Goal: Task Accomplishment & Management: Manage account settings

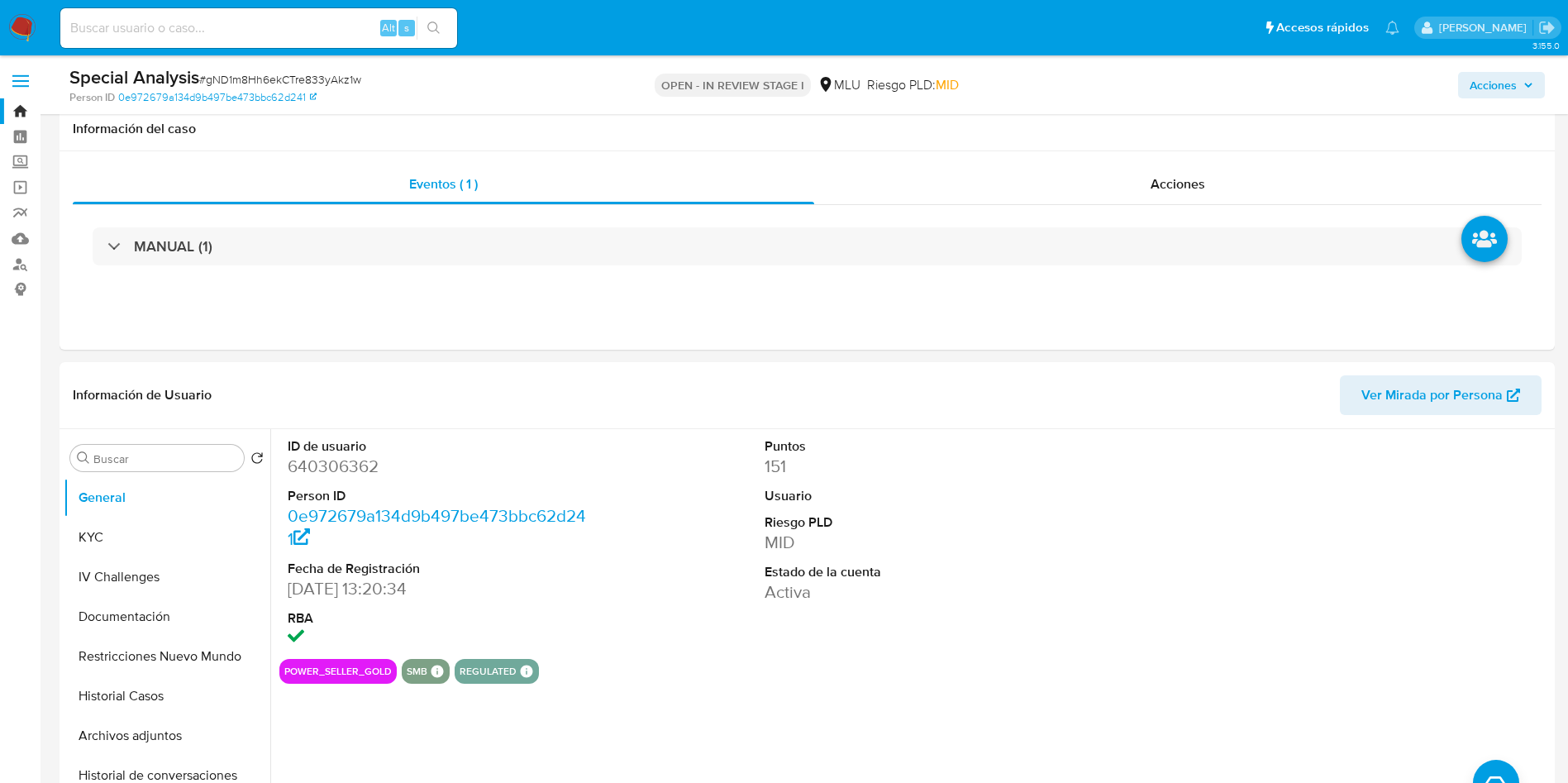
select select "10"
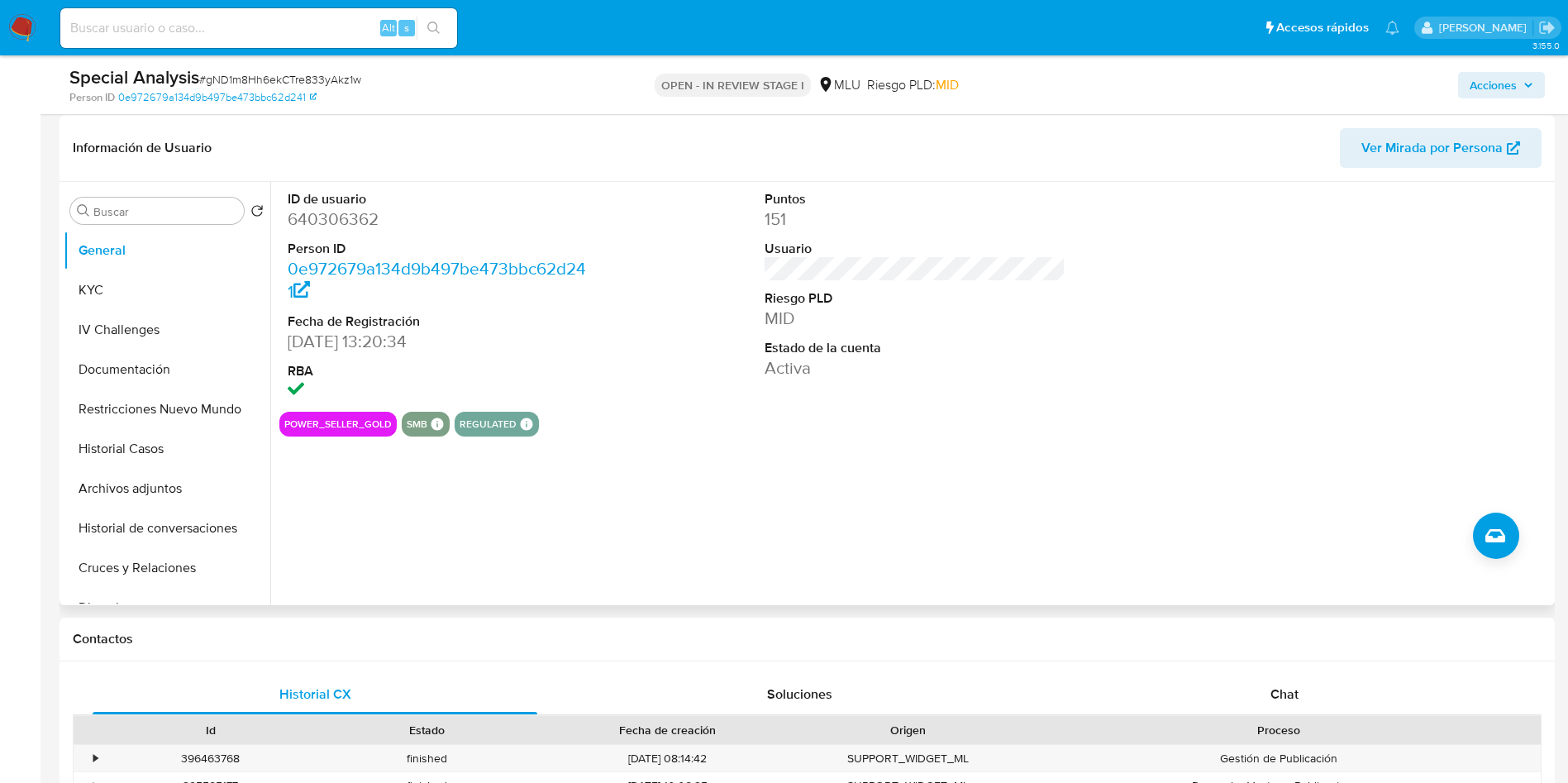
scroll to position [248, 0]
click at [287, 83] on span "# gND1m8Hh6ekCTre833yAkz1w" at bounding box center [280, 80] width 162 height 17
click at [287, 84] on span "# gND1m8Hh6ekCTre833yAkz1w" at bounding box center [280, 80] width 162 height 17
copy span "gND1m8Hh6ekCTre833yAkz1w"
click at [157, 458] on button "Historial Casos" at bounding box center [160, 448] width 194 height 39
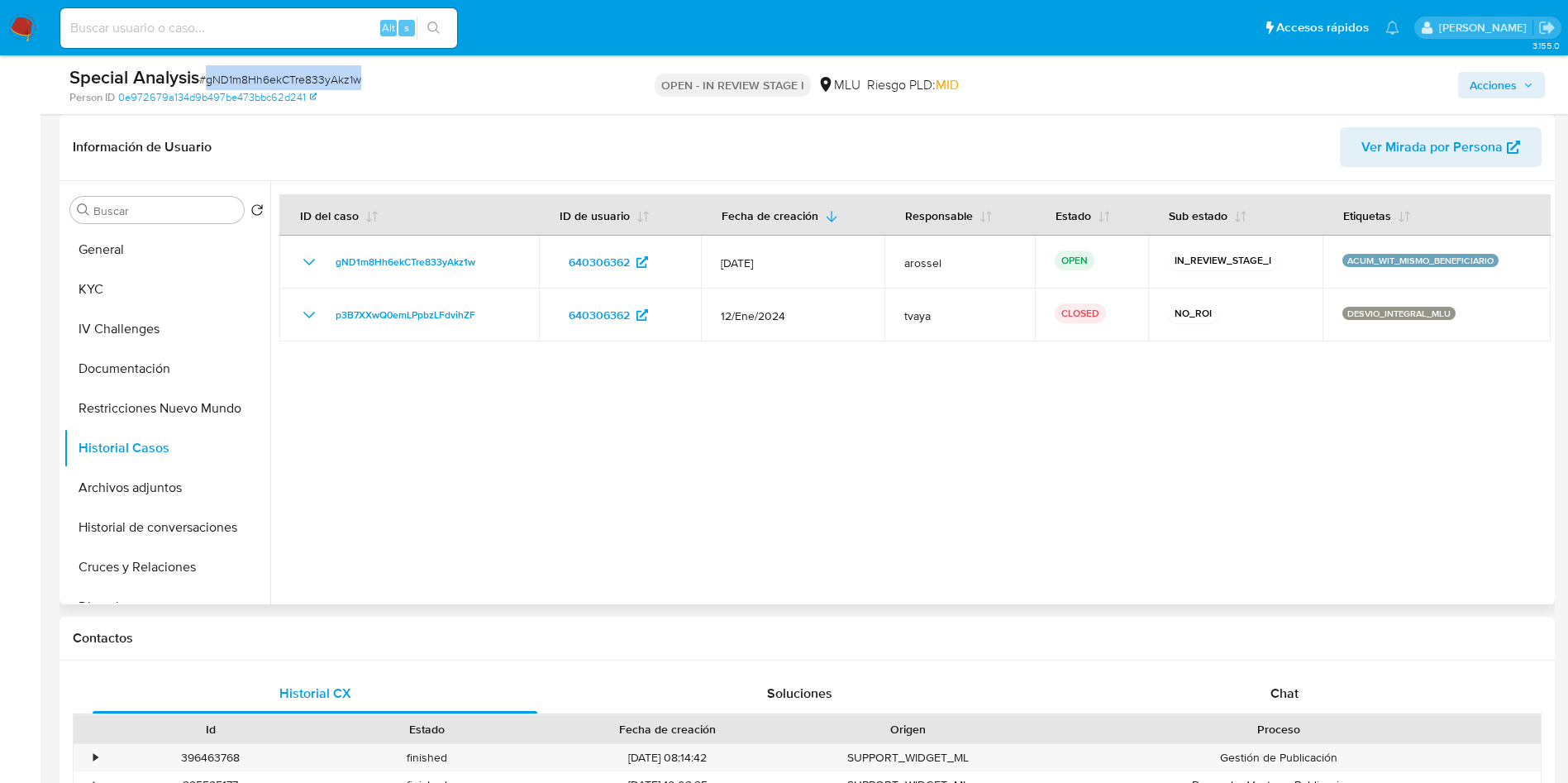
click at [1457, 149] on span "Ver Mirada por Persona" at bounding box center [1431, 147] width 142 height 39
click at [177, 580] on button "Cruces y Relaciones" at bounding box center [160, 567] width 194 height 39
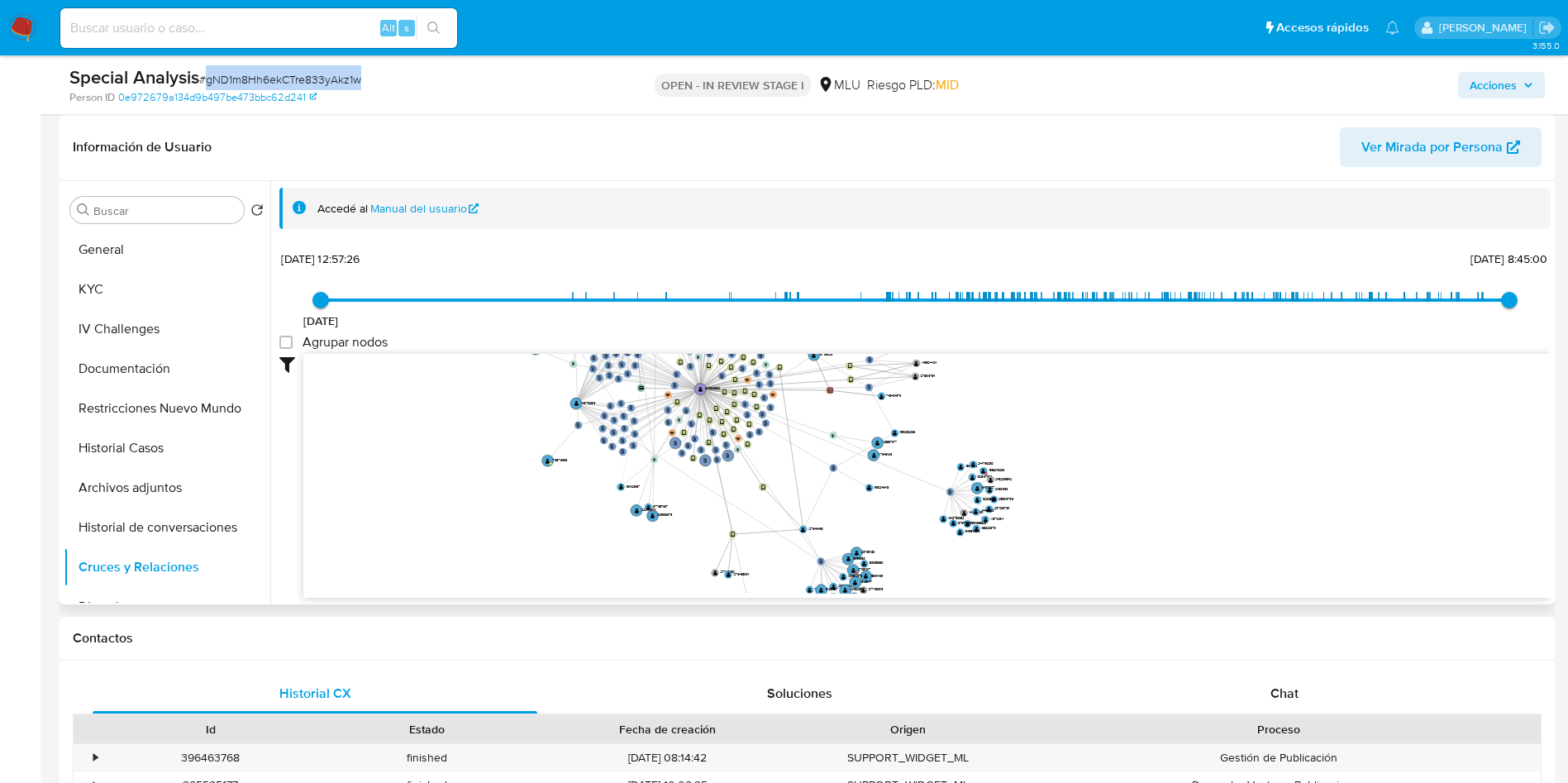
drag, startPoint x: 774, startPoint y: 482, endPoint x: 781, endPoint y: 338, distance: 144.2
click at [781, 338] on div "11/8/2021 11/8/2021, 12:57:26 15/8/2025, 8:45:00 Agrupar nodos Filtros Confianz…" at bounding box center [914, 422] width 1271 height 351
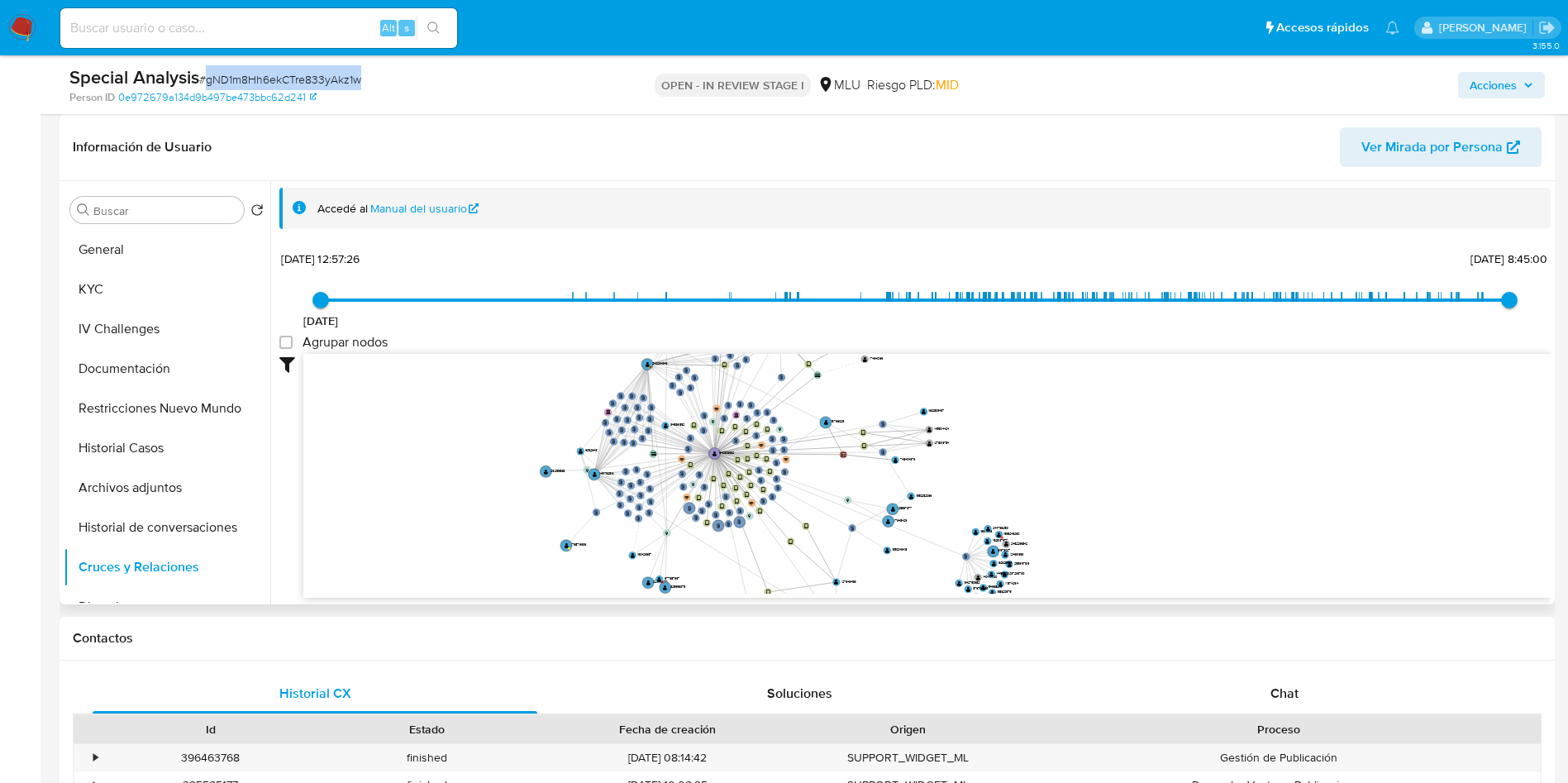
drag, startPoint x: 1175, startPoint y: 528, endPoint x: 1189, endPoint y: 593, distance: 66.5
click at [1189, 593] on div "user-640306362  640306362 person-17aebe786b98cc3b380224f2f290f821  person-17a…" at bounding box center [927, 476] width 1247 height 245
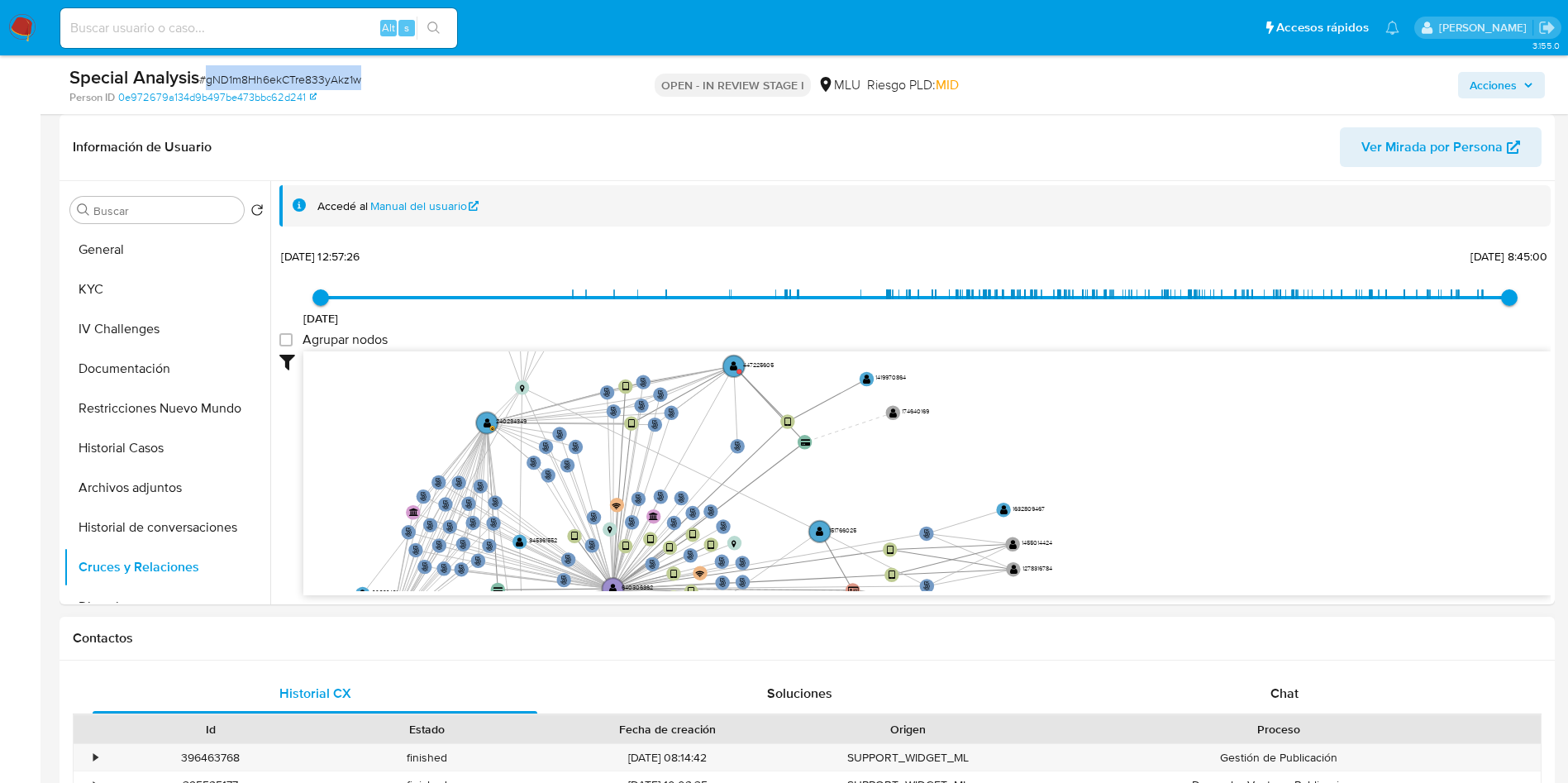
drag, startPoint x: 1096, startPoint y: 548, endPoint x: 1140, endPoint y: 625, distance: 88.7
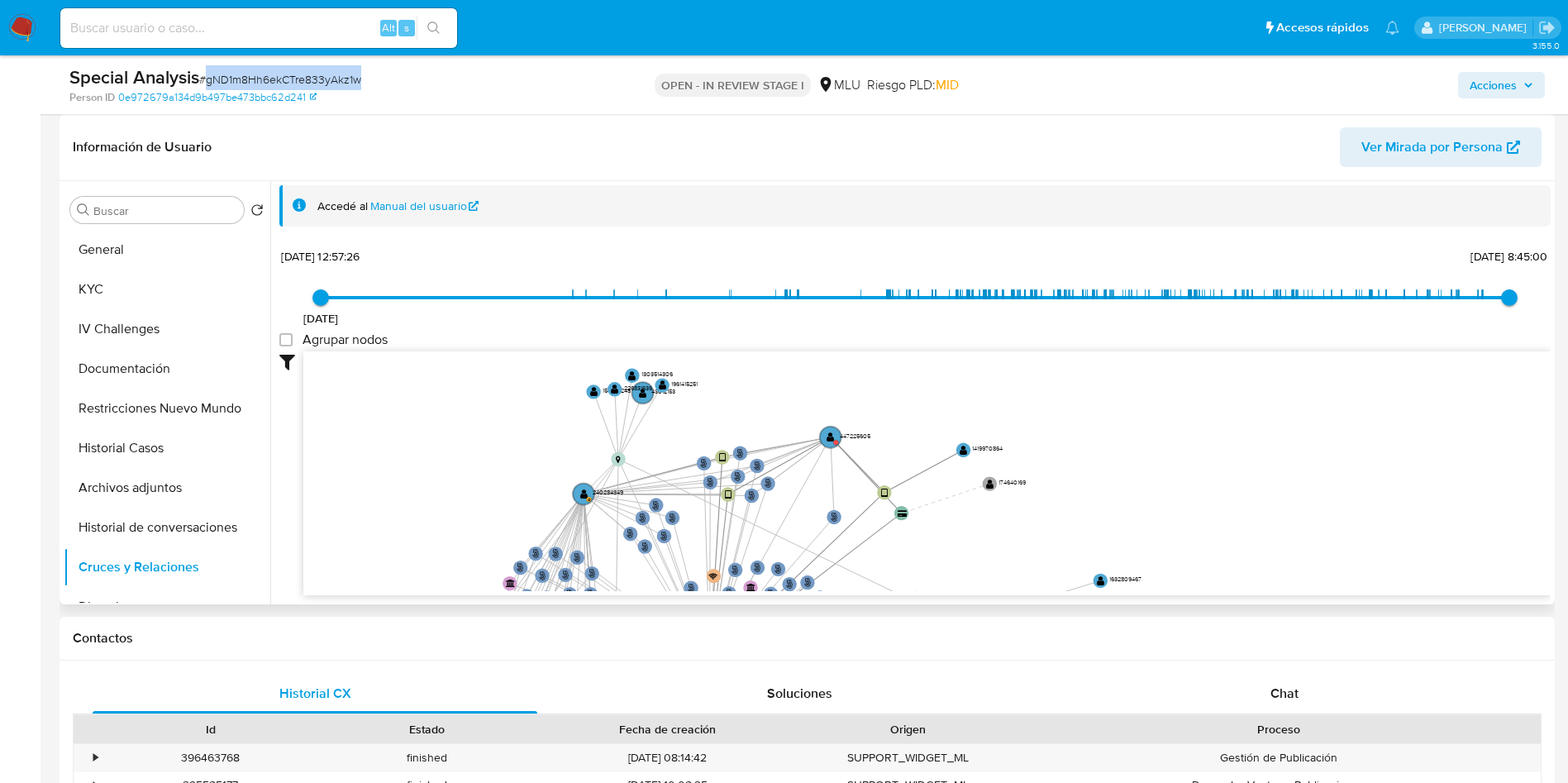
drag, startPoint x: 1132, startPoint y: 511, endPoint x: 1163, endPoint y: 525, distance: 34.0
click at [1163, 525] on icon "user-640306362  640306362 person-17aebe786b98cc3b380224f2f290f821  person-17a…" at bounding box center [927, 471] width 1247 height 240
click at [836, 433] on circle at bounding box center [830, 437] width 25 height 25
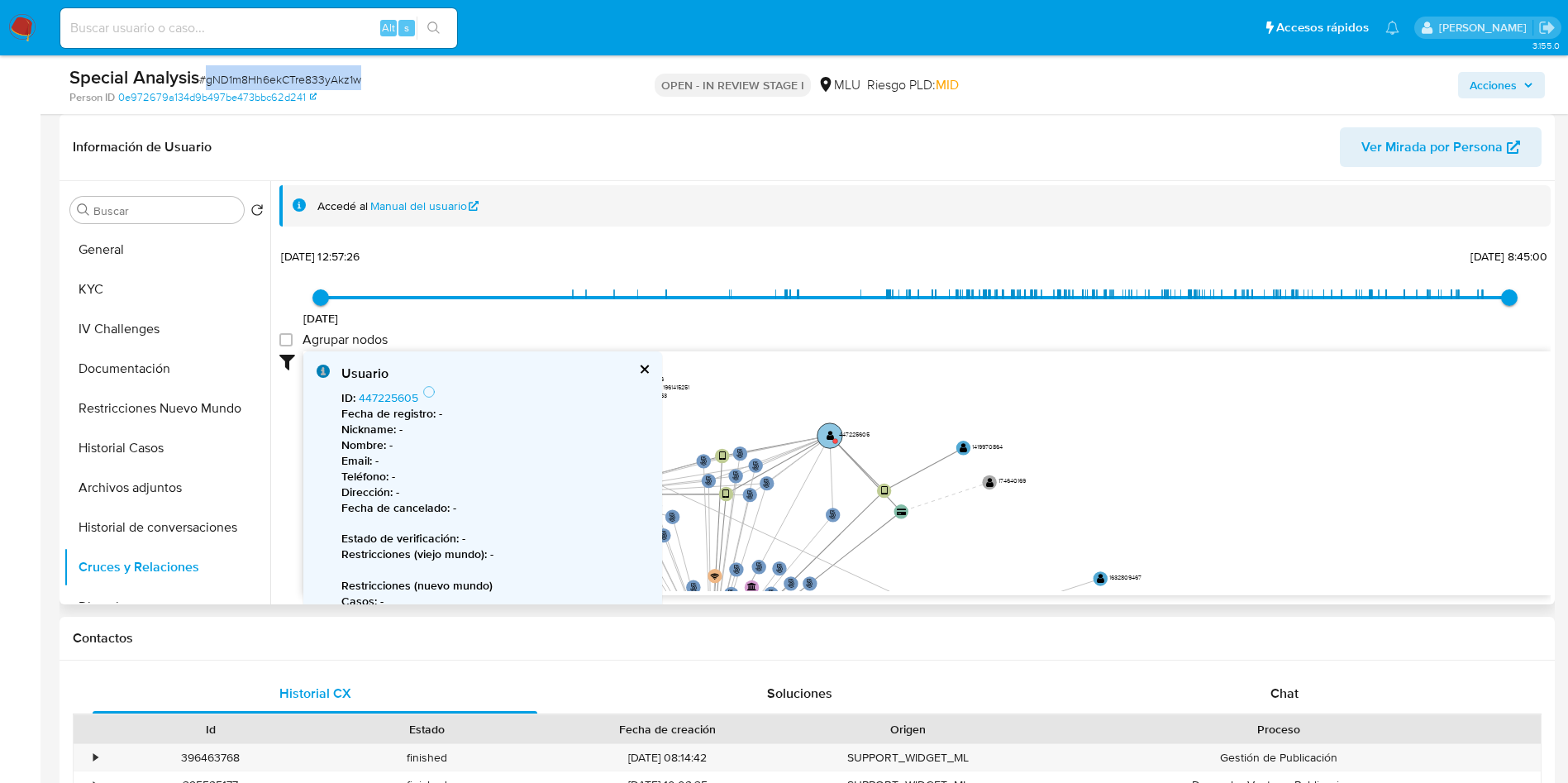
click at [830, 425] on circle at bounding box center [830, 435] width 25 height 25
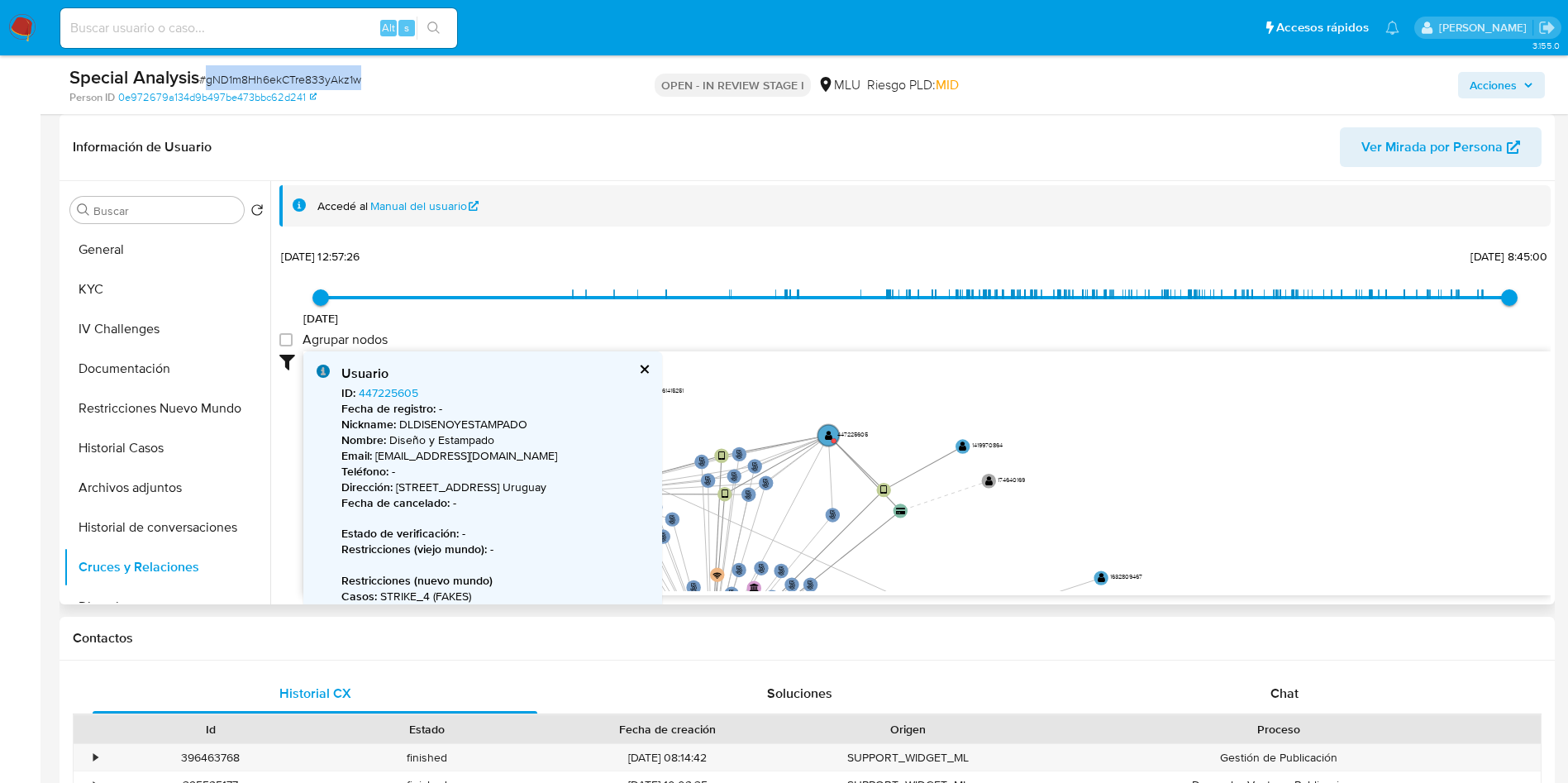
drag, startPoint x: 1050, startPoint y: 501, endPoint x: 1204, endPoint y: 471, distance: 156.9
click at [1204, 471] on icon "user-640306362  640306362 person-17aebe786b98cc3b380224f2f290f821  person-17a…" at bounding box center [927, 471] width 1247 height 240
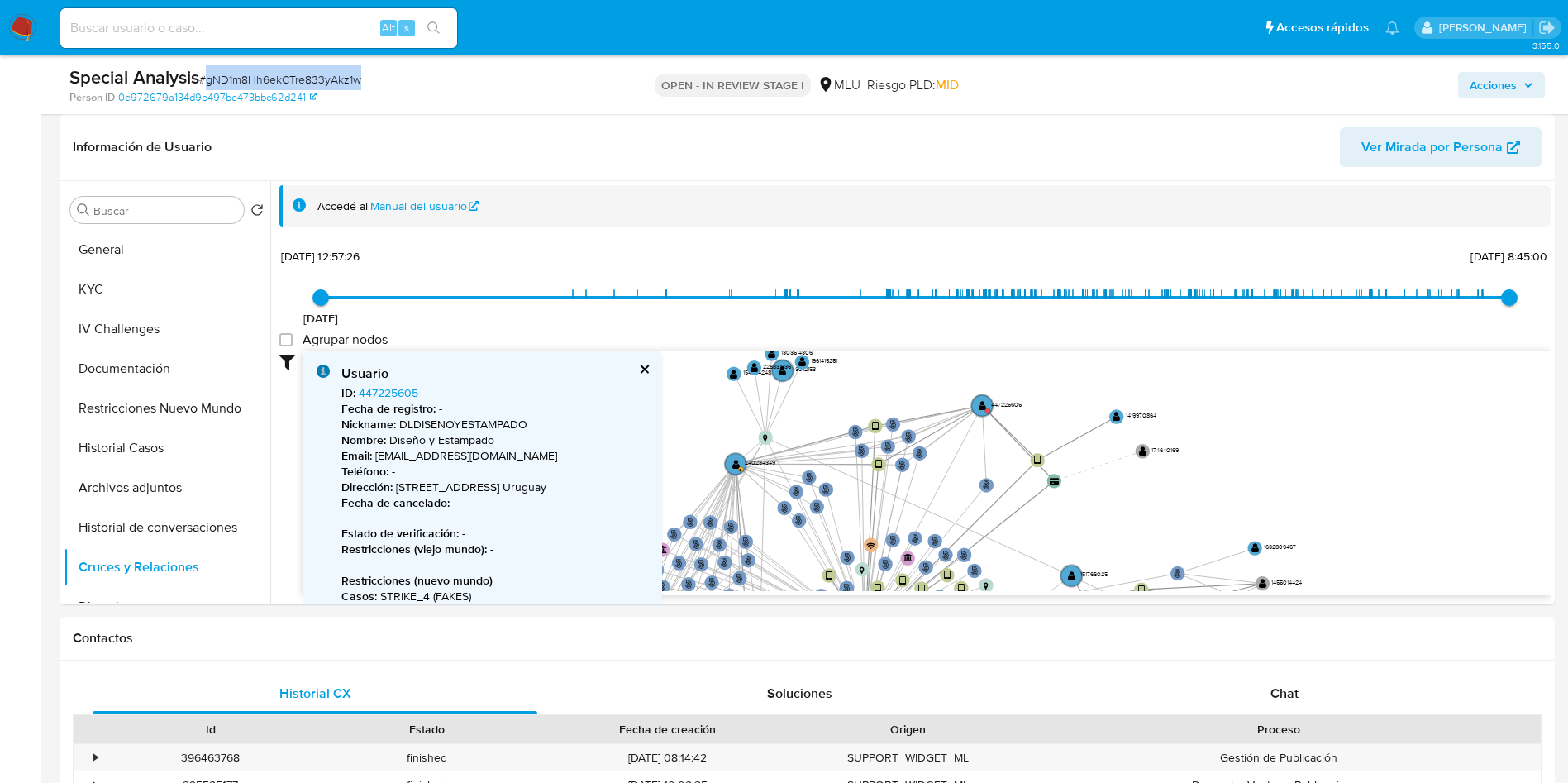
copy span "gND1m8Hh6ekCTre833yAkz1w"
click at [106, 252] on button "General" at bounding box center [160, 249] width 194 height 39
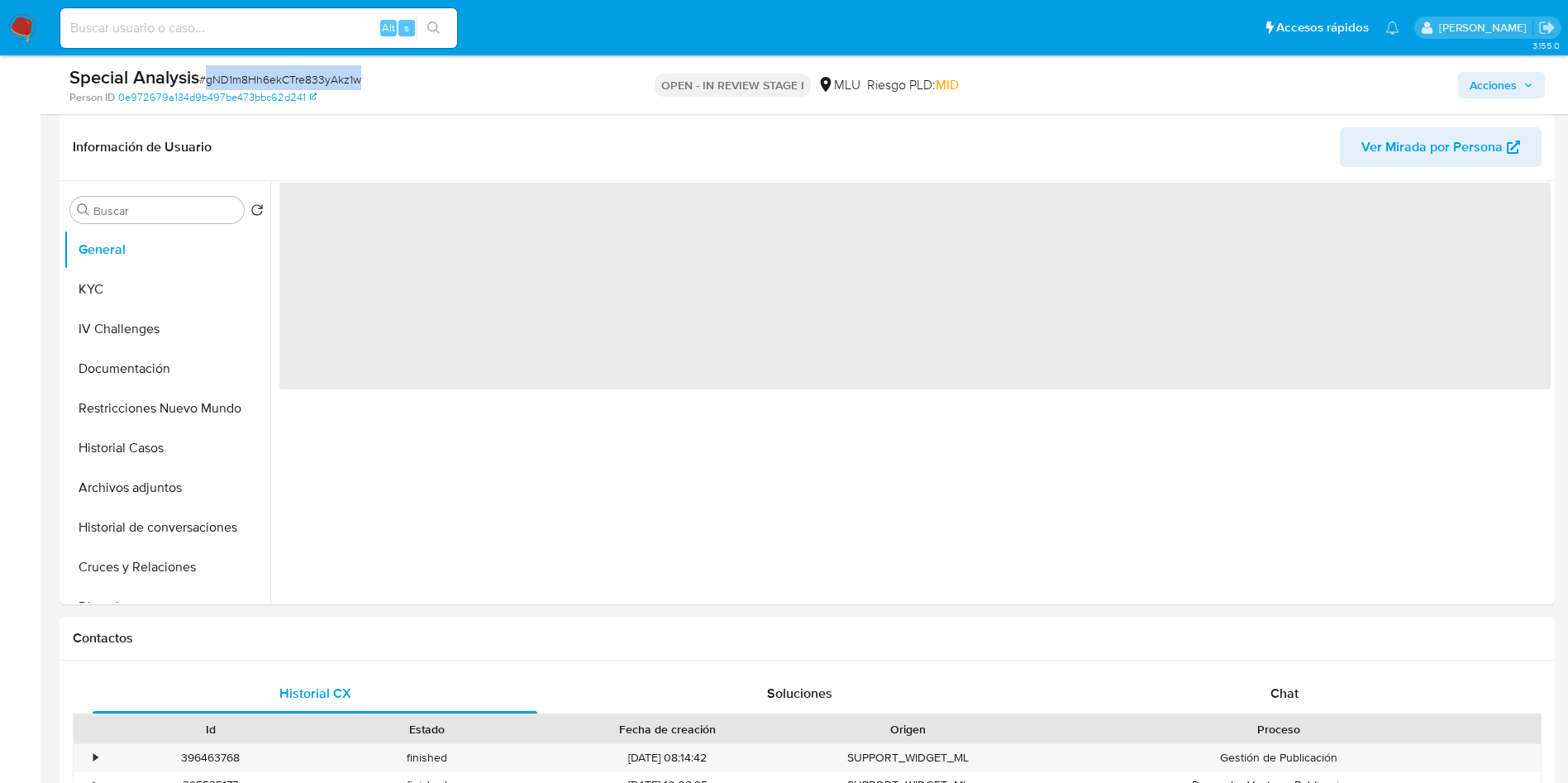
scroll to position [0, 0]
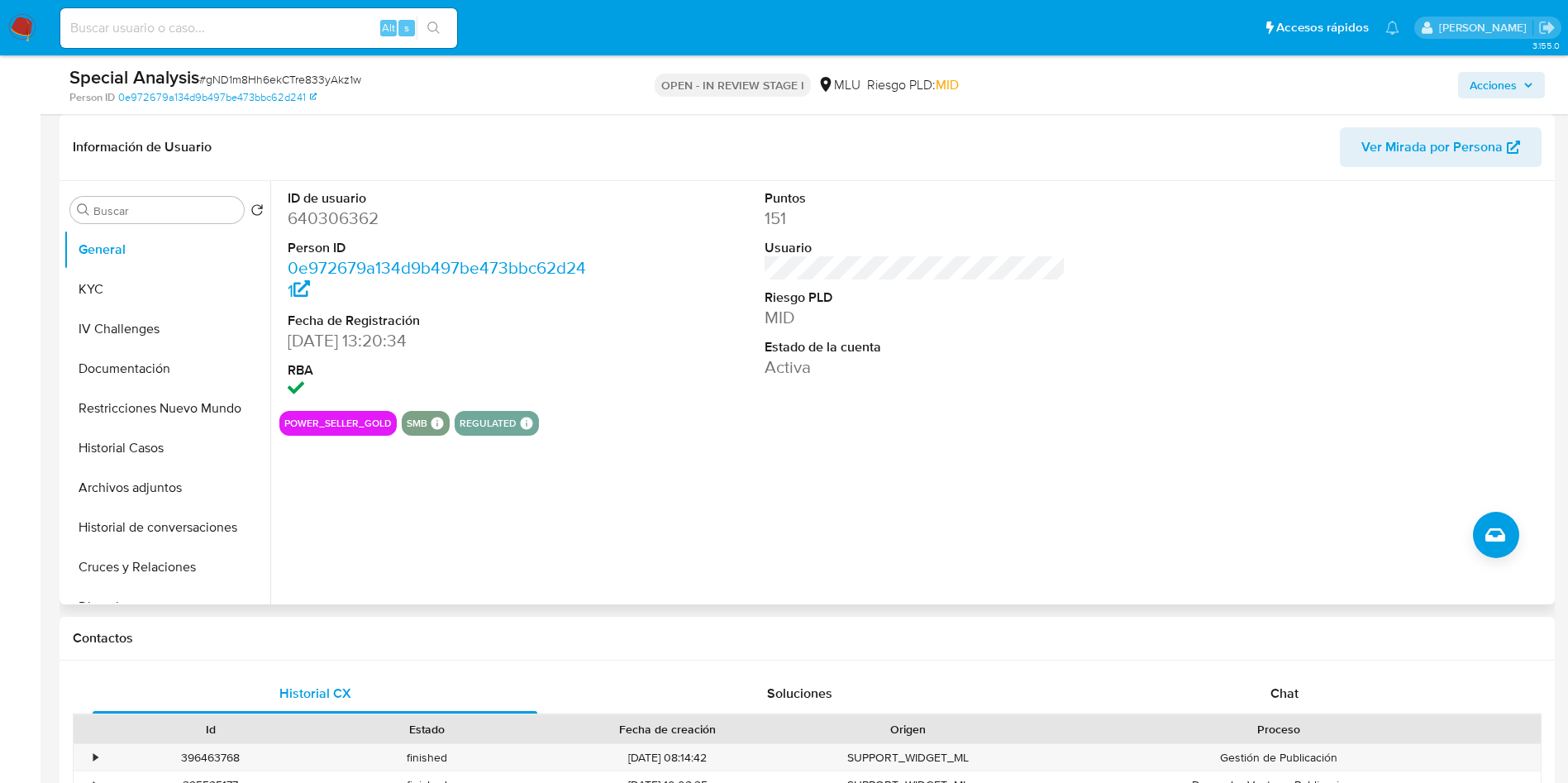
click at [344, 216] on dd "640306362" at bounding box center [438, 219] width 302 height 23
click at [343, 216] on dd "640306362" at bounding box center [438, 219] width 302 height 23
drag, startPoint x: 343, startPoint y: 216, endPoint x: 323, endPoint y: 231, distance: 25.0
click at [324, 215] on dd "640306362" at bounding box center [438, 219] width 302 height 23
click at [313, 216] on dd "640306362" at bounding box center [438, 219] width 302 height 23
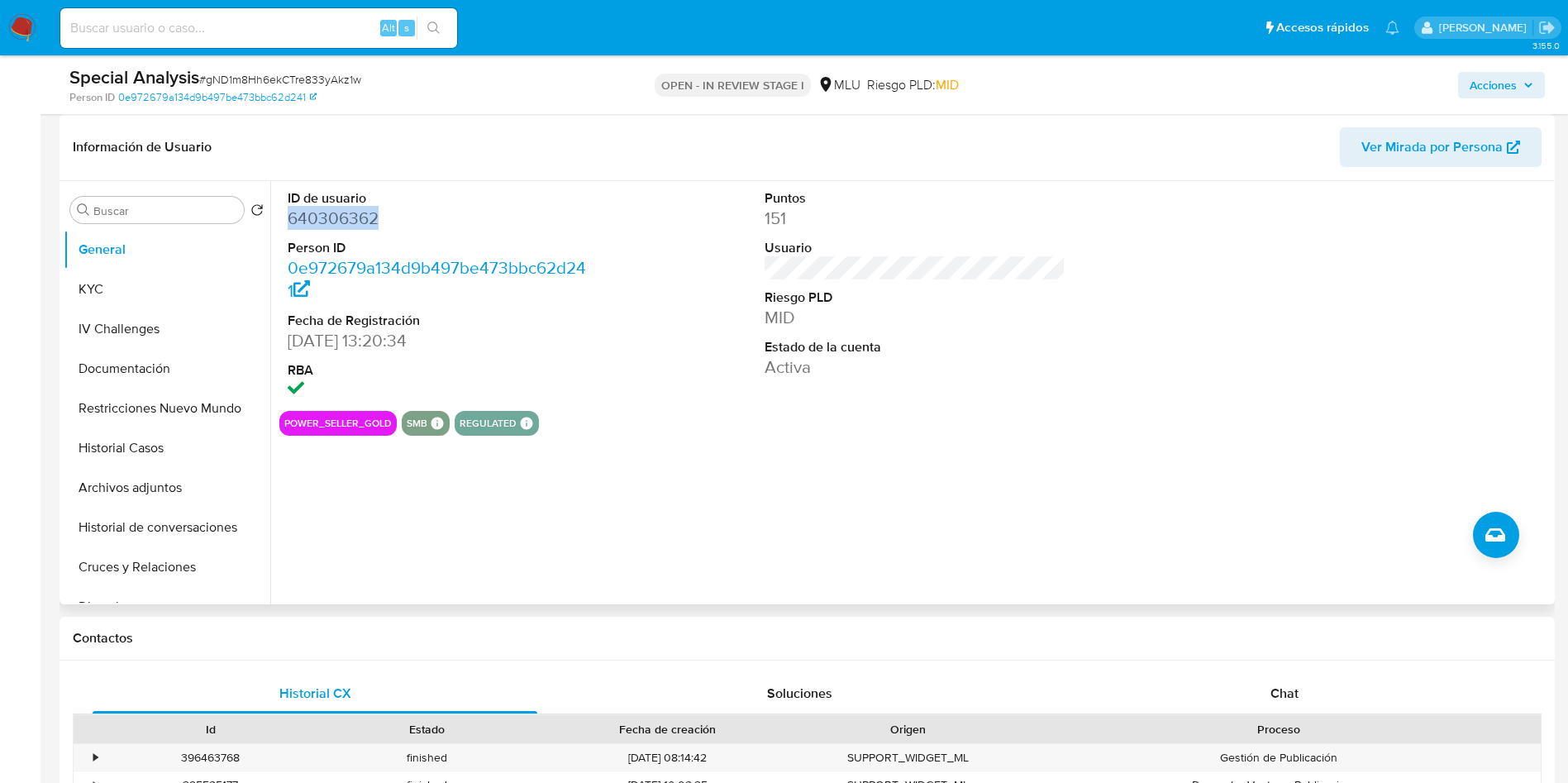
click at [313, 216] on dd "640306362" at bounding box center [438, 219] width 302 height 23
copy dd "640306362"
click at [127, 291] on button "KYC" at bounding box center [160, 288] width 194 height 39
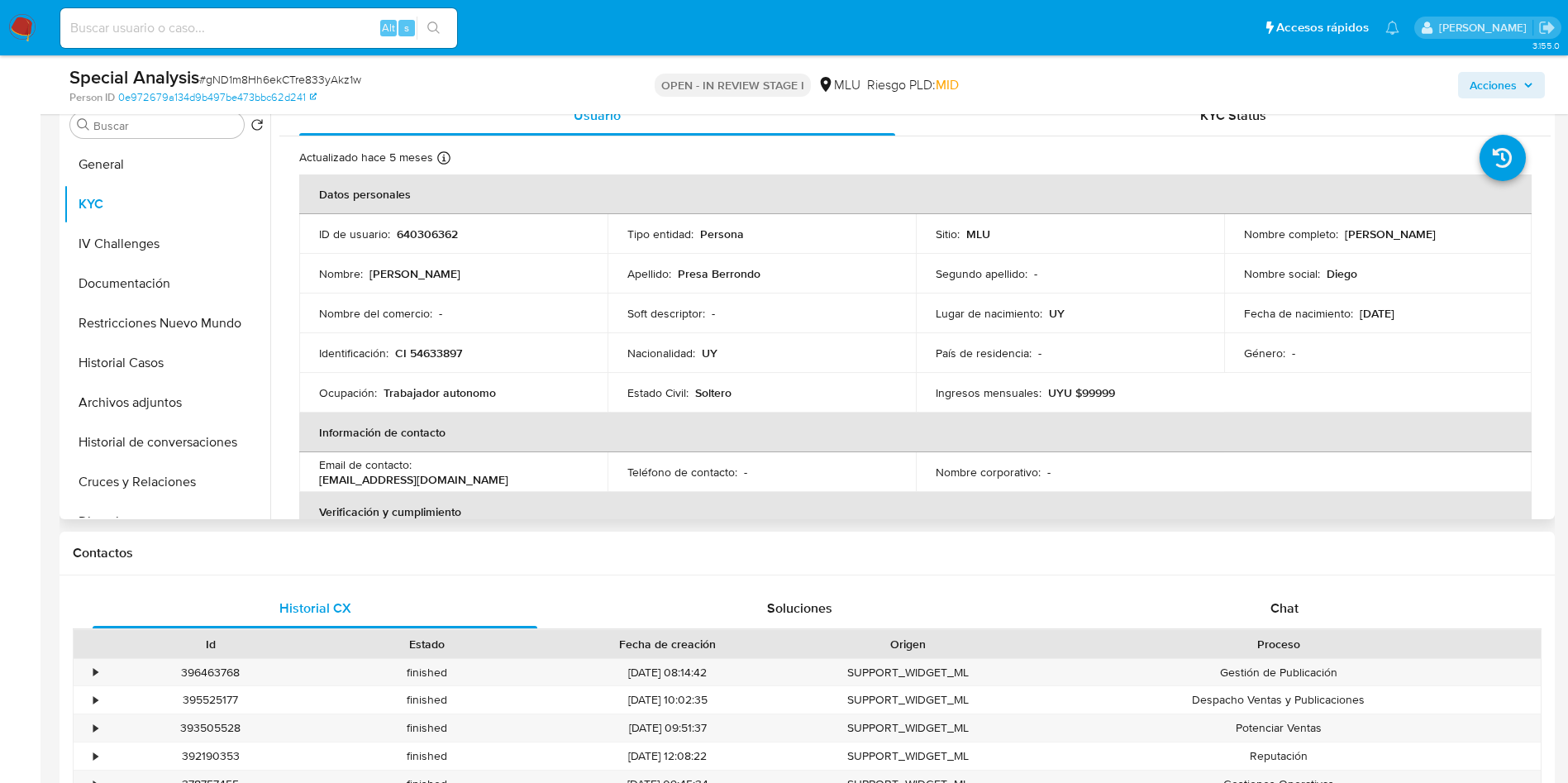
scroll to position [372, 0]
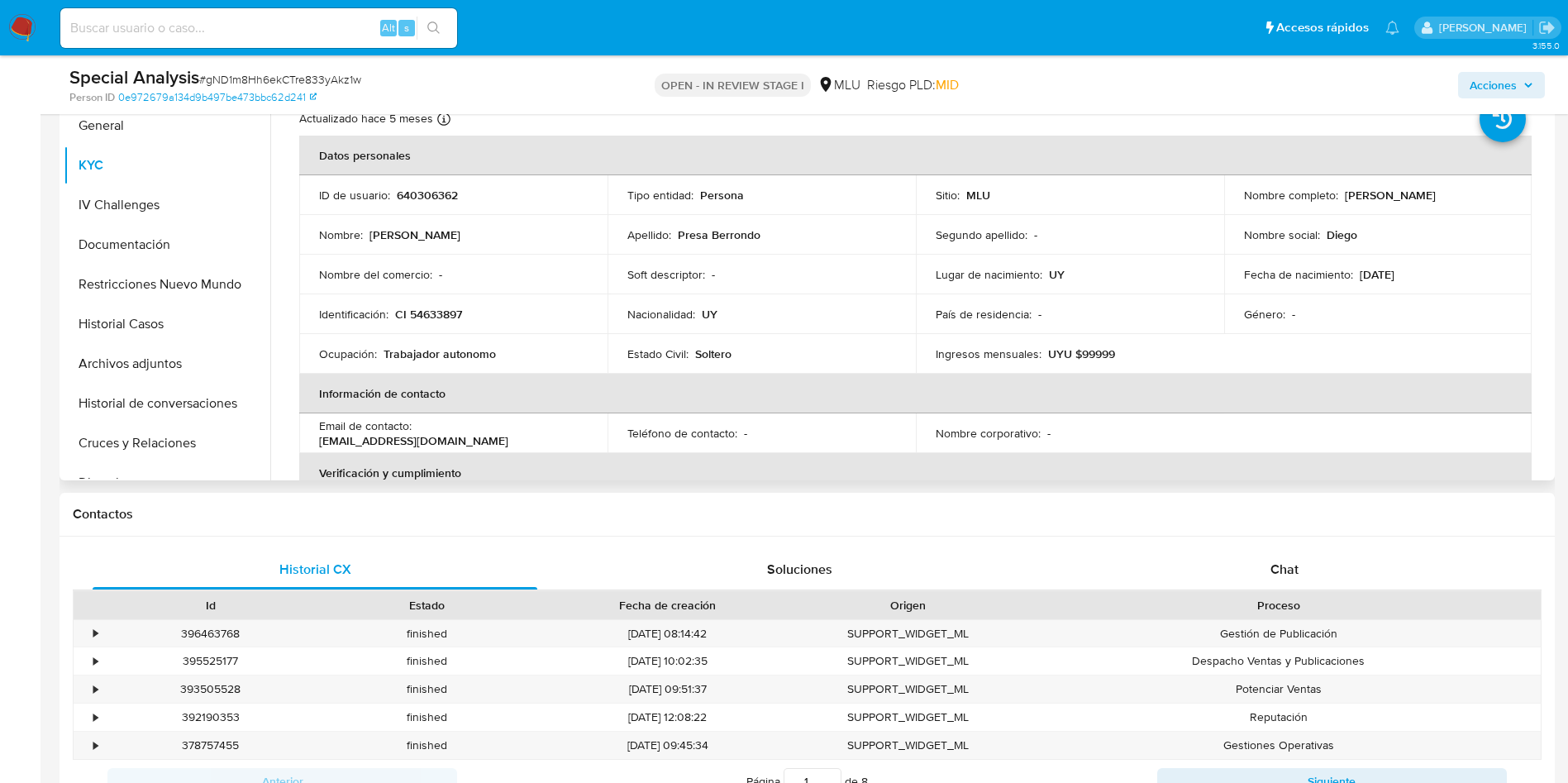
click at [419, 205] on td "ID de usuario : 640306362" at bounding box center [453, 194] width 308 height 39
click at [420, 194] on p "640306362" at bounding box center [427, 195] width 61 height 15
copy p "640306362"
click at [753, 241] on p "Presa Berrondo" at bounding box center [719, 235] width 83 height 15
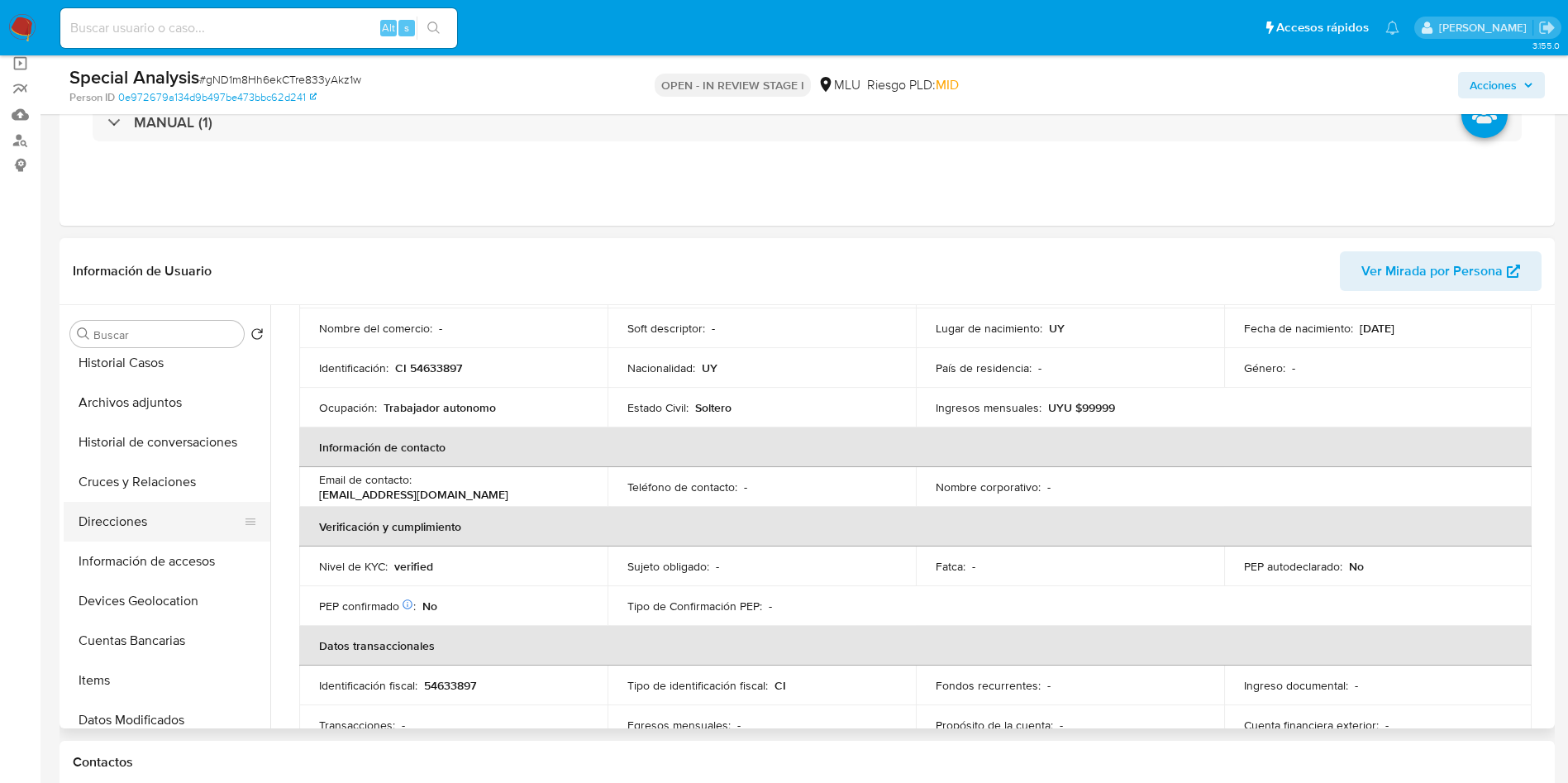
scroll to position [248, 0]
click at [167, 483] on button "Direcciones" at bounding box center [160, 482] width 194 height 39
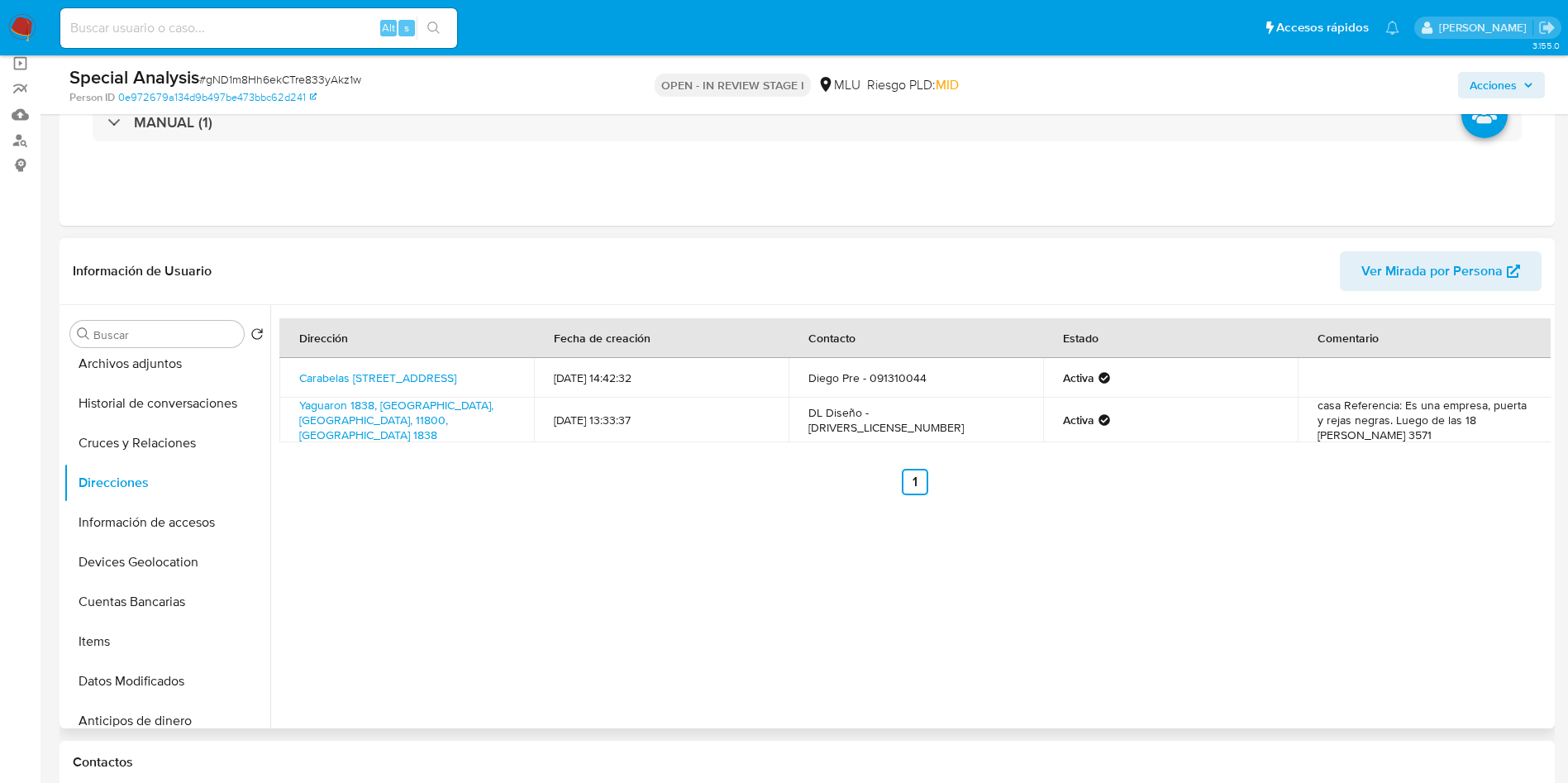
scroll to position [0, 0]
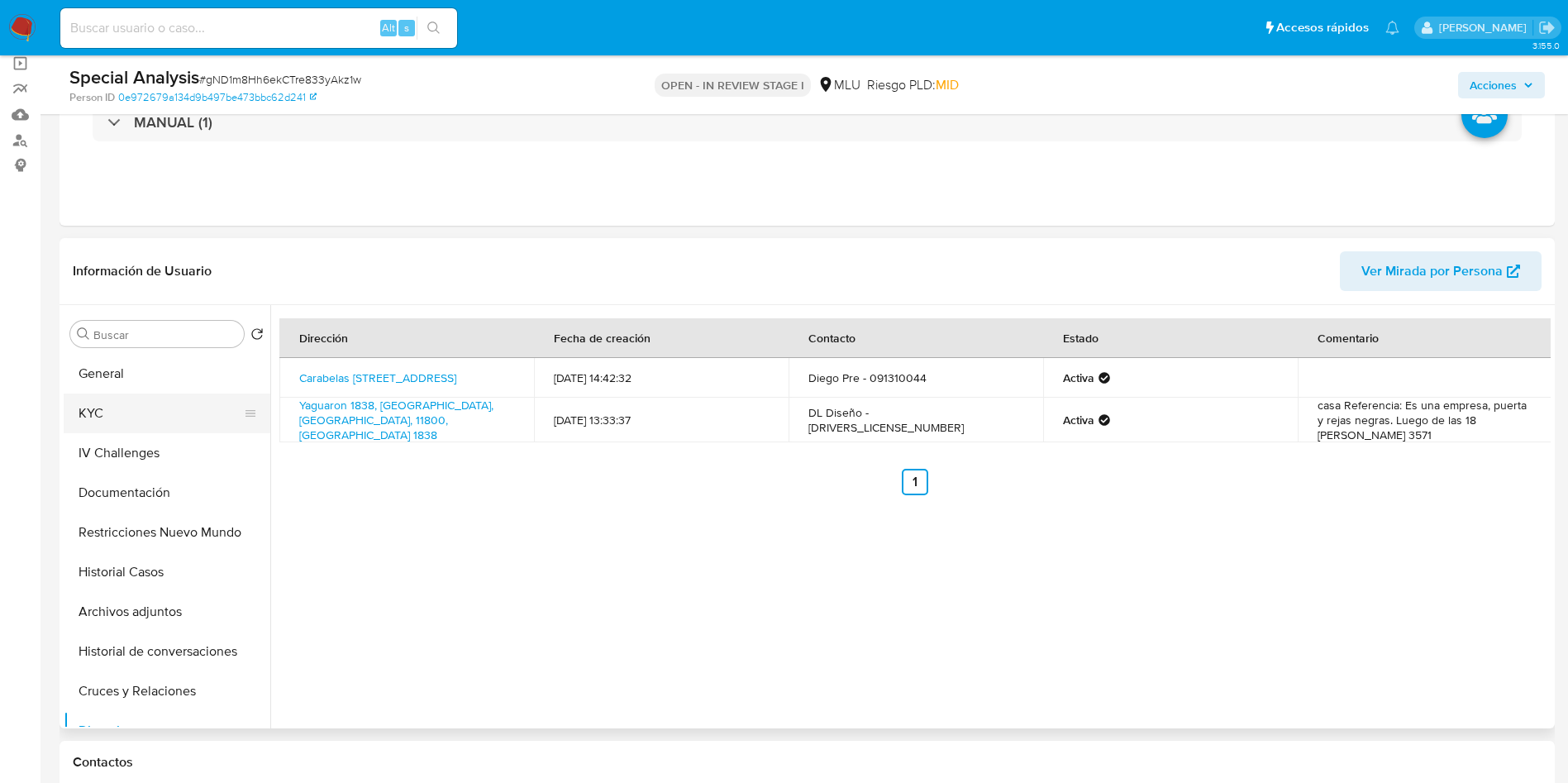
click at [139, 424] on button "KYC" at bounding box center [160, 412] width 194 height 39
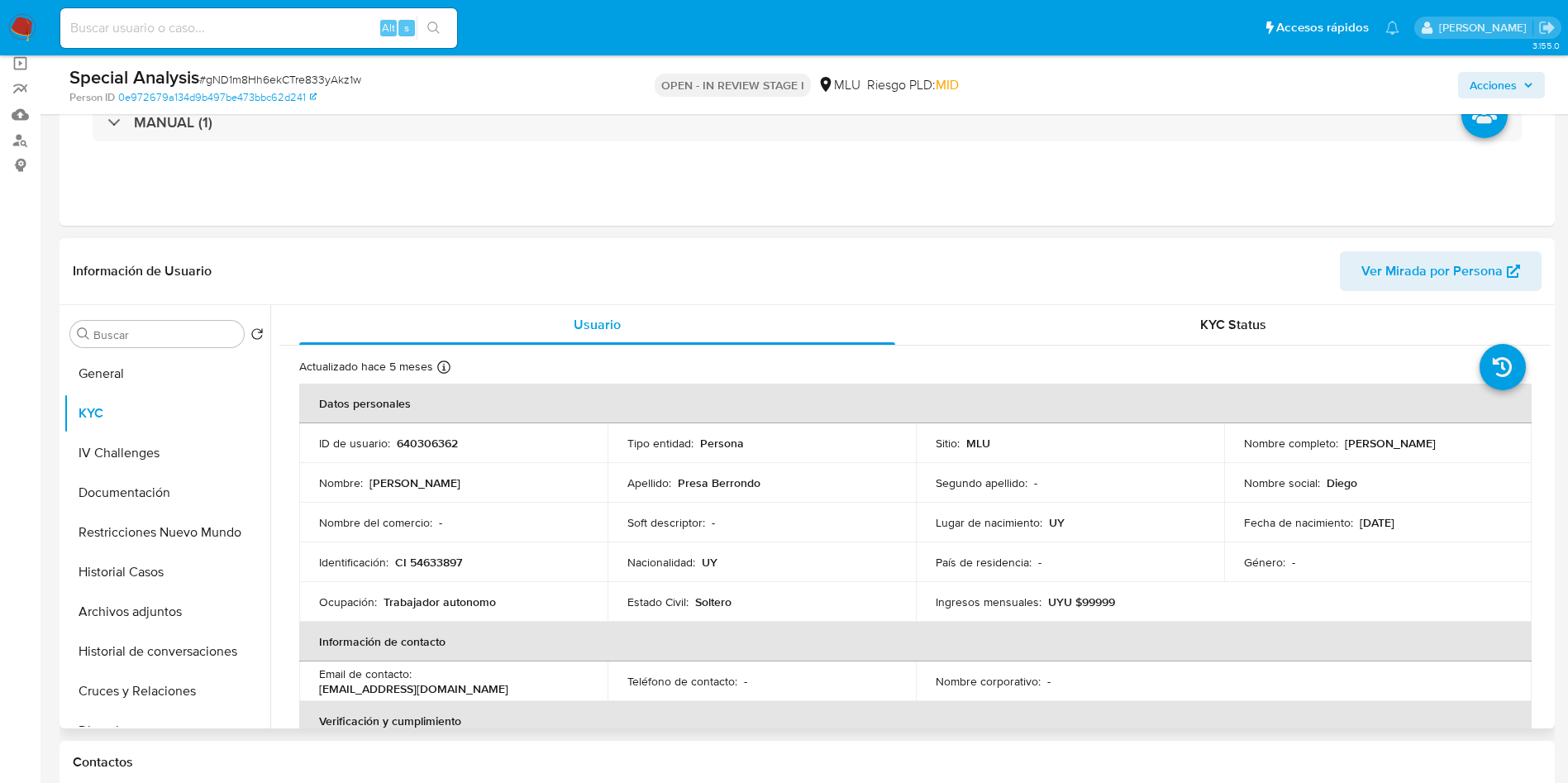
click at [1344, 485] on p "Diego" at bounding box center [1342, 483] width 30 height 15
copy p "Diego"
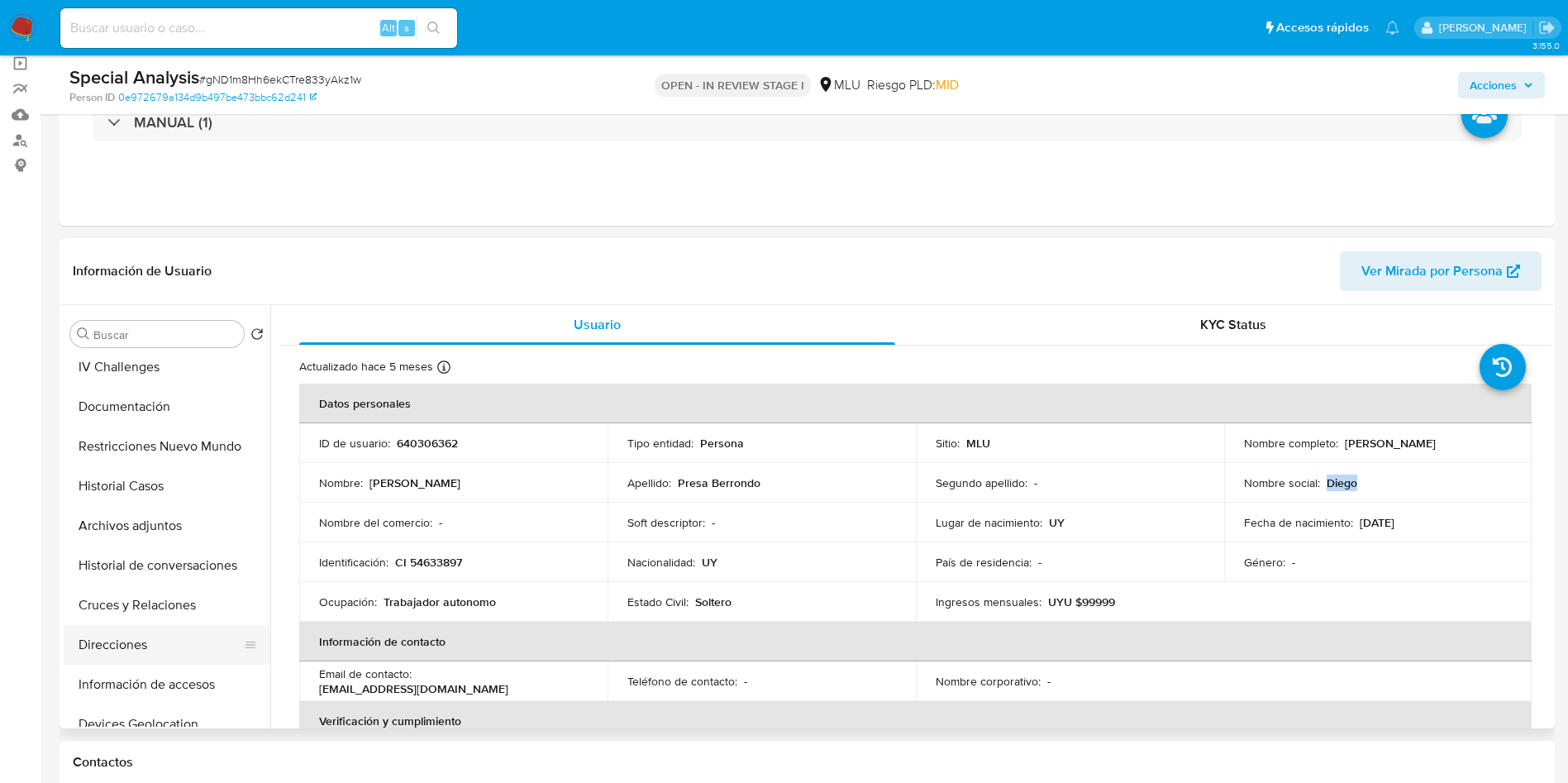
scroll to position [124, 0]
click at [175, 533] on button "Historial de conversaciones" at bounding box center [160, 527] width 194 height 39
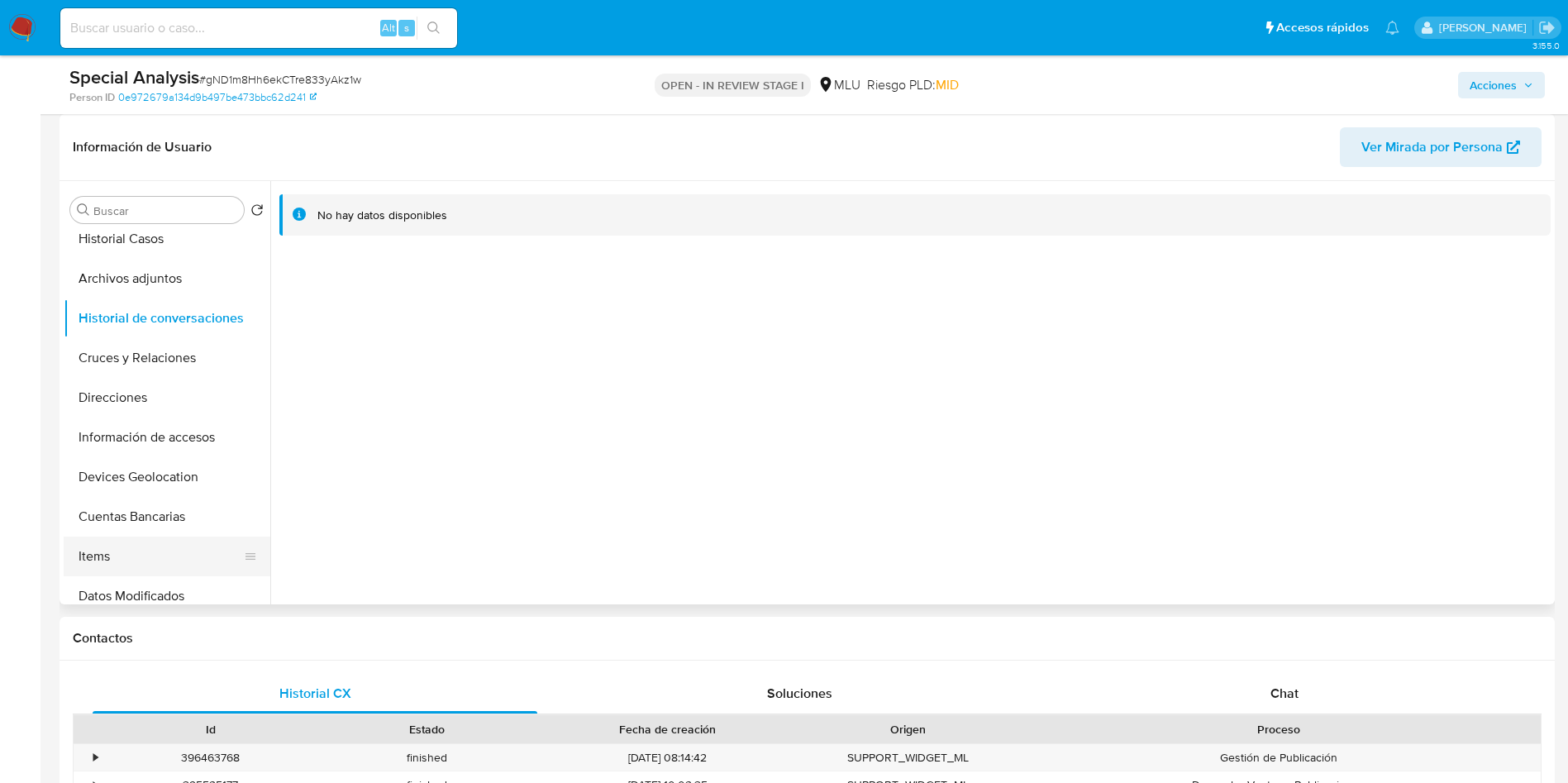
scroll to position [248, 0]
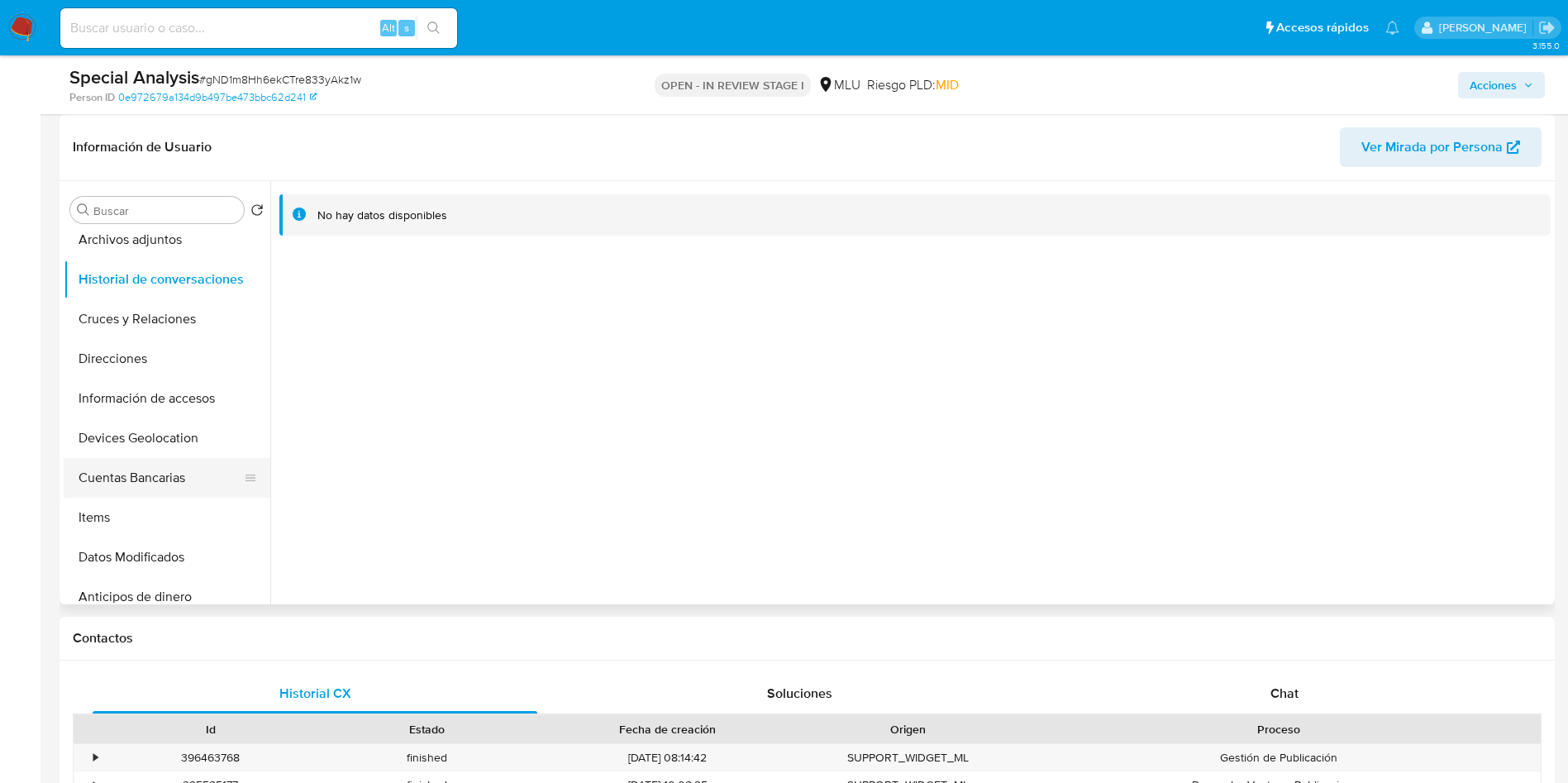
click at [171, 481] on button "Cuentas Bancarias" at bounding box center [160, 477] width 194 height 39
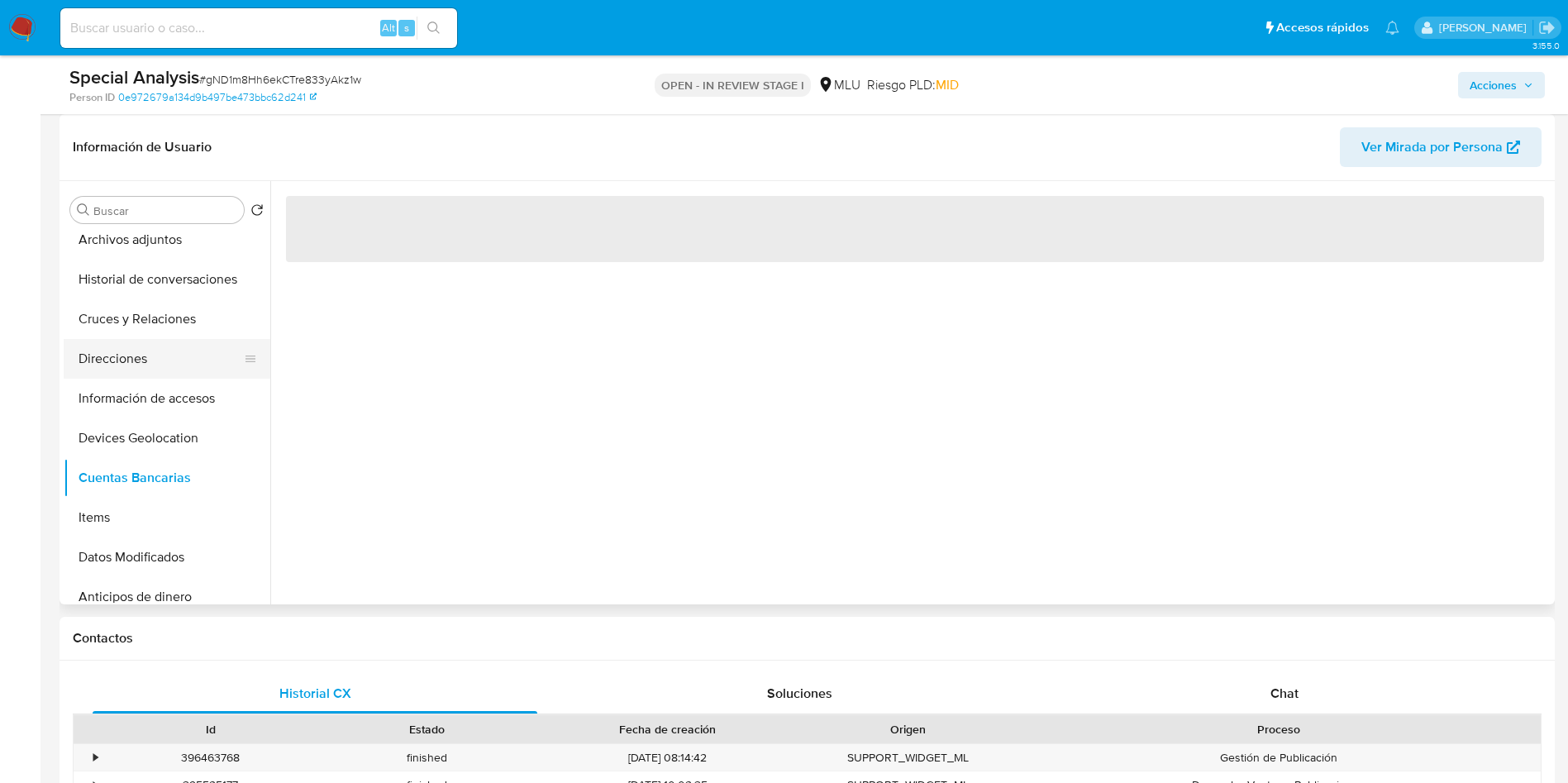
click at [149, 365] on button "Direcciones" at bounding box center [160, 358] width 194 height 39
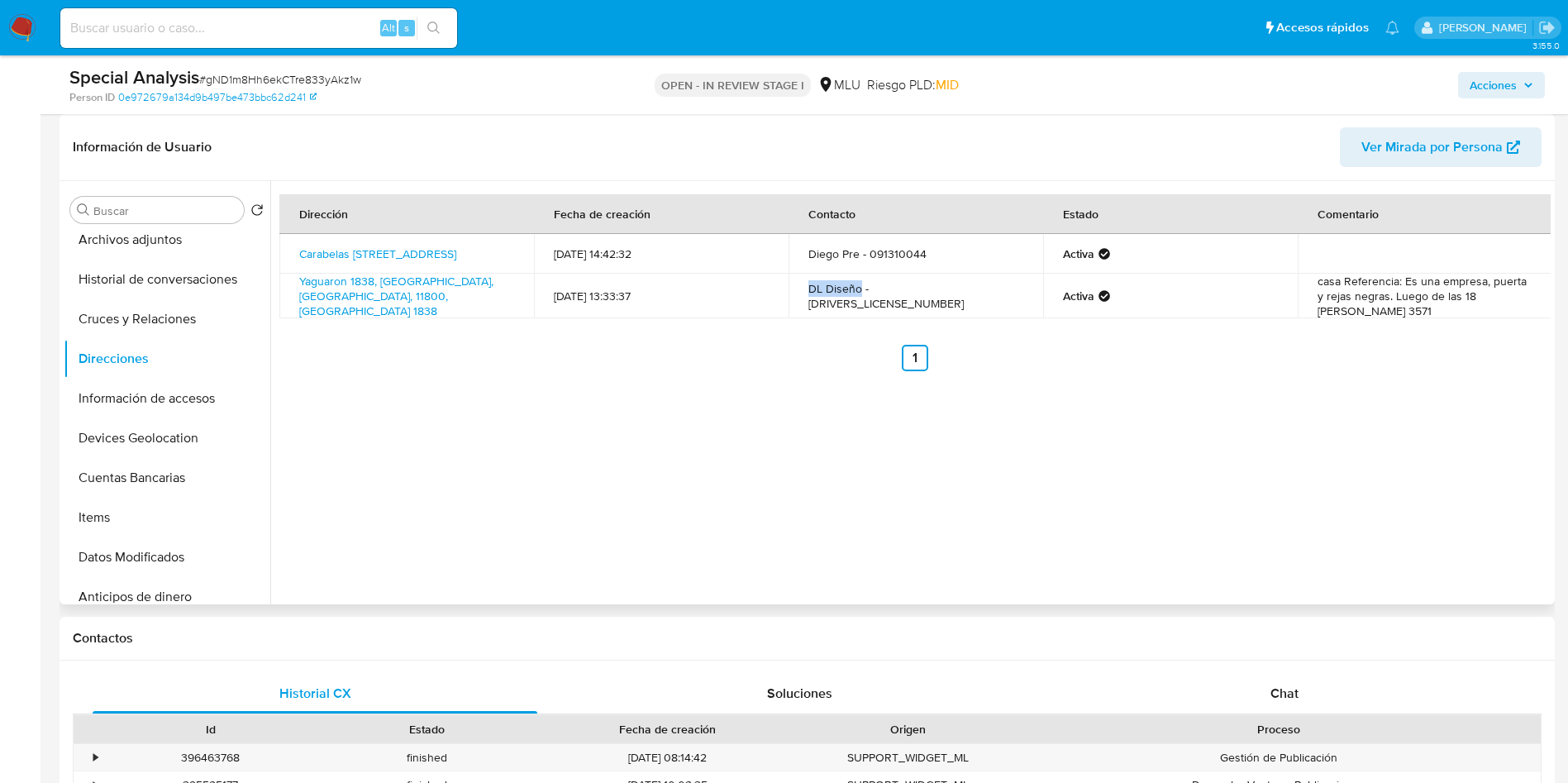
drag, startPoint x: 803, startPoint y: 293, endPoint x: 856, endPoint y: 293, distance: 53.0
click at [856, 293] on td "DL Diseño - 091310033" at bounding box center [916, 295] width 255 height 44
copy td "DL Diseño"
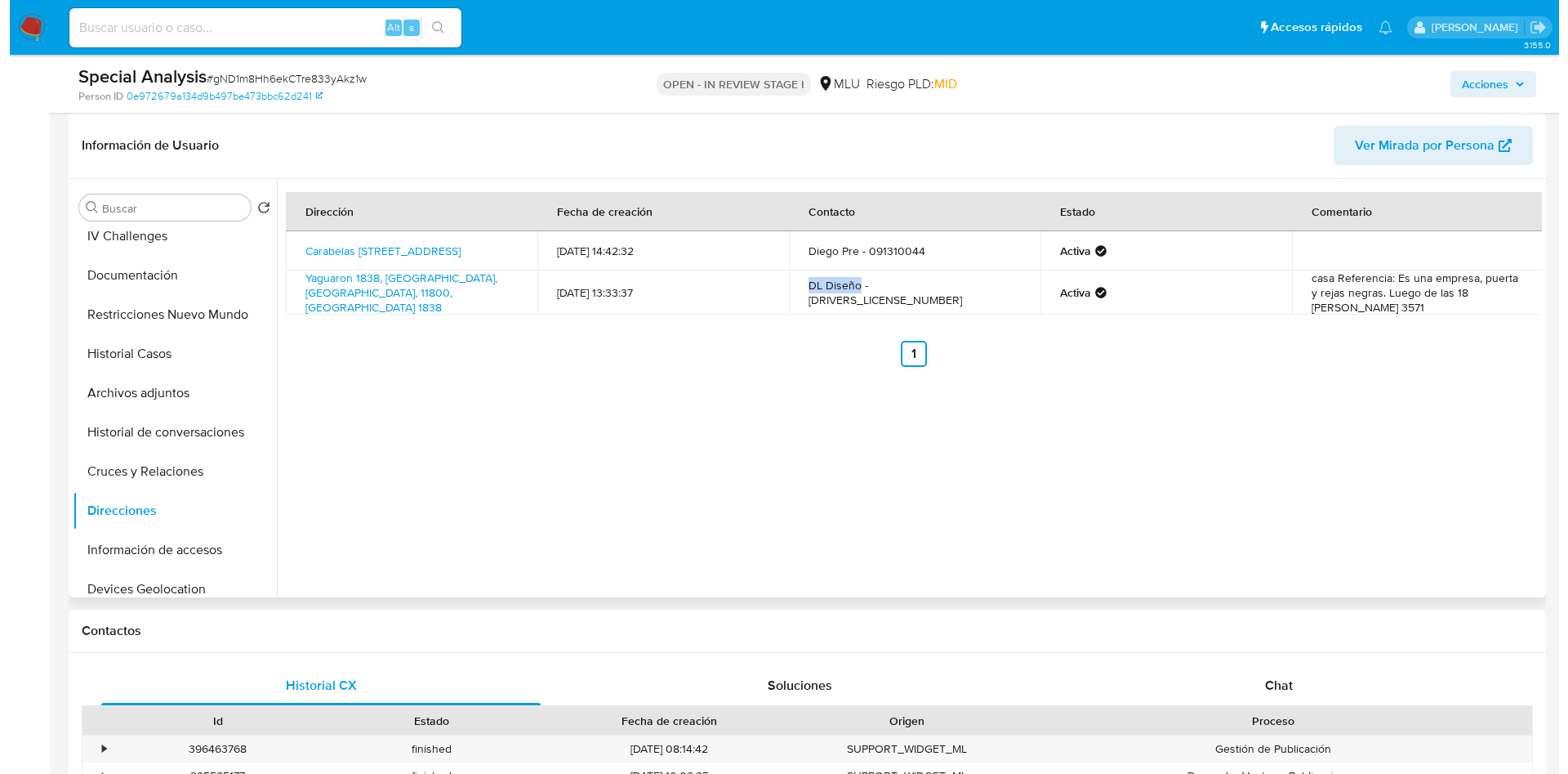
scroll to position [0, 0]
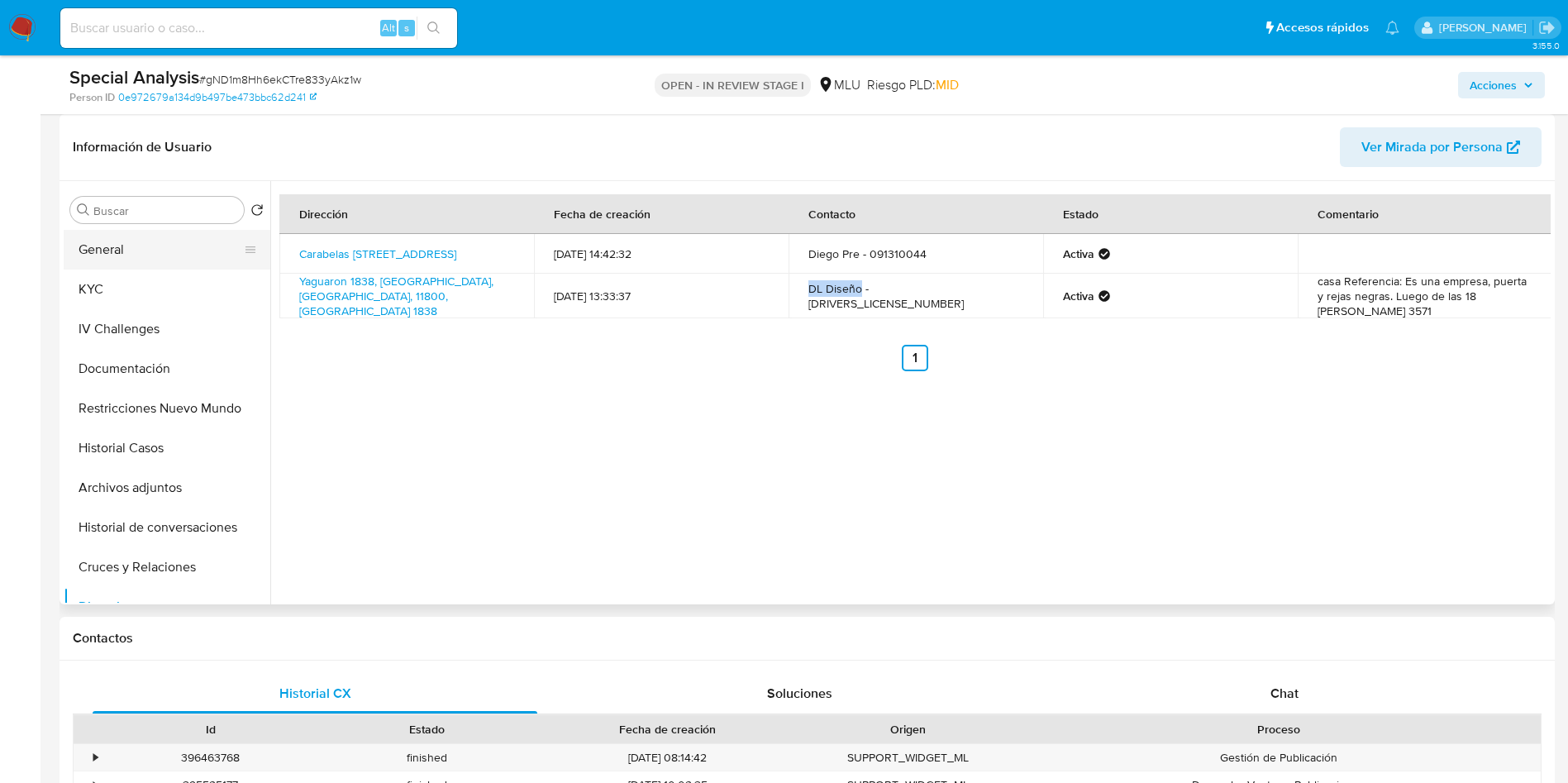
click at [142, 246] on button "General" at bounding box center [160, 249] width 194 height 39
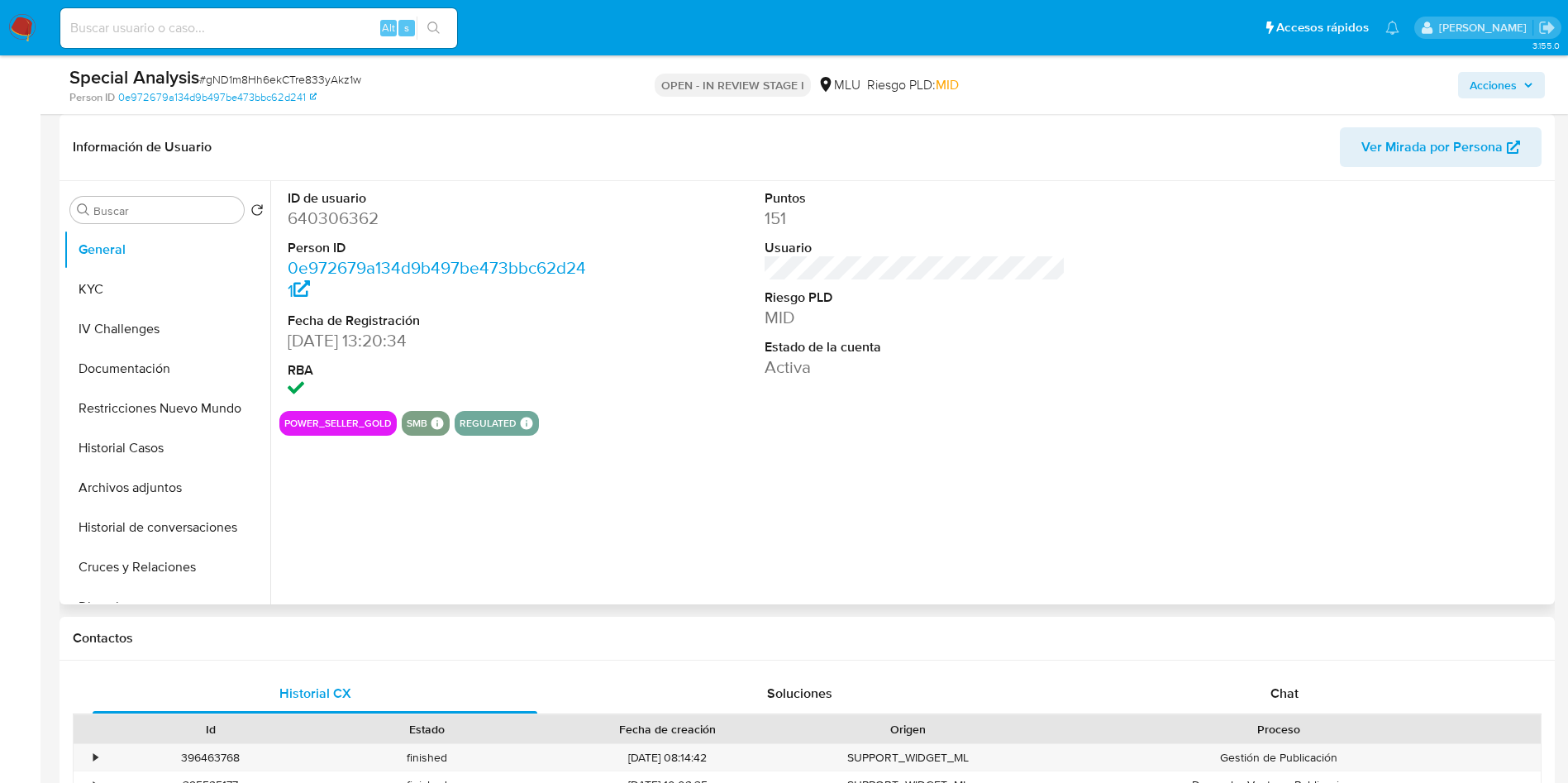
click at [352, 227] on dd "640306362" at bounding box center [438, 219] width 302 height 23
copy dd "640306362"
drag, startPoint x: 104, startPoint y: 290, endPoint x: 123, endPoint y: 309, distance: 26.9
click at [104, 290] on button "KYC" at bounding box center [167, 288] width 207 height 39
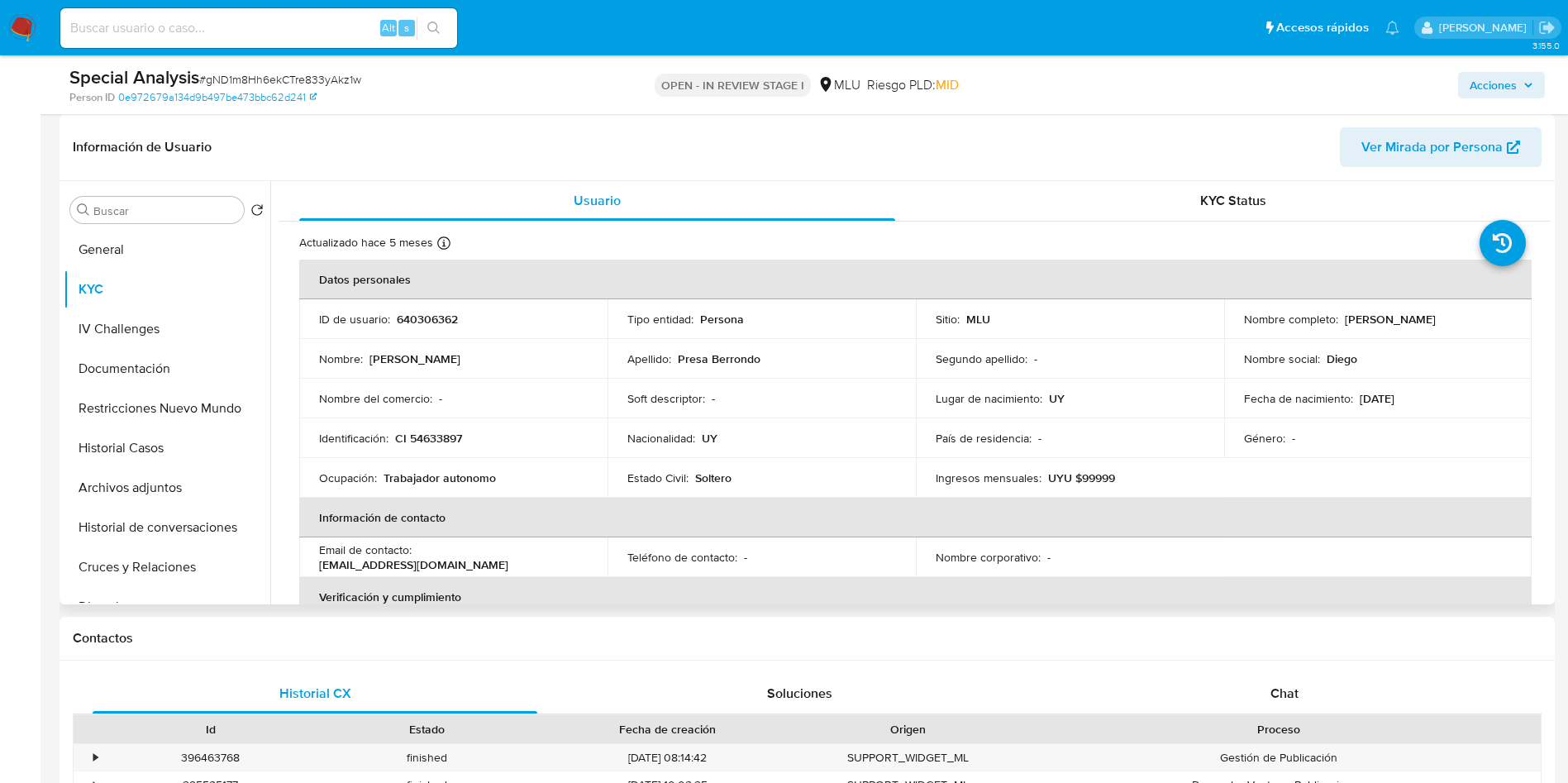
drag, startPoint x: 1339, startPoint y: 324, endPoint x: 1389, endPoint y: 339, distance: 52.2
click at [1489, 324] on div "Nombre completo : Catherine Presa Berrondo" at bounding box center [1378, 319] width 269 height 15
copy p "Catherine Presa Berrondo"
click at [182, 477] on button "Archivos adjuntos" at bounding box center [160, 487] width 194 height 39
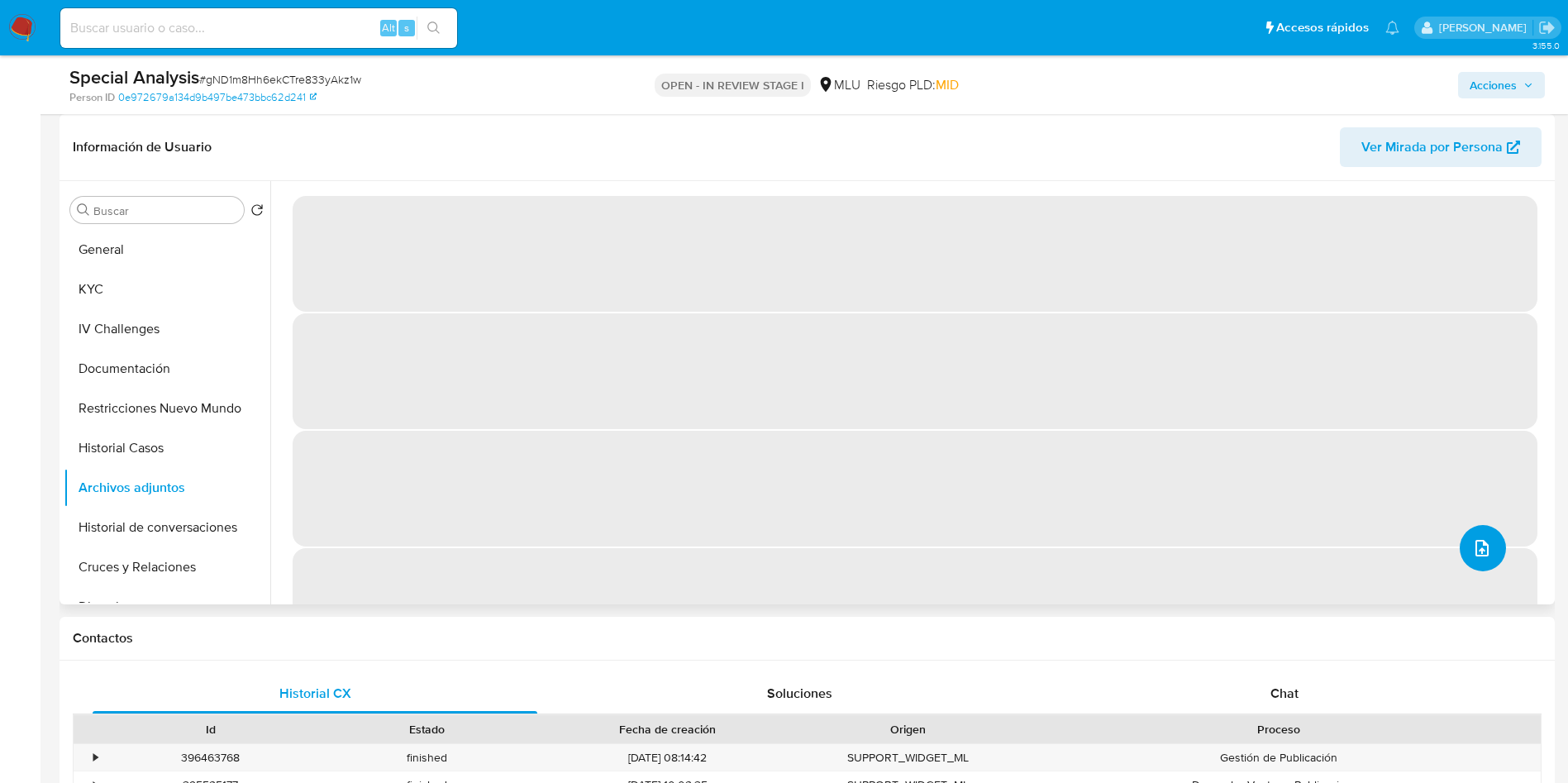
click at [1475, 556] on icon "upload-file" at bounding box center [1482, 548] width 20 height 20
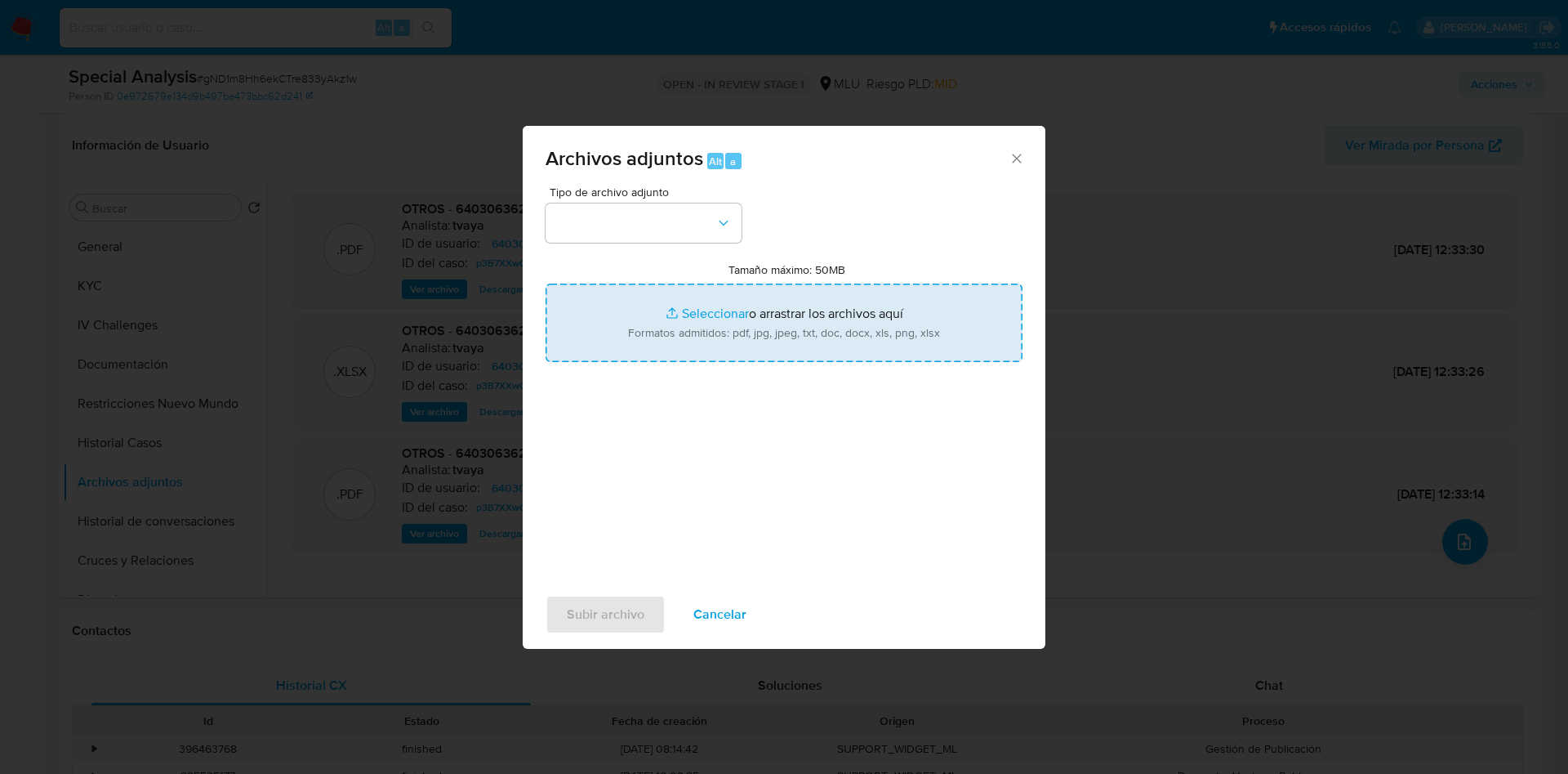
click at [712, 342] on input "Tamaño máximo: 50MB Seleccionar archivos" at bounding box center [784, 322] width 477 height 79
type input "C:\fakepath\Case Log 640306362 - 22_08_2025.pdf"
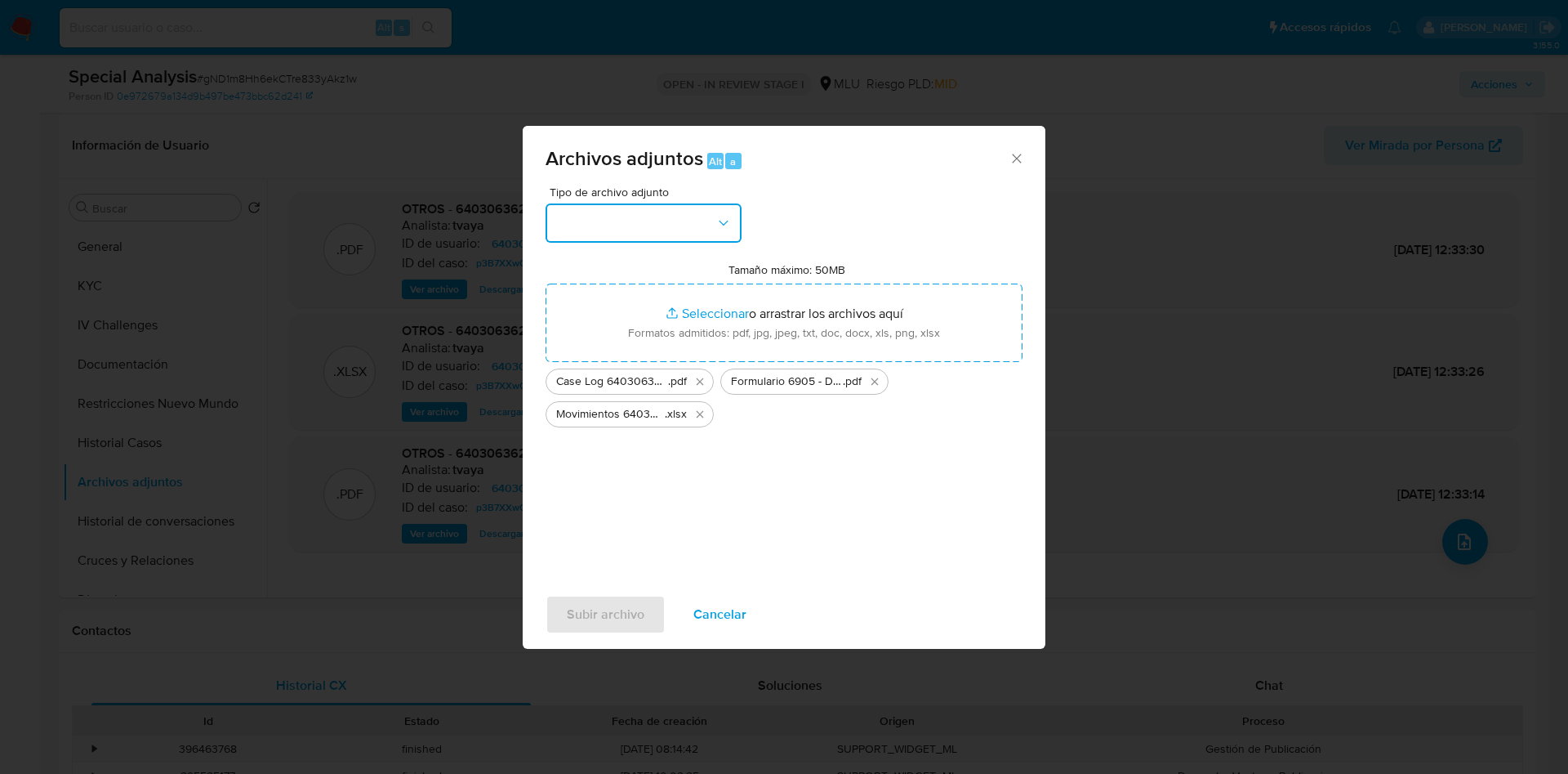
click at [652, 229] on button "button" at bounding box center [644, 223] width 196 height 39
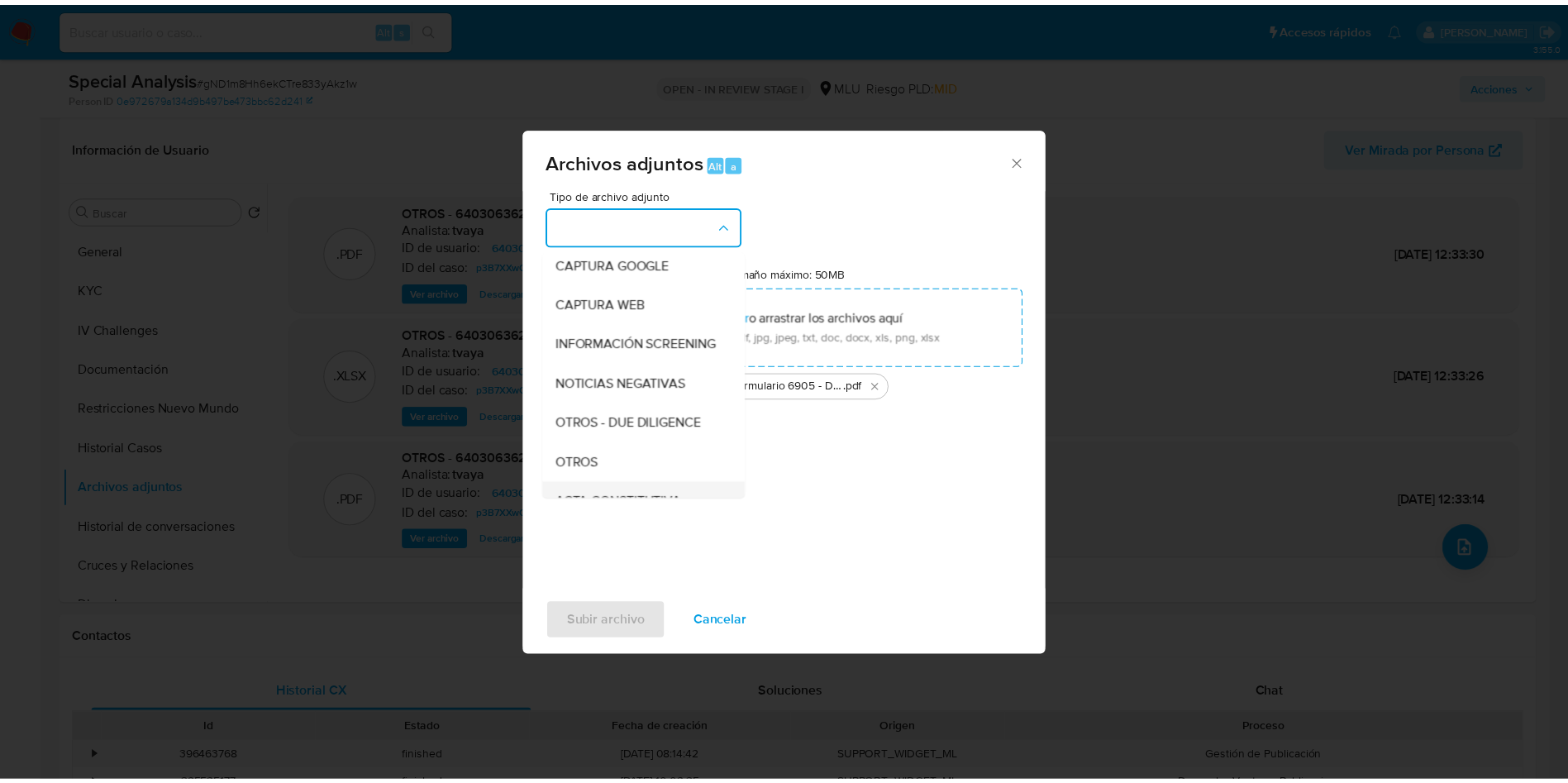
scroll to position [124, 0]
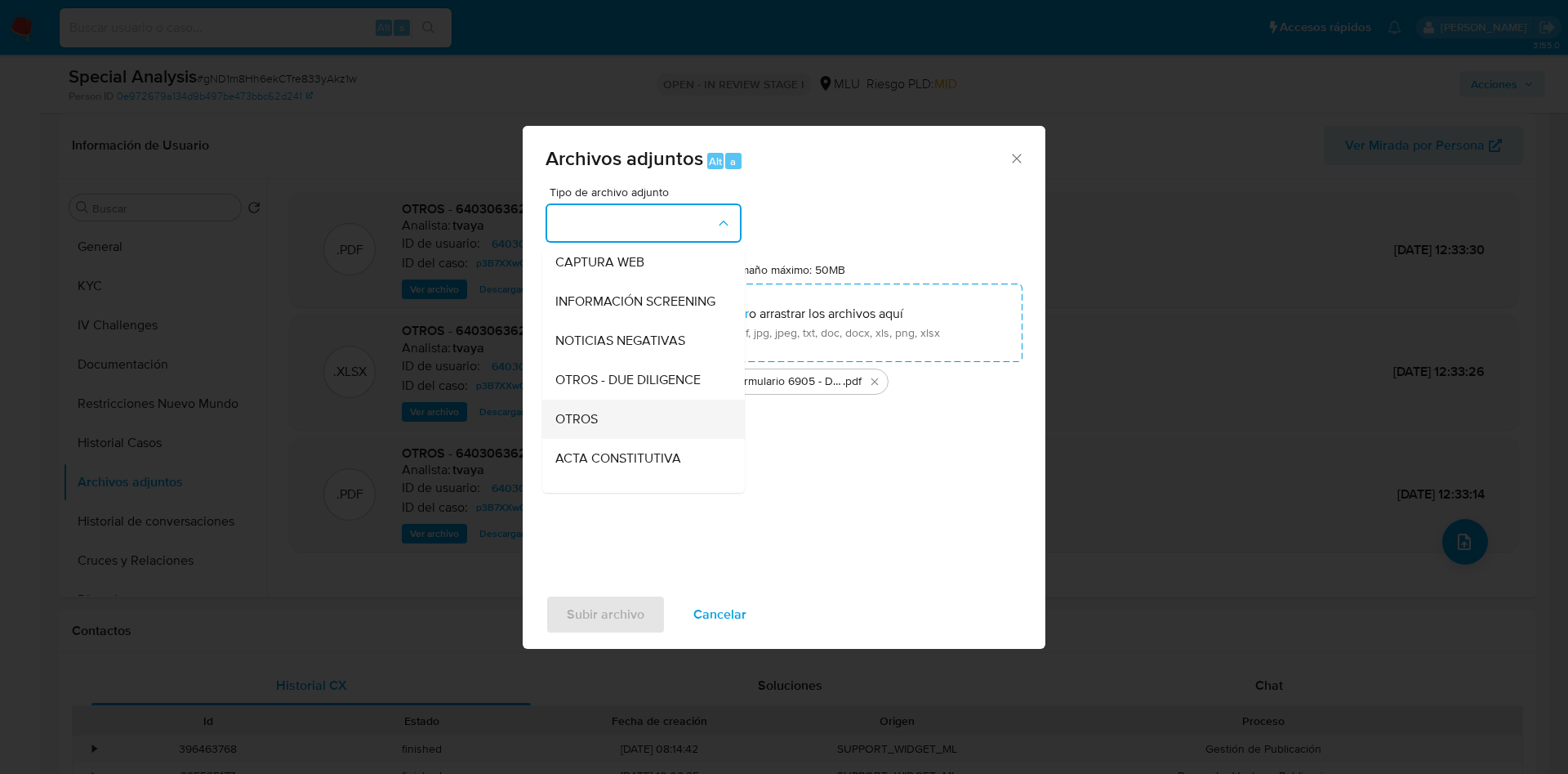
click at [608, 438] on div "OTROS" at bounding box center [639, 418] width 166 height 39
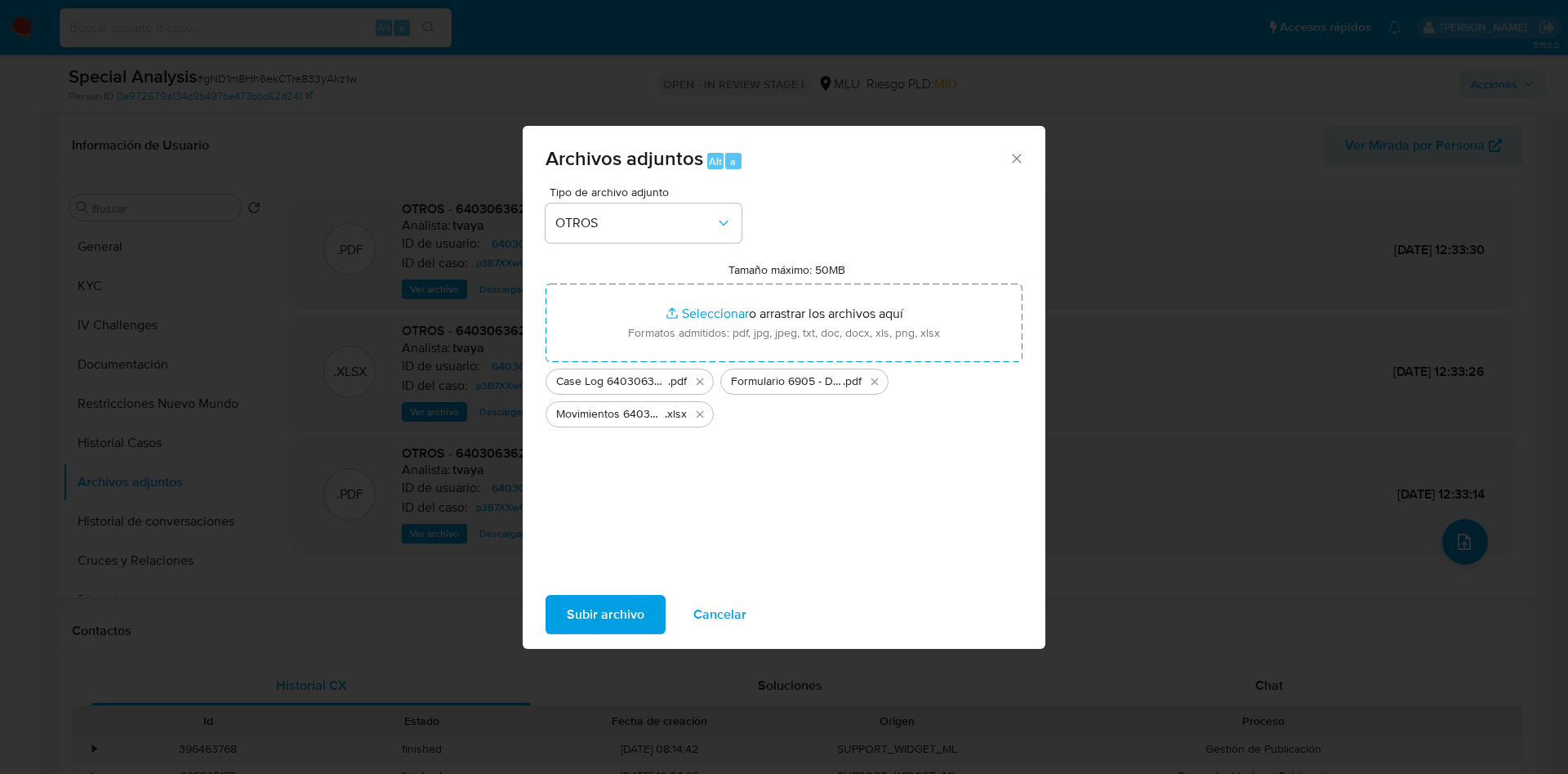
click at [621, 628] on span "Subir archivo" at bounding box center [605, 614] width 78 height 36
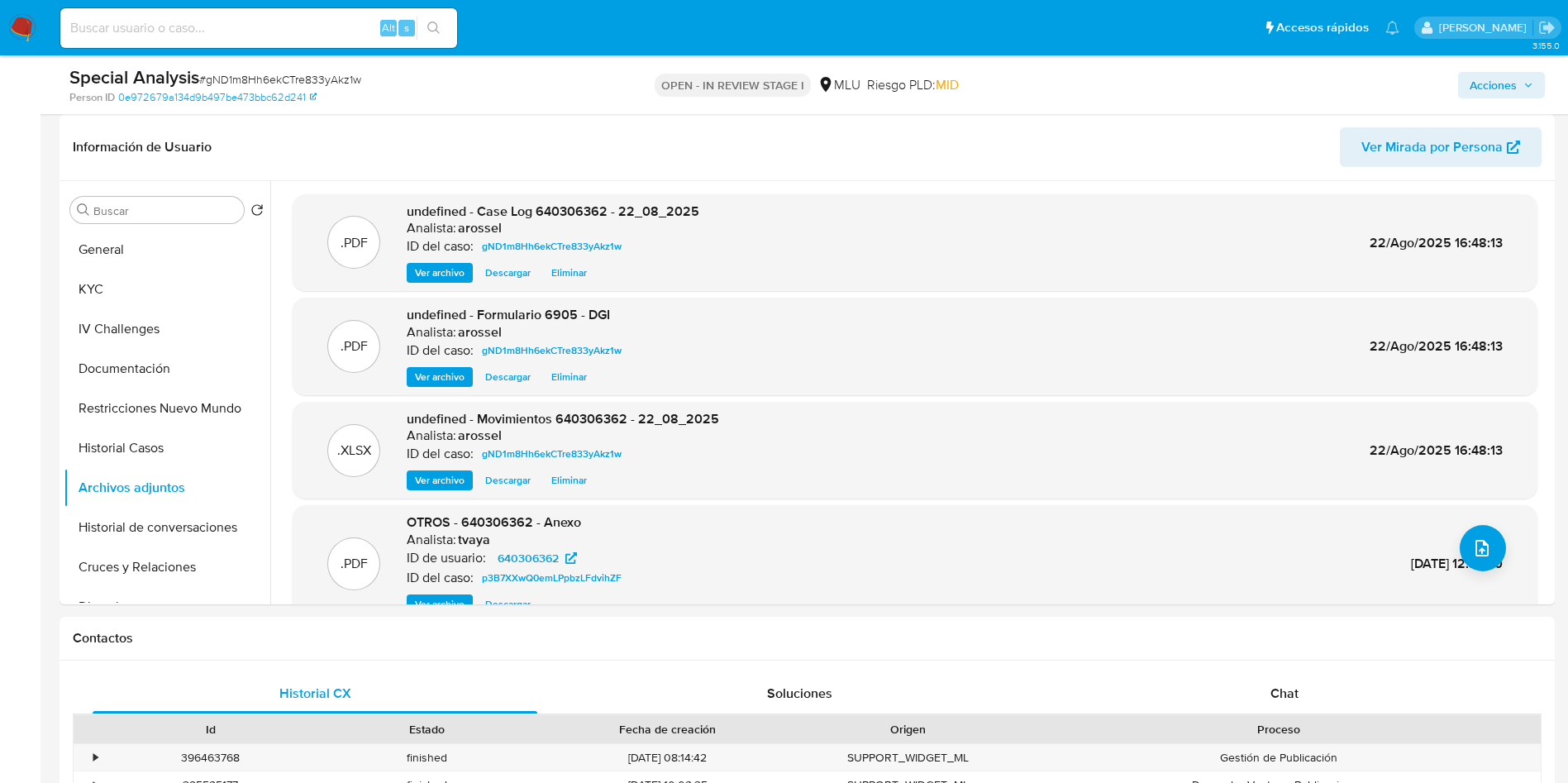
click at [1487, 82] on span "Acciones" at bounding box center [1493, 86] width 47 height 27
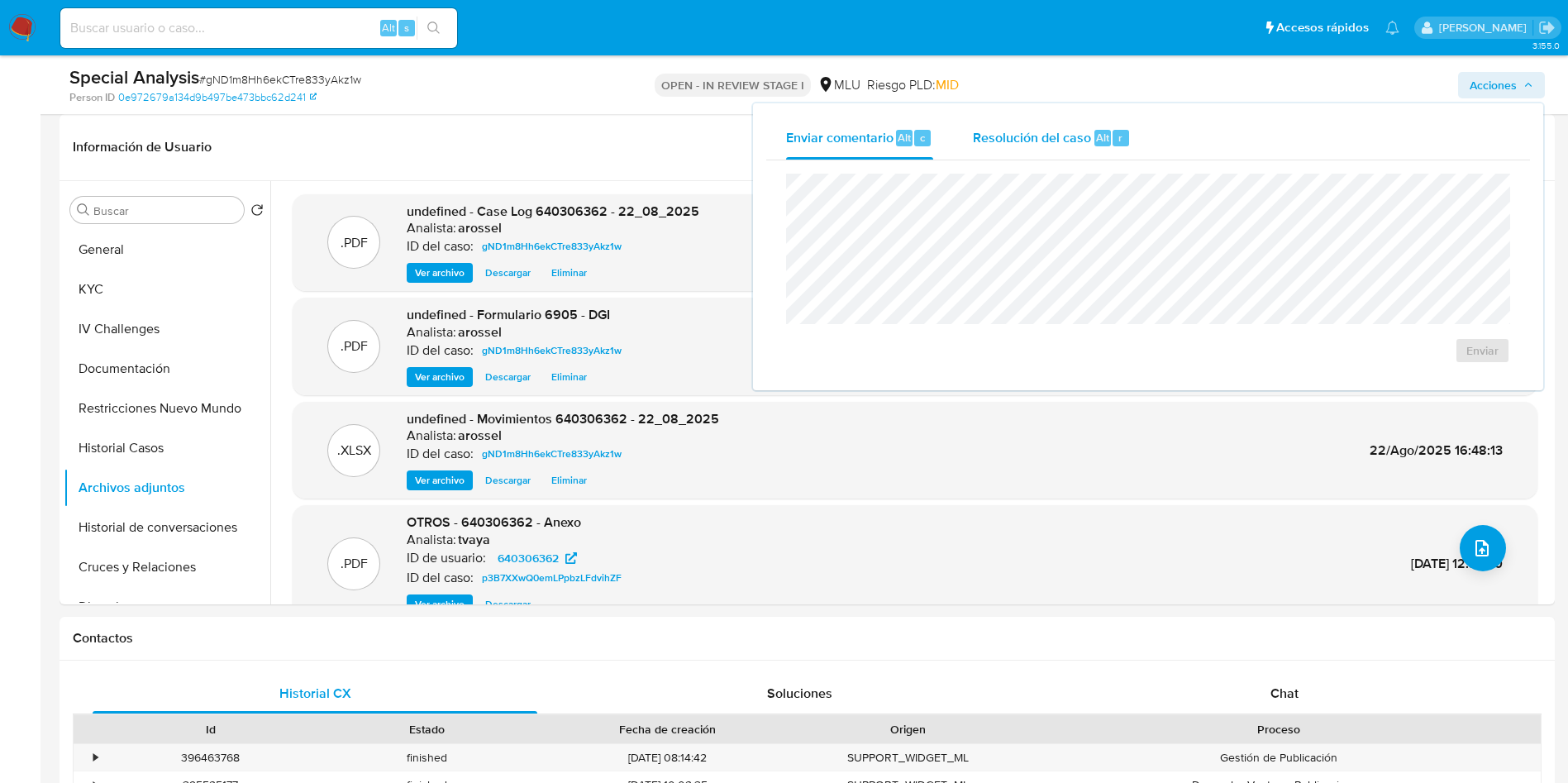
click at [1019, 126] on div "Resolución del caso Alt r" at bounding box center [1052, 137] width 158 height 43
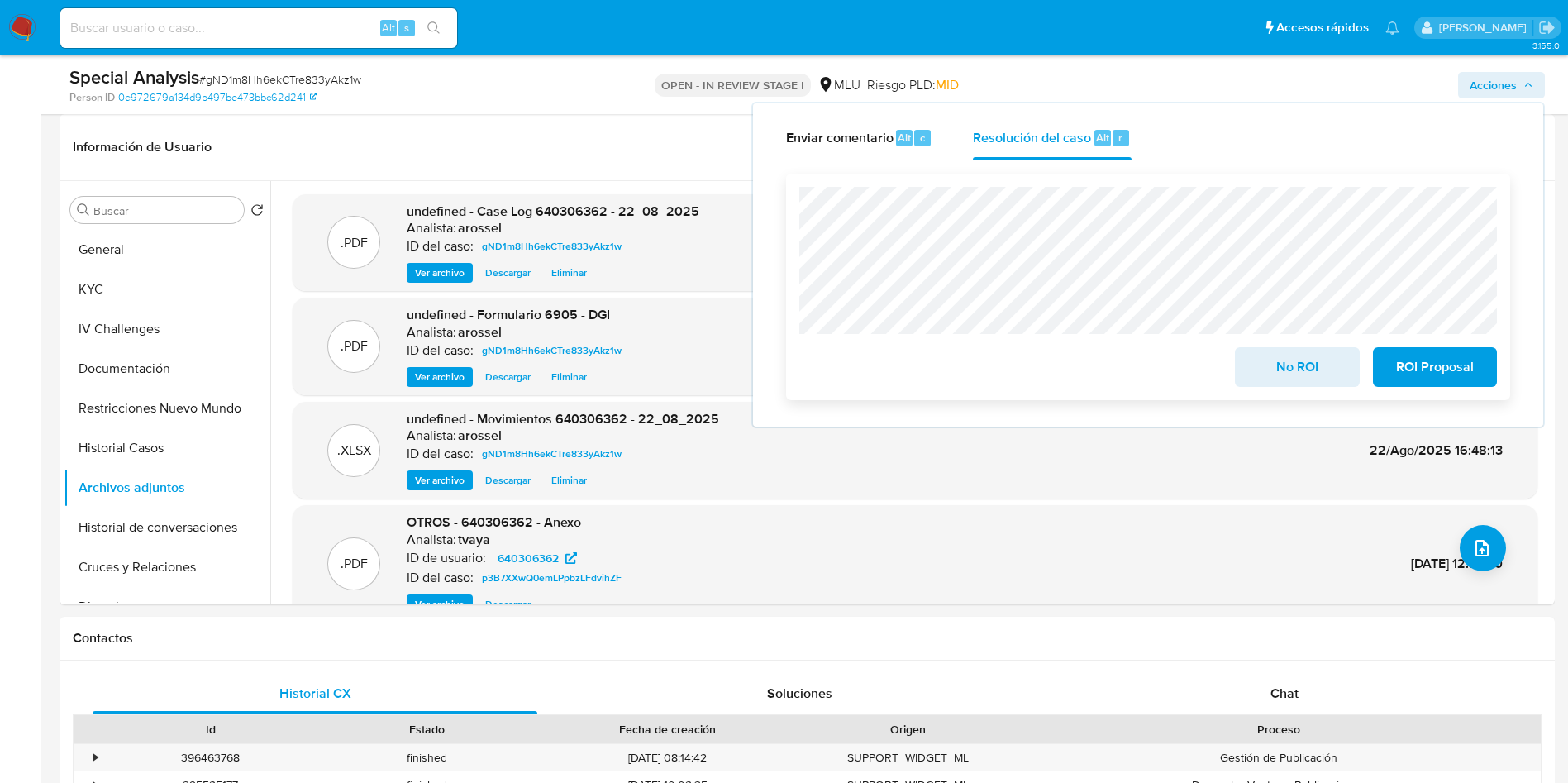
click at [1260, 369] on span "No ROI" at bounding box center [1296, 366] width 81 height 36
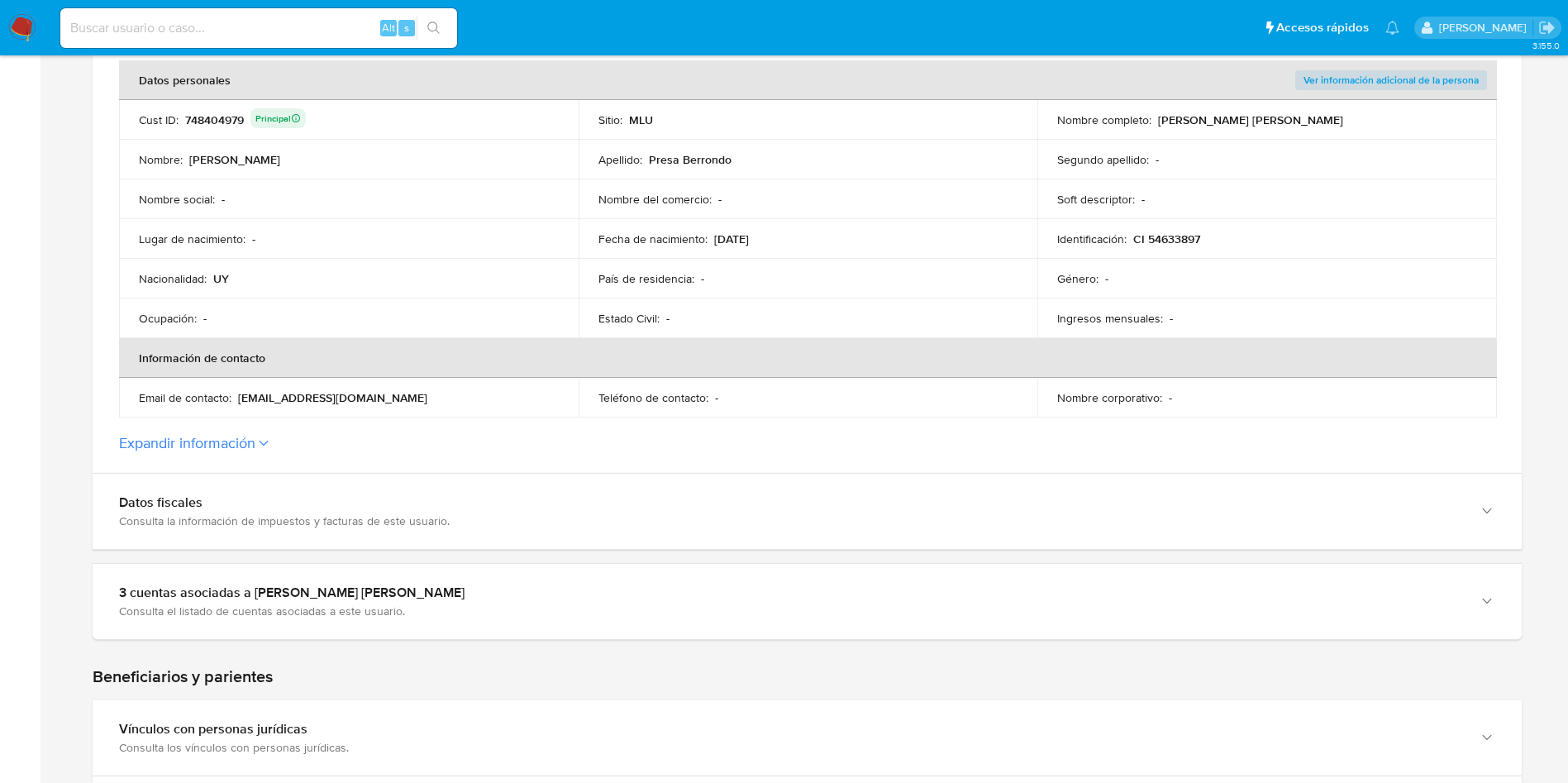
scroll to position [372, 0]
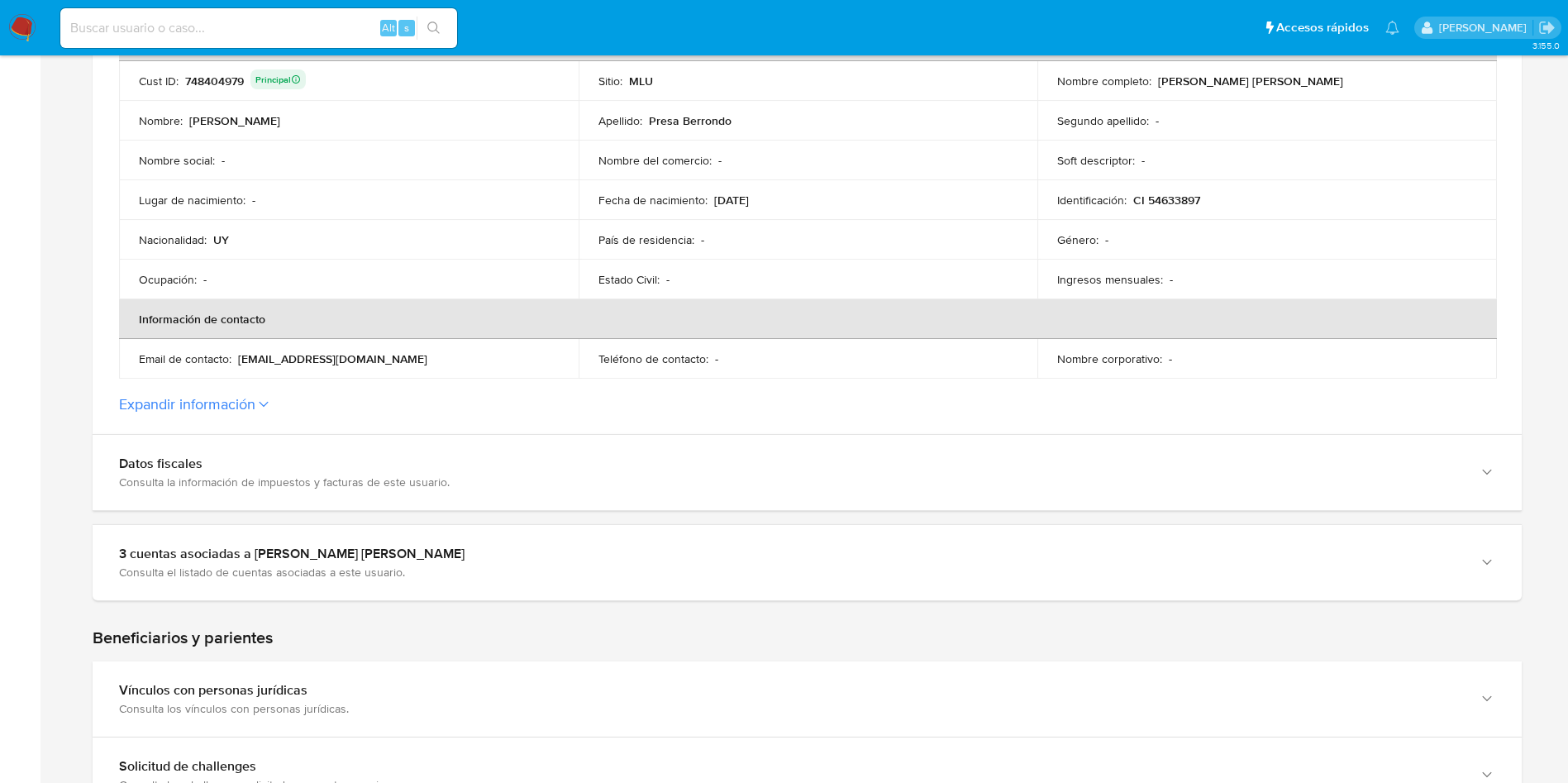
click at [228, 411] on button "Expandir información" at bounding box center [187, 404] width 137 height 18
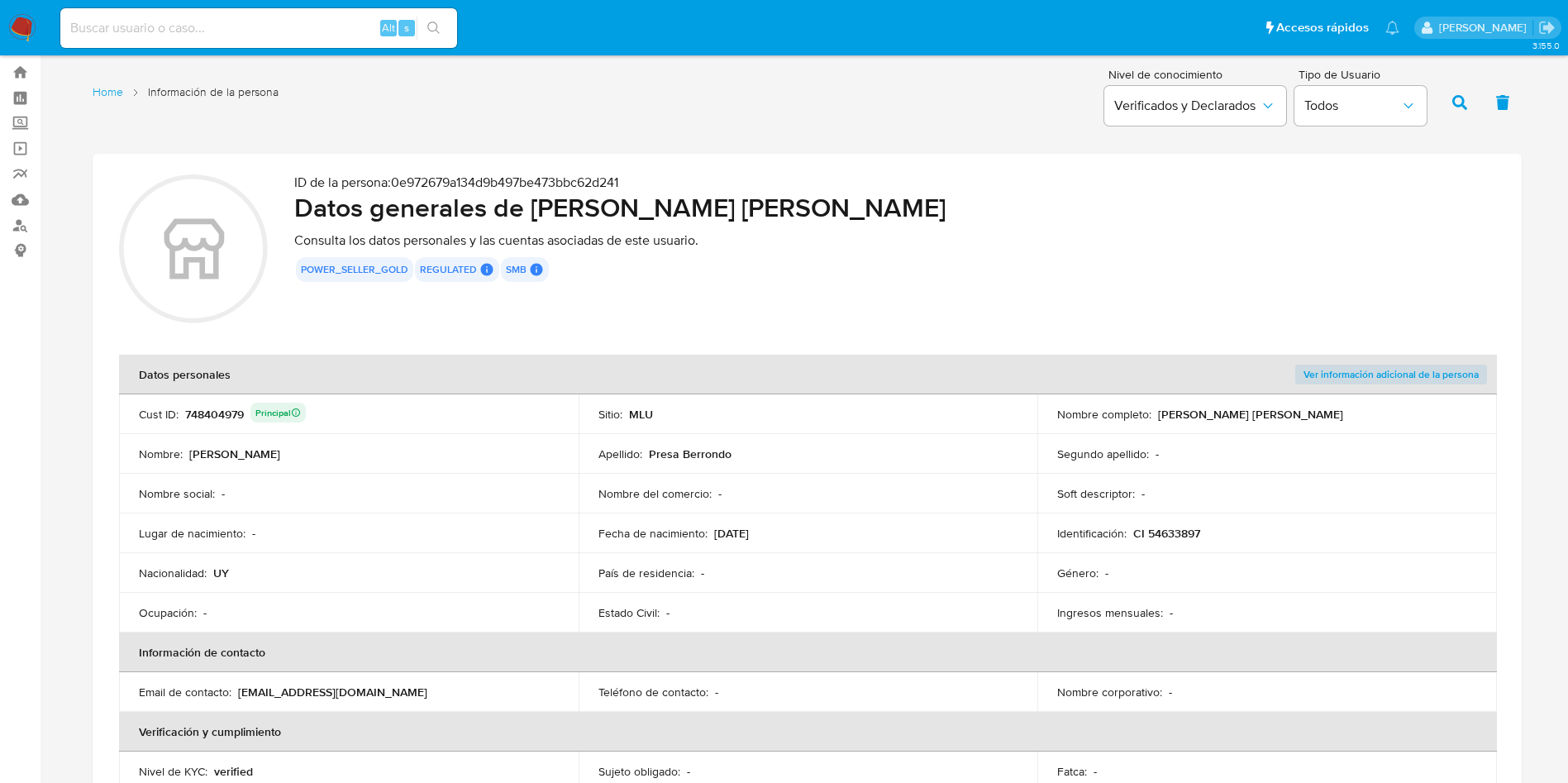
scroll to position [0, 0]
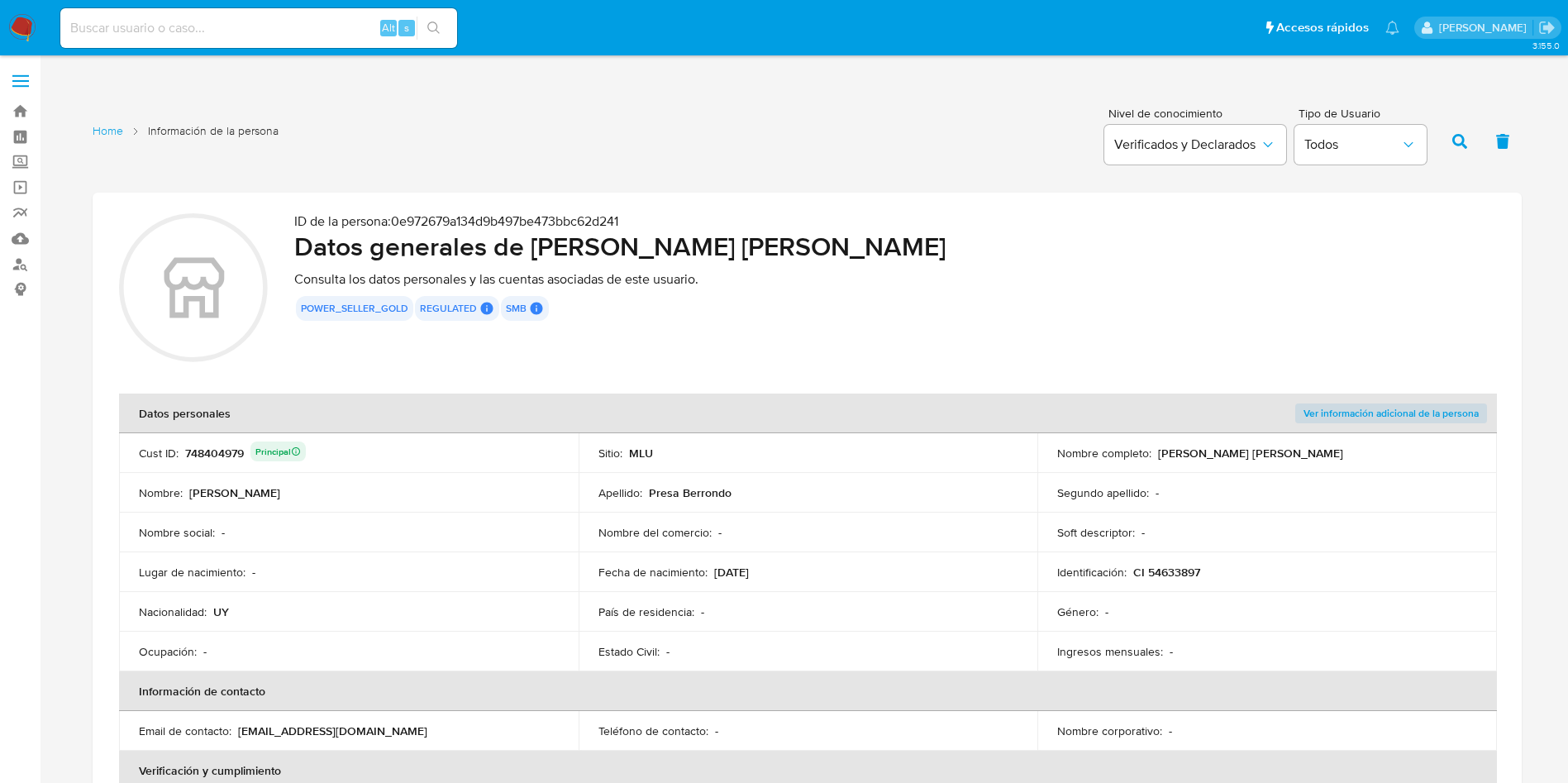
click at [217, 461] on div "748404979 Principal" at bounding box center [246, 454] width 121 height 23
click at [209, 460] on div "748404979 Principal" at bounding box center [246, 454] width 121 height 23
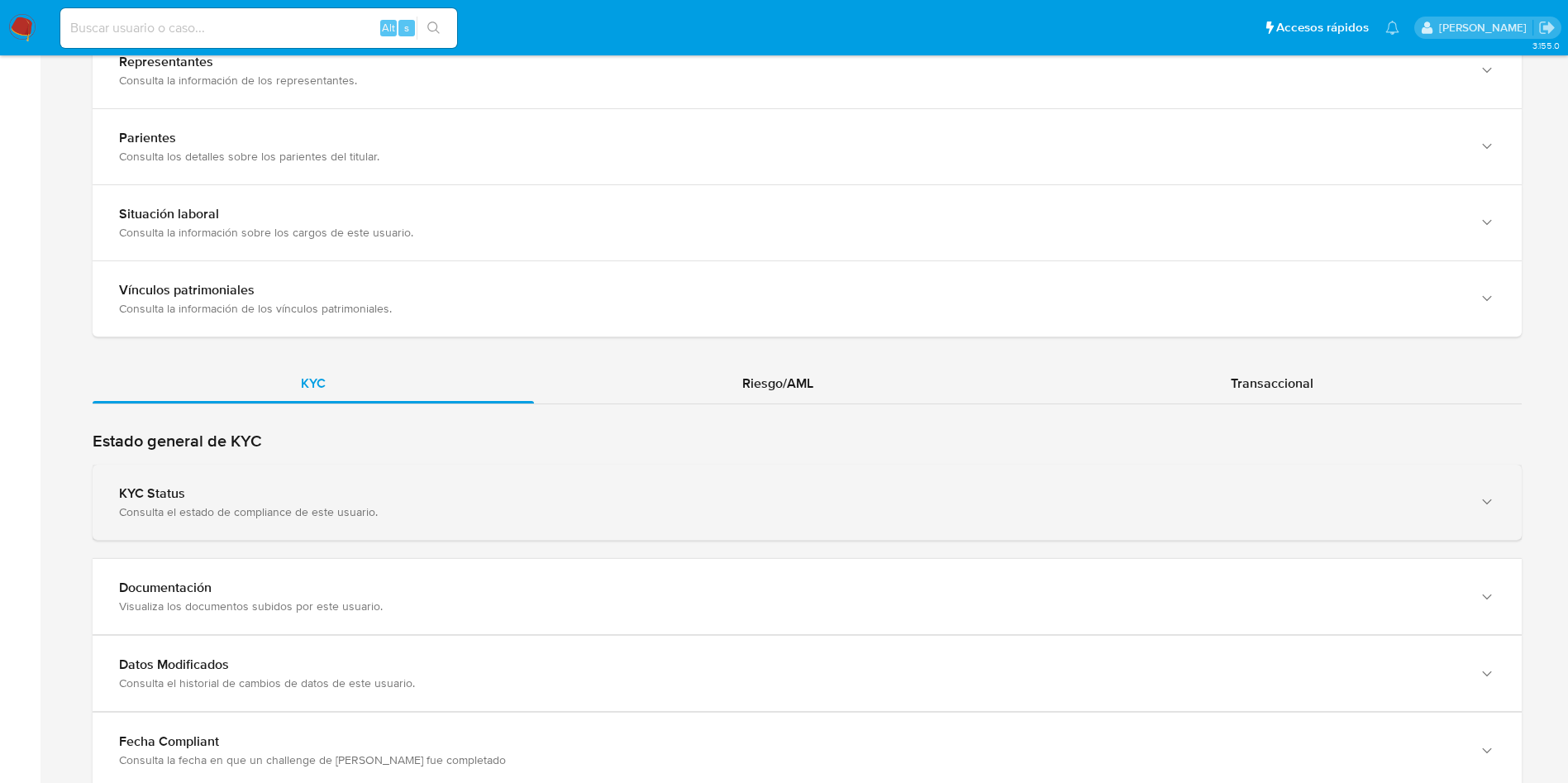
scroll to position [1361, 0]
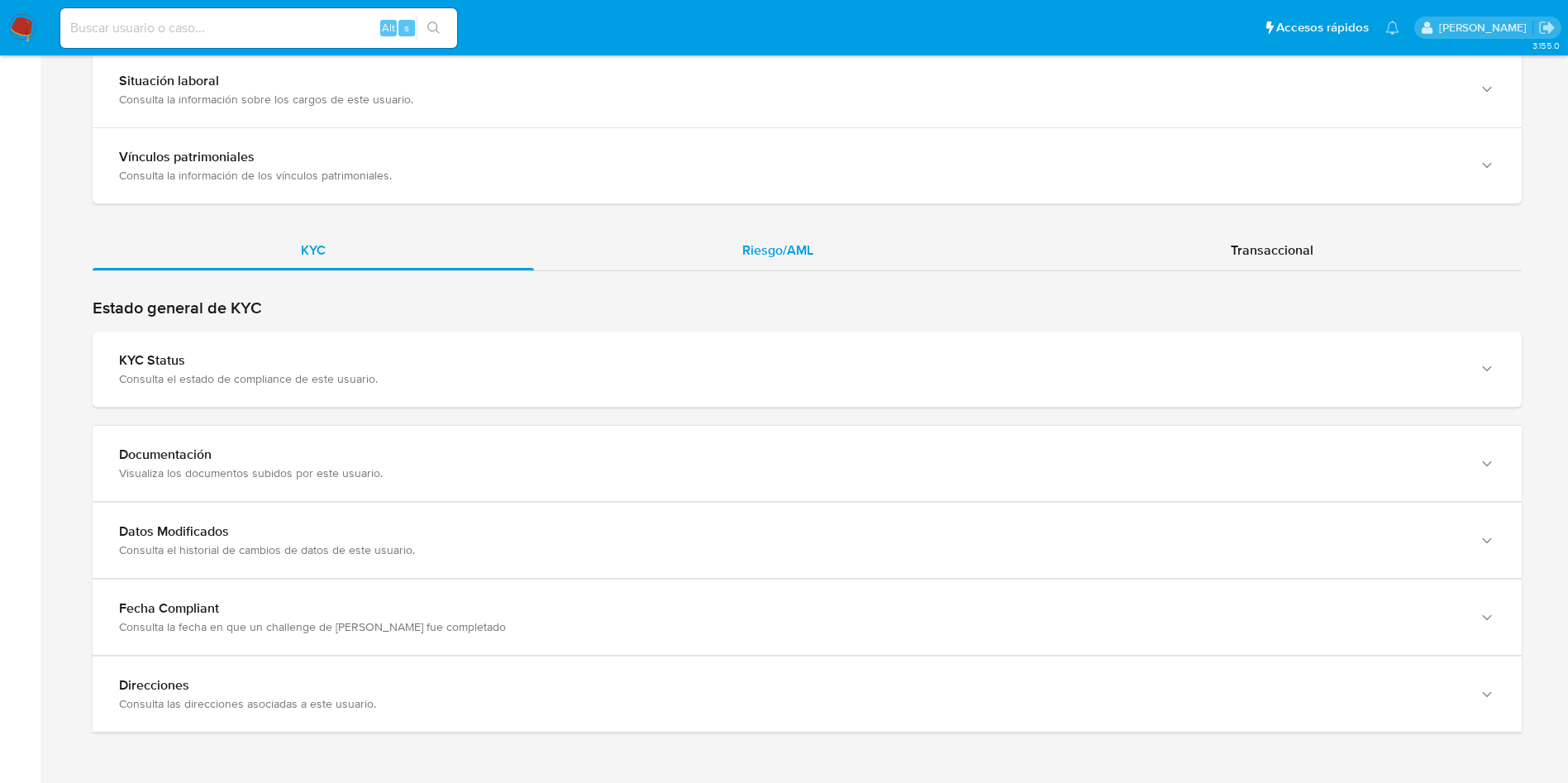
click at [772, 254] on span "Riesgo/AML" at bounding box center [778, 250] width 71 height 19
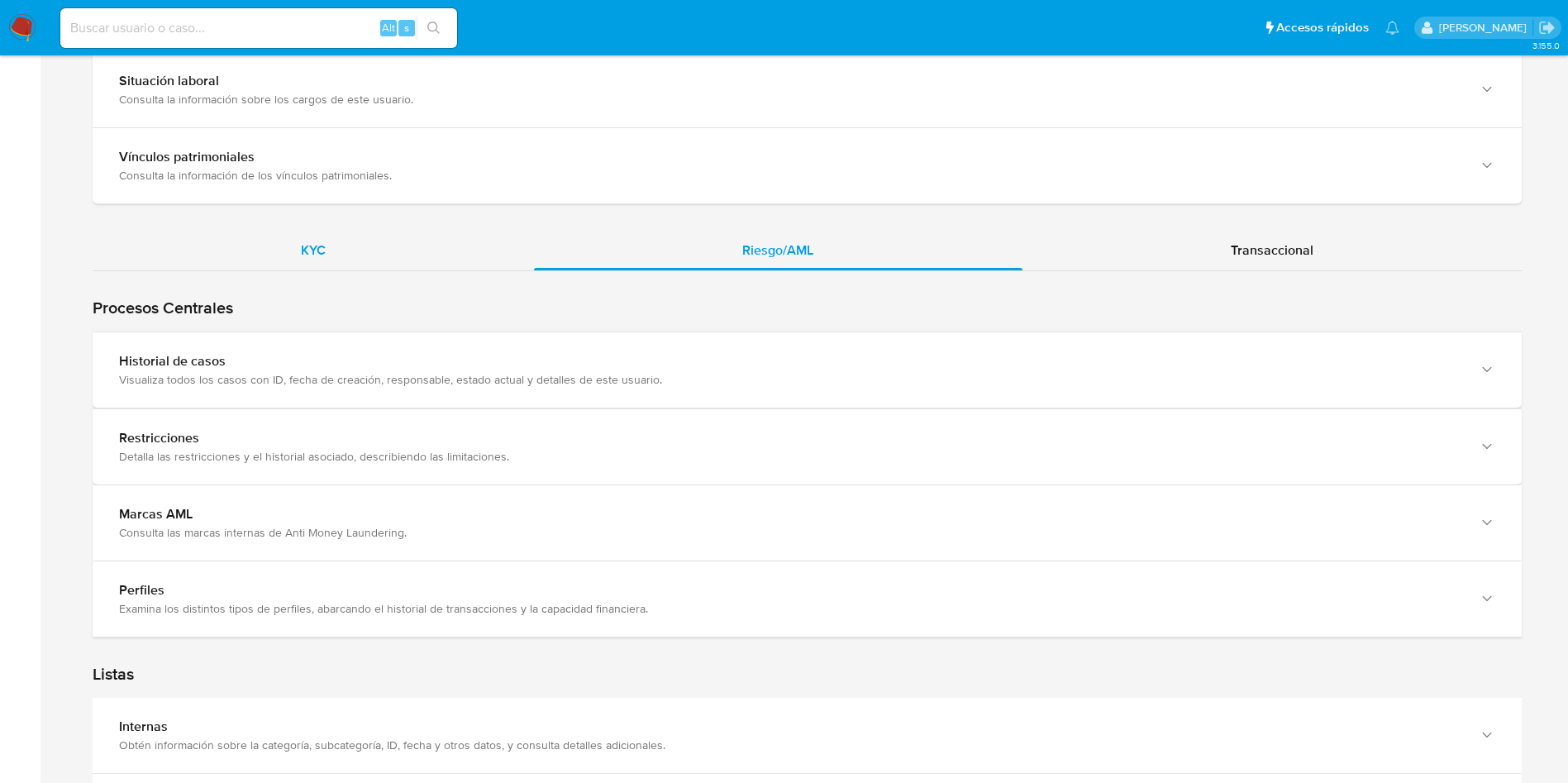
click at [400, 245] on div "KYC" at bounding box center [313, 250] width 442 height 39
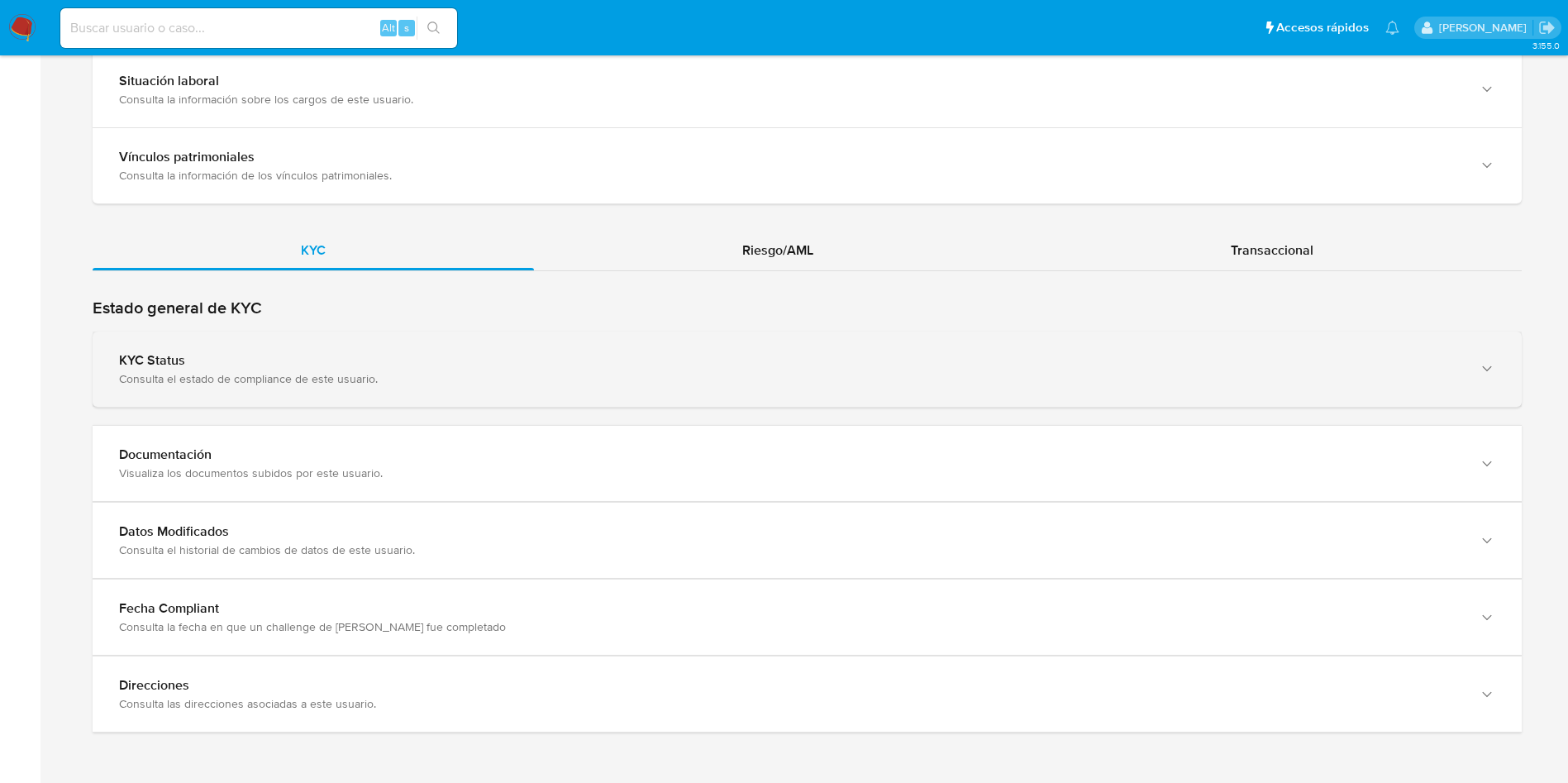
click at [543, 375] on div "Consulta el estado de compliance de este usuario." at bounding box center [790, 379] width 1343 height 15
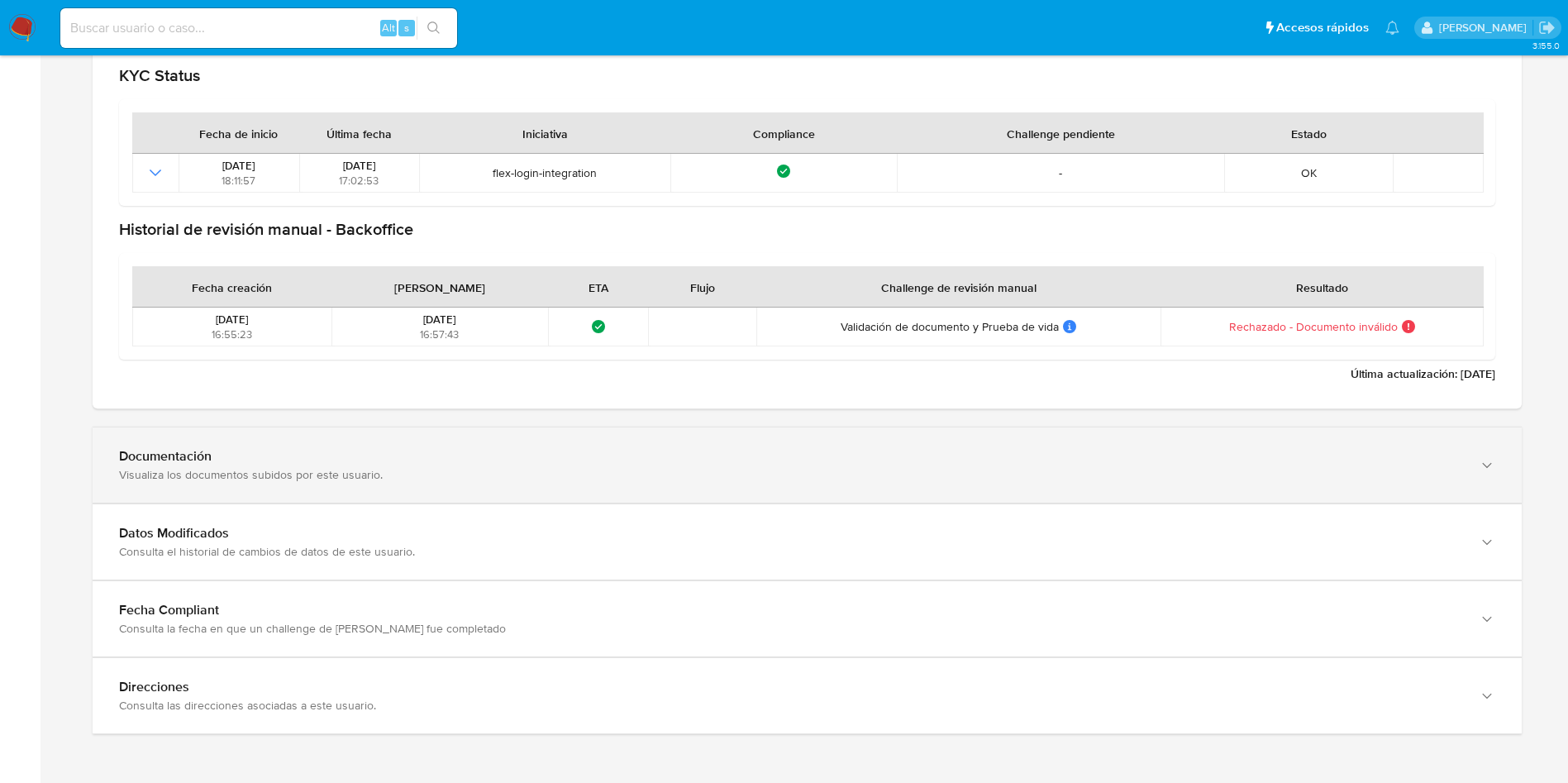
click at [479, 459] on div "Documentación" at bounding box center [790, 456] width 1343 height 17
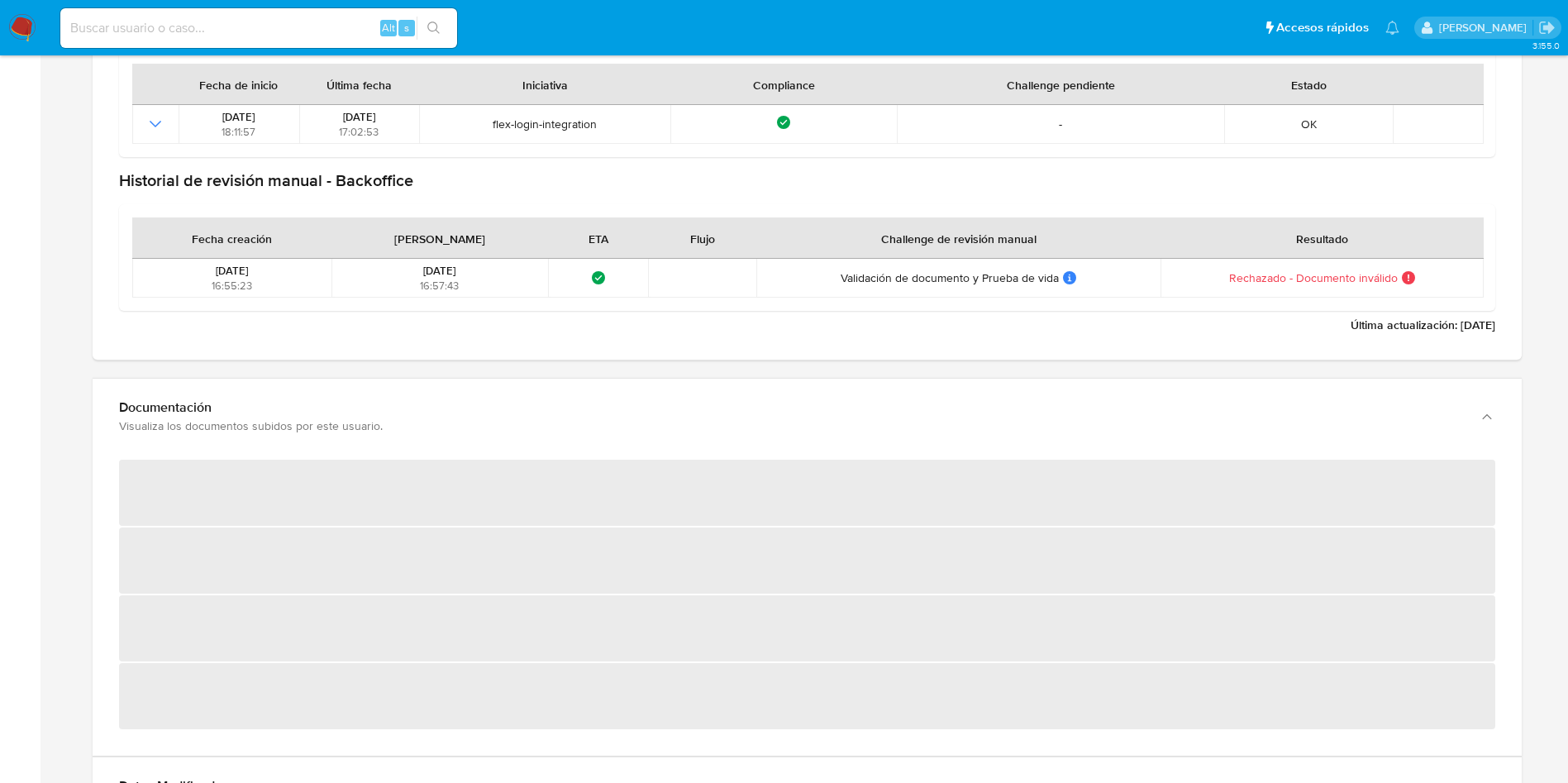
scroll to position [1858, 0]
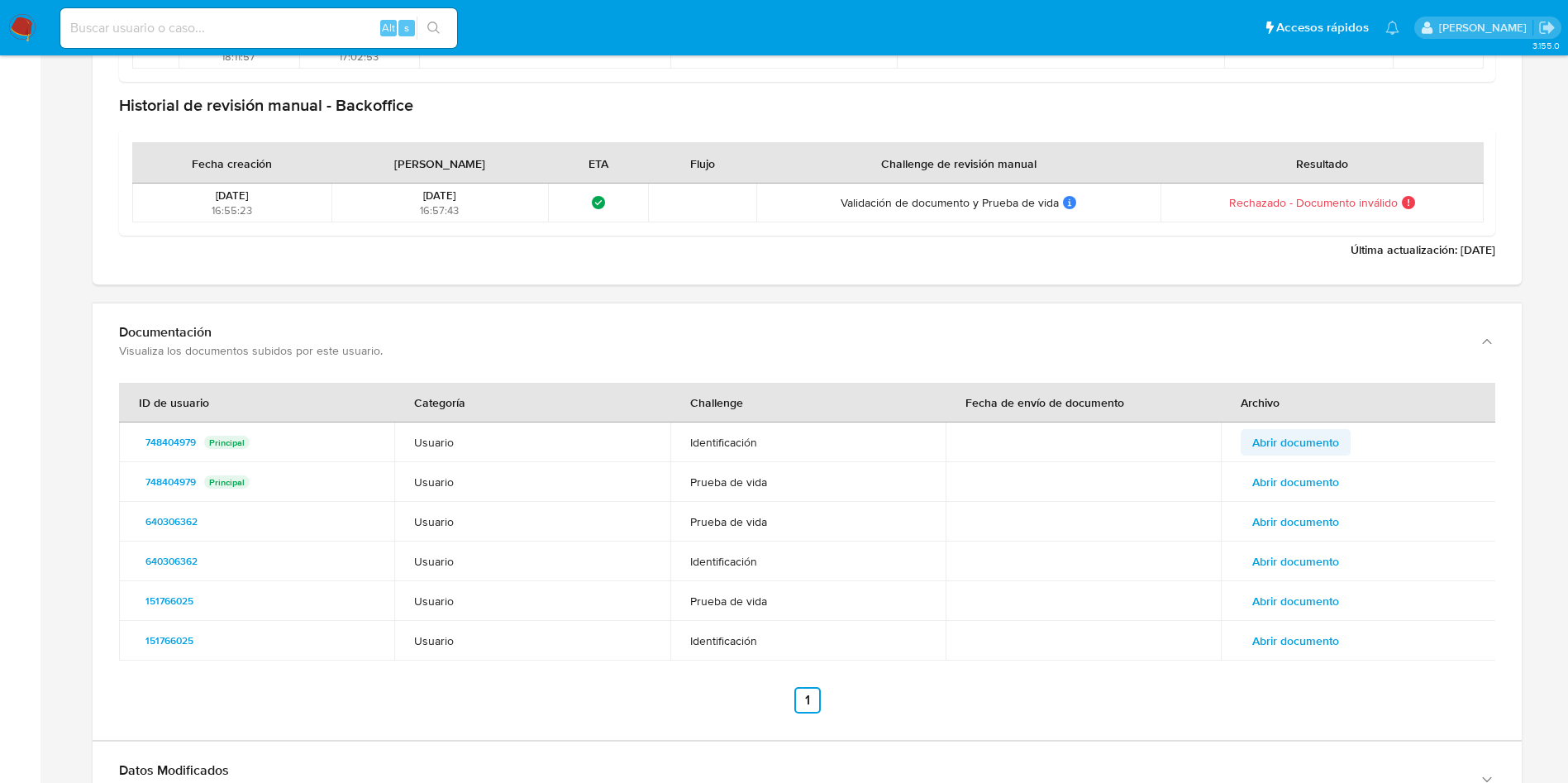
click at [1333, 440] on span "Abrir documento" at bounding box center [1296, 443] width 87 height 23
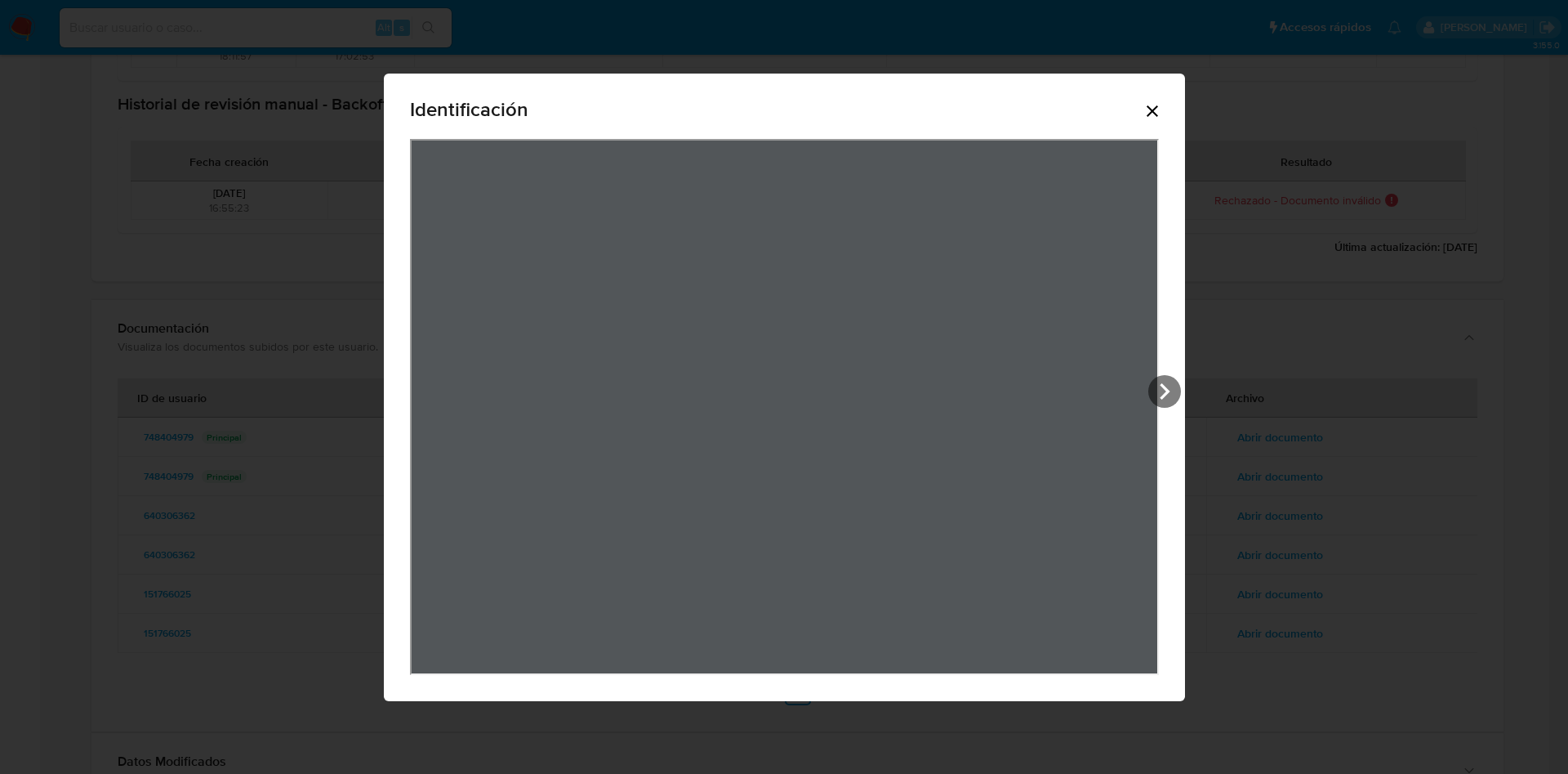
click at [1078, 102] on div "Identificación" at bounding box center [784, 113] width 749 height 52
click at [1149, 103] on icon "Cerrar" at bounding box center [1153, 111] width 20 height 20
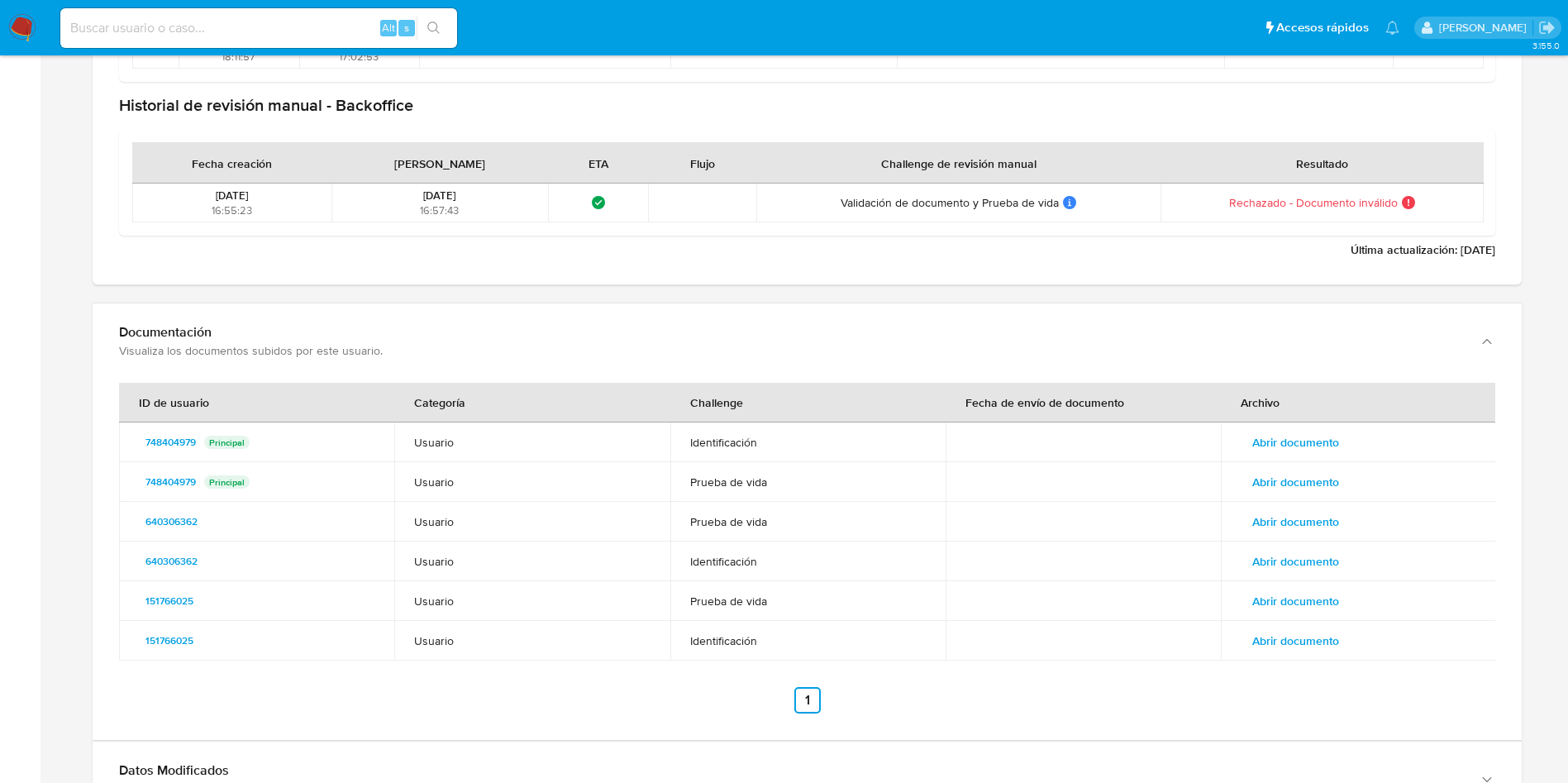
click at [1321, 489] on span "Abrir documento" at bounding box center [1296, 482] width 87 height 23
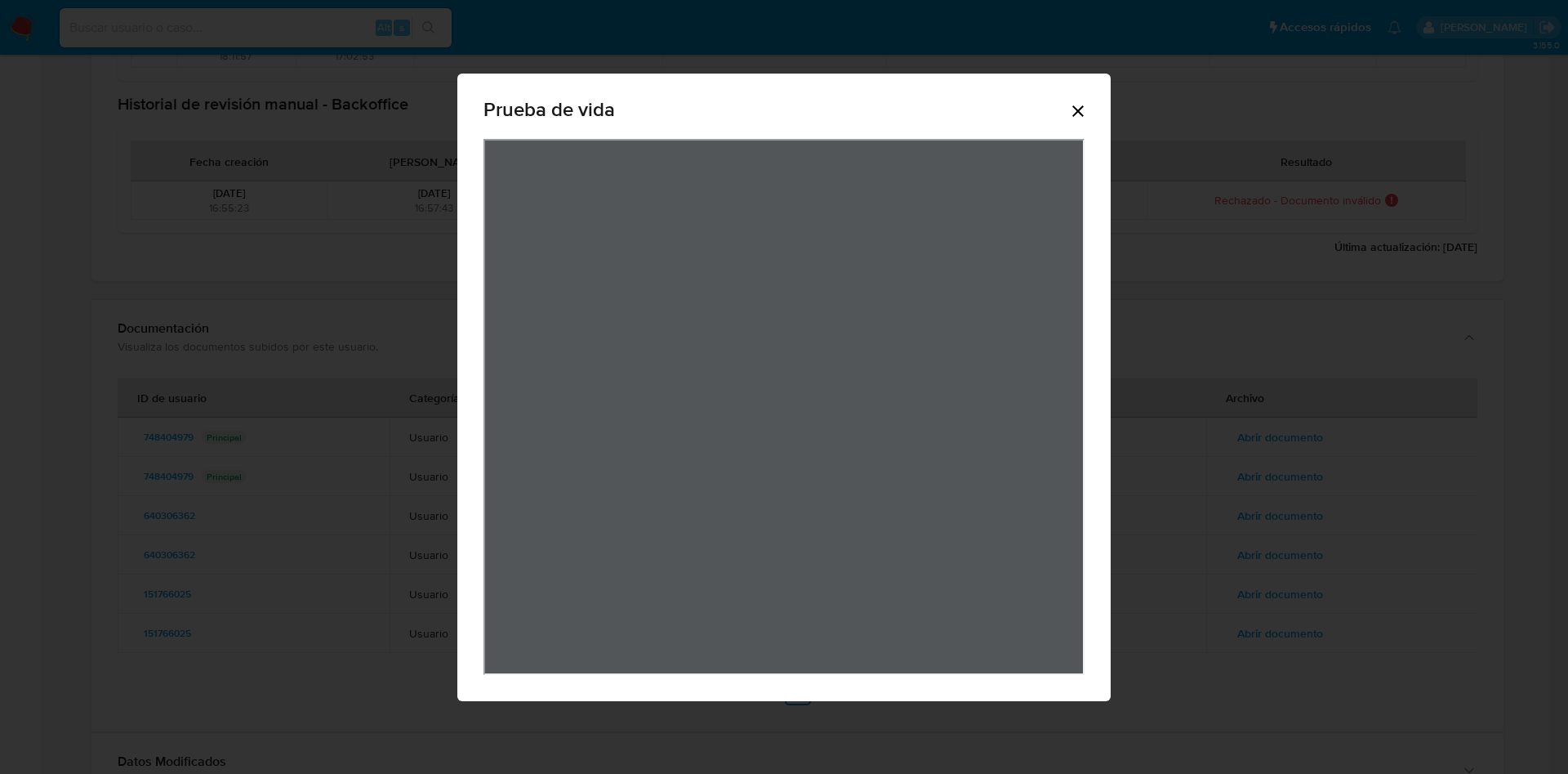
click at [1087, 106] on icon "Cerrar" at bounding box center [1078, 111] width 20 height 20
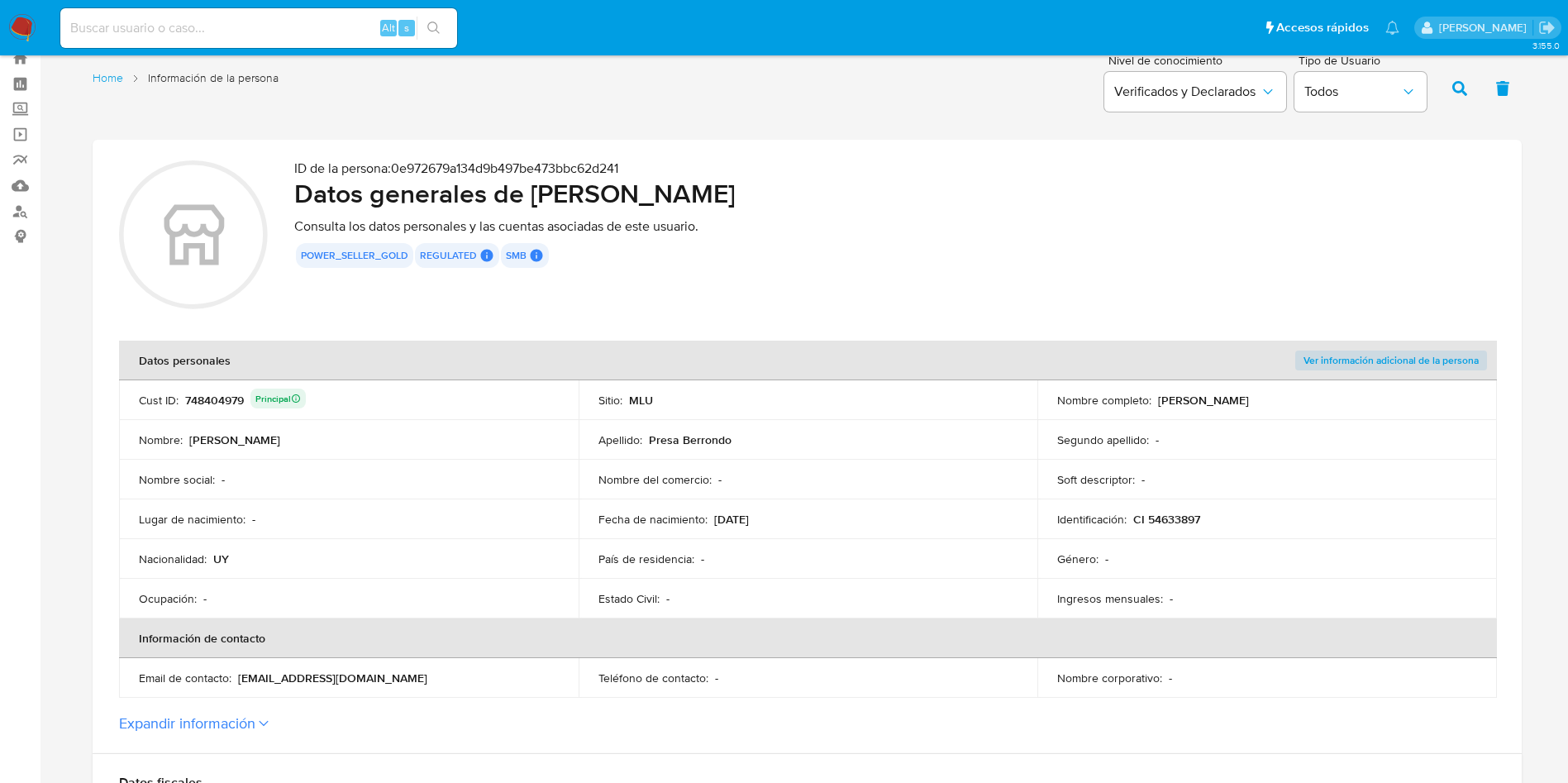
scroll to position [0, 0]
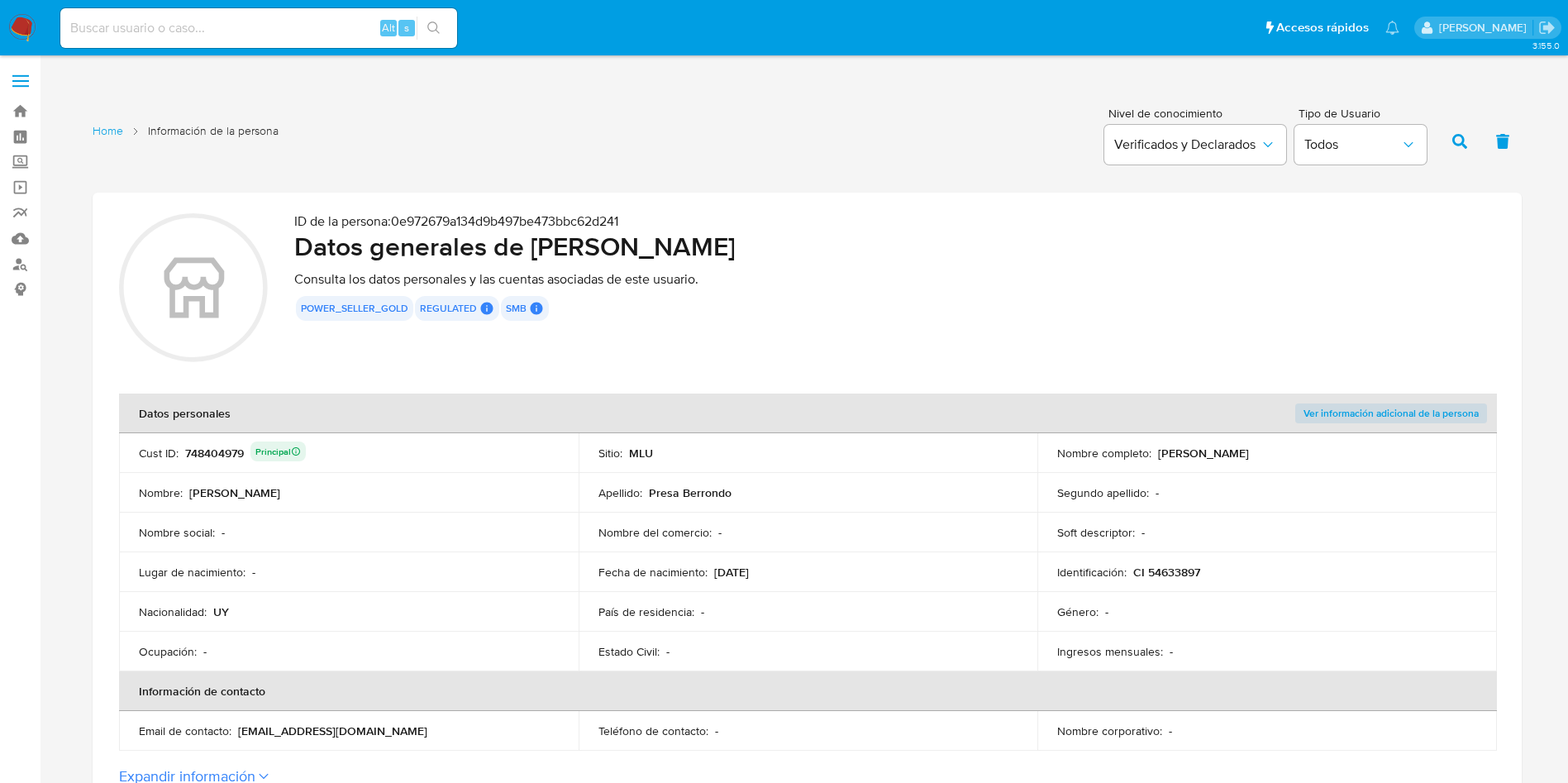
click at [542, 241] on h2 "Datos generales de Catherine Presa Berrondo" at bounding box center [894, 246] width 1201 height 33
drag, startPoint x: 536, startPoint y: 241, endPoint x: 979, endPoint y: 242, distance: 443.0
click at [979, 242] on h2 "Datos generales de Catherine Presa Berrondo" at bounding box center [894, 246] width 1201 height 33
click at [286, 358] on section "ID de la persona : 0e972679a134d9b497be473bbc62d241 Datos generales de Catherin…" at bounding box center [807, 289] width 1376 height 153
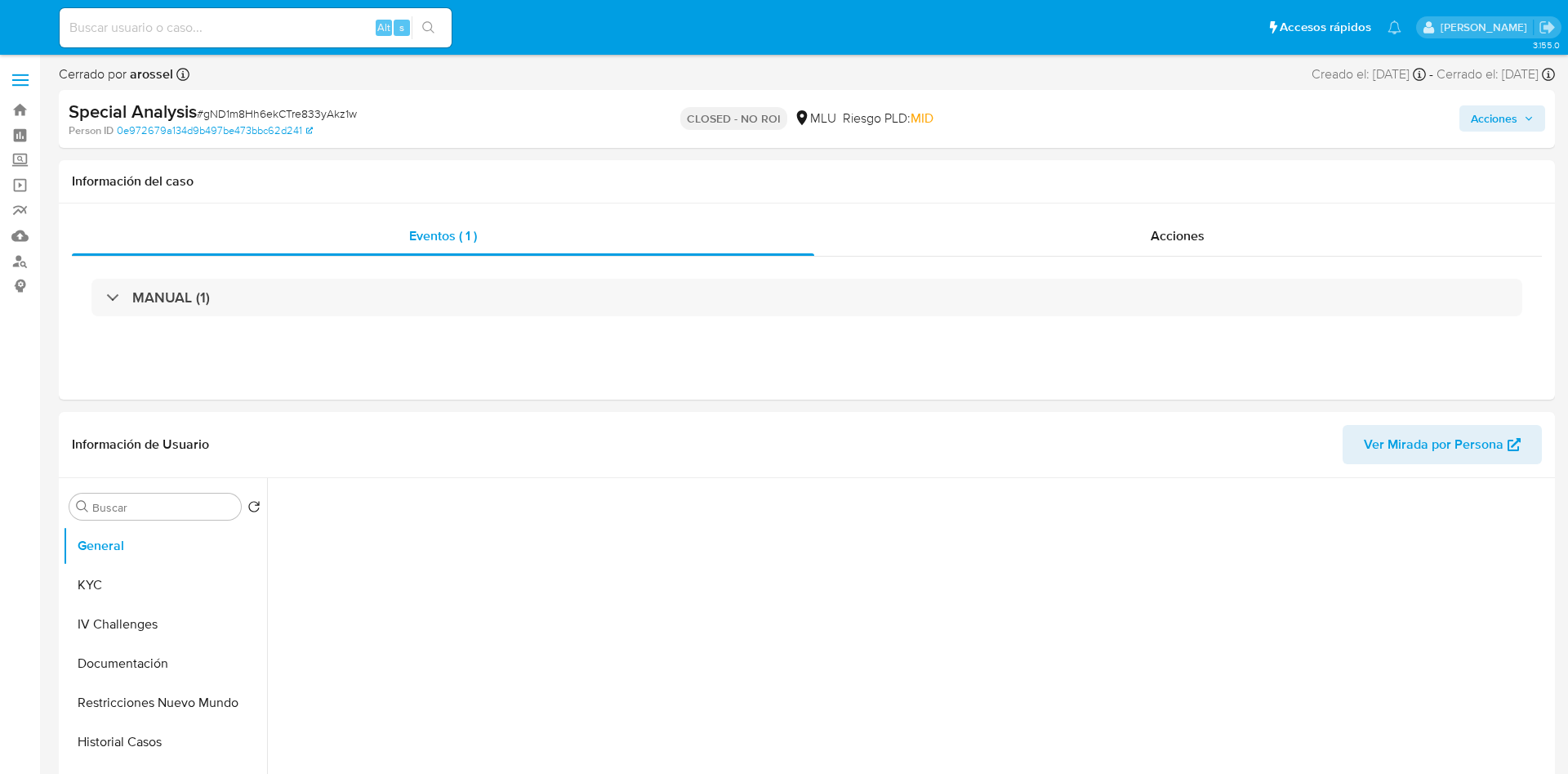
select select "10"
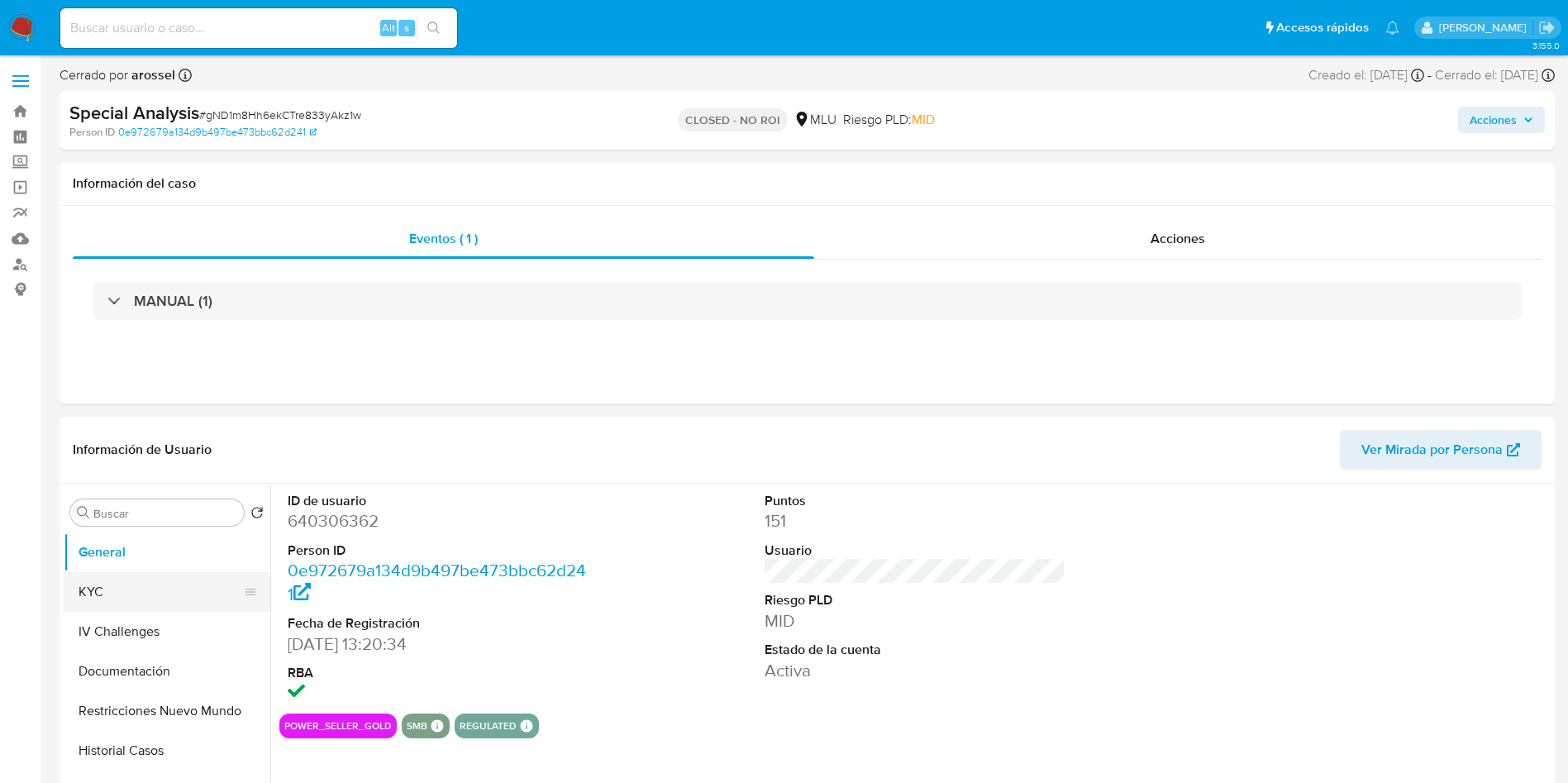
click at [153, 584] on button "KYC" at bounding box center [160, 591] width 194 height 39
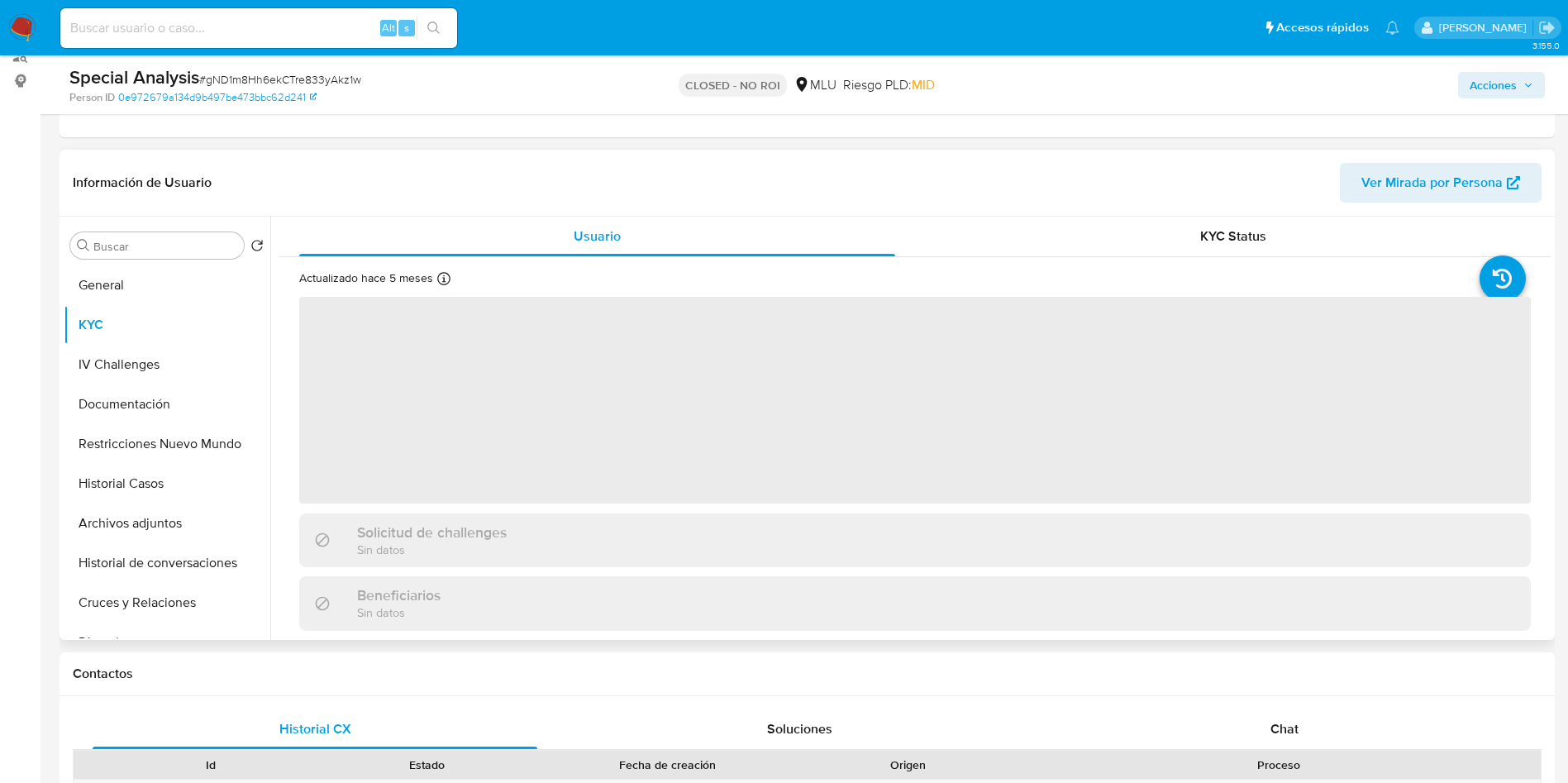
scroll to position [248, 0]
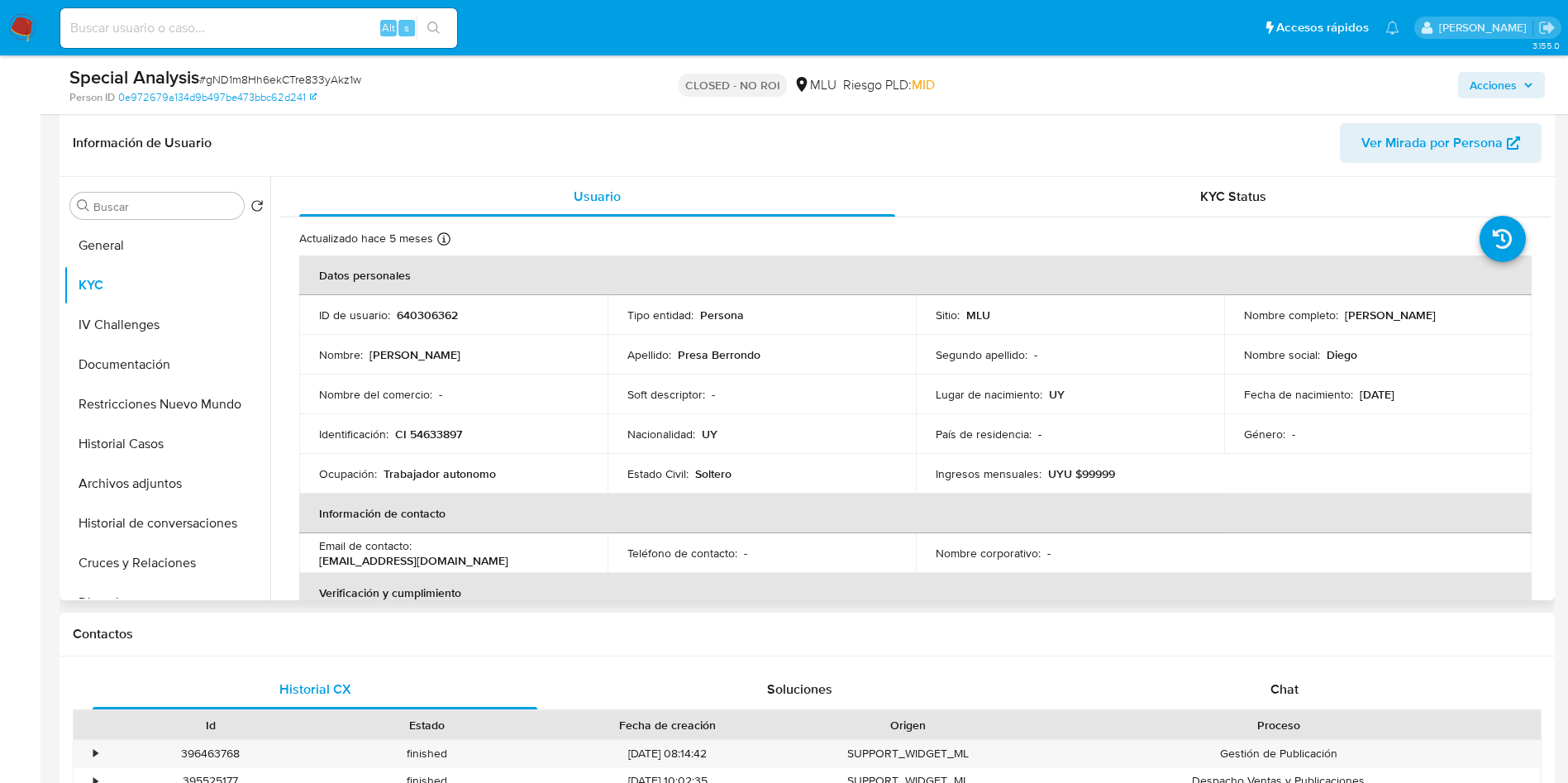
drag, startPoint x: 1343, startPoint y: 314, endPoint x: 1482, endPoint y: 309, distance: 139.1
click at [1482, 309] on div "Nombre completo : [PERSON_NAME]" at bounding box center [1378, 315] width 269 height 15
copy p "[PERSON_NAME]"
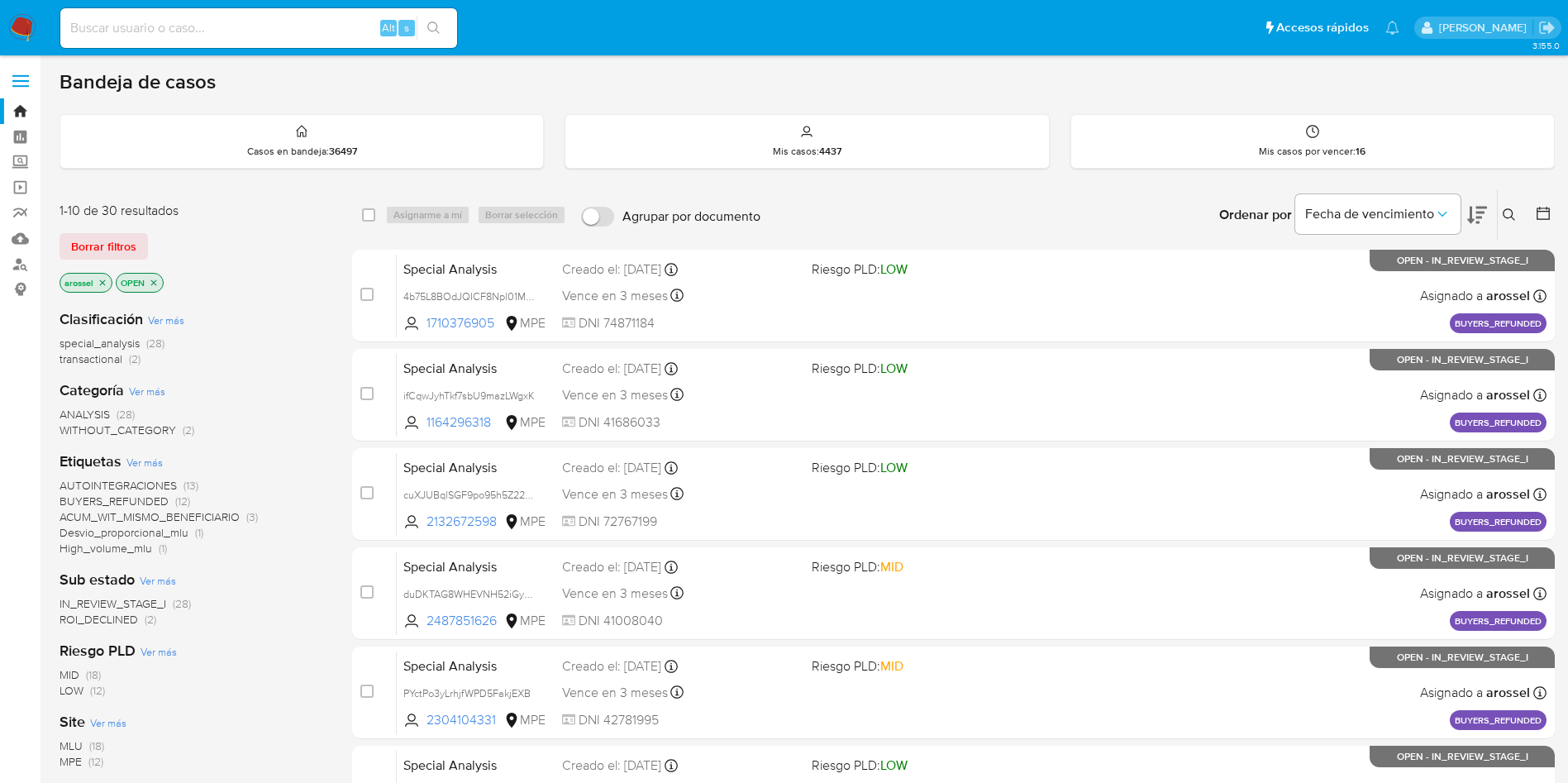
click at [123, 616] on span "ROI_DECLINED" at bounding box center [99, 620] width 79 height 17
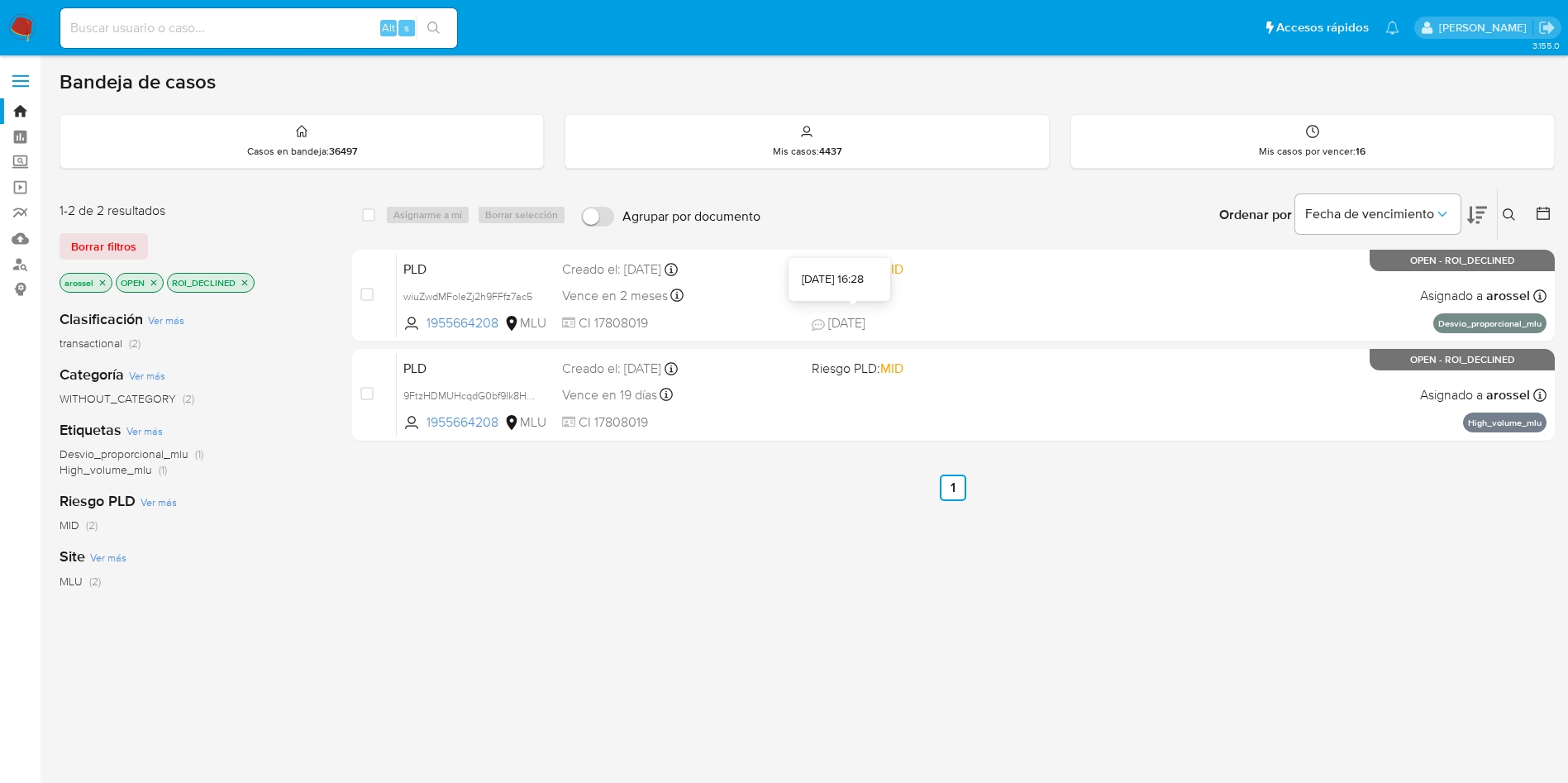
click at [891, 263] on span "MID" at bounding box center [892, 269] width 23 height 19
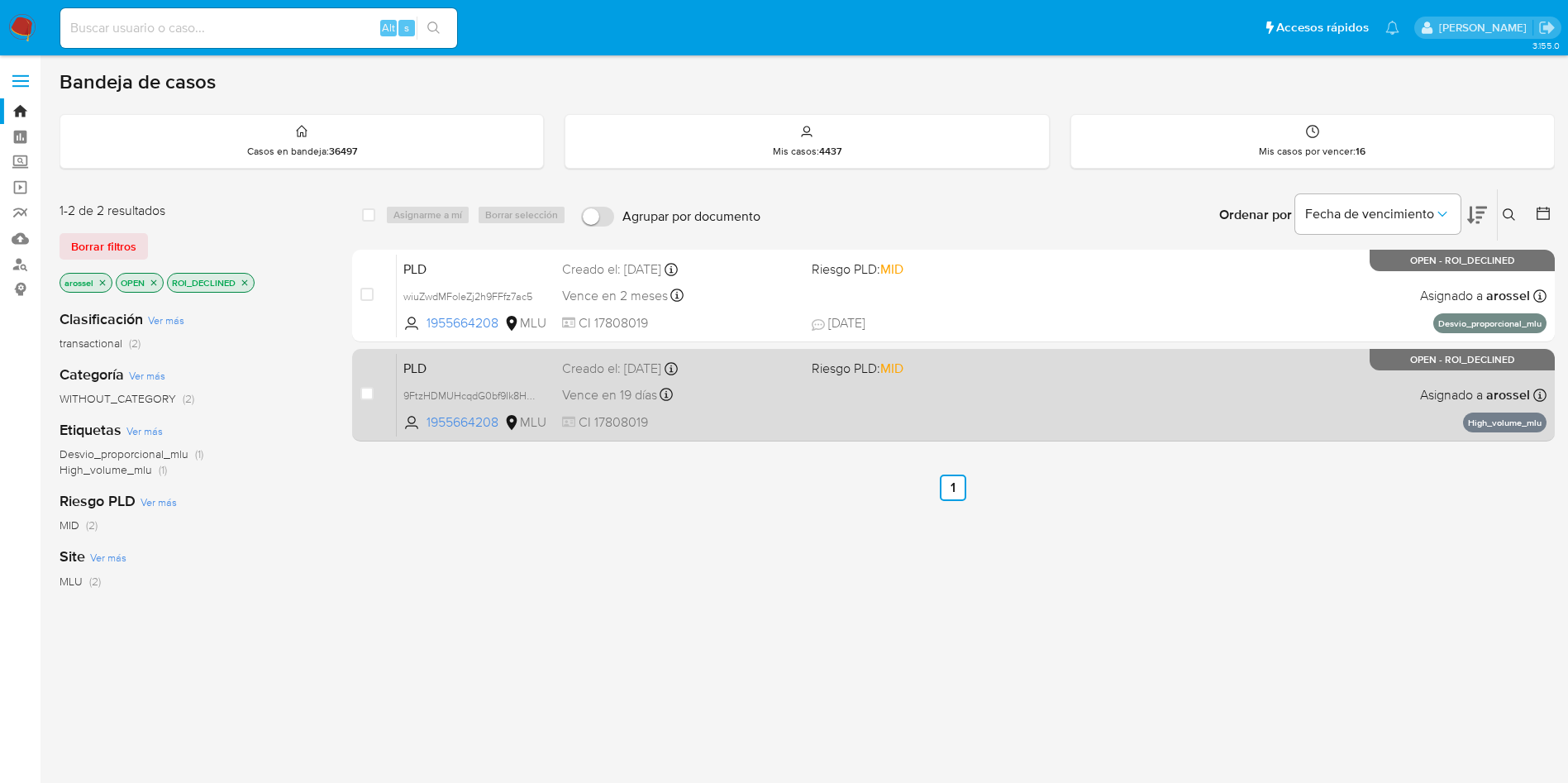
click at [1007, 417] on div "PLD 9FtzHDMUHcqdG0bf9Ik8HPNL 1955664208 MLU Riesgo PLD: MID Creado el: 12/06/20…" at bounding box center [971, 395] width 1150 height 84
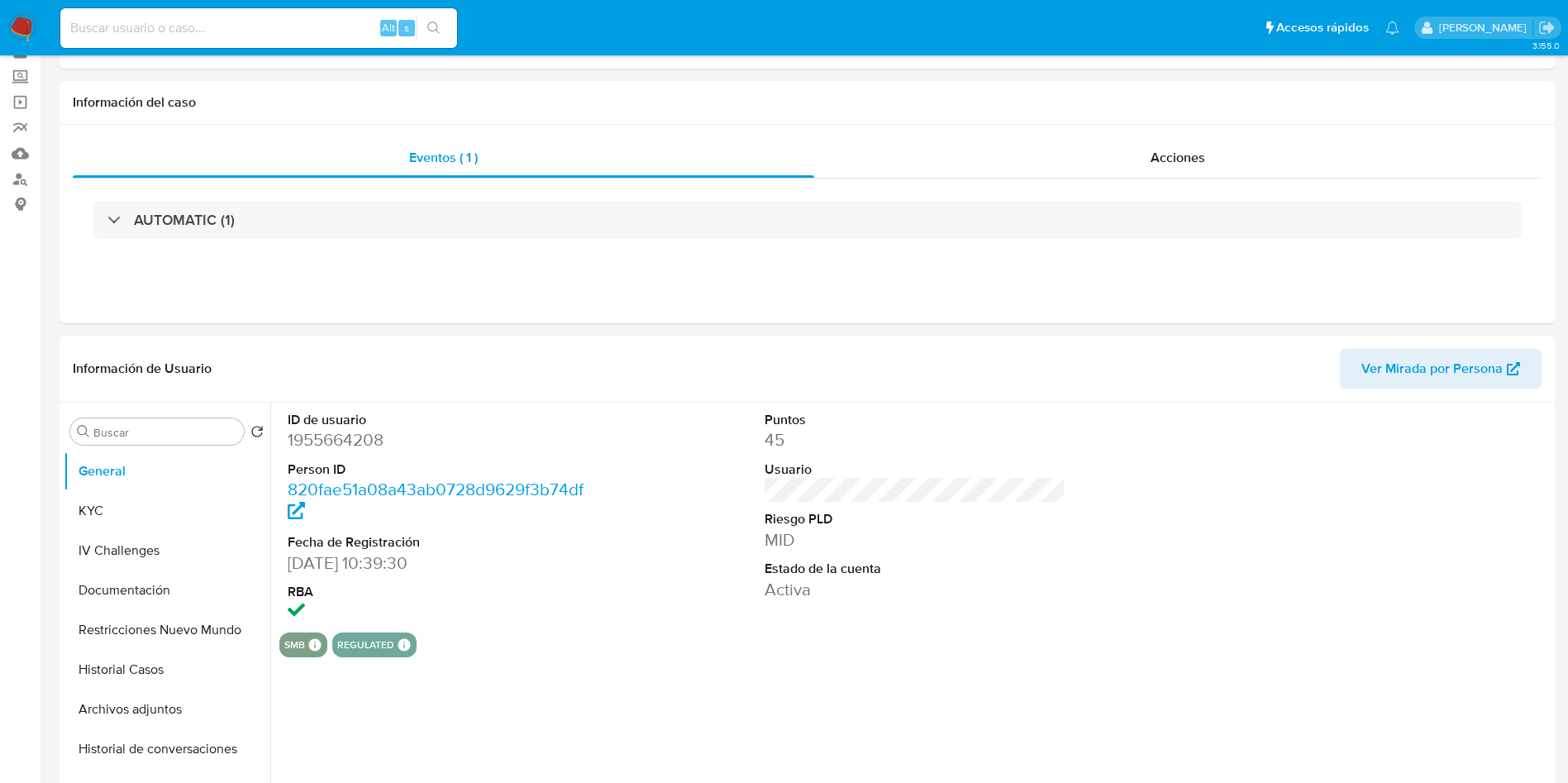
select select "10"
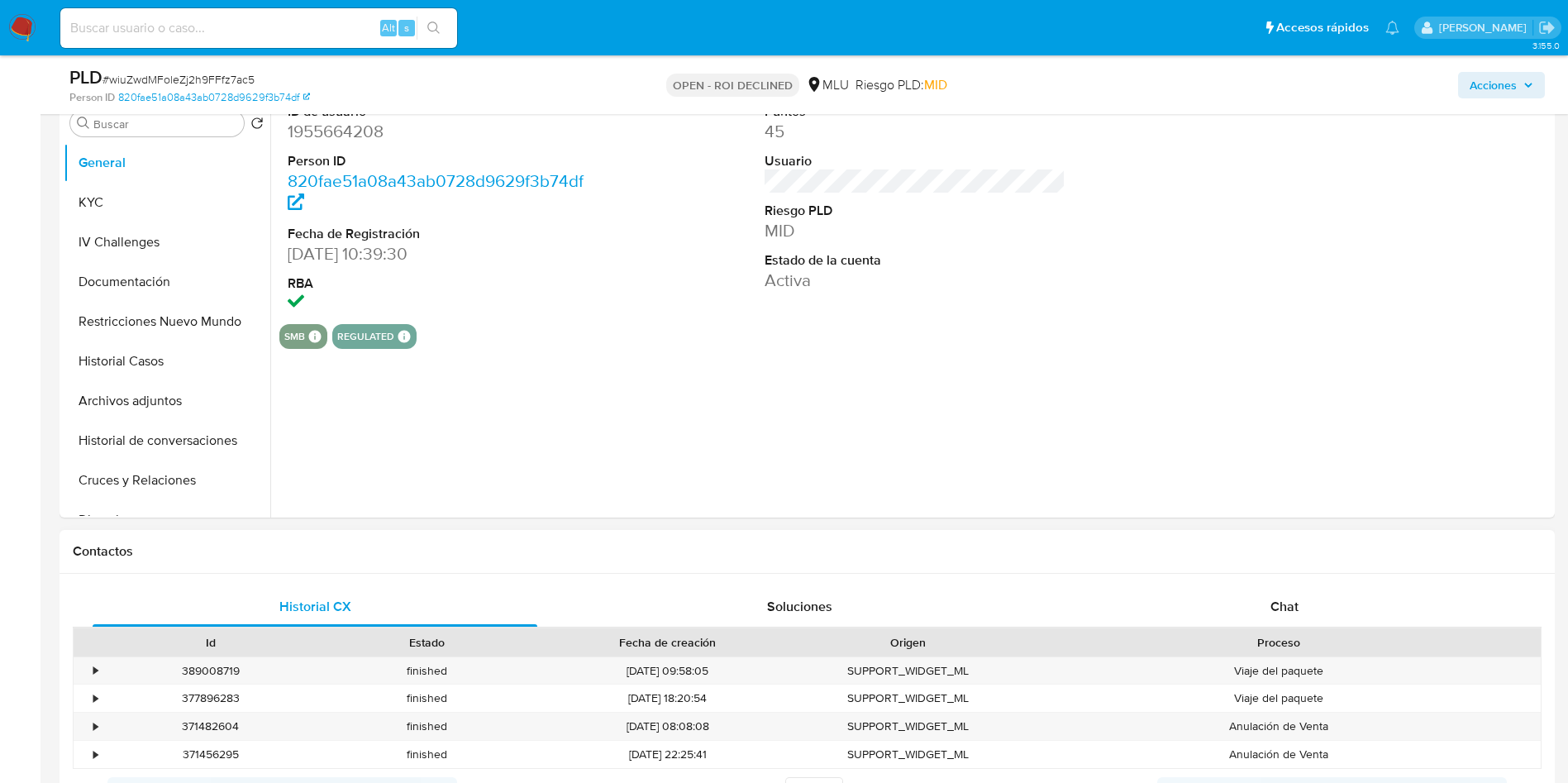
scroll to position [372, 0]
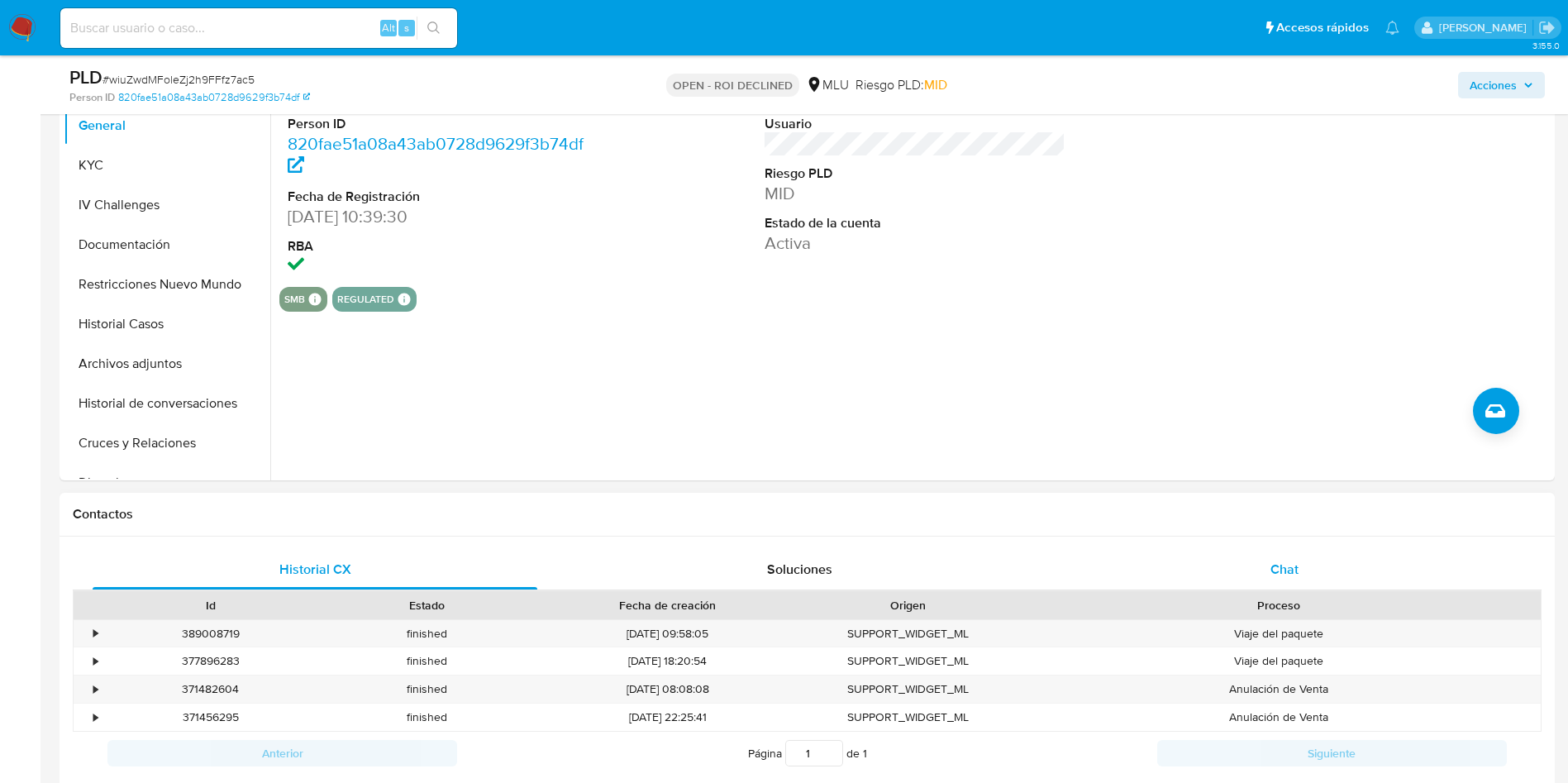
click at [1256, 550] on div "Chat" at bounding box center [1284, 569] width 445 height 39
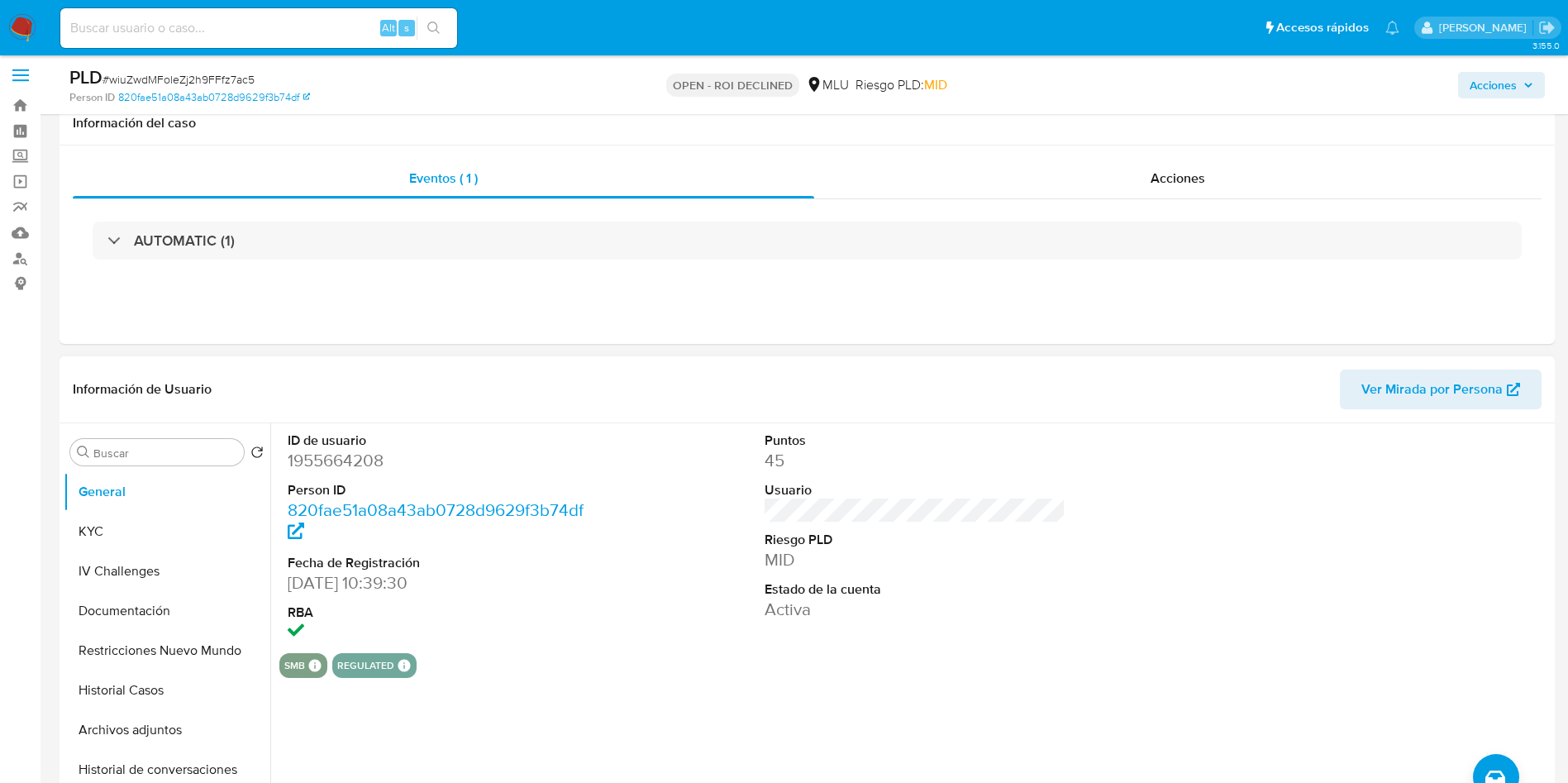
scroll to position [0, 0]
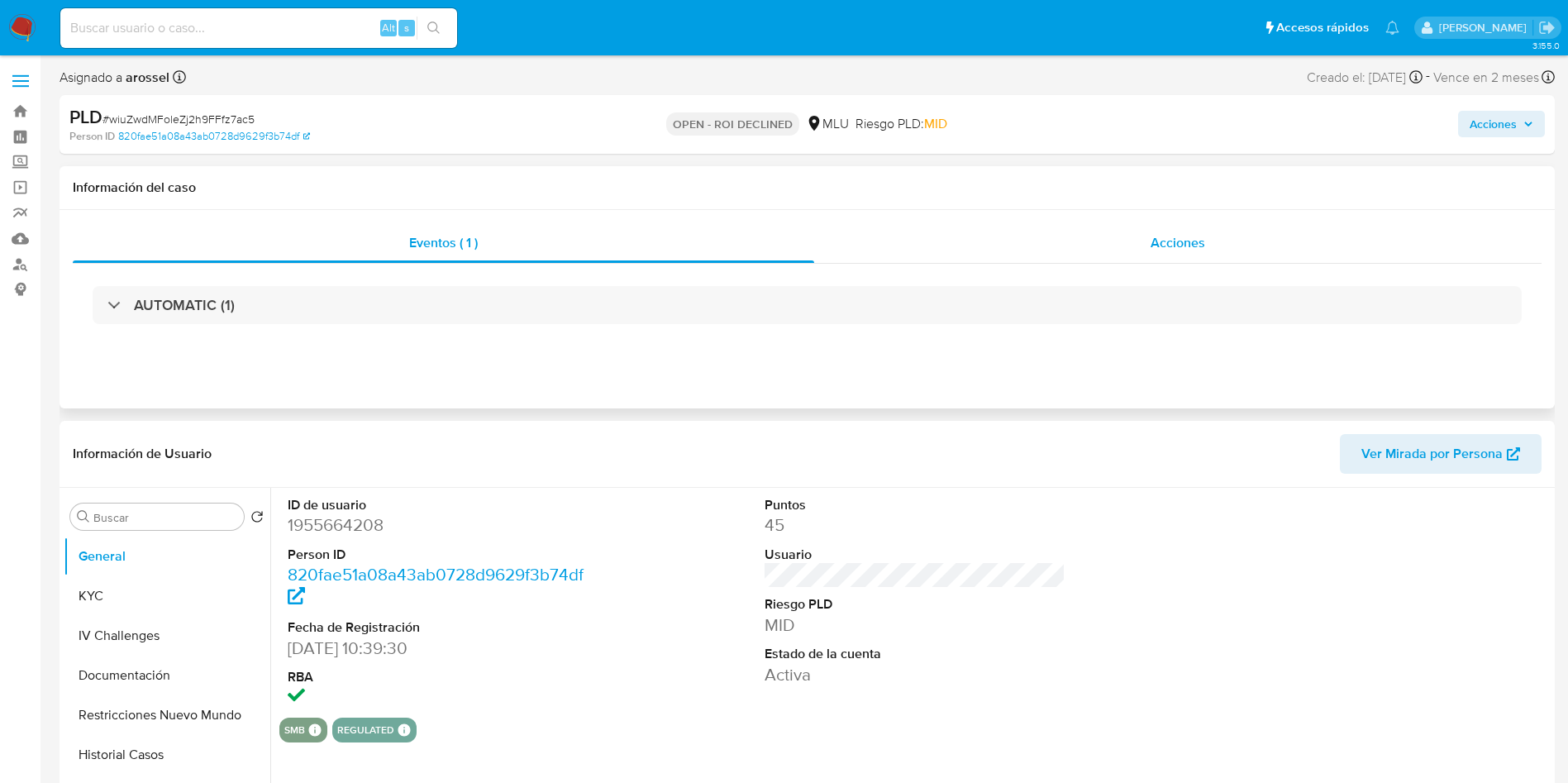
drag, startPoint x: 1364, startPoint y: 179, endPoint x: 1276, endPoint y: 223, distance: 98.4
click at [1364, 179] on h1 "Información del caso" at bounding box center [807, 188] width 1468 height 17
click at [1181, 269] on div "AUTOMATIC (1)" at bounding box center [807, 305] width 1468 height 83
click at [1178, 253] on div "Acciones" at bounding box center [1177, 242] width 727 height 39
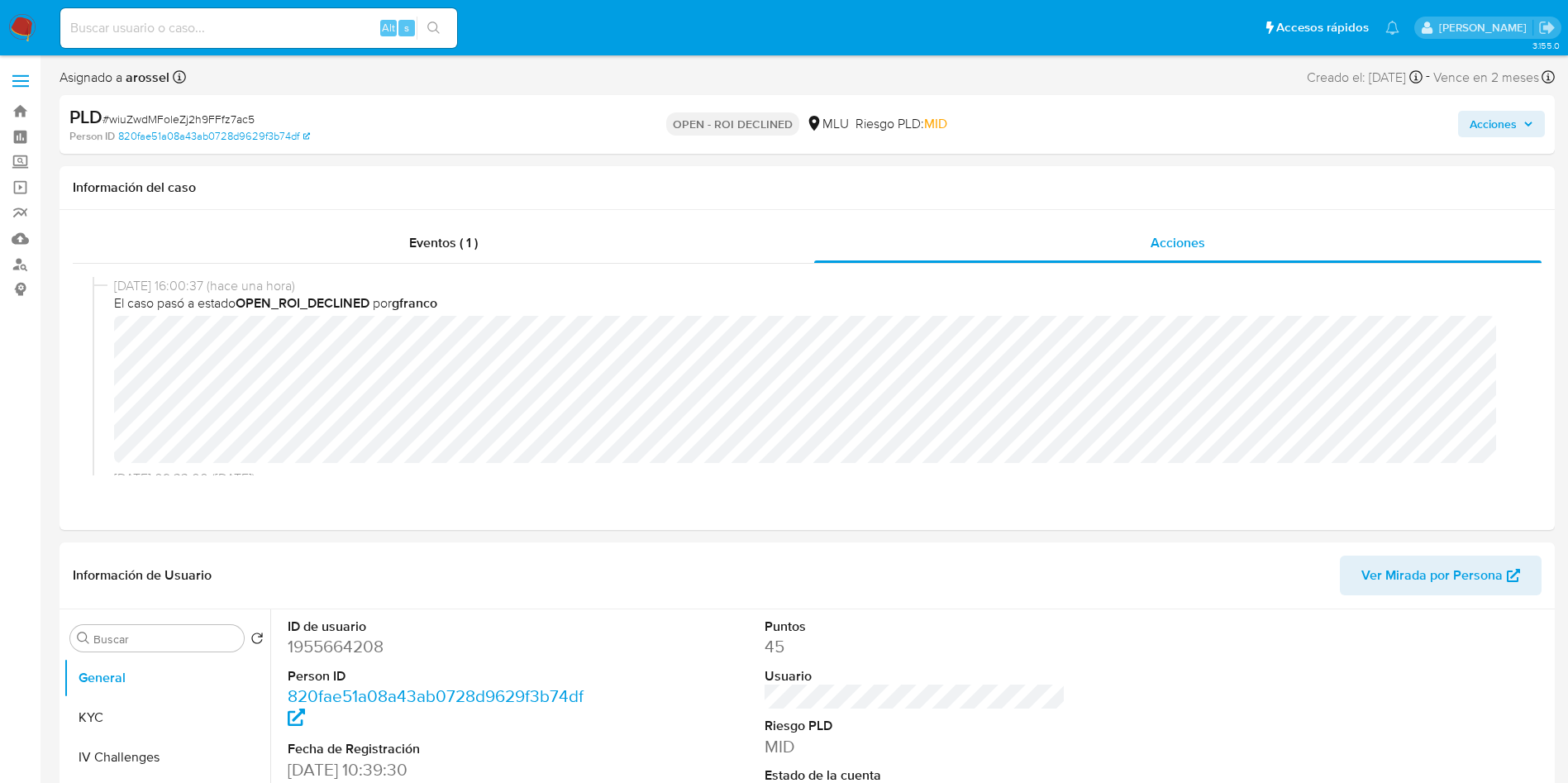
click at [194, 114] on span "# wiuZwdMFoleZj2h9FFfz7ac5" at bounding box center [178, 119] width 152 height 17
copy span "wiuZwdMFoleZj2h9FFfz7ac5"
click at [1343, 506] on div "Eventos ( 1 ) Acciones 22/08/2025 16:00:37 (hace una hora) El caso pasó a estad…" at bounding box center [807, 370] width 1495 height 320
click at [1485, 135] on span "Acciones" at bounding box center [1493, 124] width 47 height 27
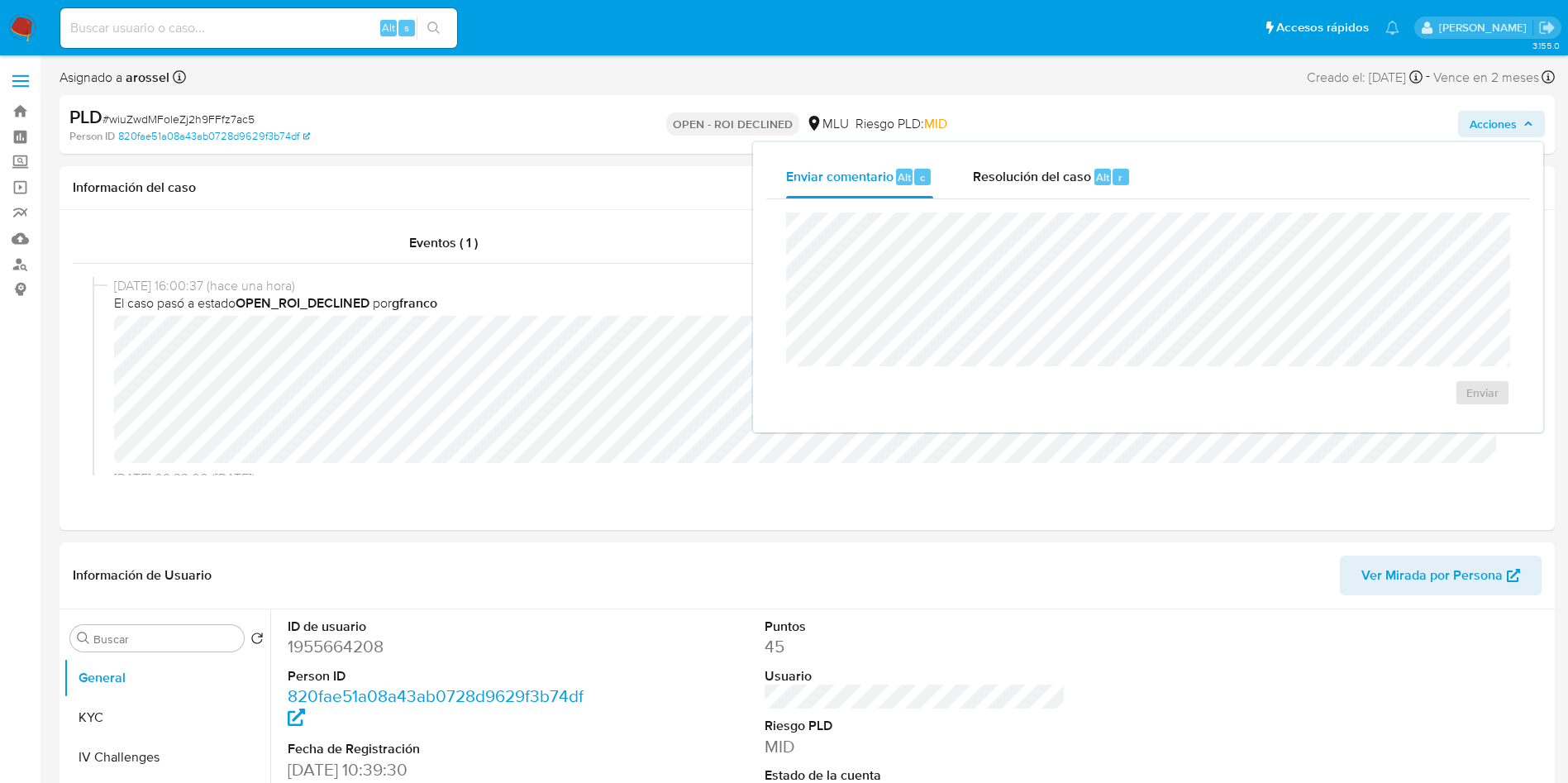
drag, startPoint x: 1064, startPoint y: 190, endPoint x: 1063, endPoint y: 207, distance: 17.0
click at [1063, 189] on div "Resolución del caso Alt r" at bounding box center [1052, 176] width 158 height 43
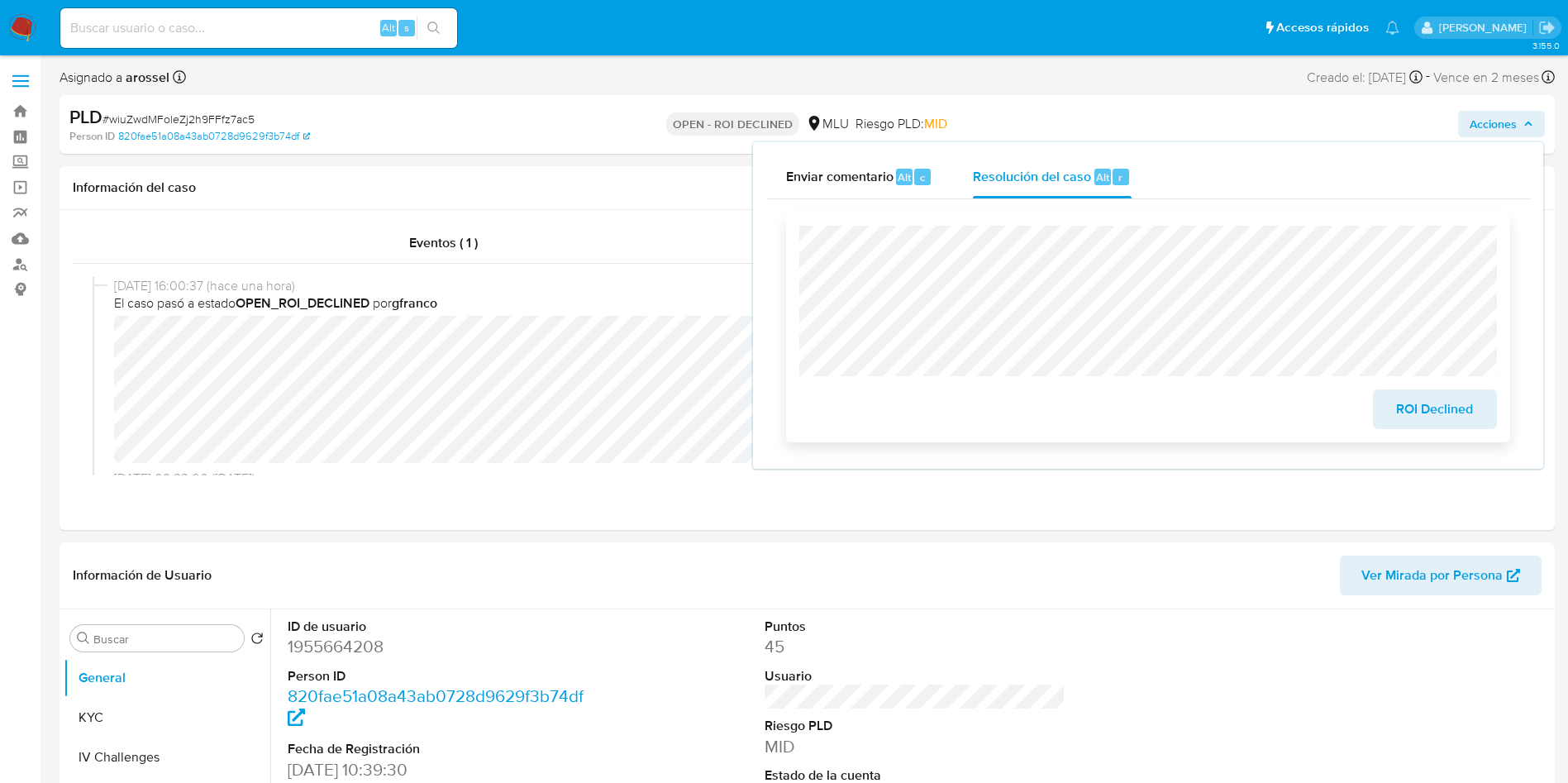
click at [1446, 425] on span "ROI Declined" at bounding box center [1435, 408] width 81 height 36
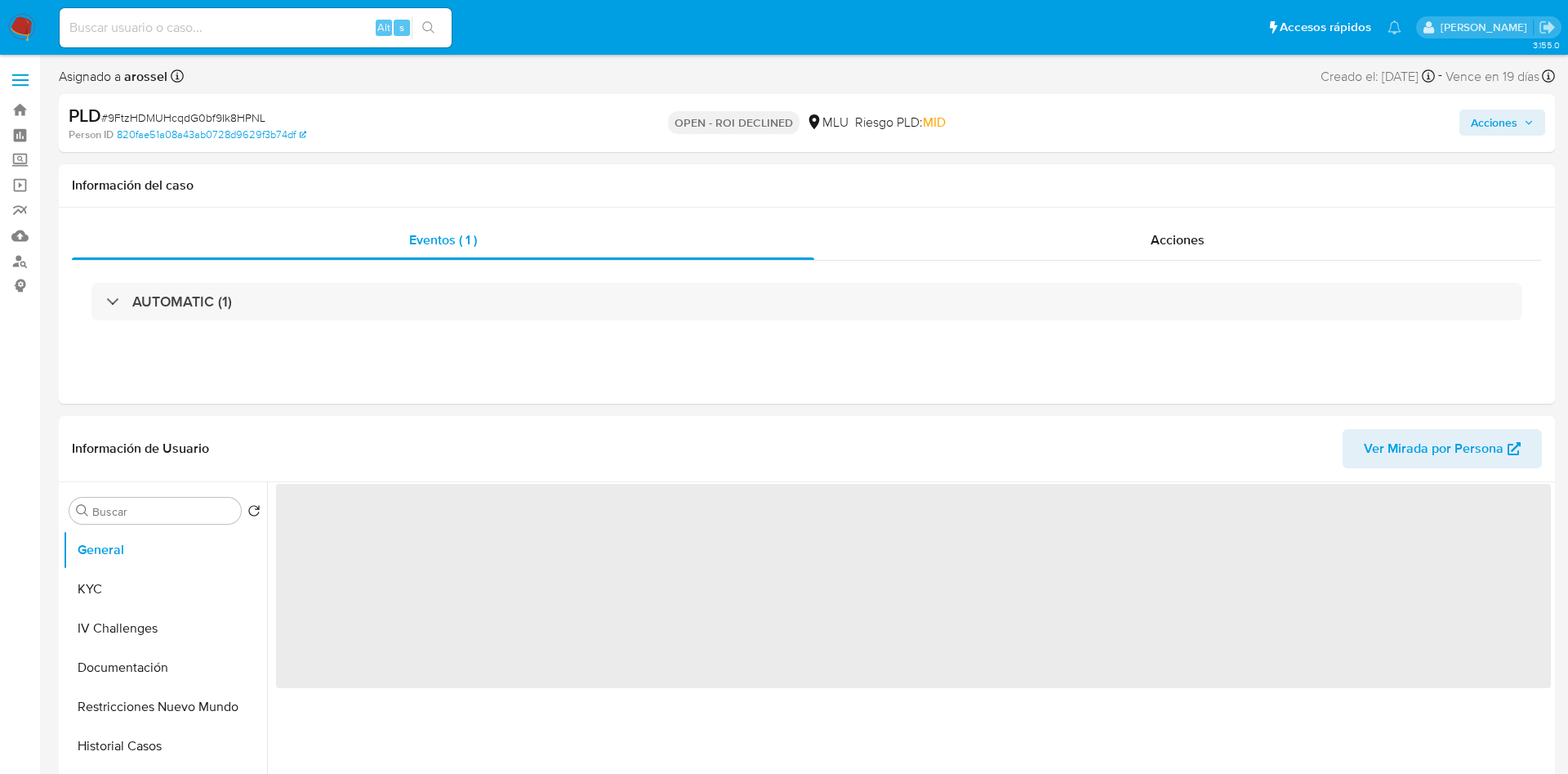
select select "10"
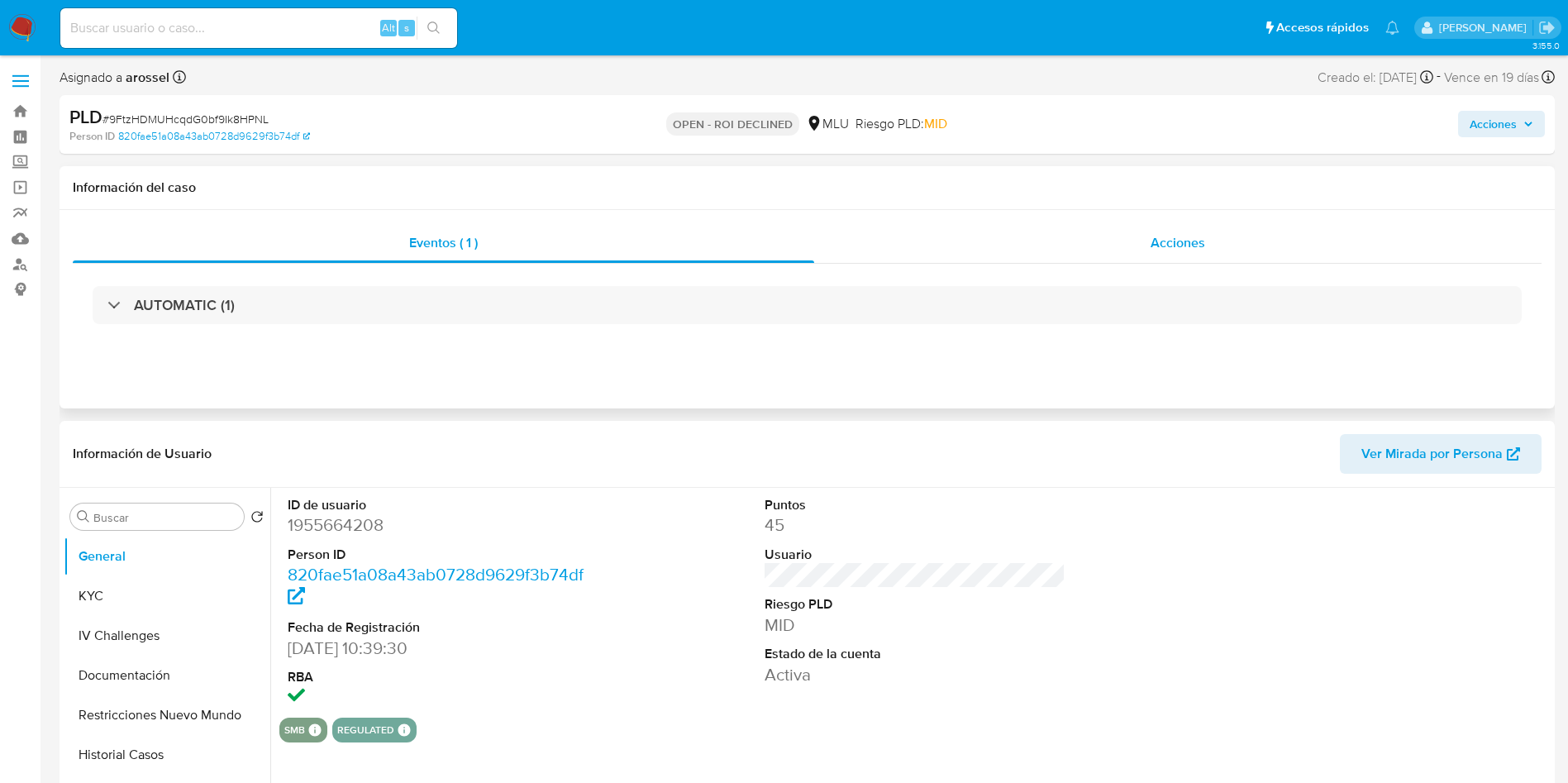
click at [1172, 252] on div "Acciones" at bounding box center [1177, 242] width 727 height 39
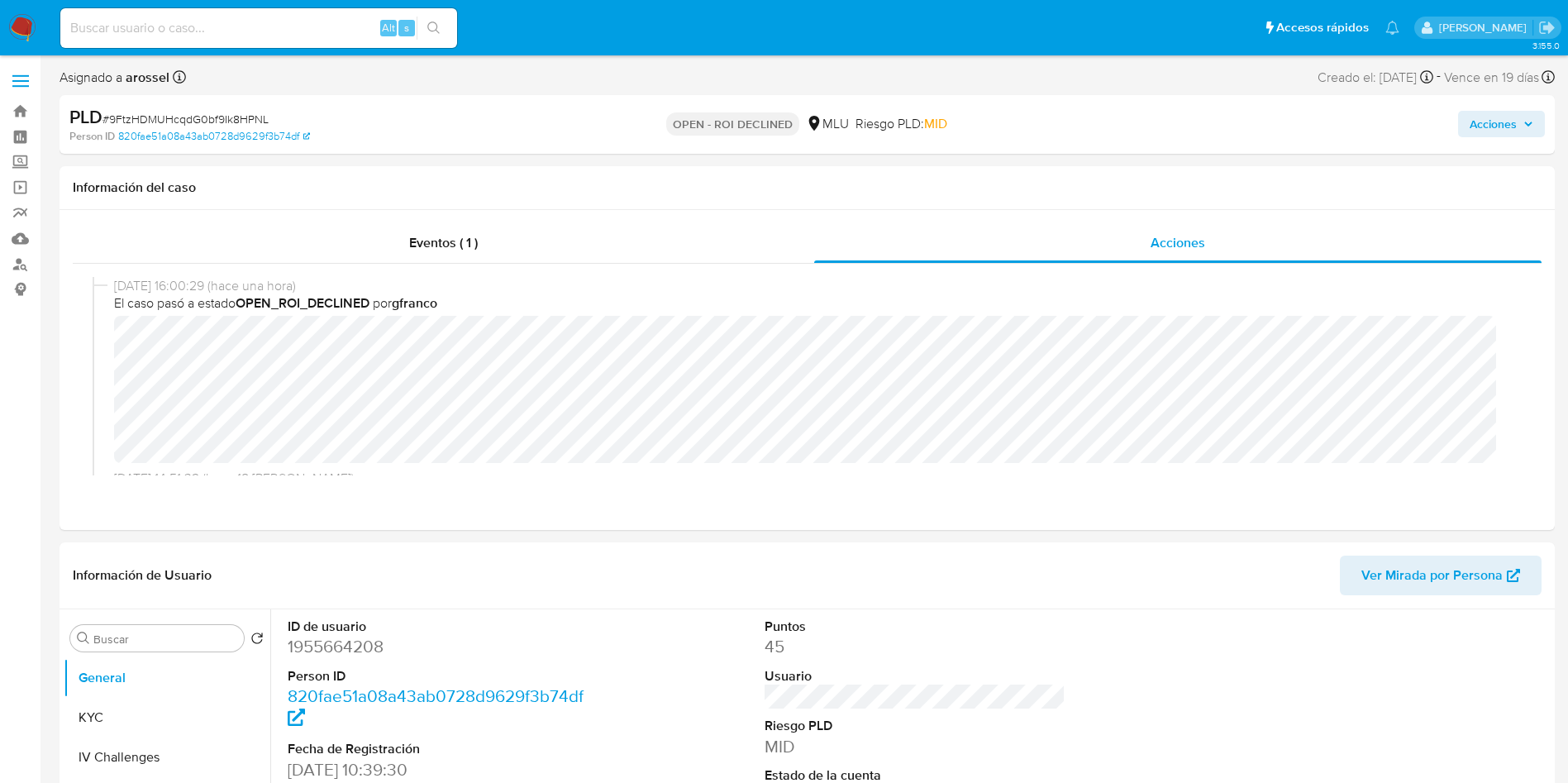
click at [1520, 131] on span "Acciones" at bounding box center [1501, 124] width 64 height 23
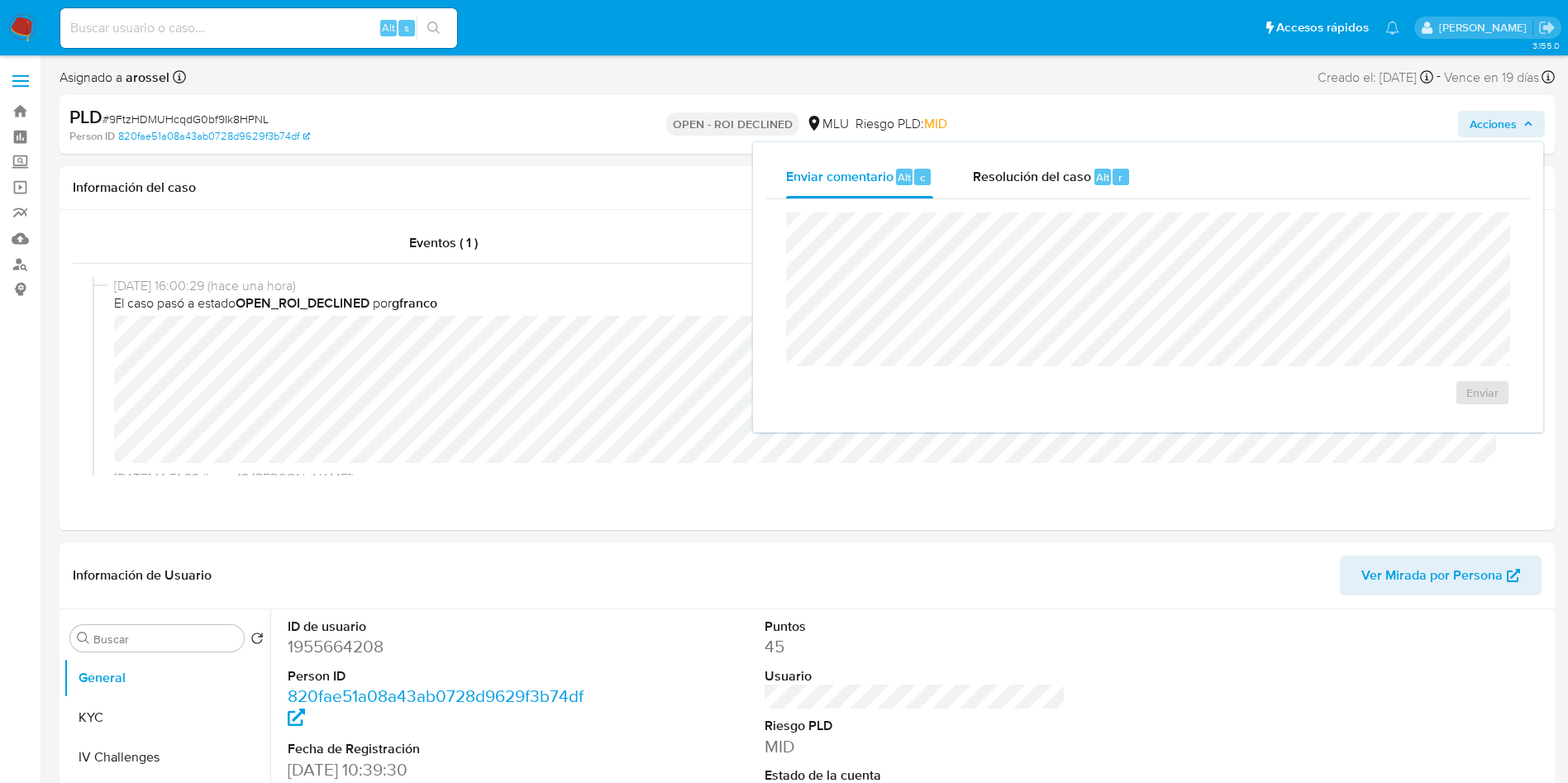
drag, startPoint x: 1048, startPoint y: 155, endPoint x: 1060, endPoint y: 206, distance: 52.4
click at [1047, 157] on div "Resolución del caso Alt r" at bounding box center [1052, 176] width 158 height 43
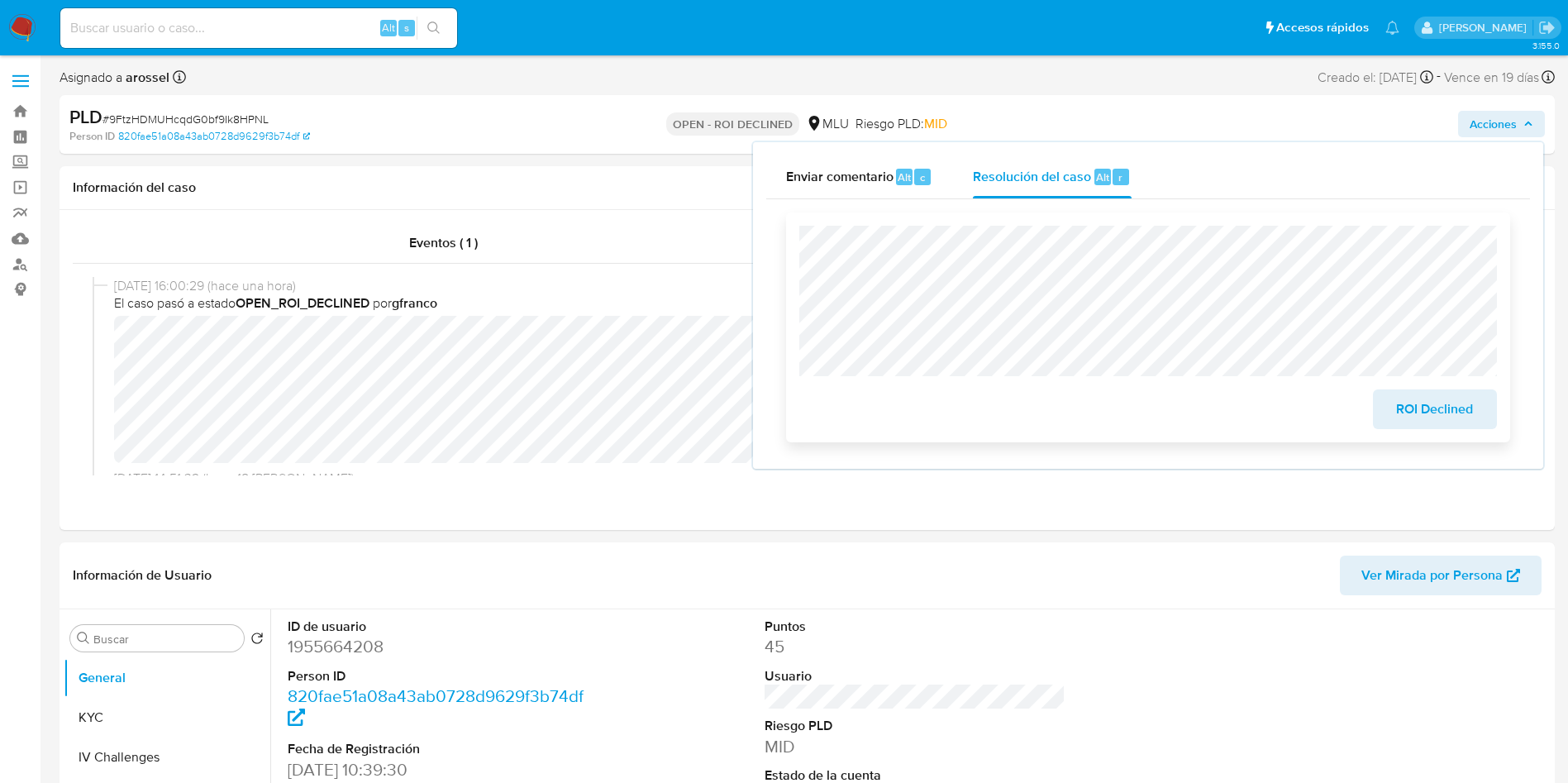
click at [1457, 413] on span "ROI Declined" at bounding box center [1435, 408] width 81 height 36
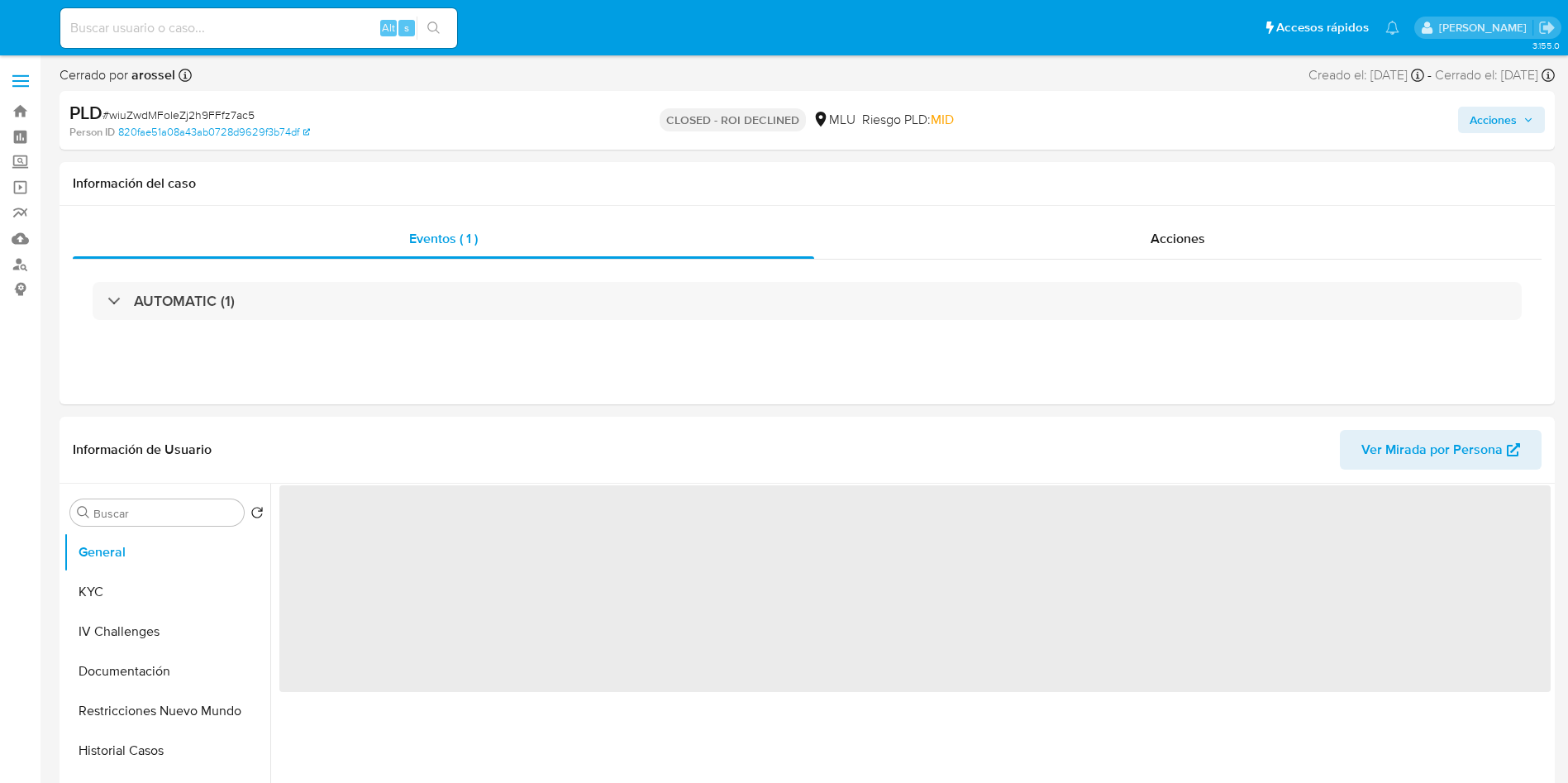
select select "10"
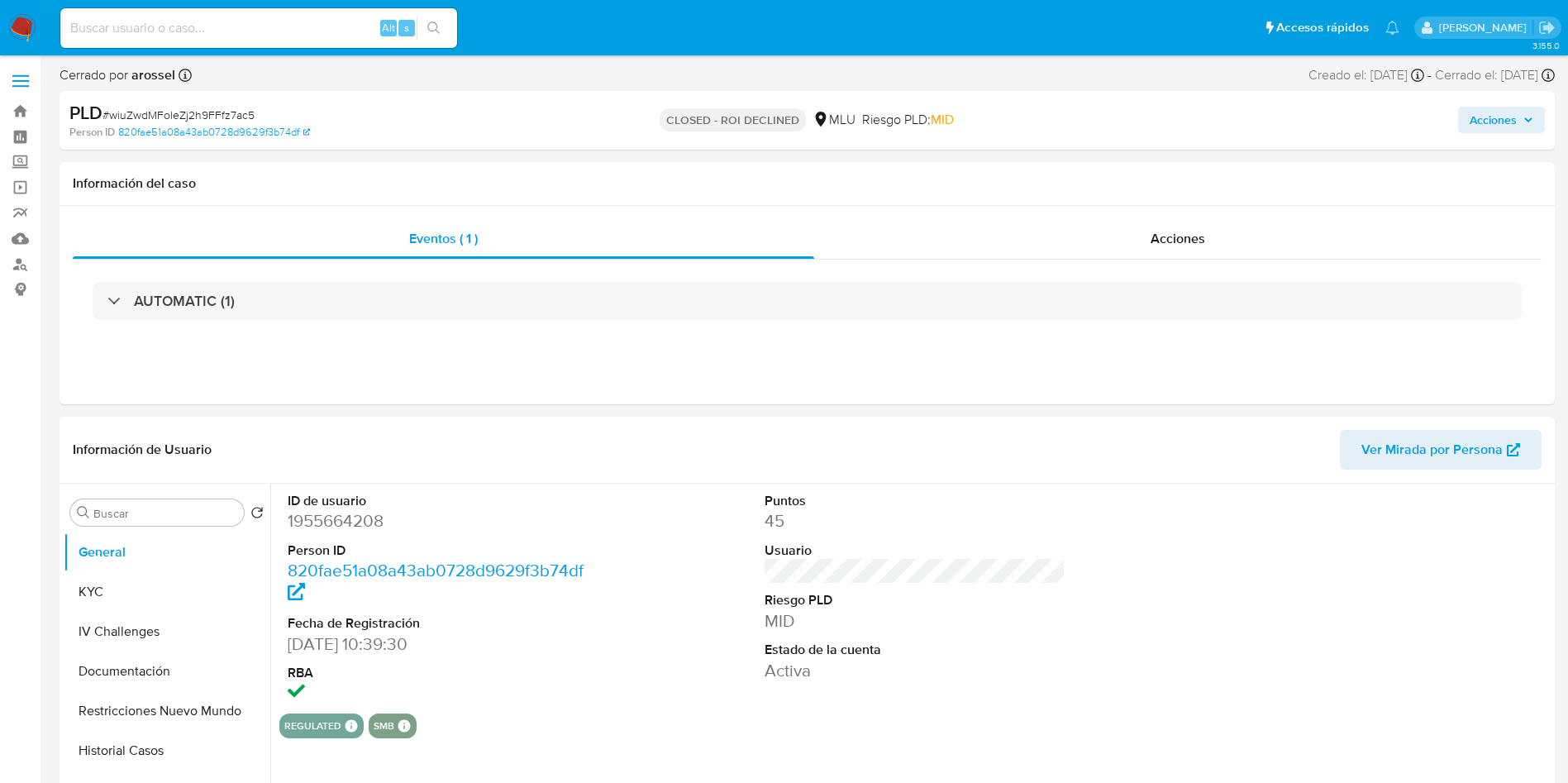
click at [213, 112] on span "# wiuZwdMFoleZj2h9FFfz7ac5" at bounding box center [178, 115] width 152 height 17
copy span "wiuZwdMFoleZj2h9FFfz7ac5"
select select "10"
click at [1357, 199] on div "Información del caso" at bounding box center [807, 184] width 1495 height 44
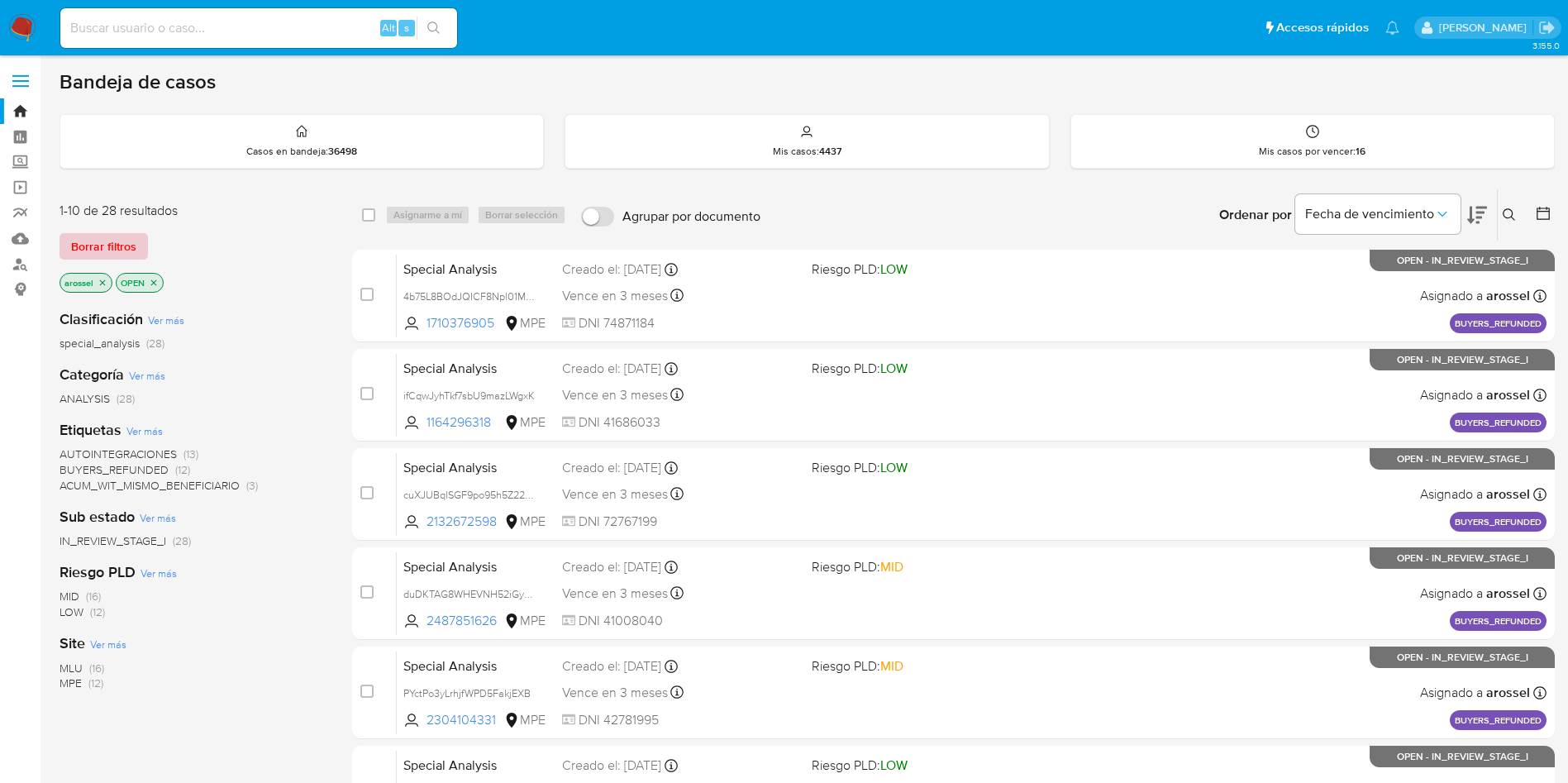
click at [127, 247] on span "Borrar filtros" at bounding box center [104, 246] width 65 height 23
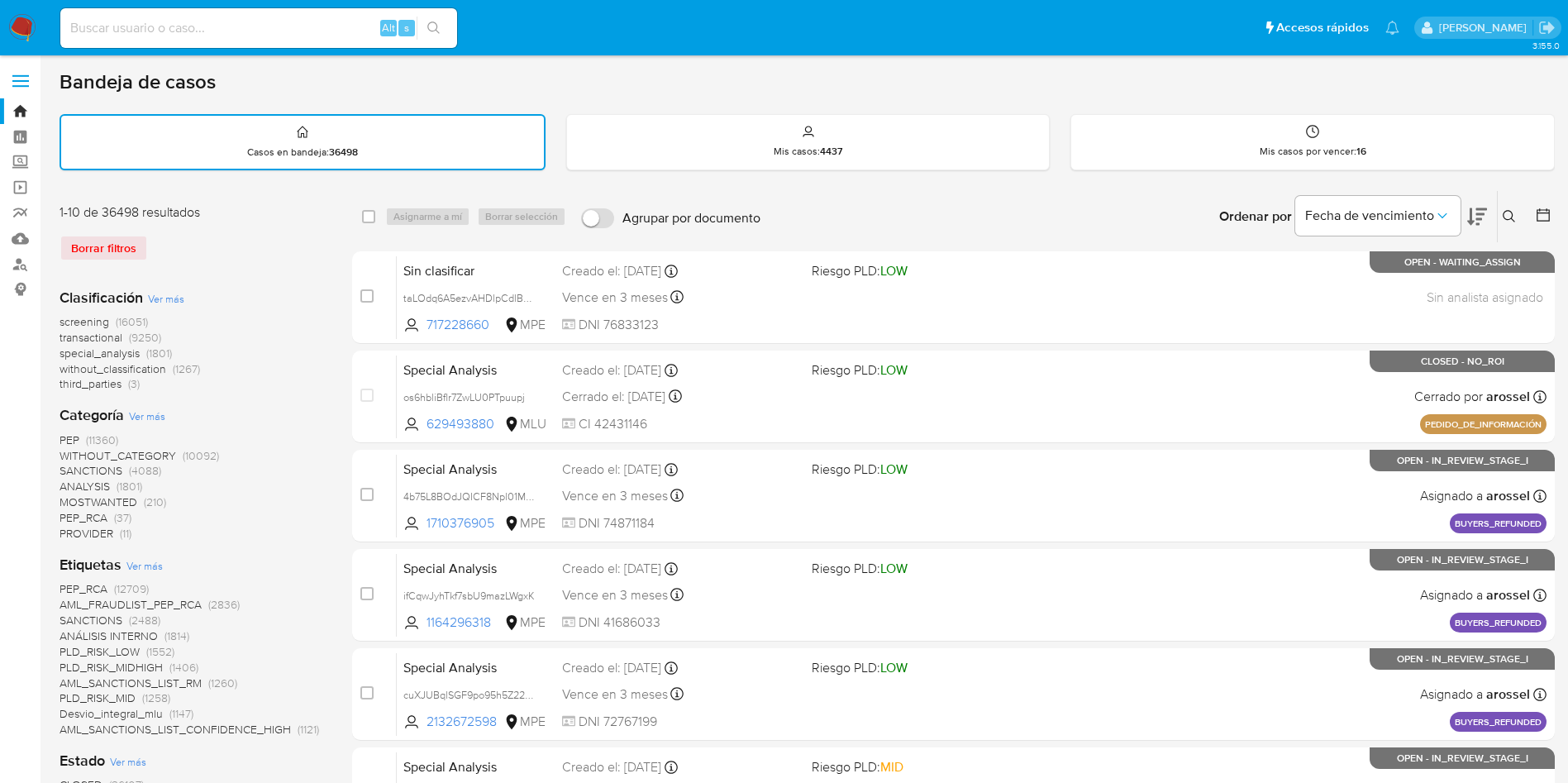
click at [1547, 210] on icon at bounding box center [1543, 215] width 17 height 17
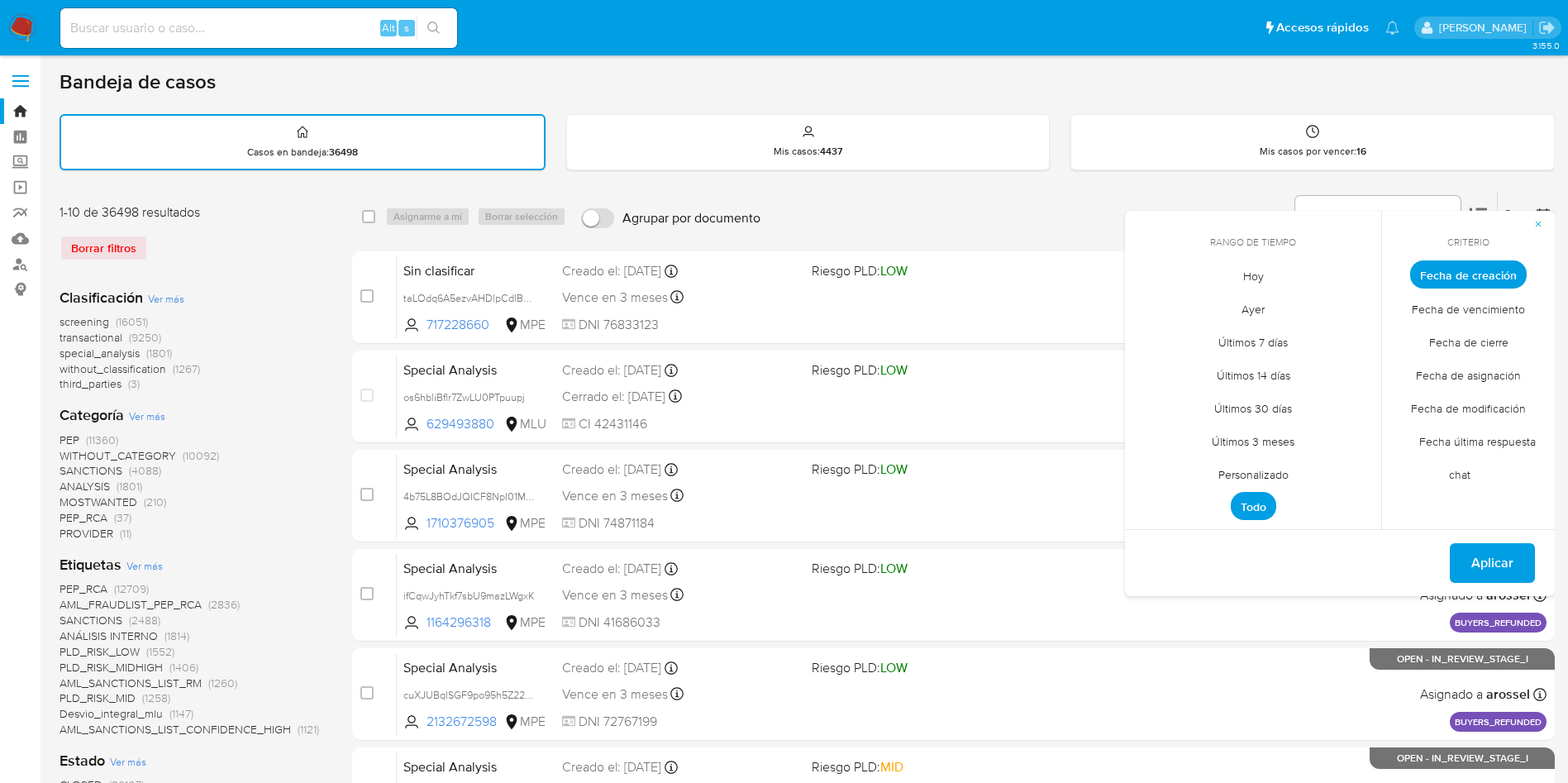
click at [1246, 272] on span "Hoy" at bounding box center [1253, 276] width 55 height 34
click at [1485, 351] on span "Fecha de cierre" at bounding box center [1468, 342] width 114 height 34
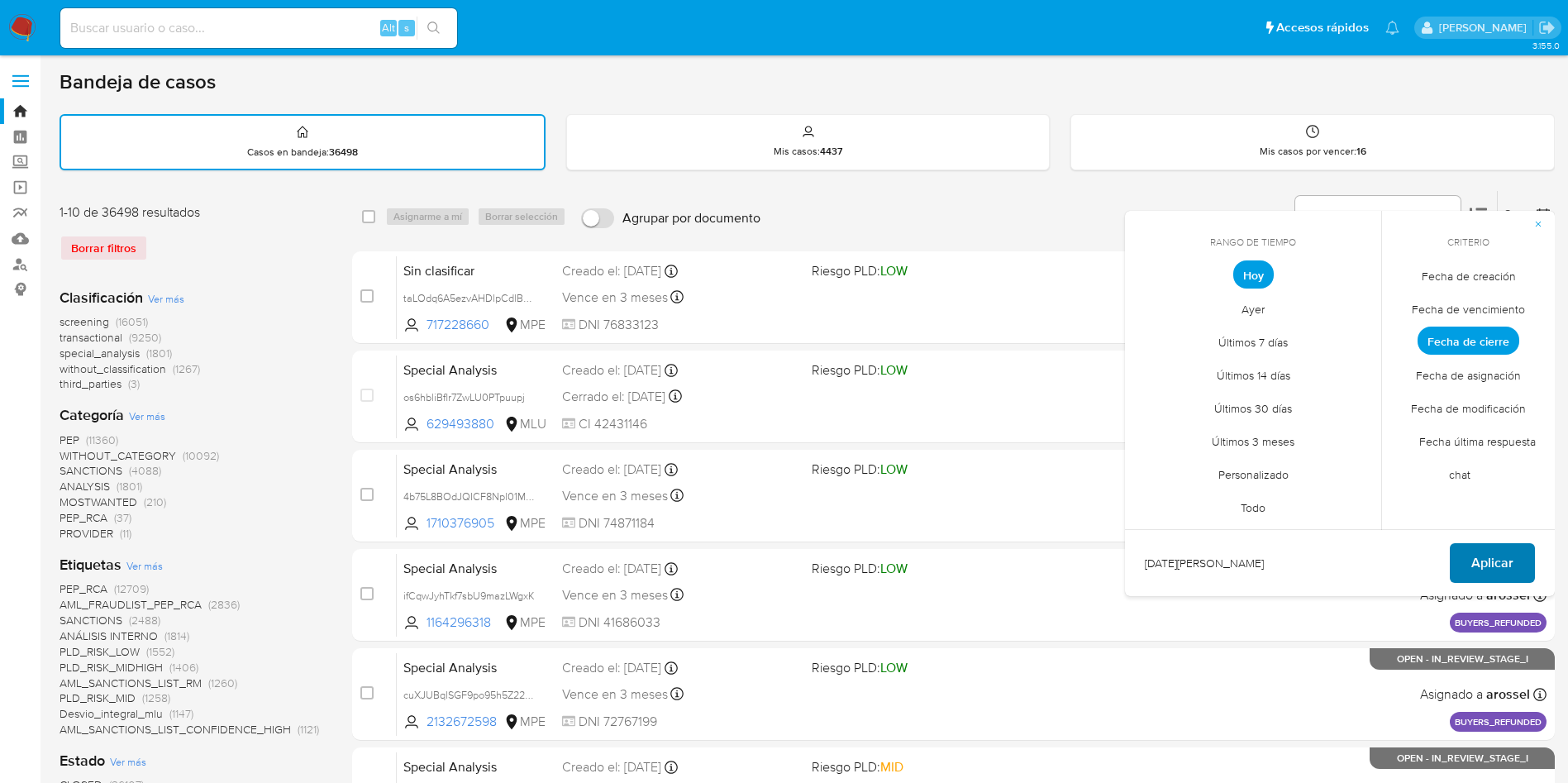
click at [1497, 565] on span "Aplicar" at bounding box center [1492, 563] width 42 height 36
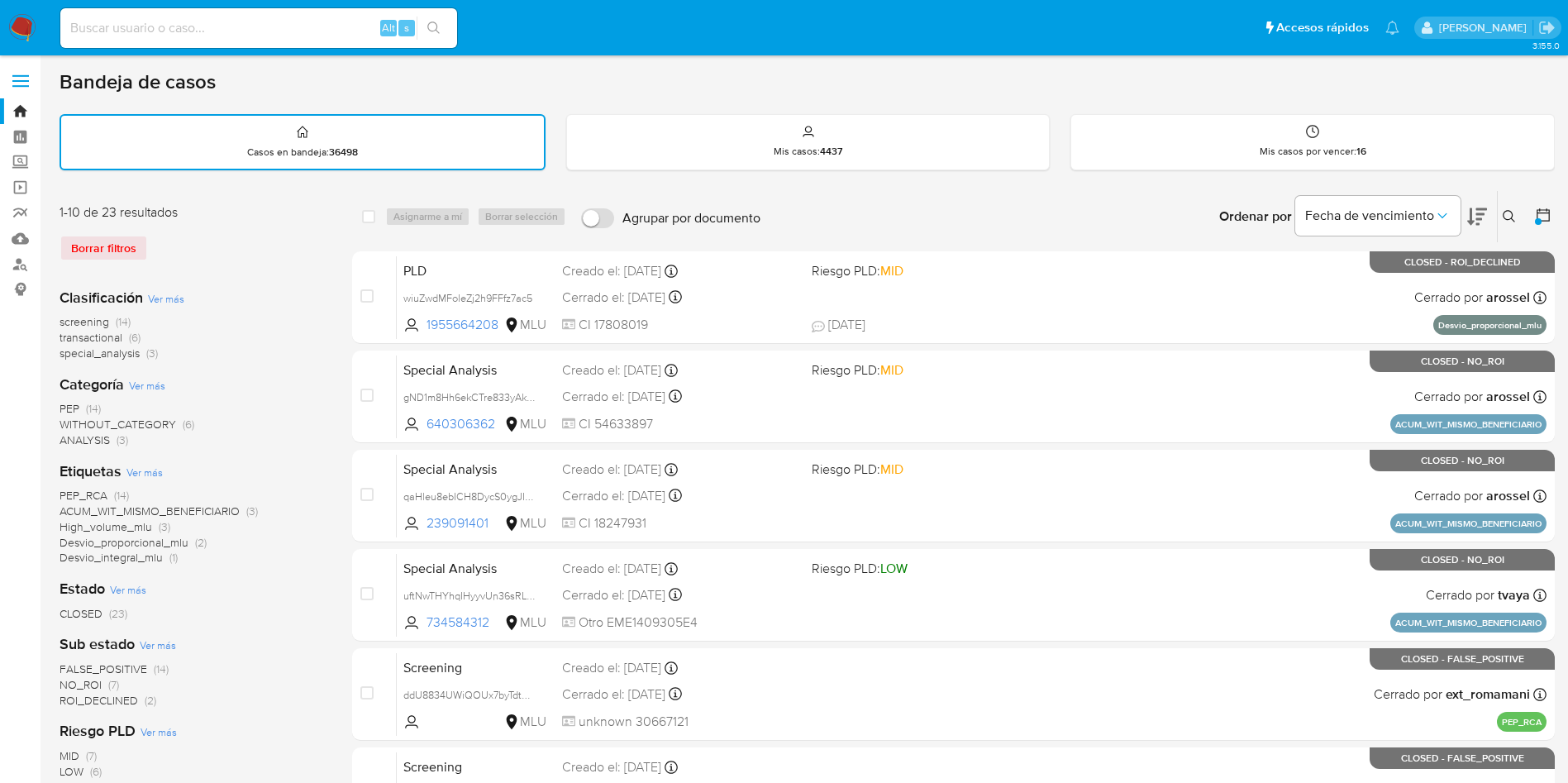
click at [1542, 210] on icon at bounding box center [1543, 215] width 17 height 17
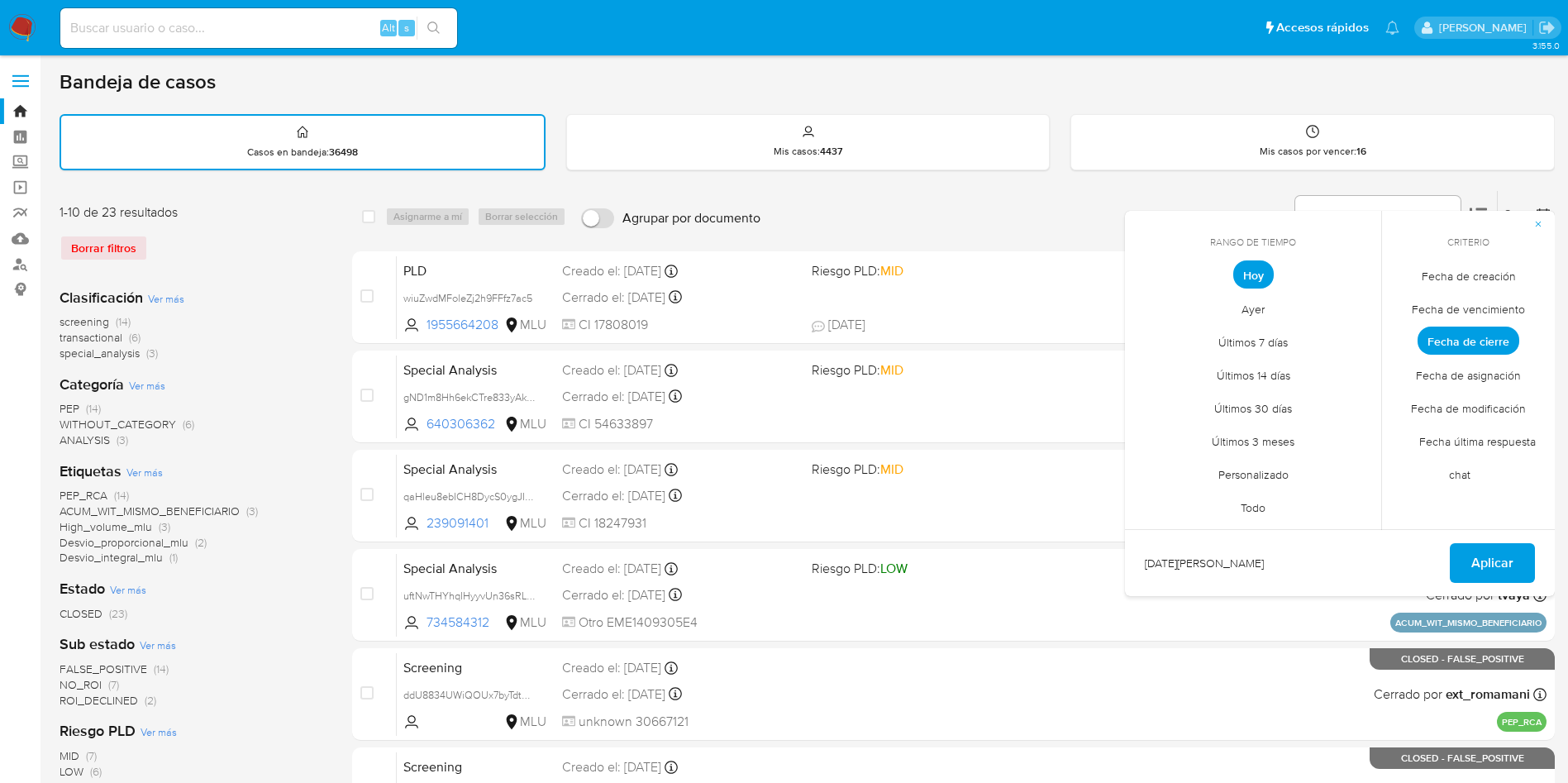
click at [1241, 481] on span "Personalizado" at bounding box center [1253, 474] width 105 height 34
click at [1286, 361] on button "1" at bounding box center [1286, 366] width 27 height 27
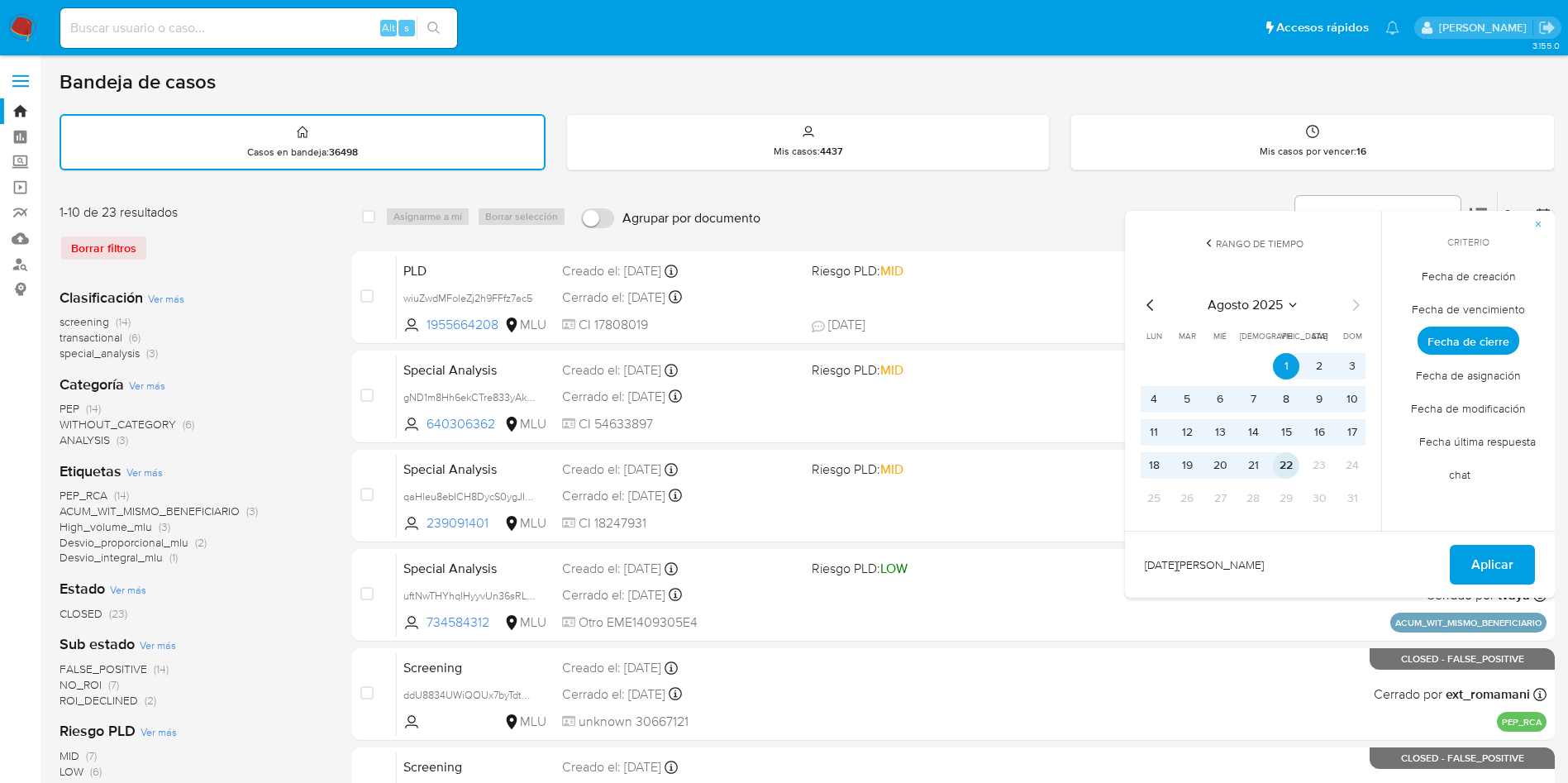
click at [1295, 463] on button "22" at bounding box center [1286, 465] width 27 height 27
click at [1498, 561] on span "Aplicar" at bounding box center [1492, 564] width 42 height 36
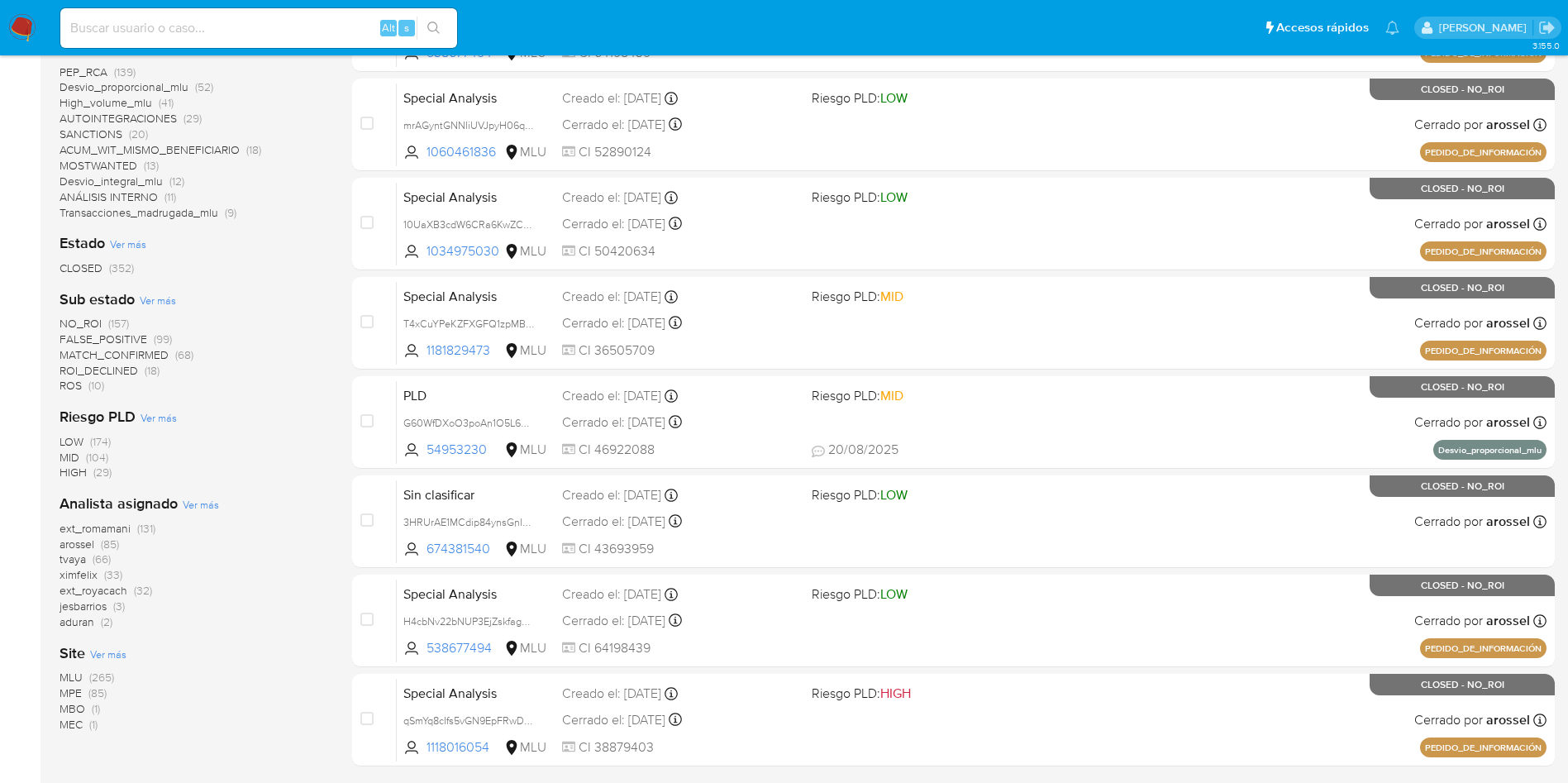
scroll to position [496, 0]
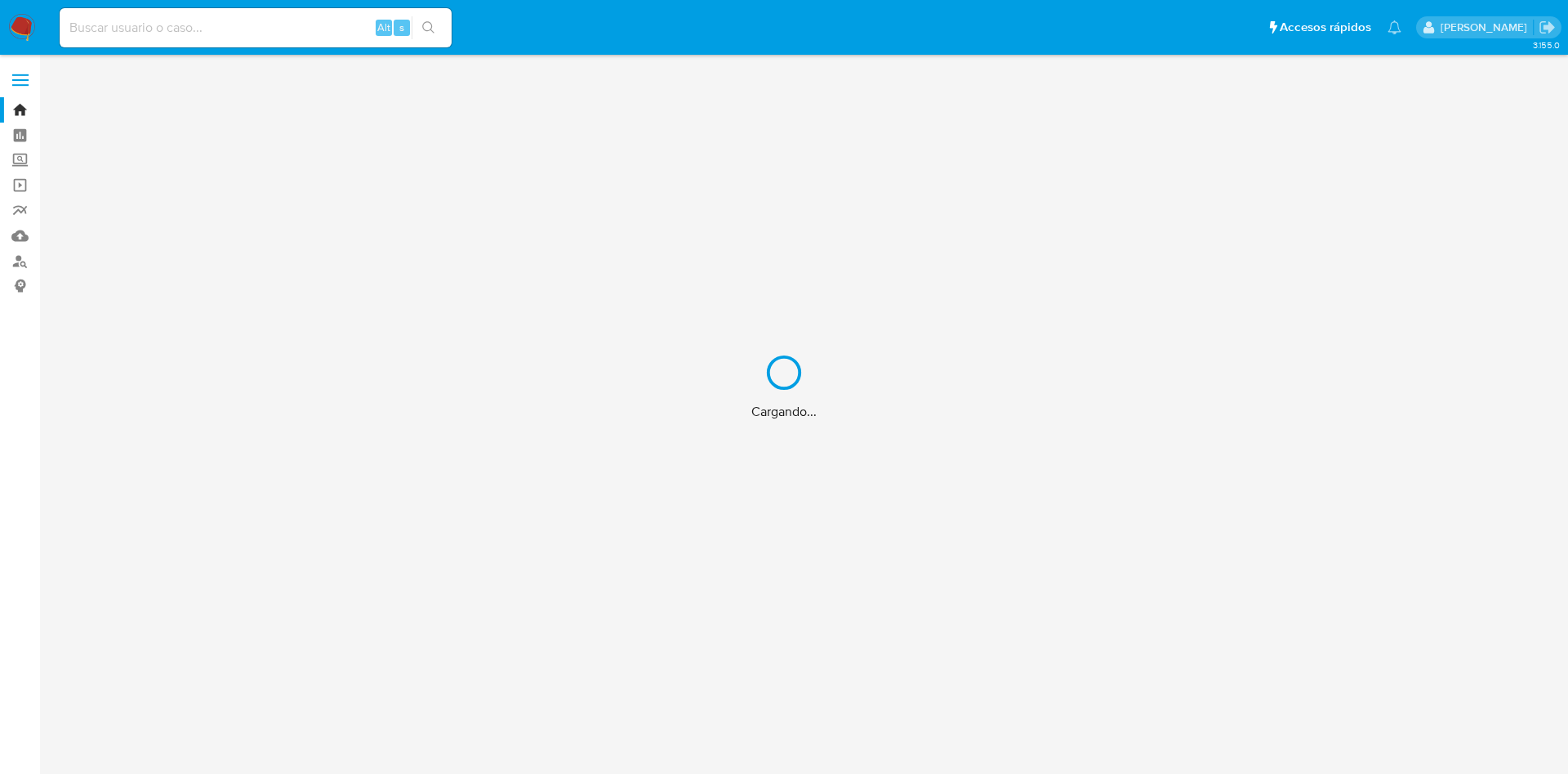
click at [210, 31] on div "Cargando..." at bounding box center [784, 387] width 1568 height 774
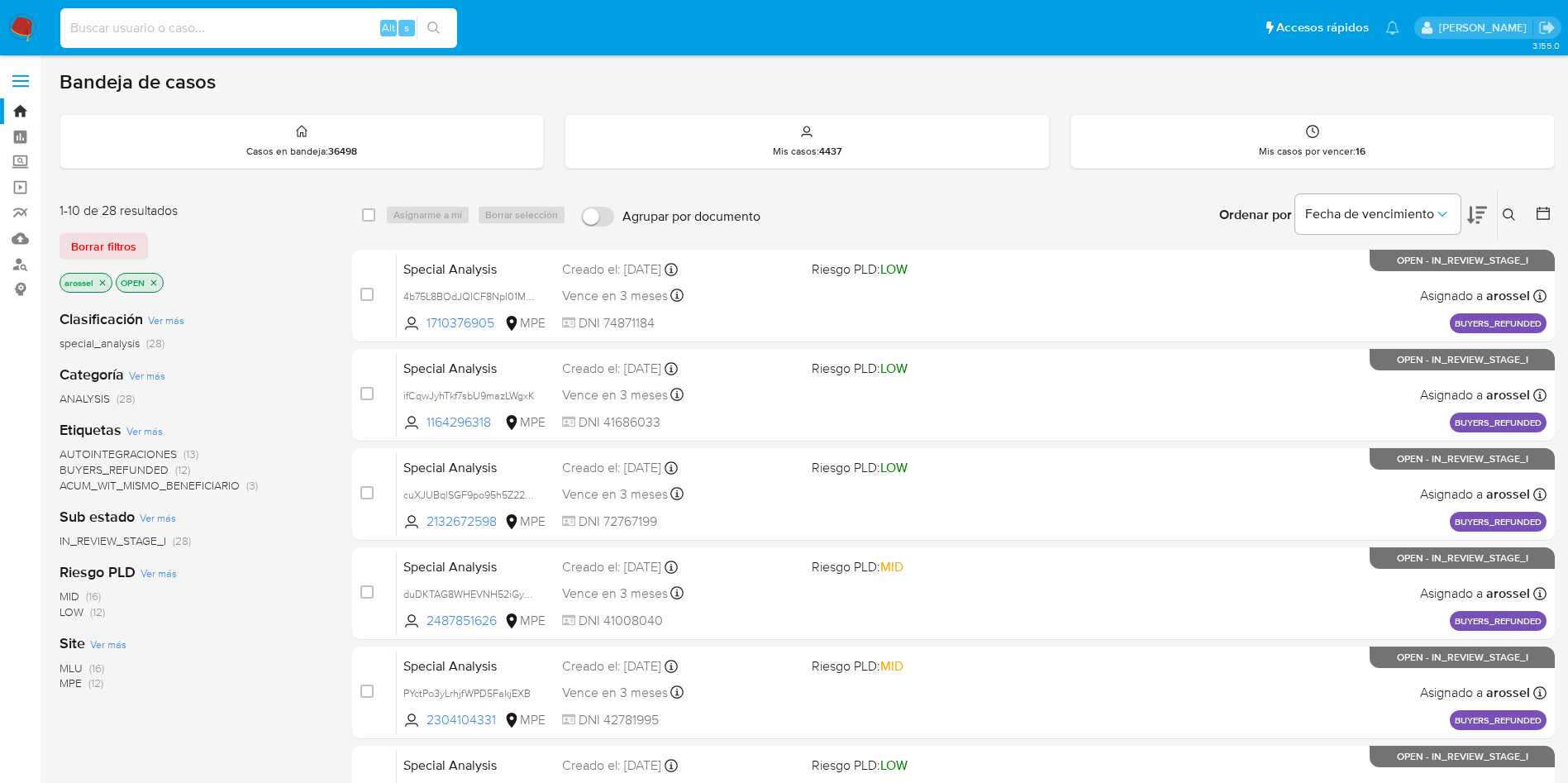
click at [199, 29] on input at bounding box center [258, 29] width 396 height 22
paste input "RVz5tr84PC7LJlTXKj9R3s2D"
type input "RVz5tr84PC7LJlTXKj9R3s2D"
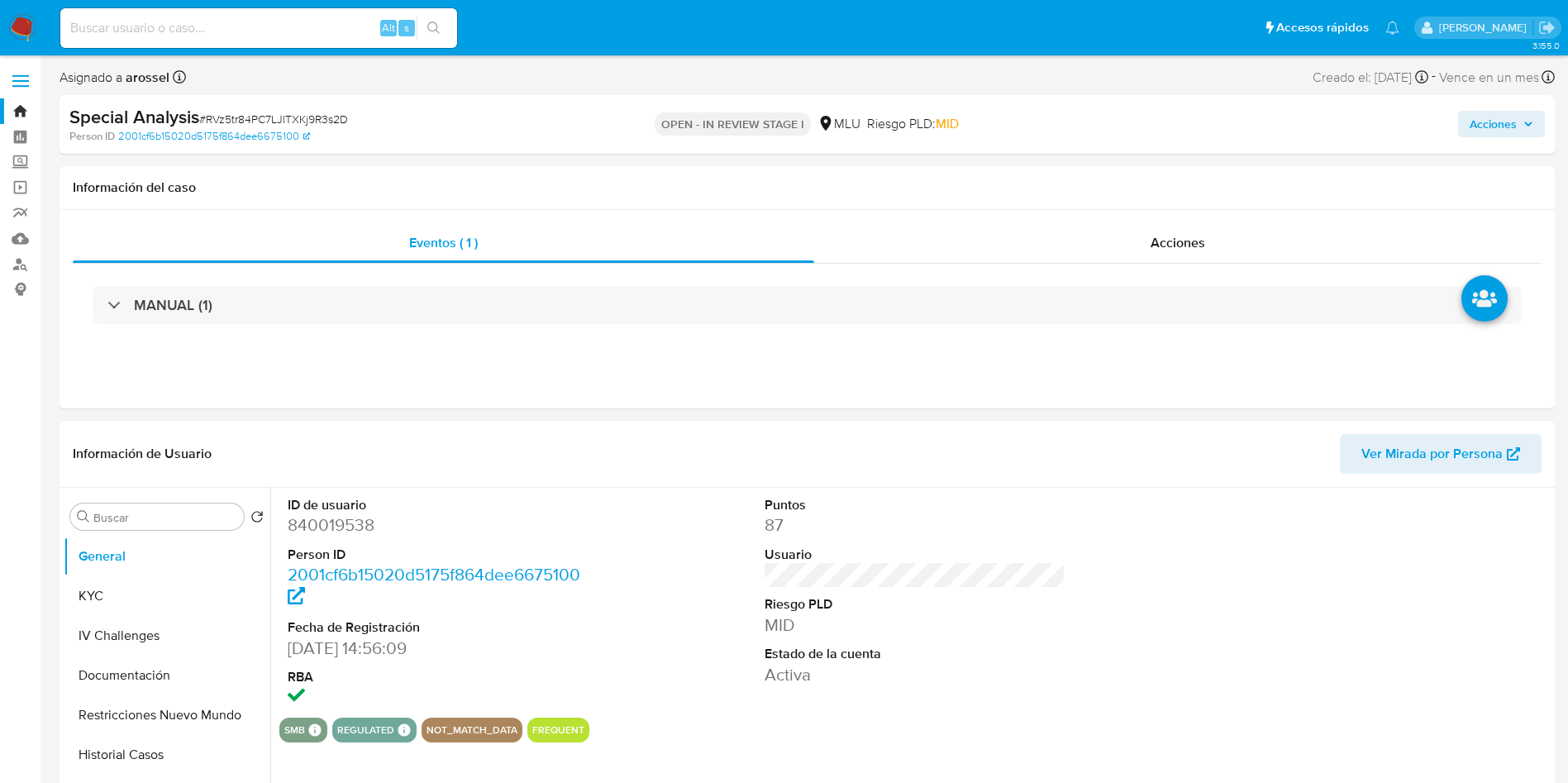
select select "10"
paste input "82TOjWCwFCMdn9IxFdAmvqXu"
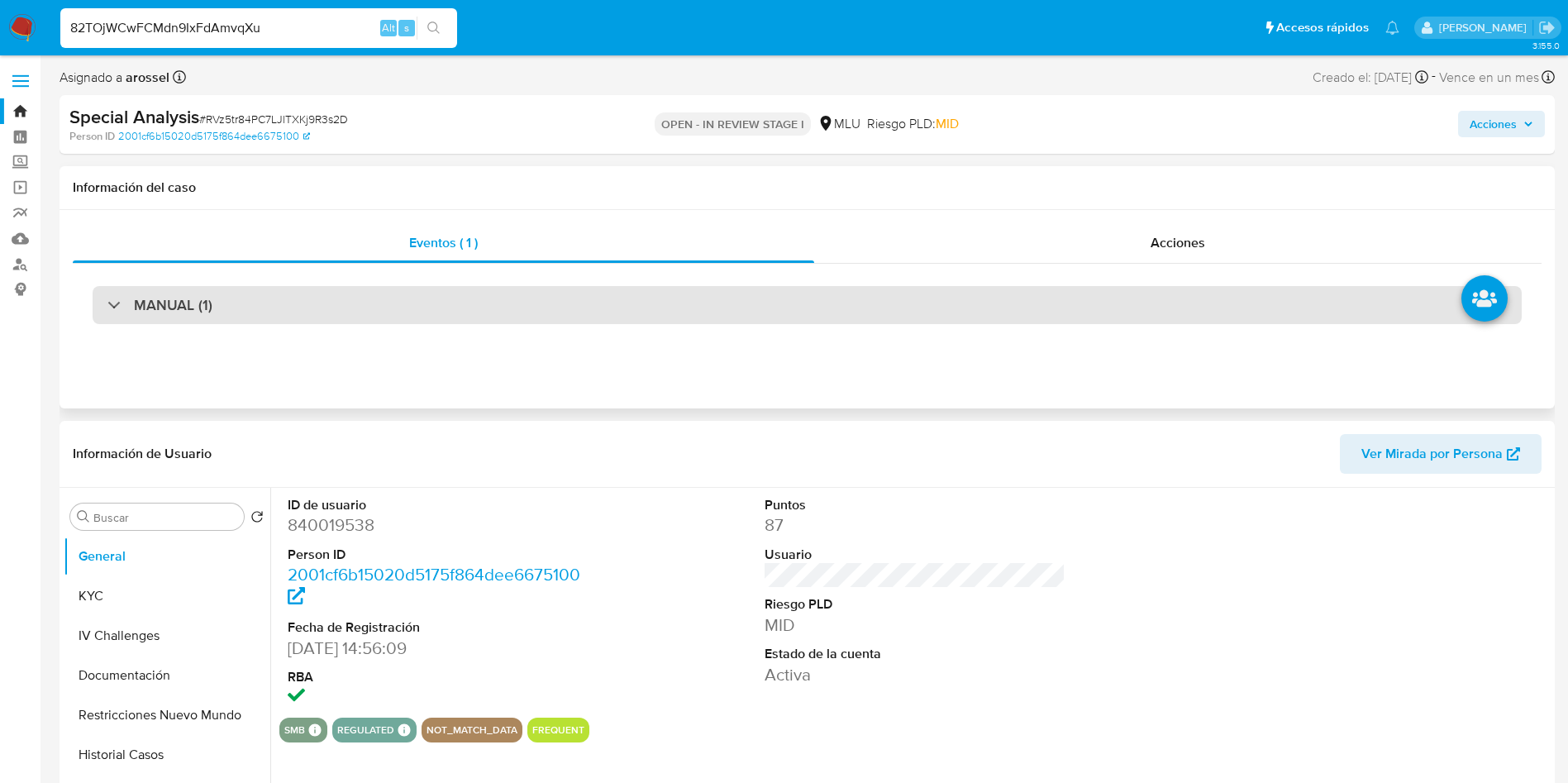
type input "82TOjWCwFCMdn9IxFdAmvqXu"
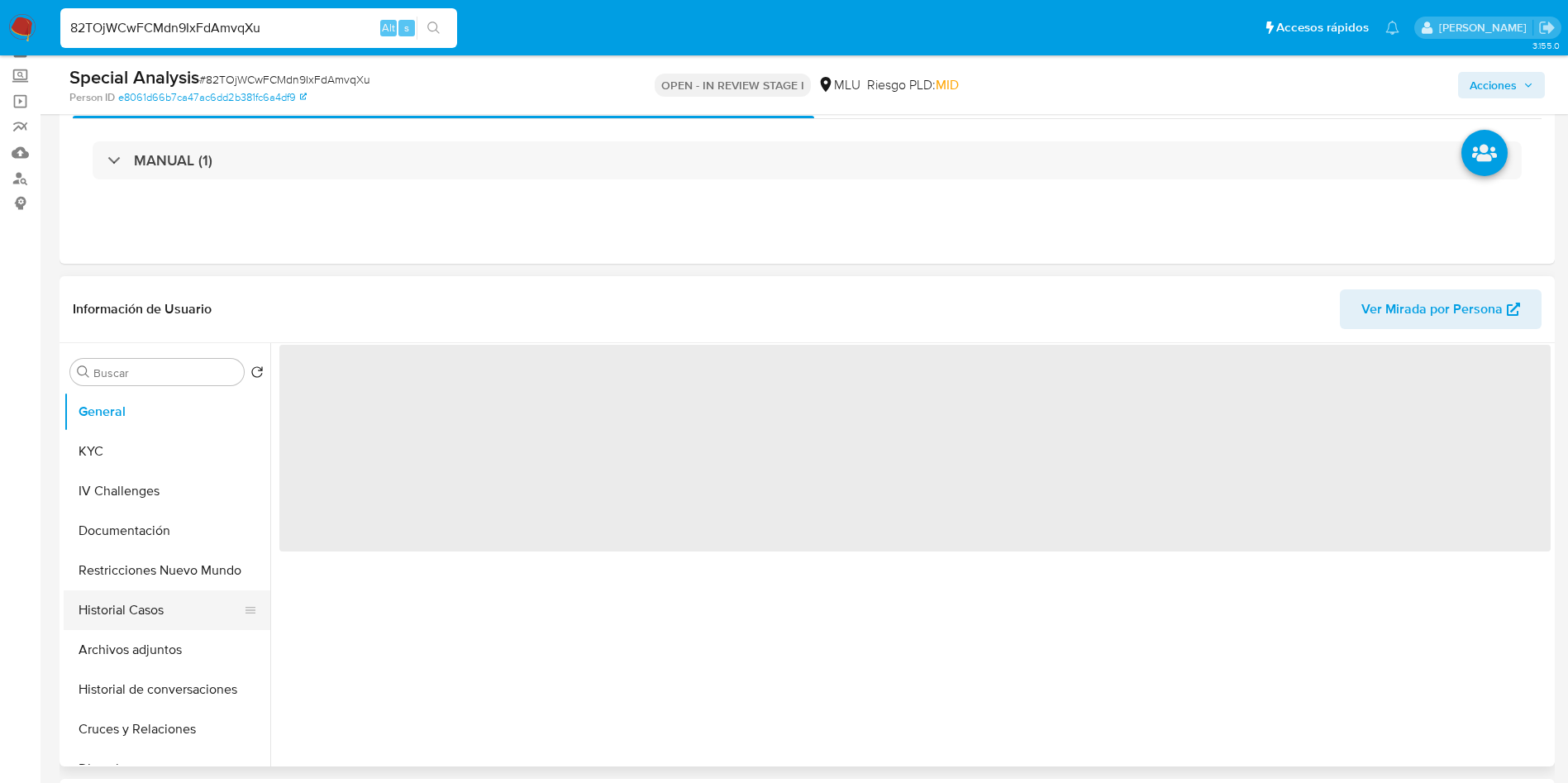
scroll to position [124, 0]
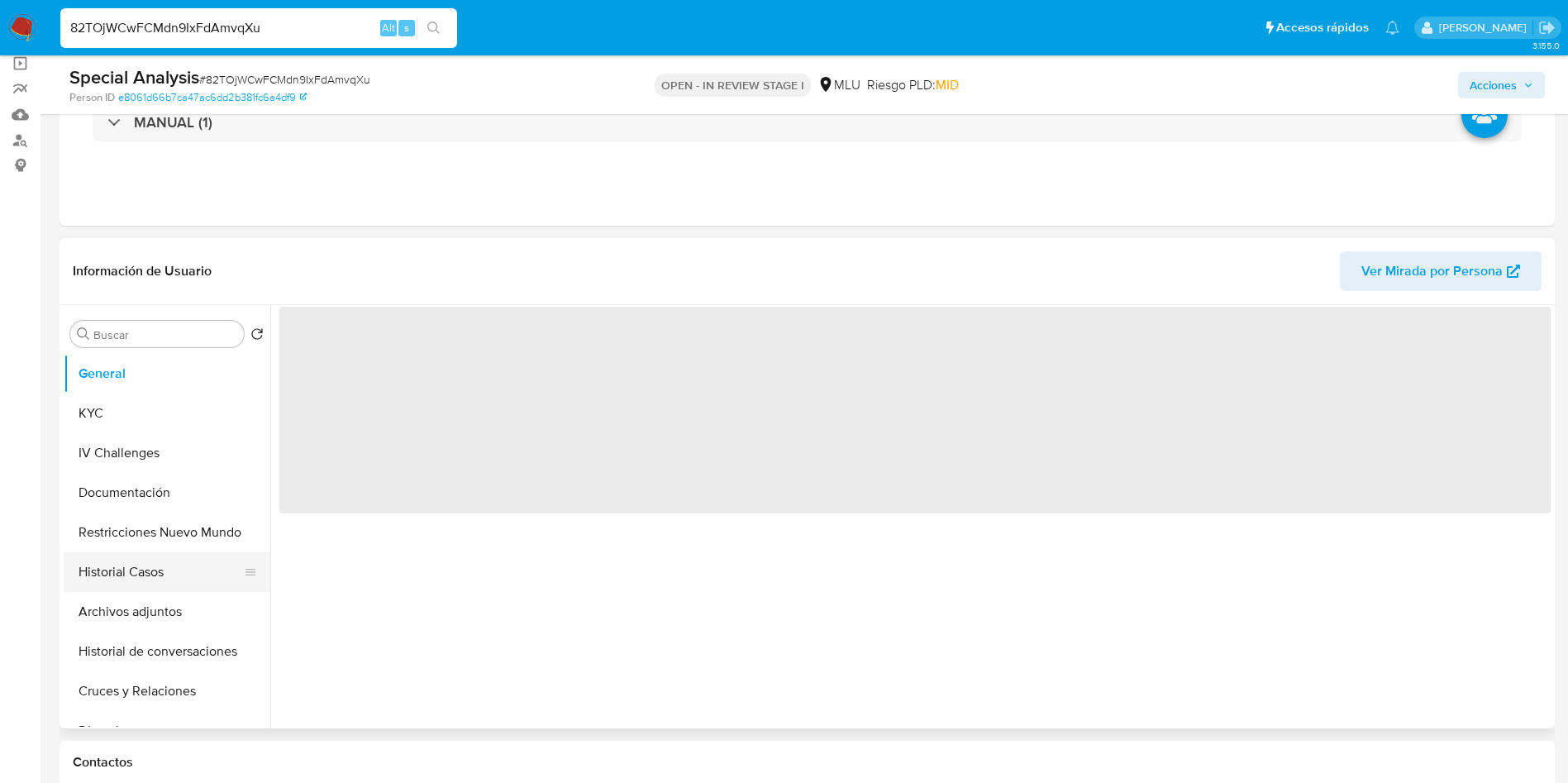
click at [173, 568] on button "Historial Casos" at bounding box center [160, 572] width 194 height 39
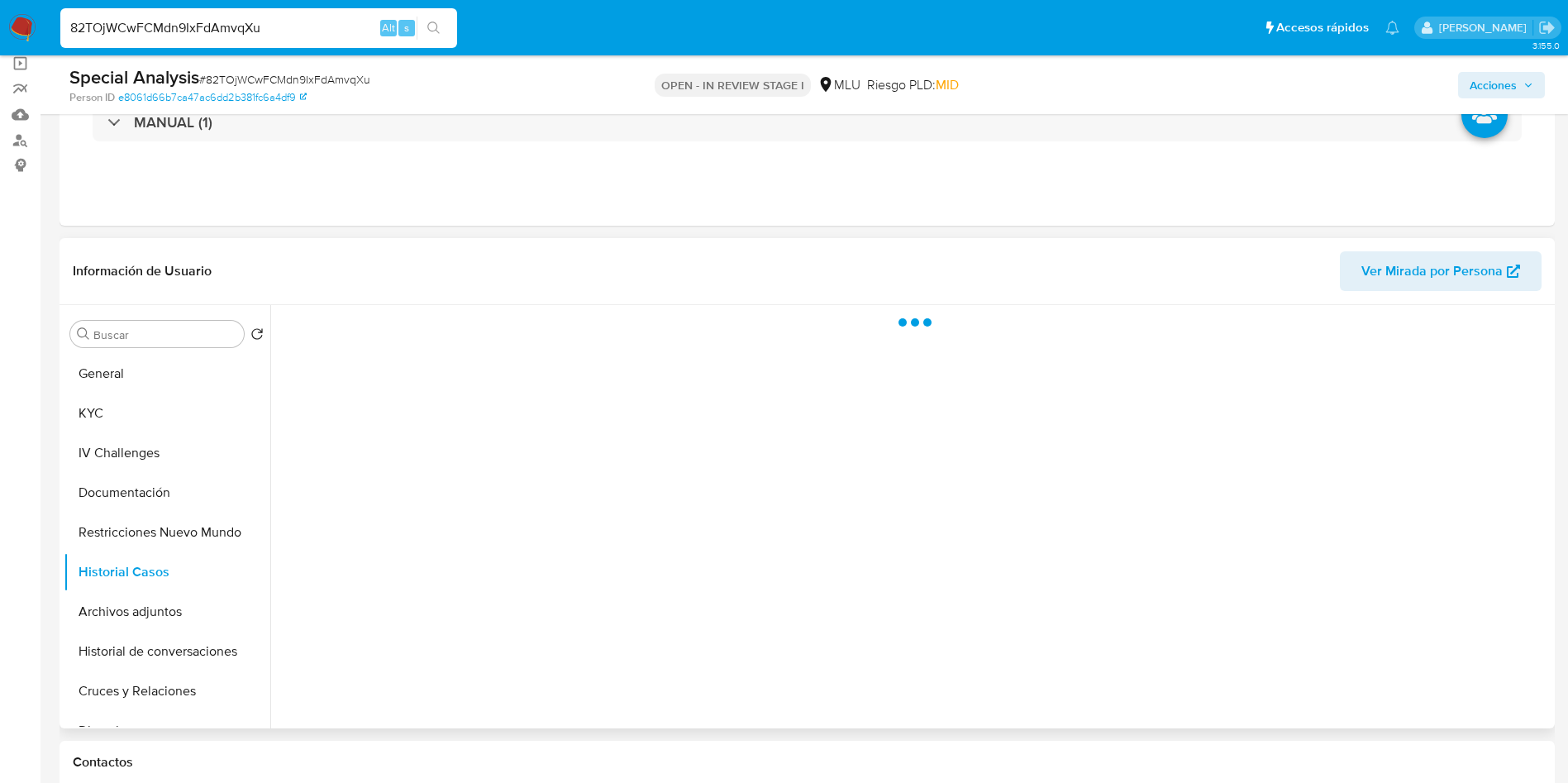
select select "10"
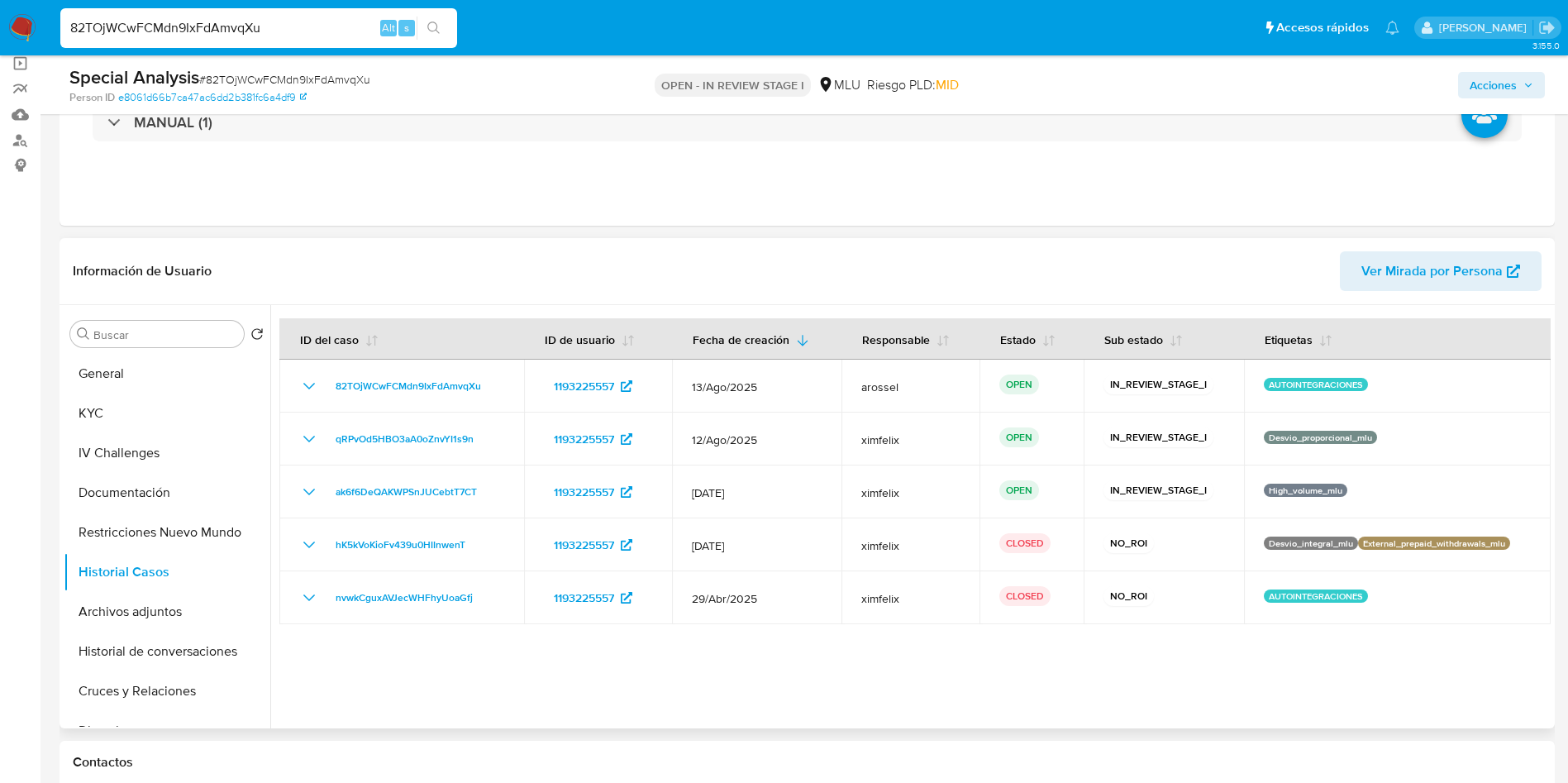
scroll to position [122, 0]
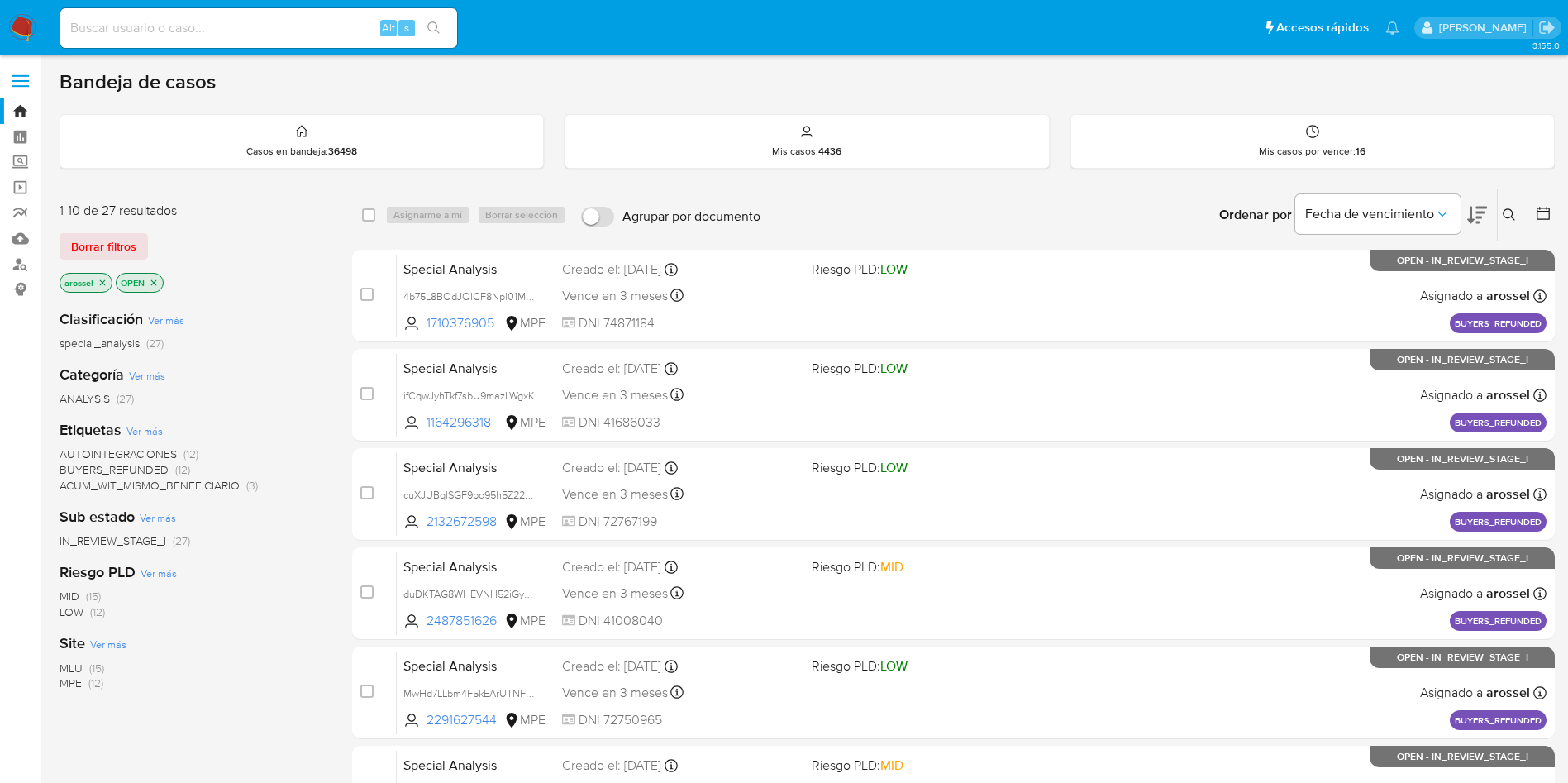
click at [213, 23] on input at bounding box center [258, 29] width 396 height 22
paste input "RVz5tr84PC7LJlTXKj9R3s2D"
type input "RVz5tr84PC7LJlTXKj9R3s2D"
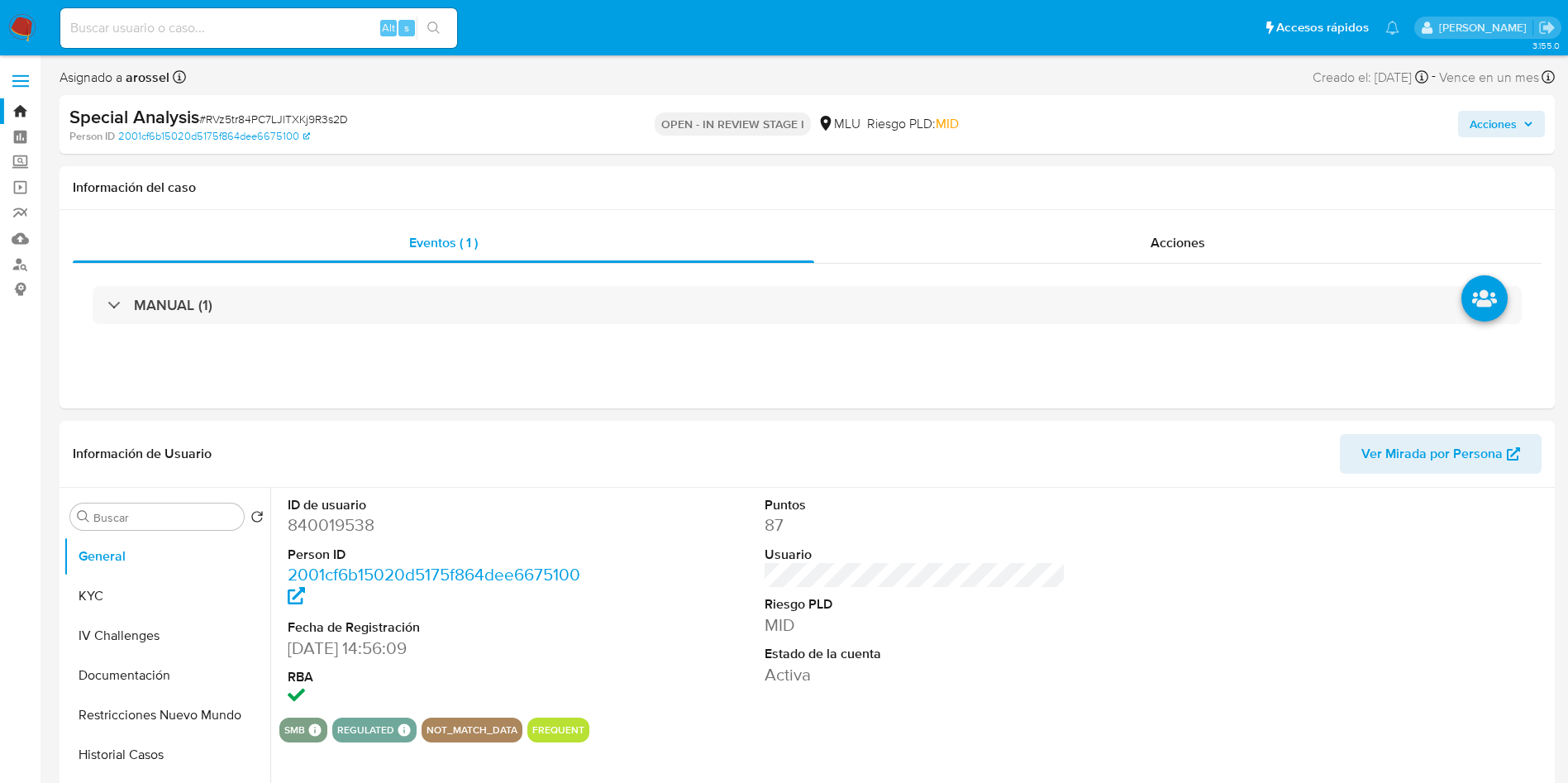
select select "10"
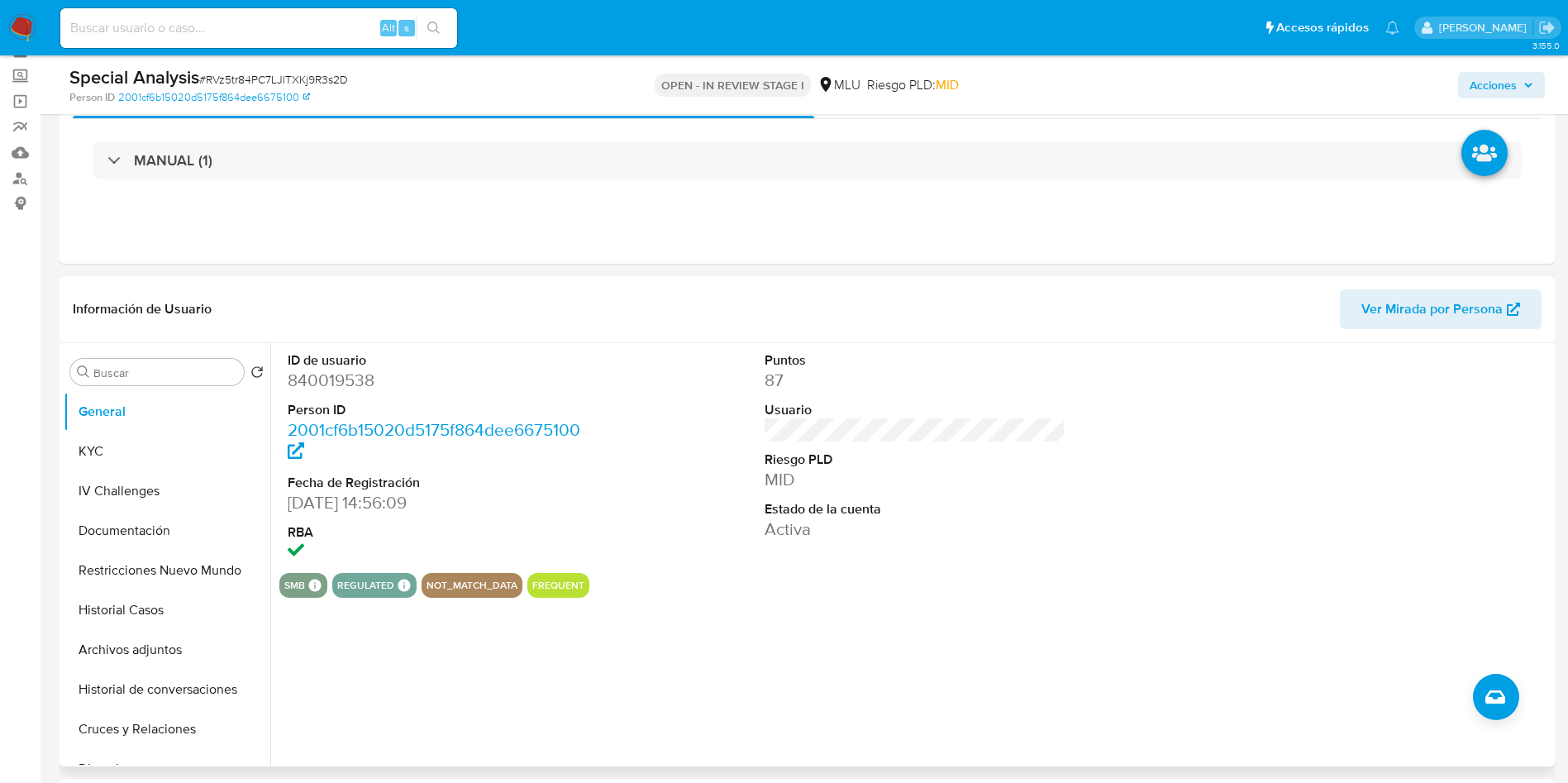
scroll to position [124, 0]
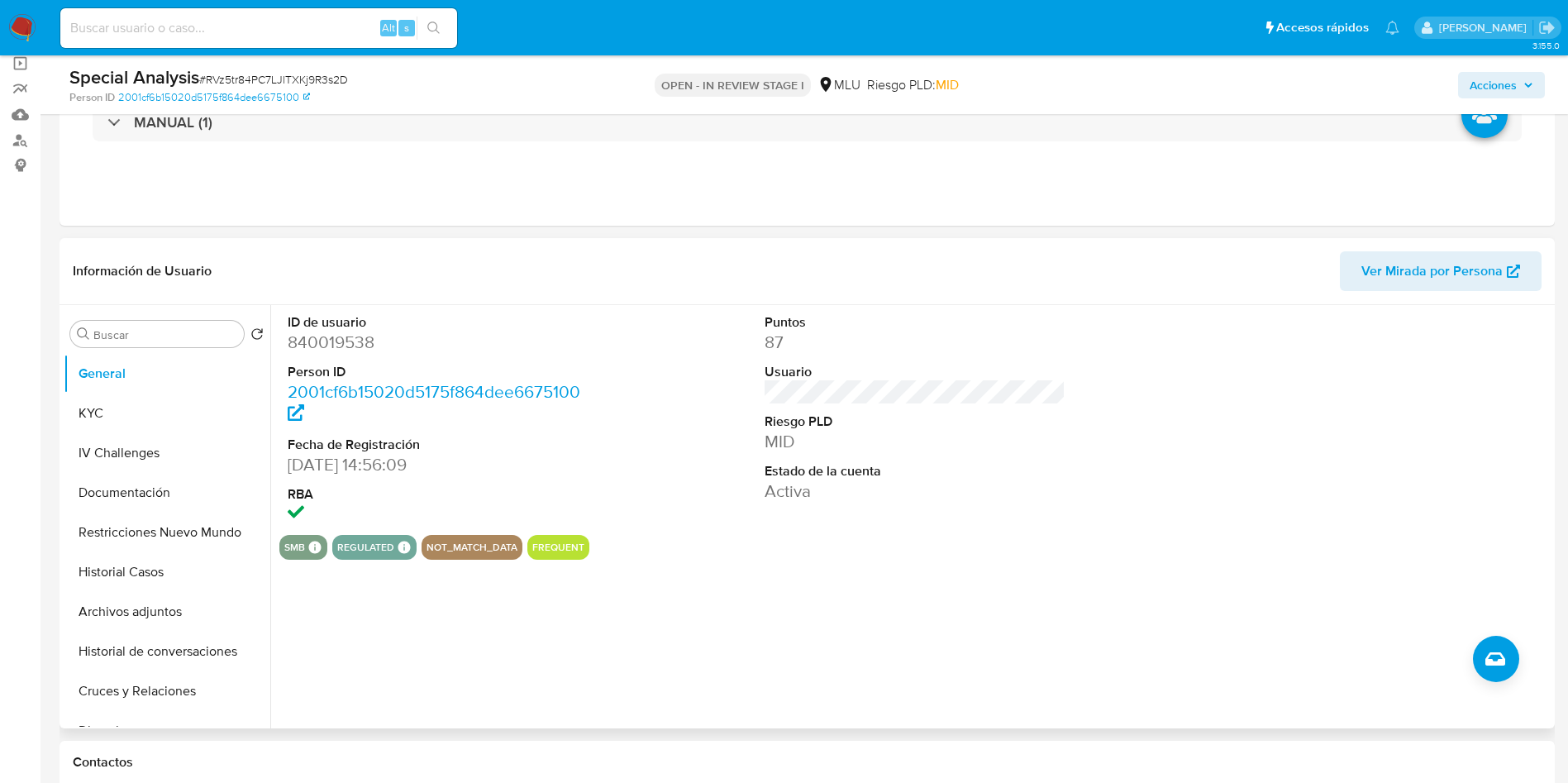
click at [1357, 263] on button "Ver Mirada por Persona" at bounding box center [1441, 271] width 202 height 39
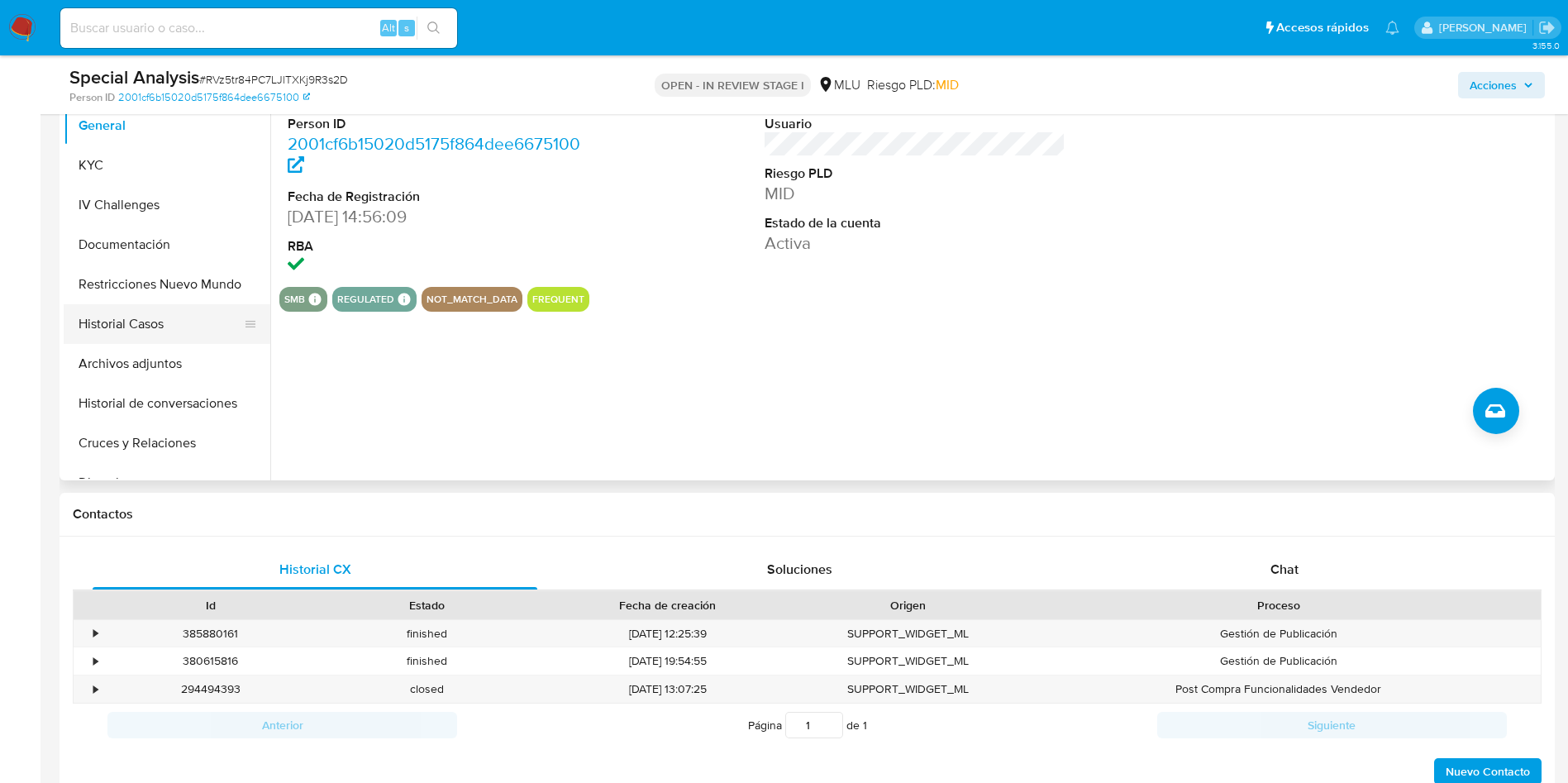
click at [173, 319] on button "Historial Casos" at bounding box center [160, 324] width 194 height 39
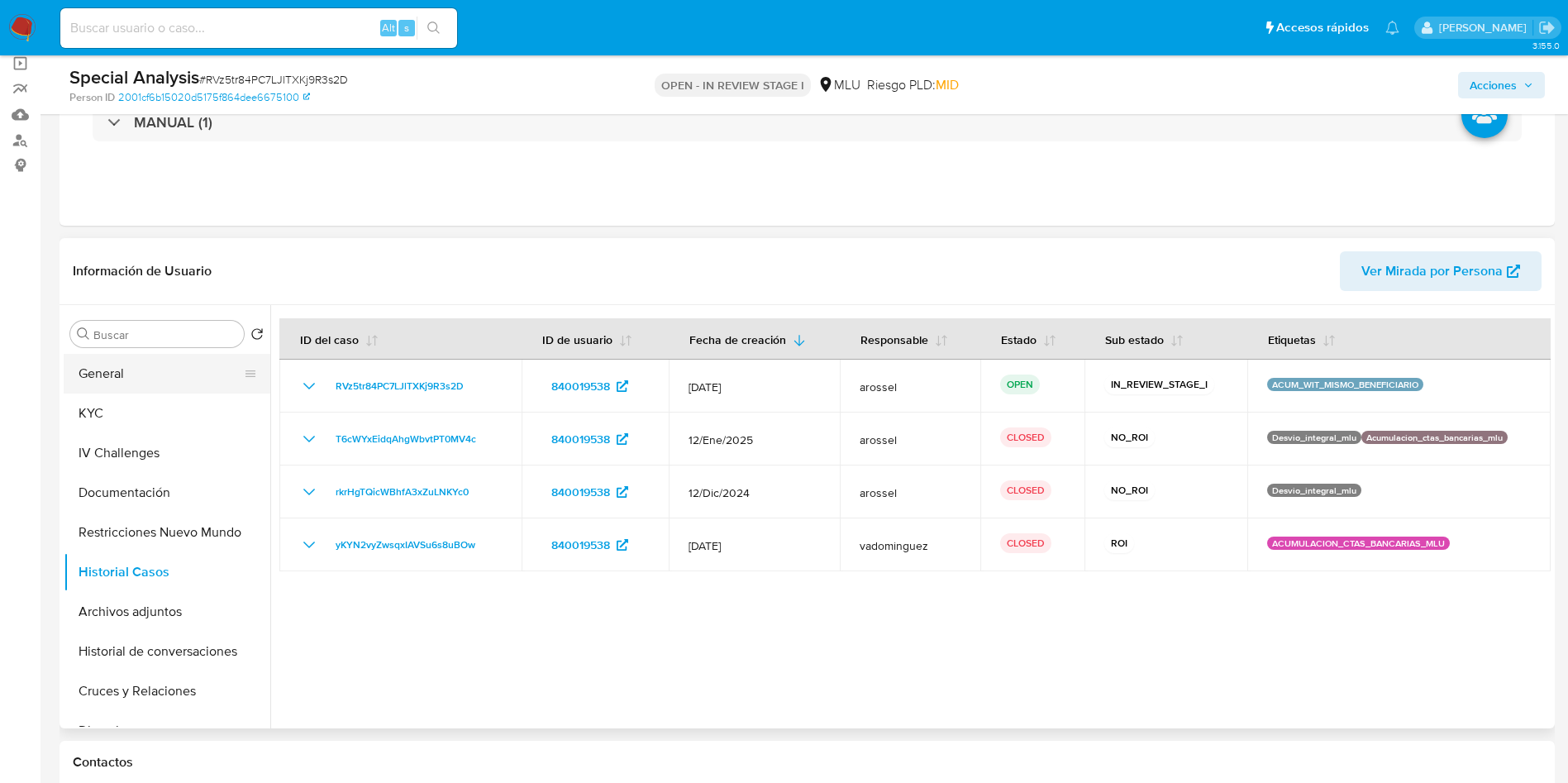
click at [158, 376] on button "General" at bounding box center [160, 373] width 194 height 39
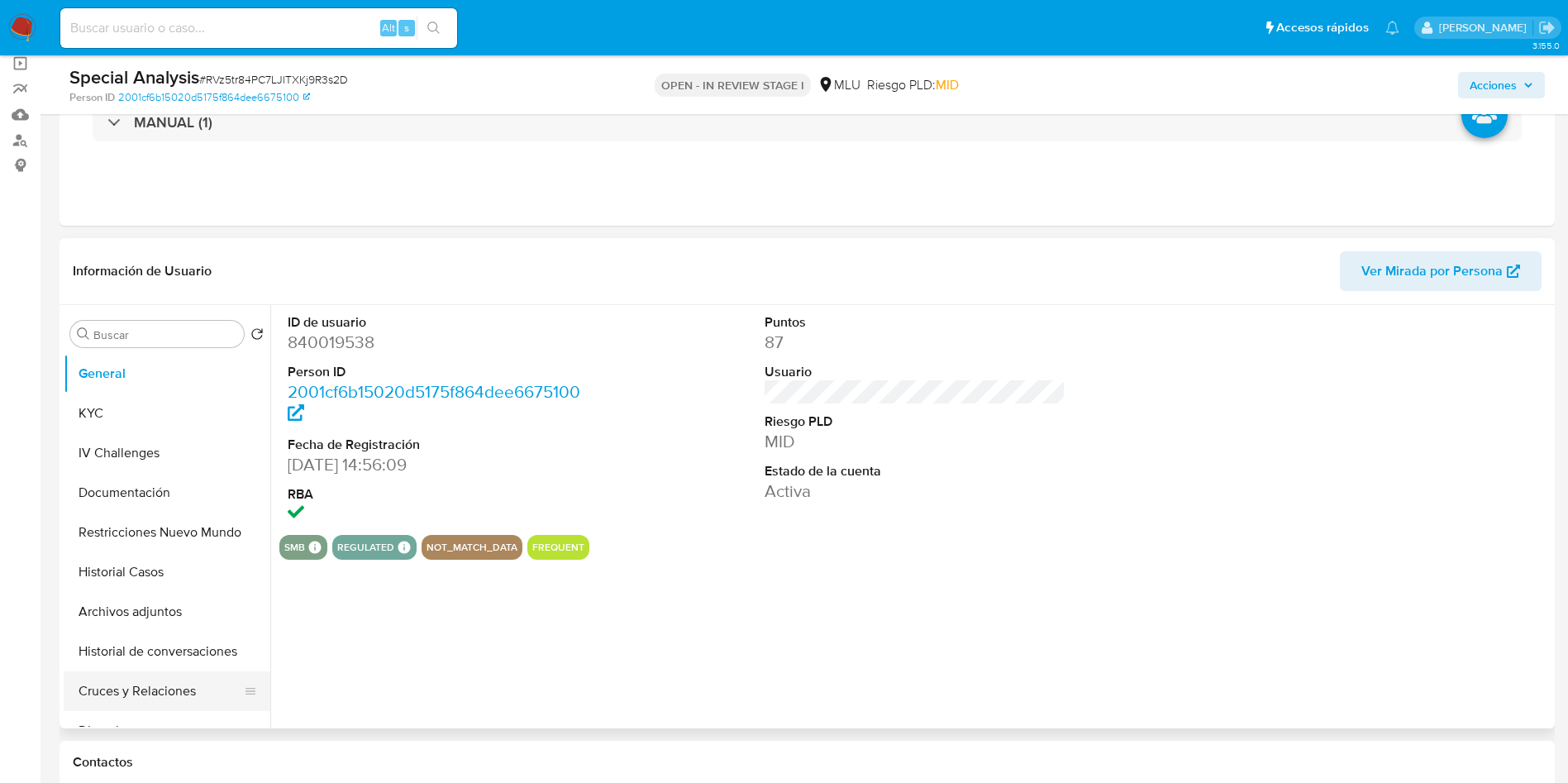
click at [174, 687] on button "Cruces y Relaciones" at bounding box center [160, 691] width 194 height 39
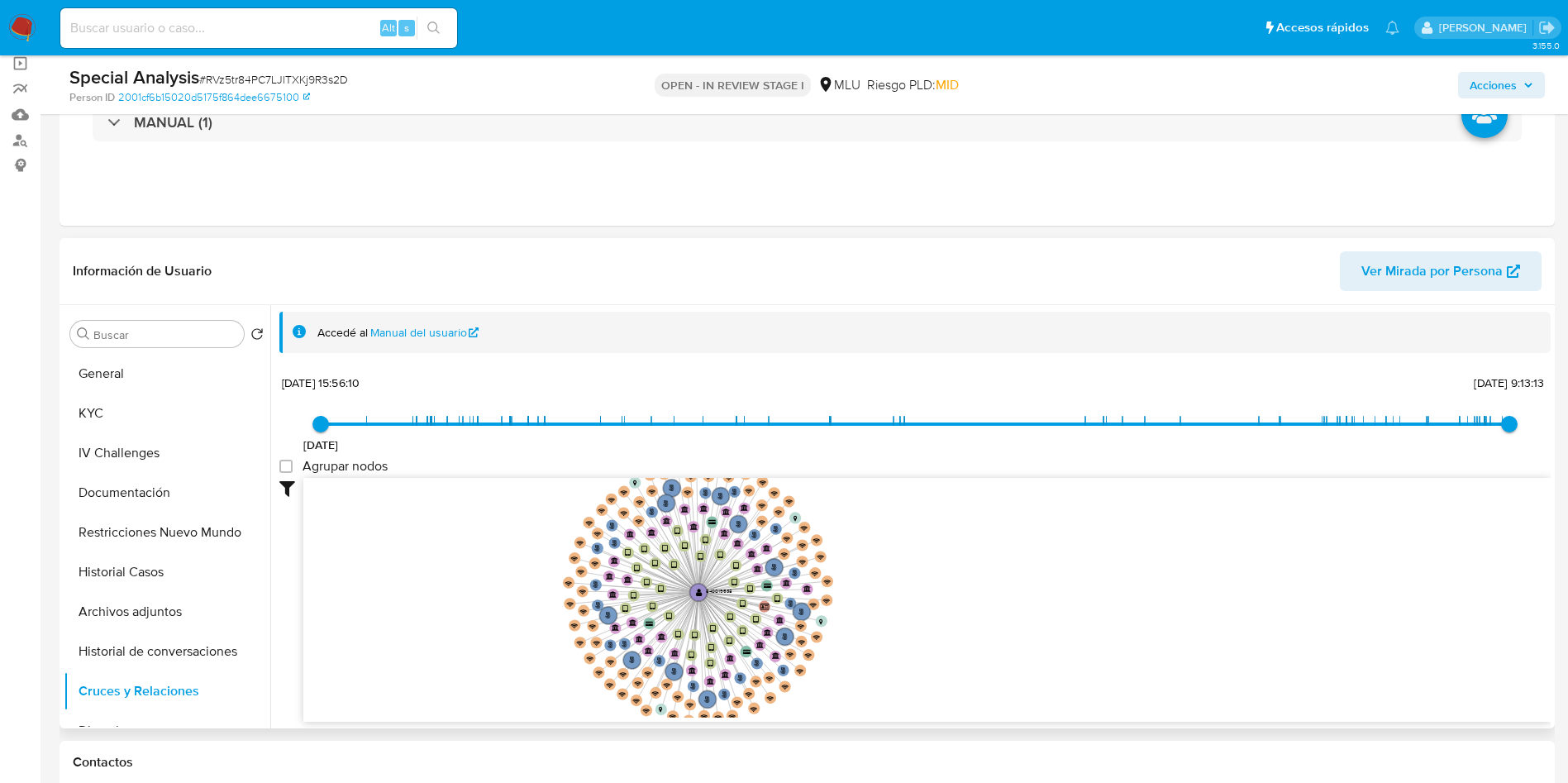
drag, startPoint x: 520, startPoint y: 609, endPoint x: 517, endPoint y: 620, distance: 11.4
click at [517, 620] on icon "person-2001cf6b15020d5175f864dee6675100  user-840019538  840019538 device-645…" at bounding box center [927, 598] width 1247 height 240
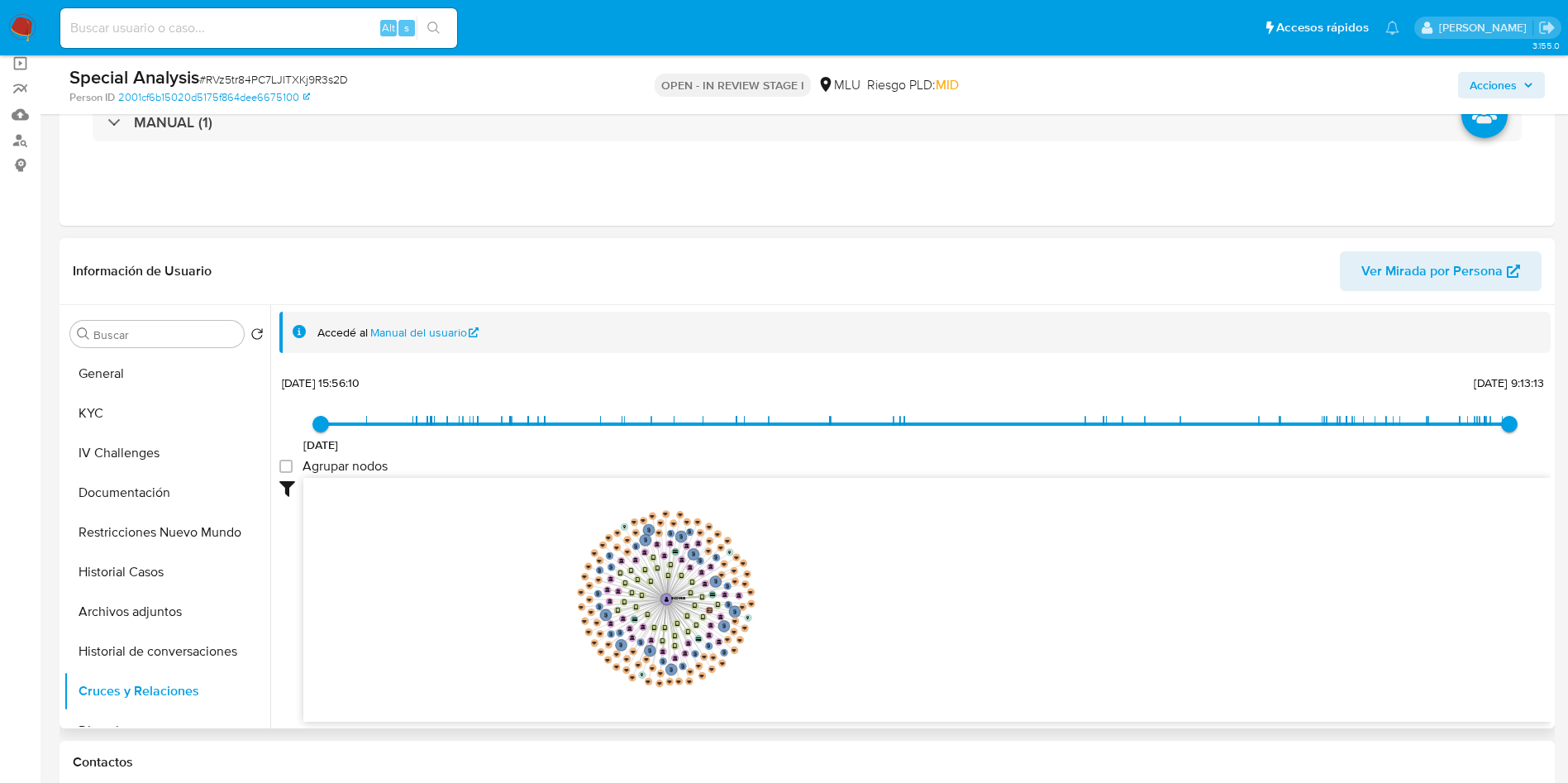
drag, startPoint x: 527, startPoint y: 620, endPoint x: 550, endPoint y: 611, distance: 24.7
click at [550, 611] on icon "person-2001cf6b15020d5175f864dee6675100  user-840019538  840019538 device-645…" at bounding box center [927, 598] width 1247 height 240
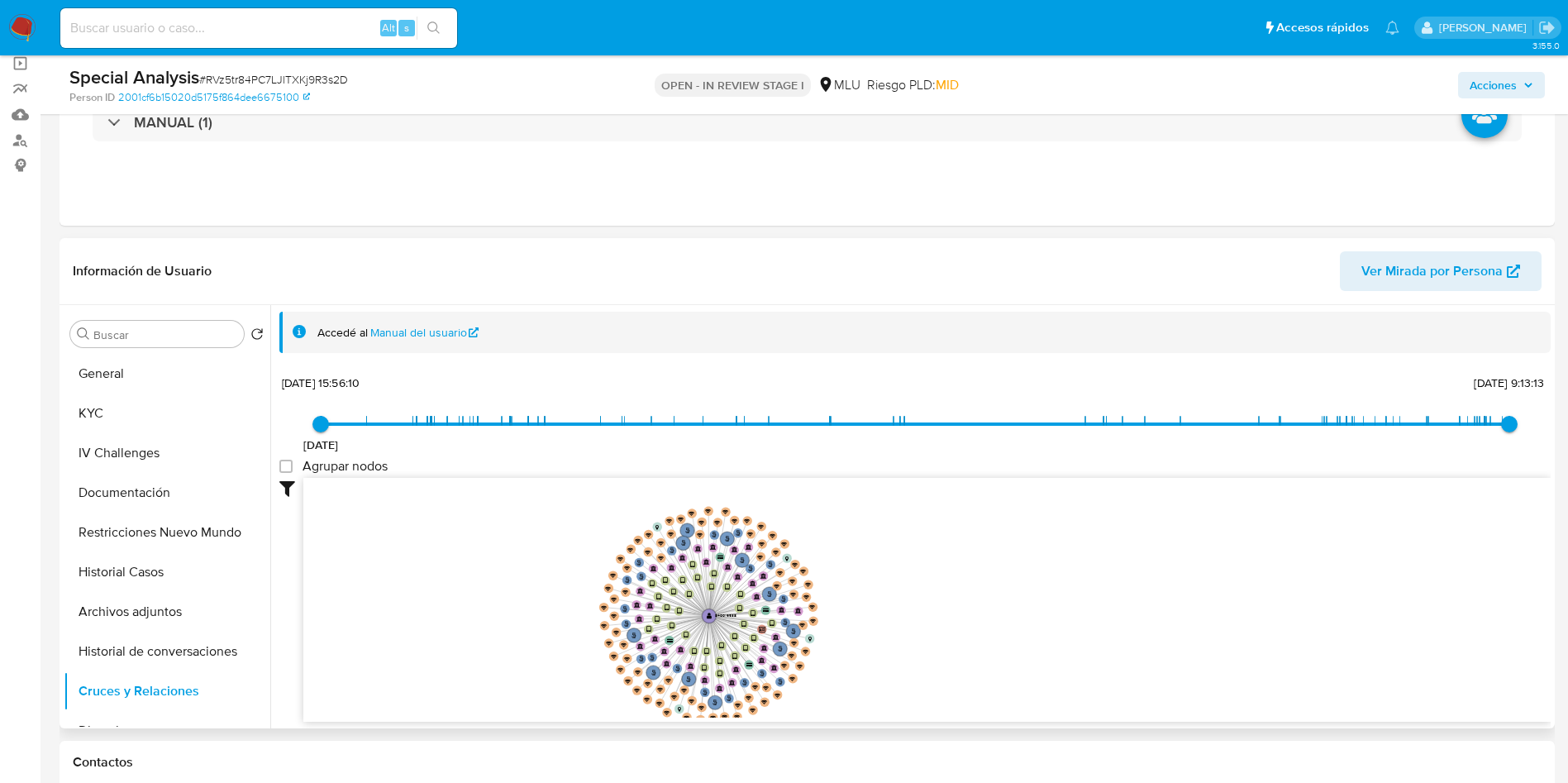
drag, startPoint x: 510, startPoint y: 613, endPoint x: 525, endPoint y: 632, distance: 24.2
click at [525, 632] on icon "person-2001cf6b15020d5175f864dee6675100  user-840019538  840019538 device-645…" at bounding box center [927, 598] width 1247 height 240
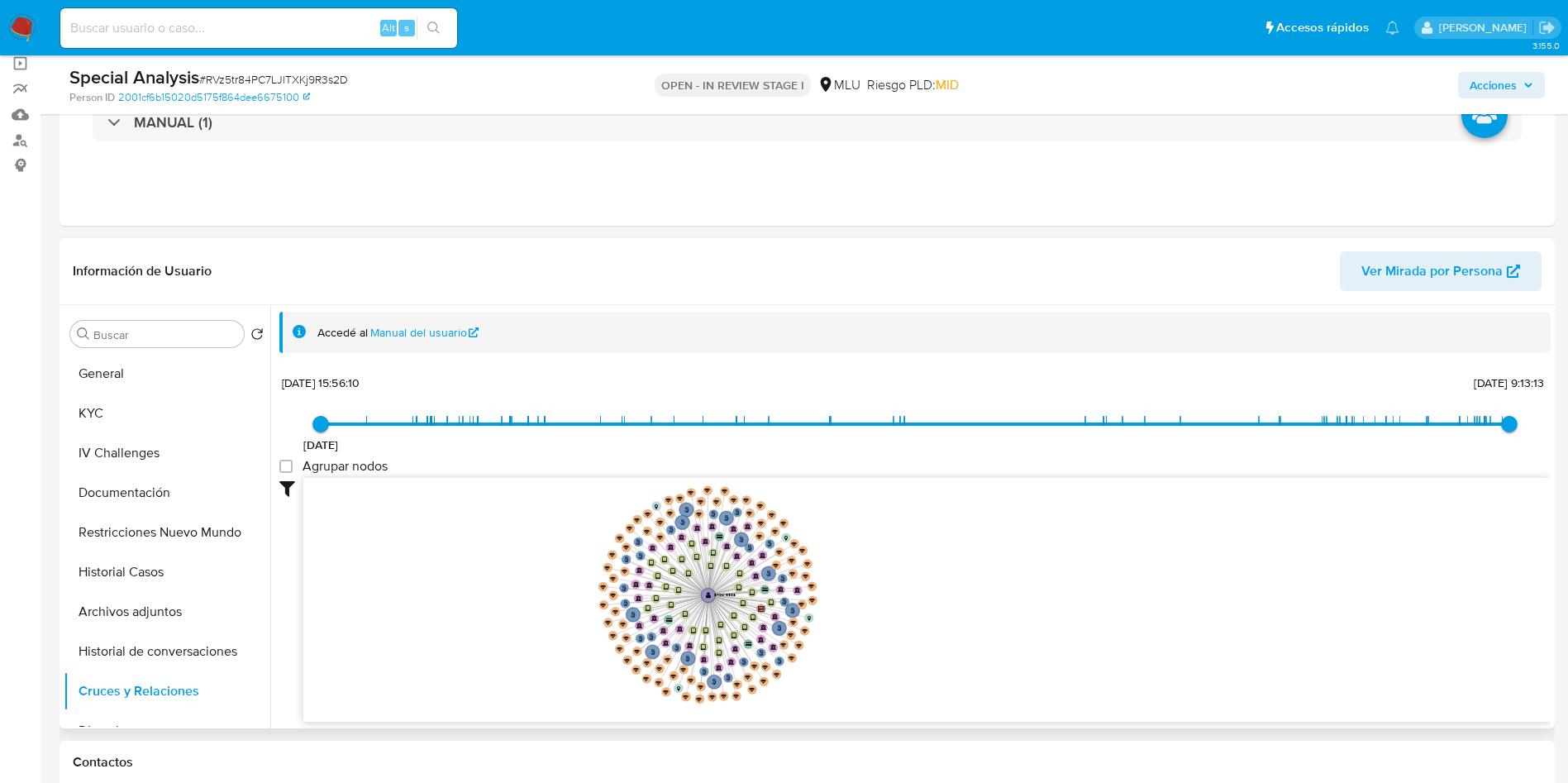
drag, startPoint x: 525, startPoint y: 632, endPoint x: 525, endPoint y: 612, distance: 20.0
click at [525, 612] on icon "person-2001cf6b15020d5175f864dee6675100  user-840019538  840019538 device-645…" at bounding box center [927, 598] width 1247 height 240
click at [525, 614] on icon "person-2001cf6b15020d5175f864dee6675100  user-840019538  840019538 device-645…" at bounding box center [927, 598] width 1247 height 240
click at [283, 78] on span "# RVz5tr84PC7LJlTXKj9R3s2D" at bounding box center [274, 80] width 149 height 17
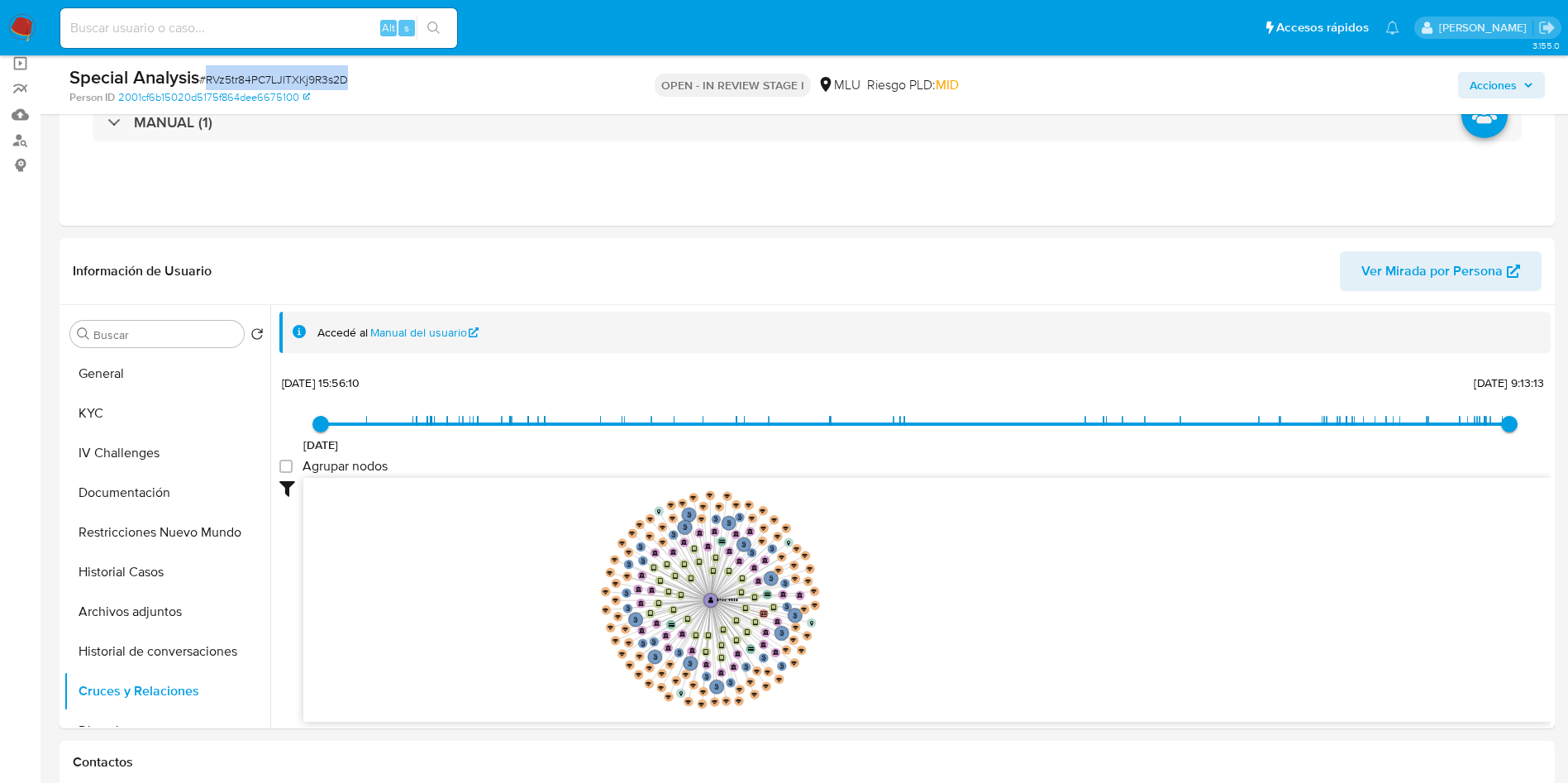
click at [283, 78] on span "# RVz5tr84PC7LJlTXKj9R3s2D" at bounding box center [274, 80] width 149 height 17
copy span "RVz5tr84PC7LJlTXKj9R3s2D"
click at [158, 366] on button "General" at bounding box center [160, 373] width 194 height 39
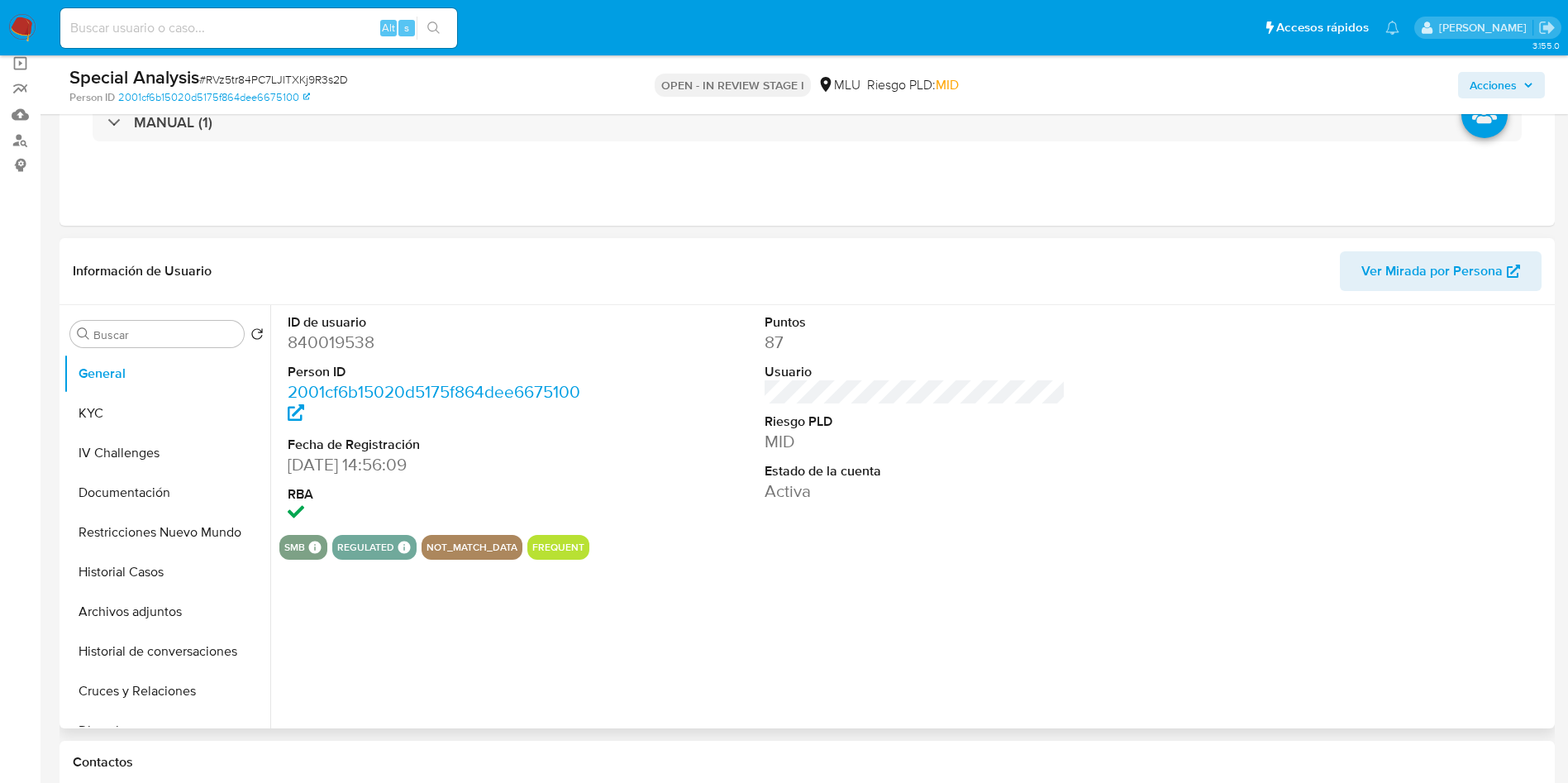
click at [337, 345] on dd "840019538" at bounding box center [438, 342] width 302 height 23
copy dd "840019538"
click at [145, 568] on button "Historial Casos" at bounding box center [160, 572] width 194 height 39
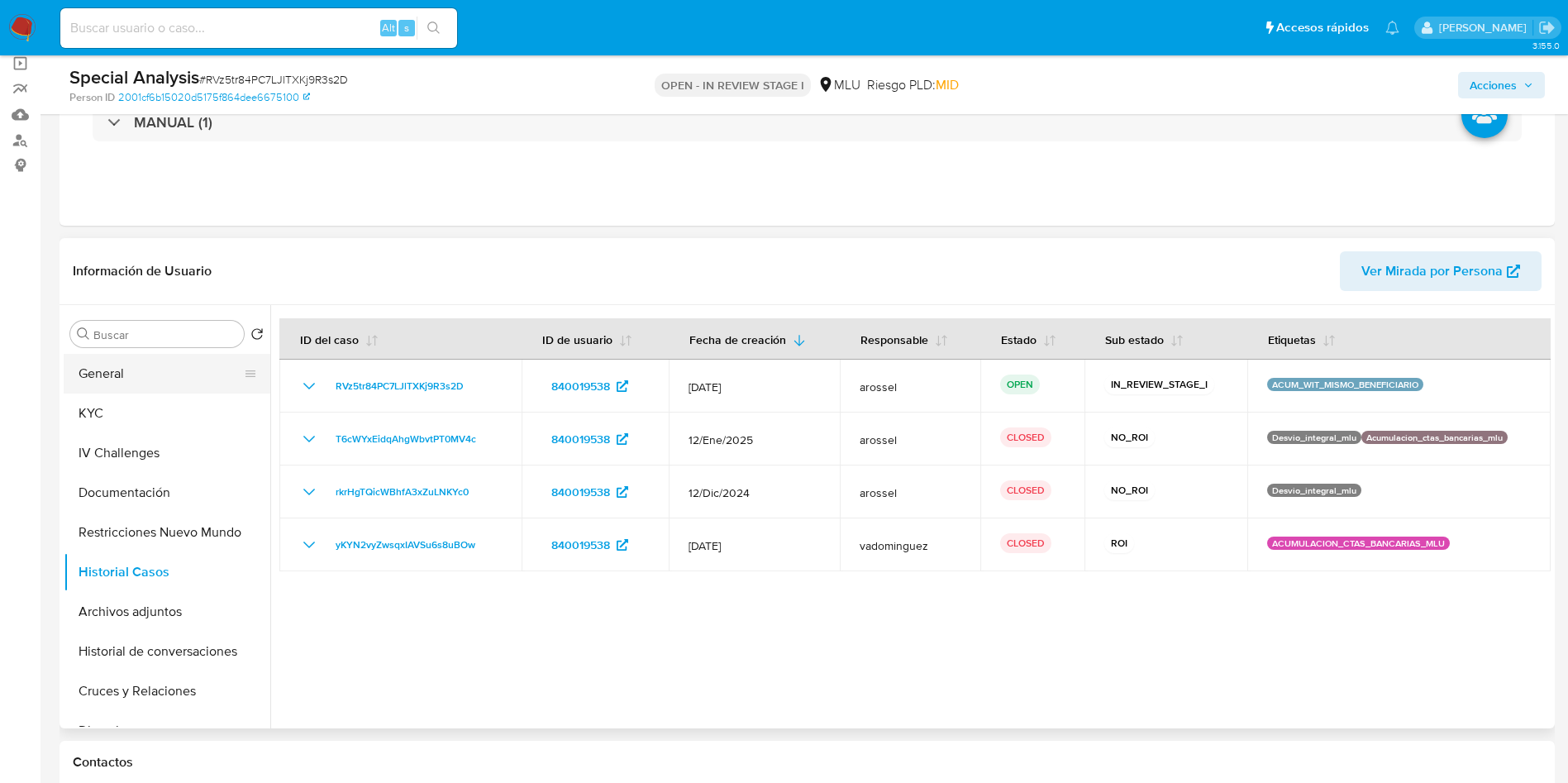
click at [148, 382] on button "General" at bounding box center [160, 373] width 194 height 39
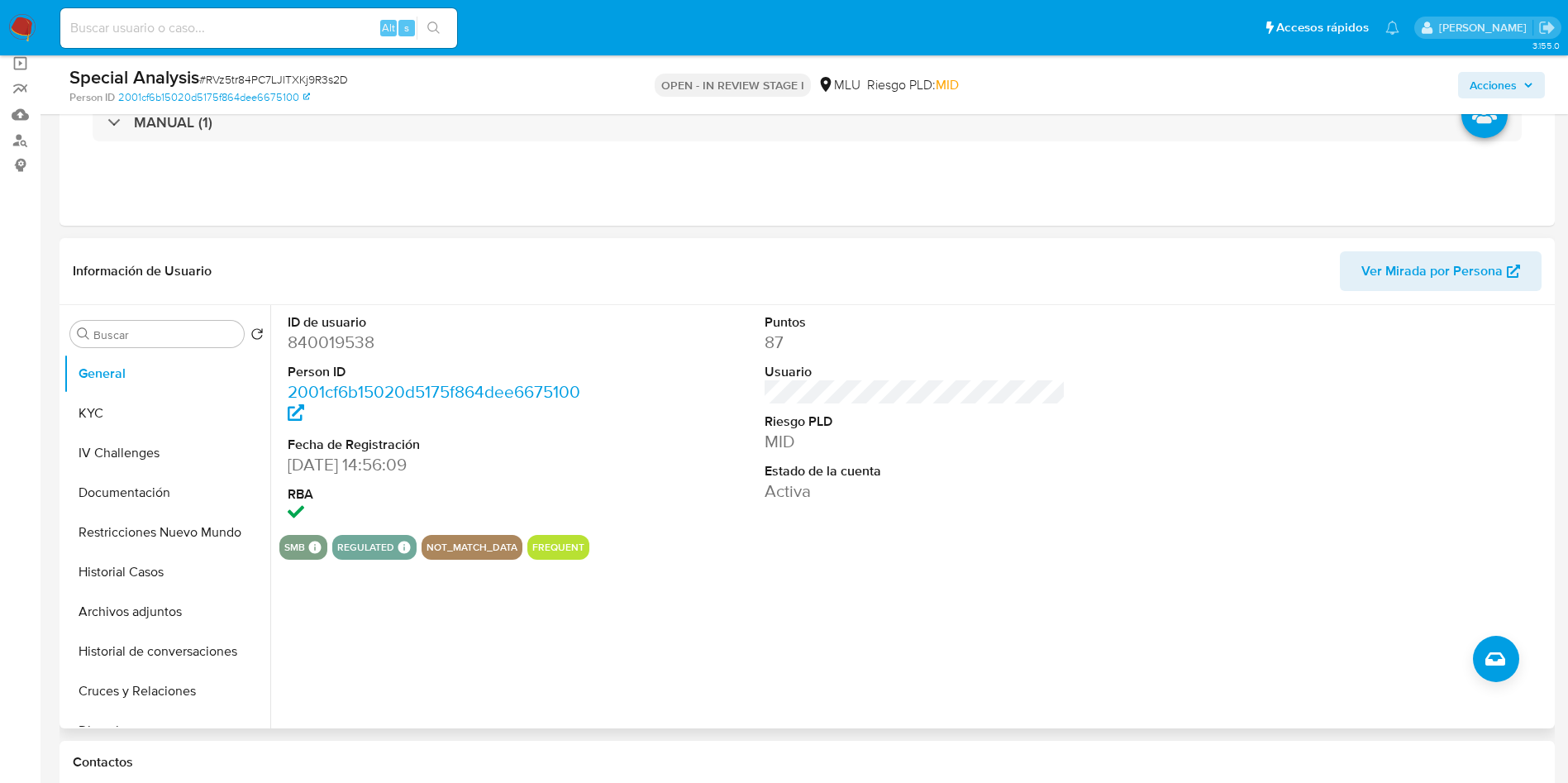
click at [344, 346] on dd "840019538" at bounding box center [438, 342] width 302 height 23
copy dd "840019538"
click at [337, 333] on dd "840019538" at bounding box center [438, 342] width 302 height 23
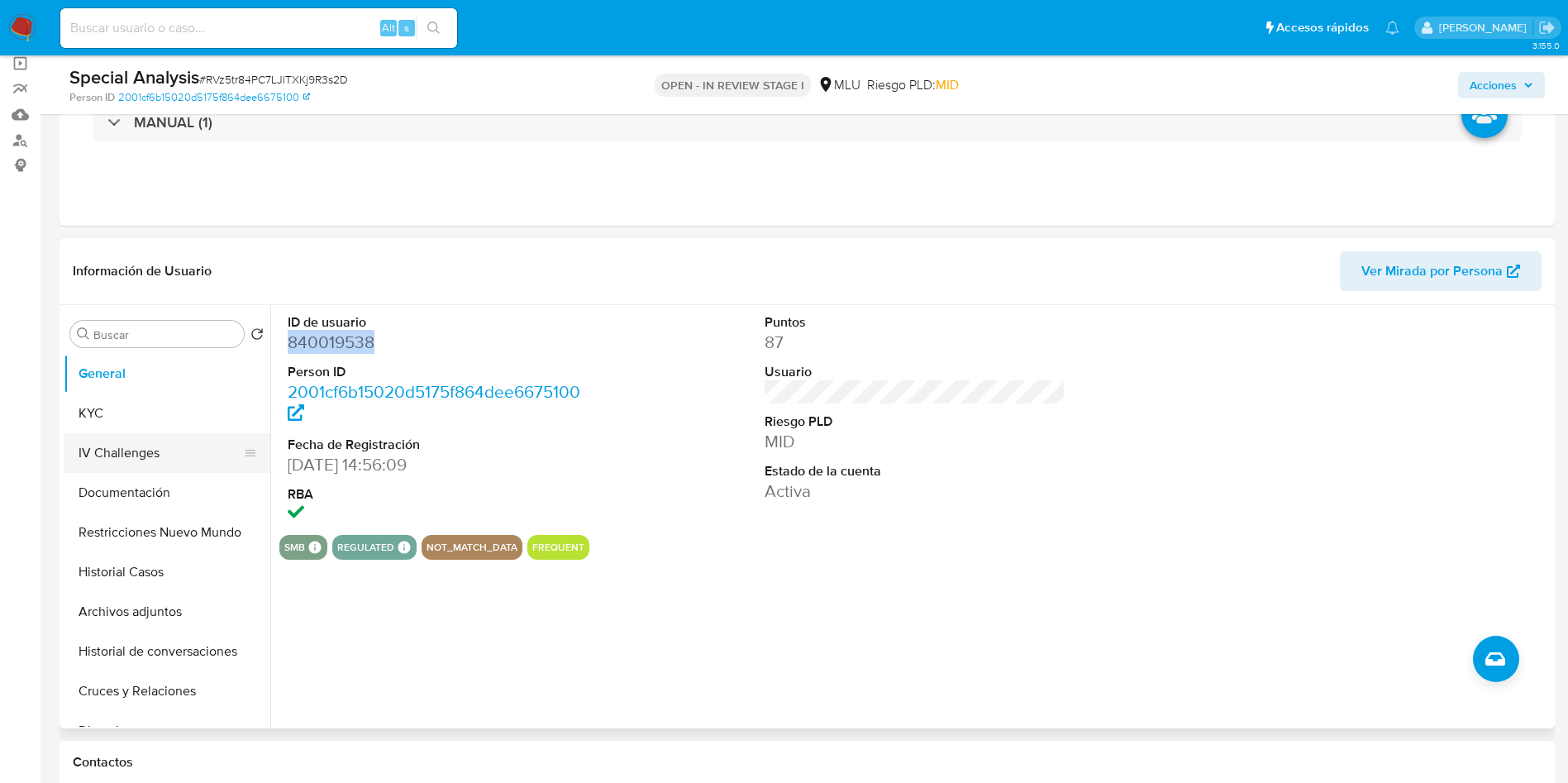
click at [75, 423] on button "KYC" at bounding box center [167, 412] width 207 height 39
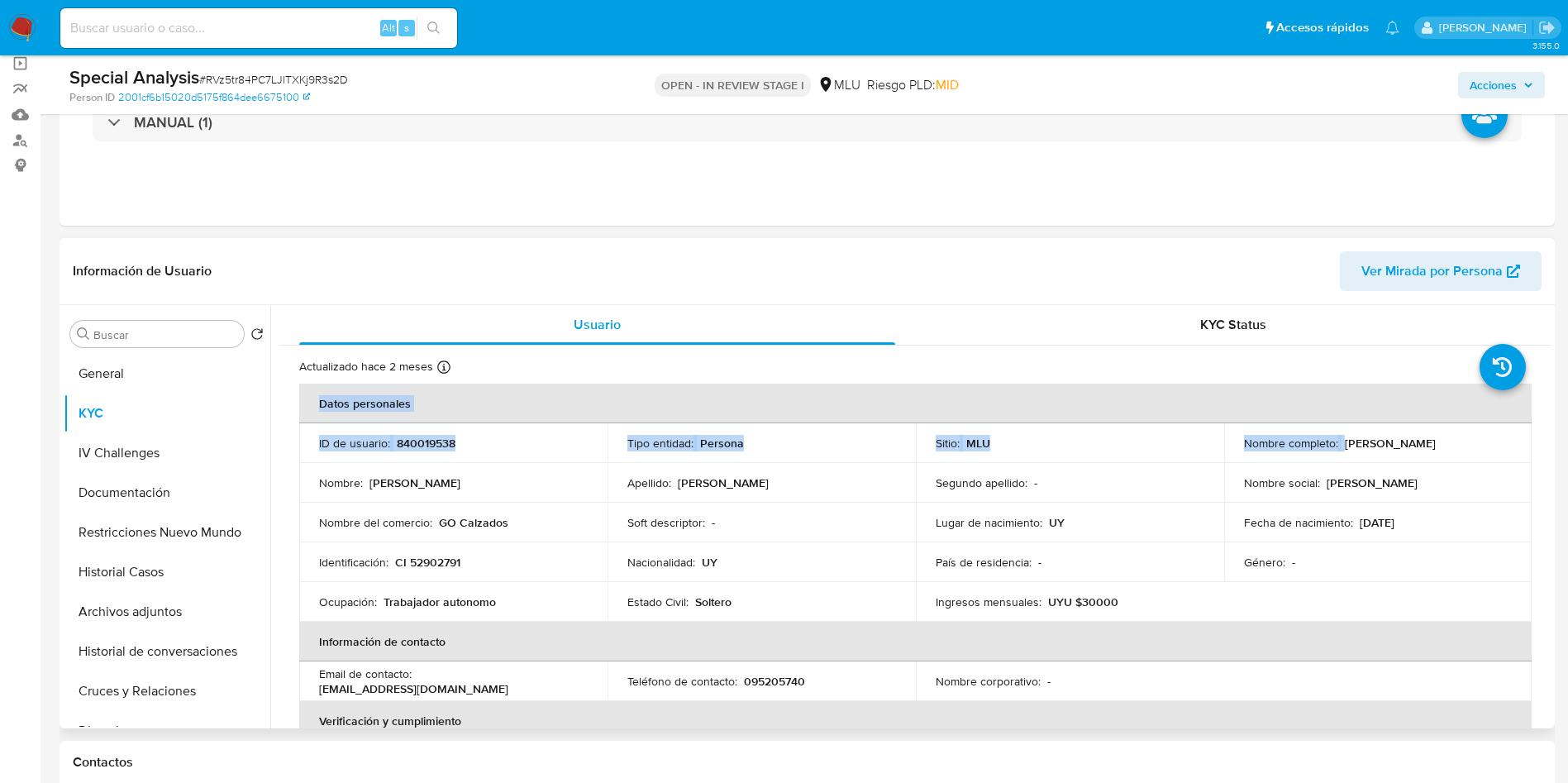
drag, startPoint x: 1339, startPoint y: 438, endPoint x: 1543, endPoint y: 444, distance: 204.1
click at [1348, 449] on p "Julieta Mendez Feola" at bounding box center [1389, 443] width 91 height 15
drag, startPoint x: 1340, startPoint y: 443, endPoint x: 1417, endPoint y: 439, distance: 77.1
click at [1489, 439] on div "Nombre completo : Julieta Mendez Feola" at bounding box center [1378, 443] width 269 height 15
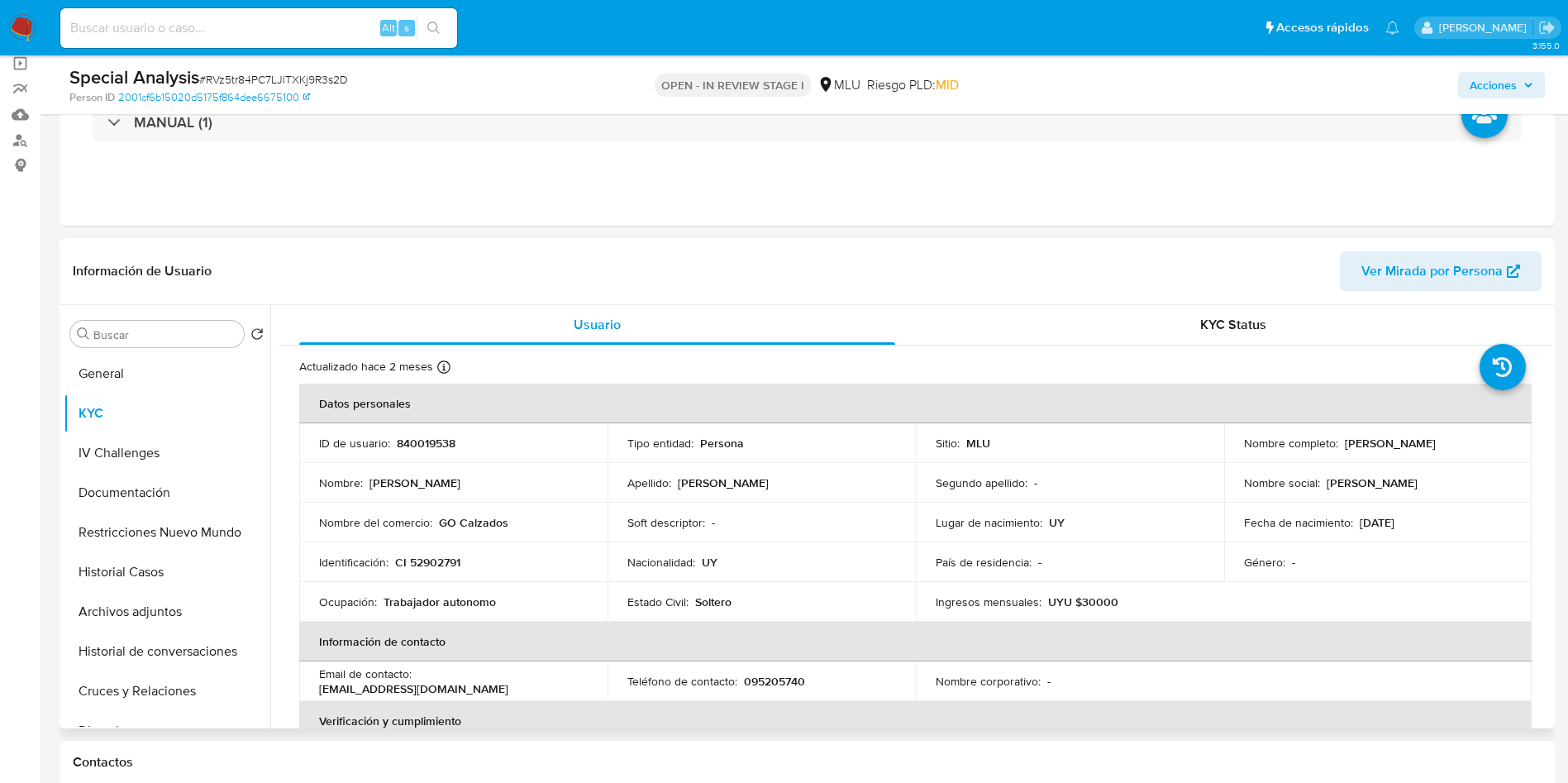
copy p "Julieta Mendez Feola"
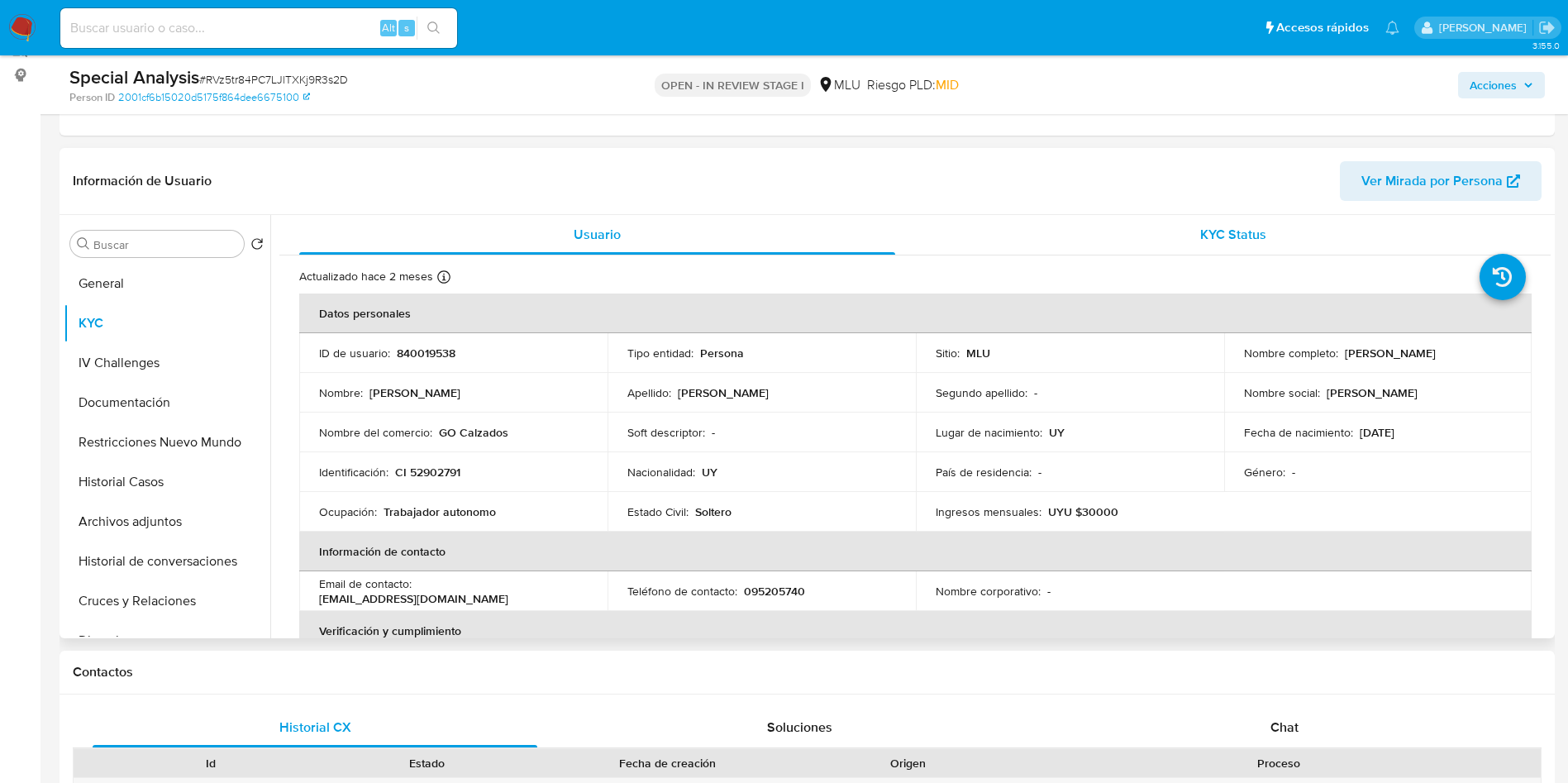
scroll to position [248, 0]
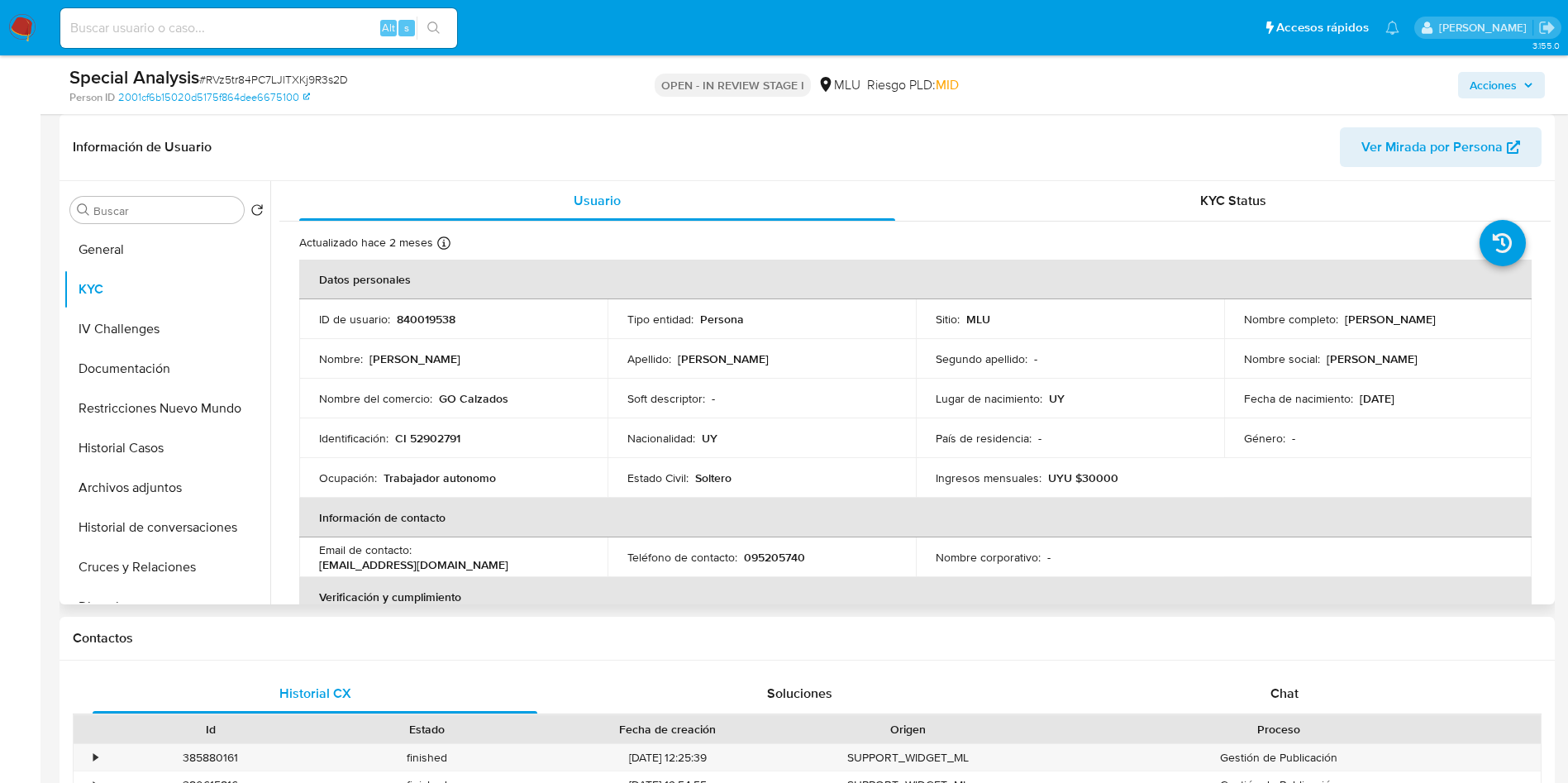
click at [763, 376] on td "Apellido : Mendez Feola" at bounding box center [762, 358] width 308 height 39
drag, startPoint x: 766, startPoint y: 367, endPoint x: 751, endPoint y: 366, distance: 15.0
click at [763, 367] on td "Apellido : Mendez Feola" at bounding box center [762, 358] width 308 height 39
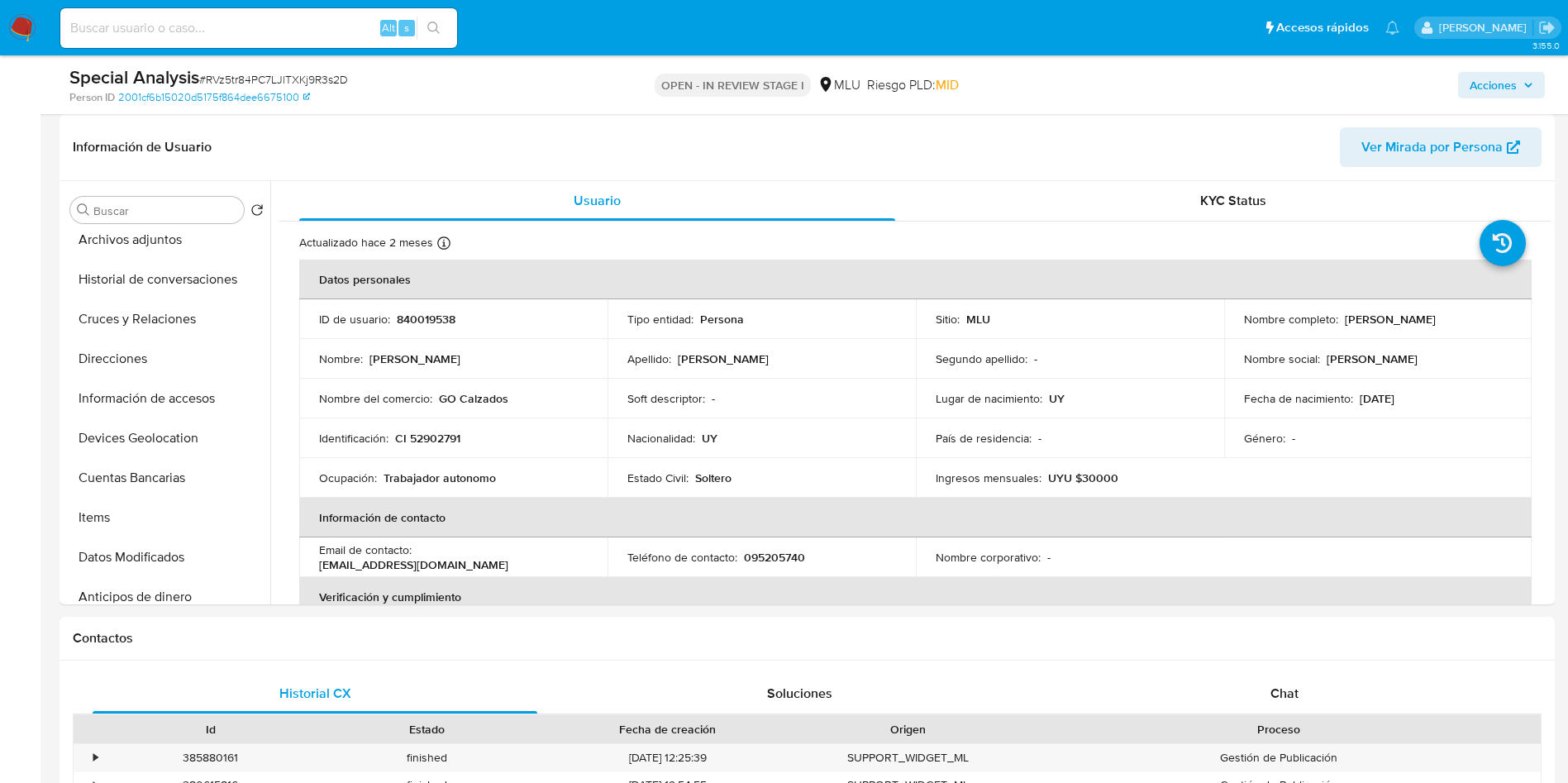
drag, startPoint x: 166, startPoint y: 473, endPoint x: 331, endPoint y: 613, distance: 216.4
click at [167, 472] on button "Cuentas Bancarias" at bounding box center [167, 477] width 207 height 39
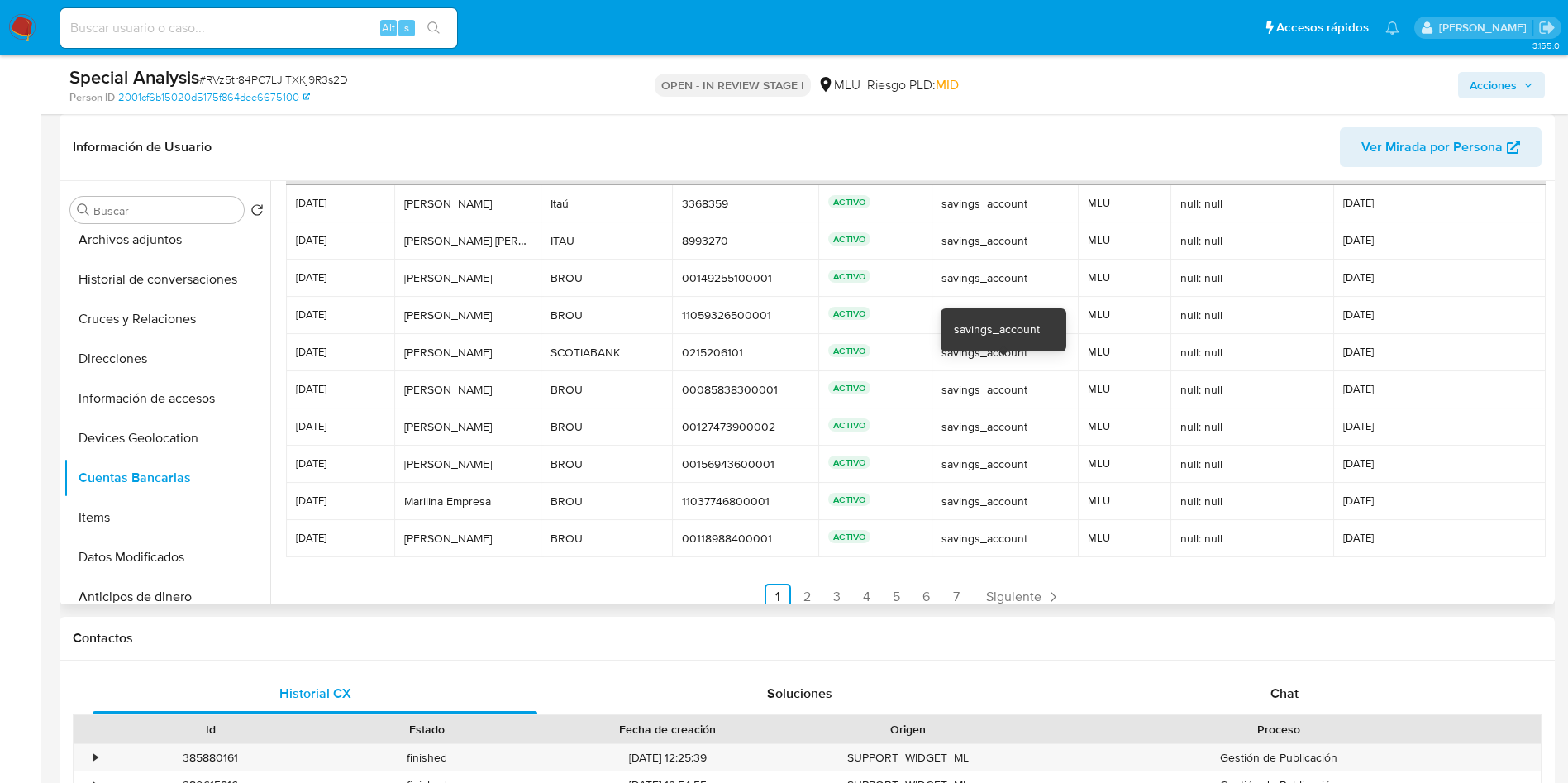
scroll to position [78, 0]
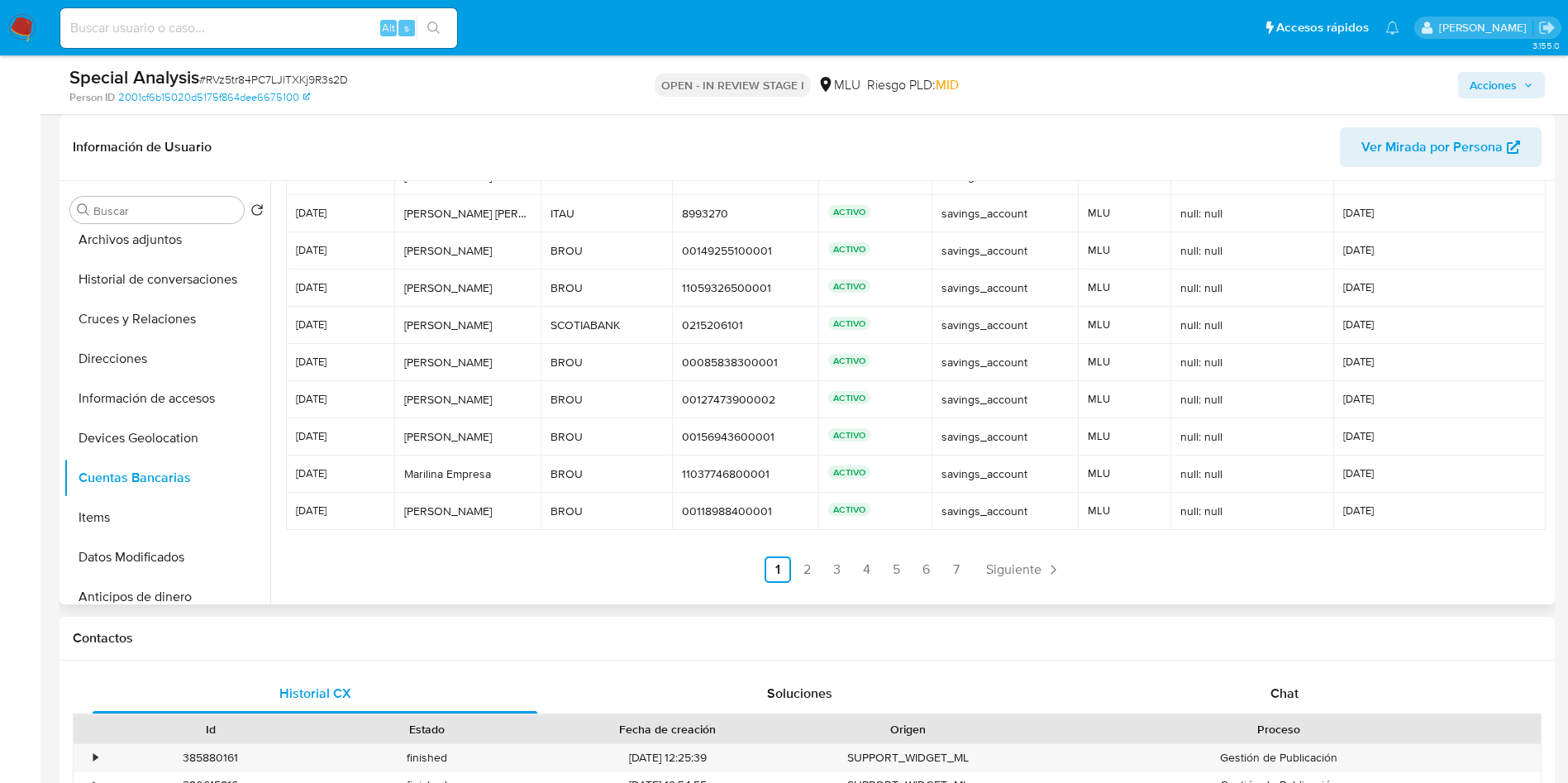
click at [794, 586] on div at bounding box center [914, 350] width 1271 height 493
click at [801, 571] on link "2" at bounding box center [808, 570] width 27 height 27
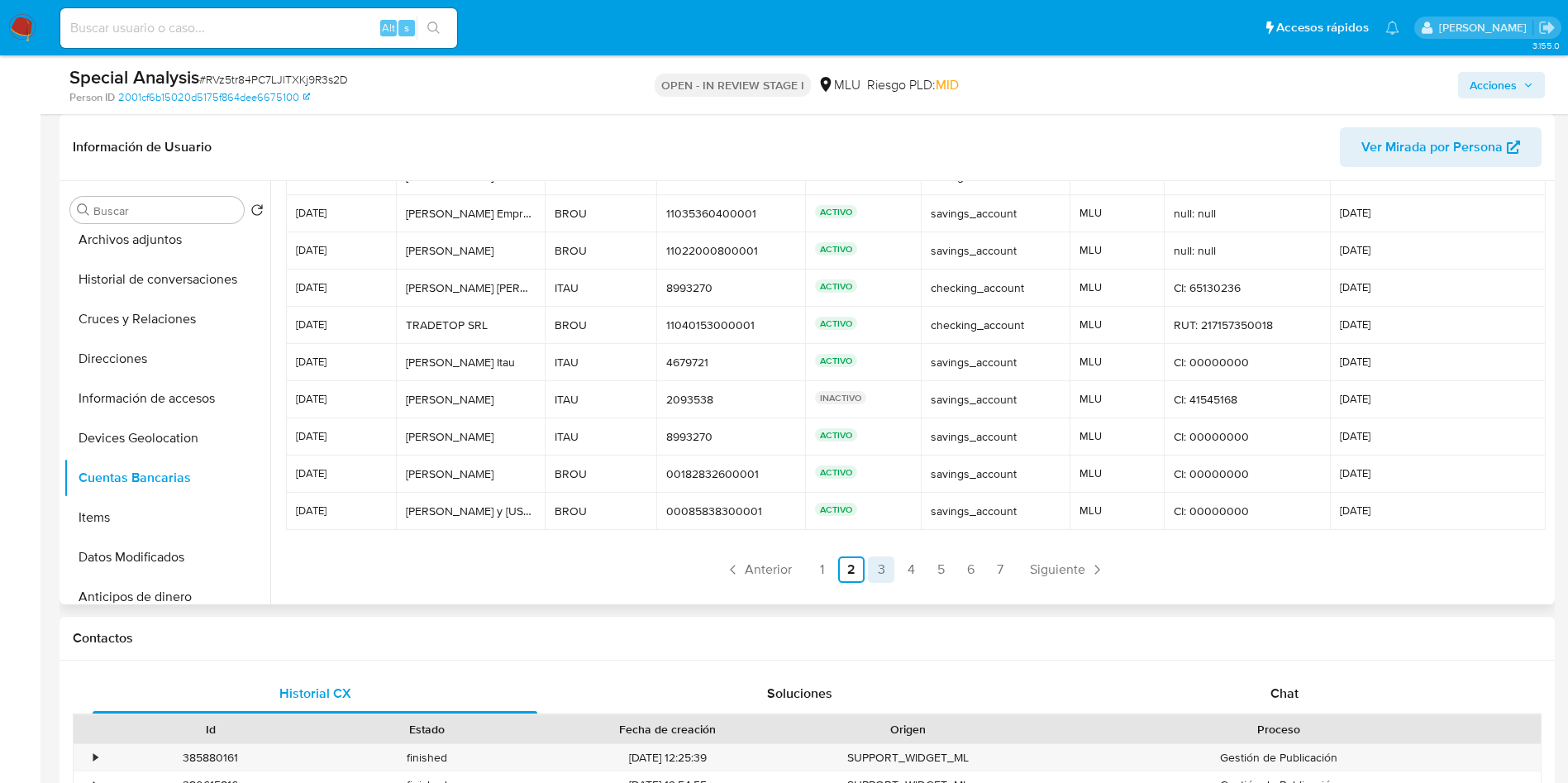
click at [884, 563] on link "3" at bounding box center [881, 570] width 27 height 27
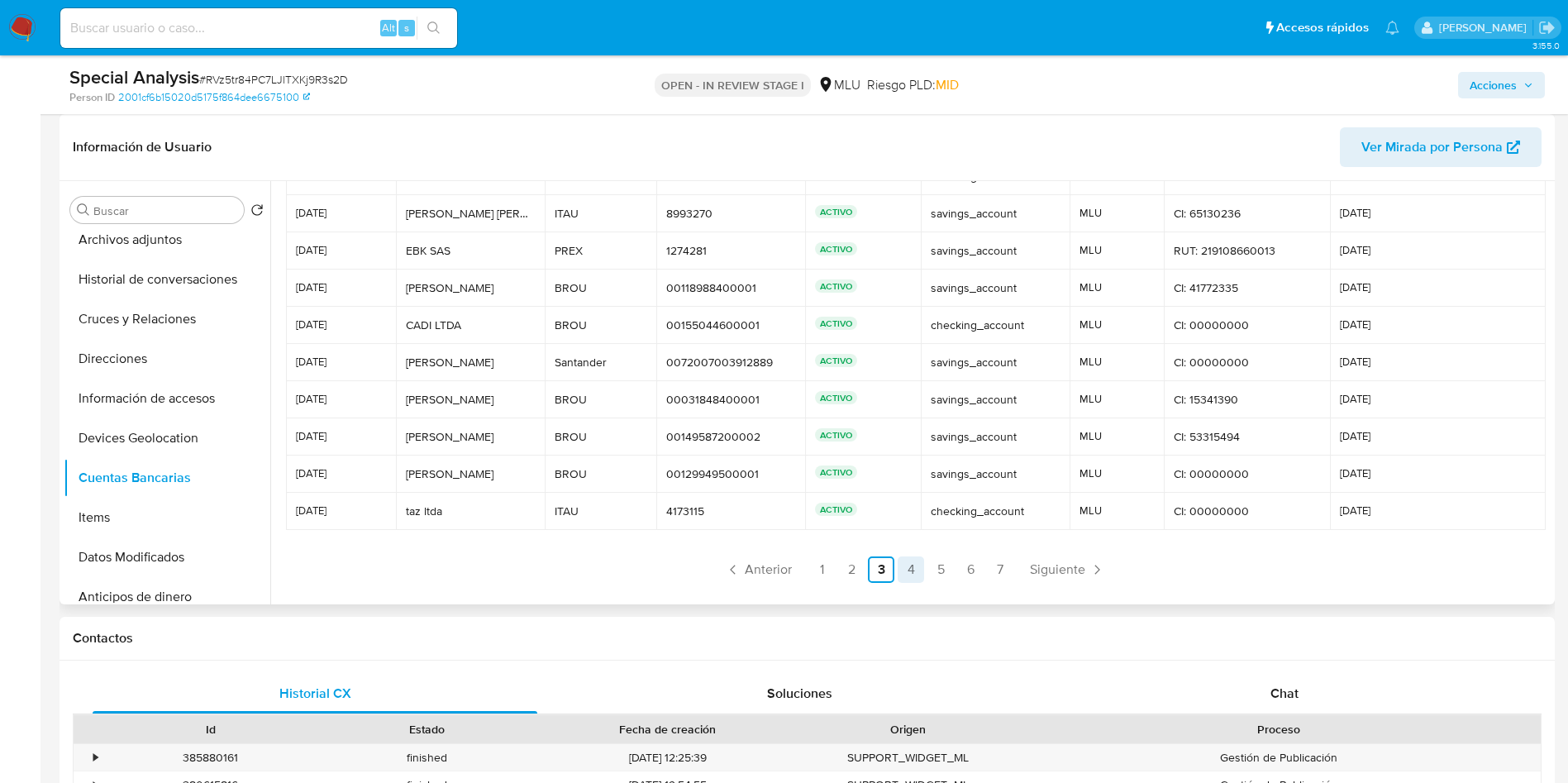
click at [912, 567] on link "4" at bounding box center [911, 570] width 27 height 27
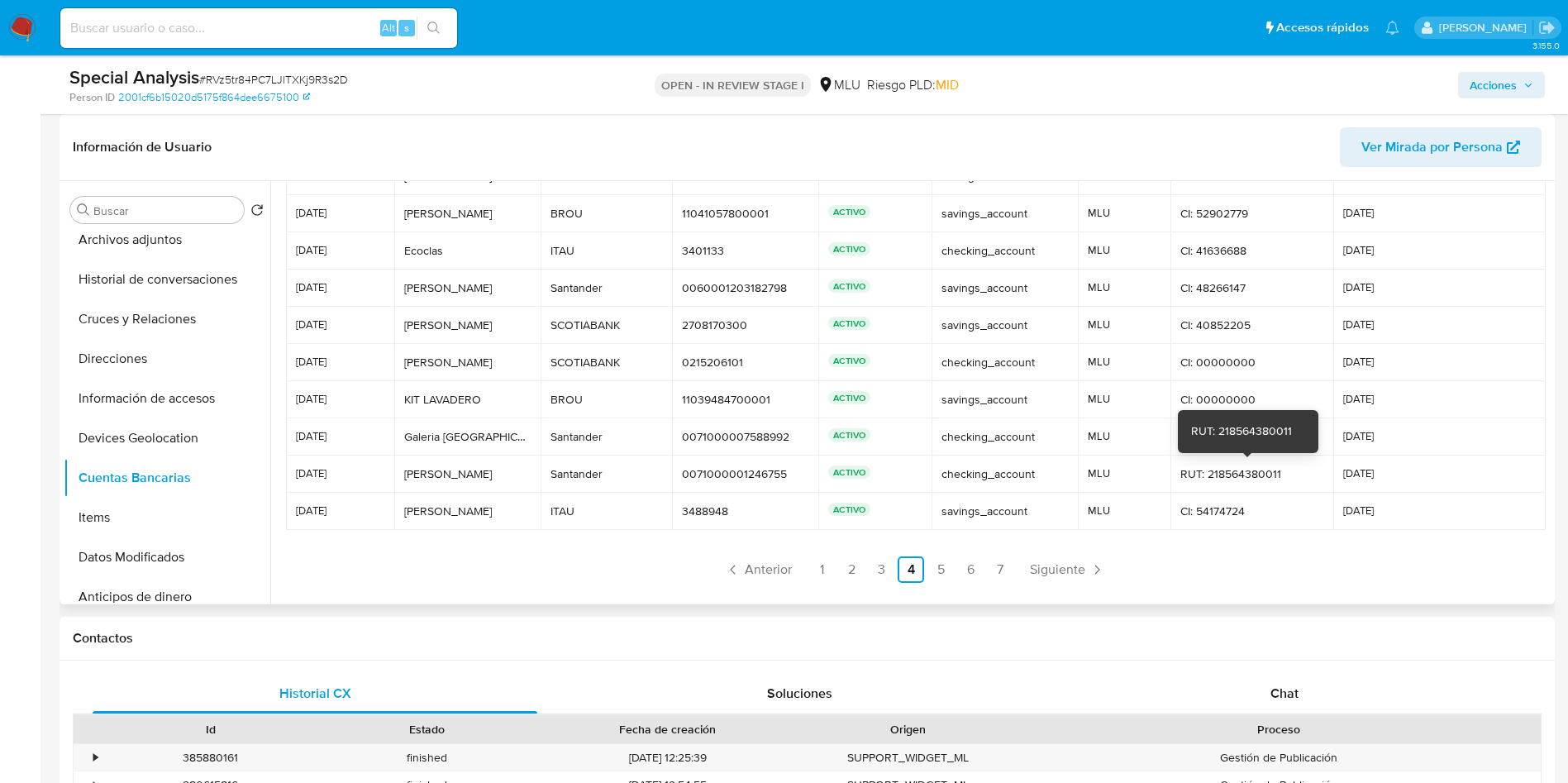
click at [1260, 476] on div "RUT: 218564380011" at bounding box center [1251, 474] width 143 height 15
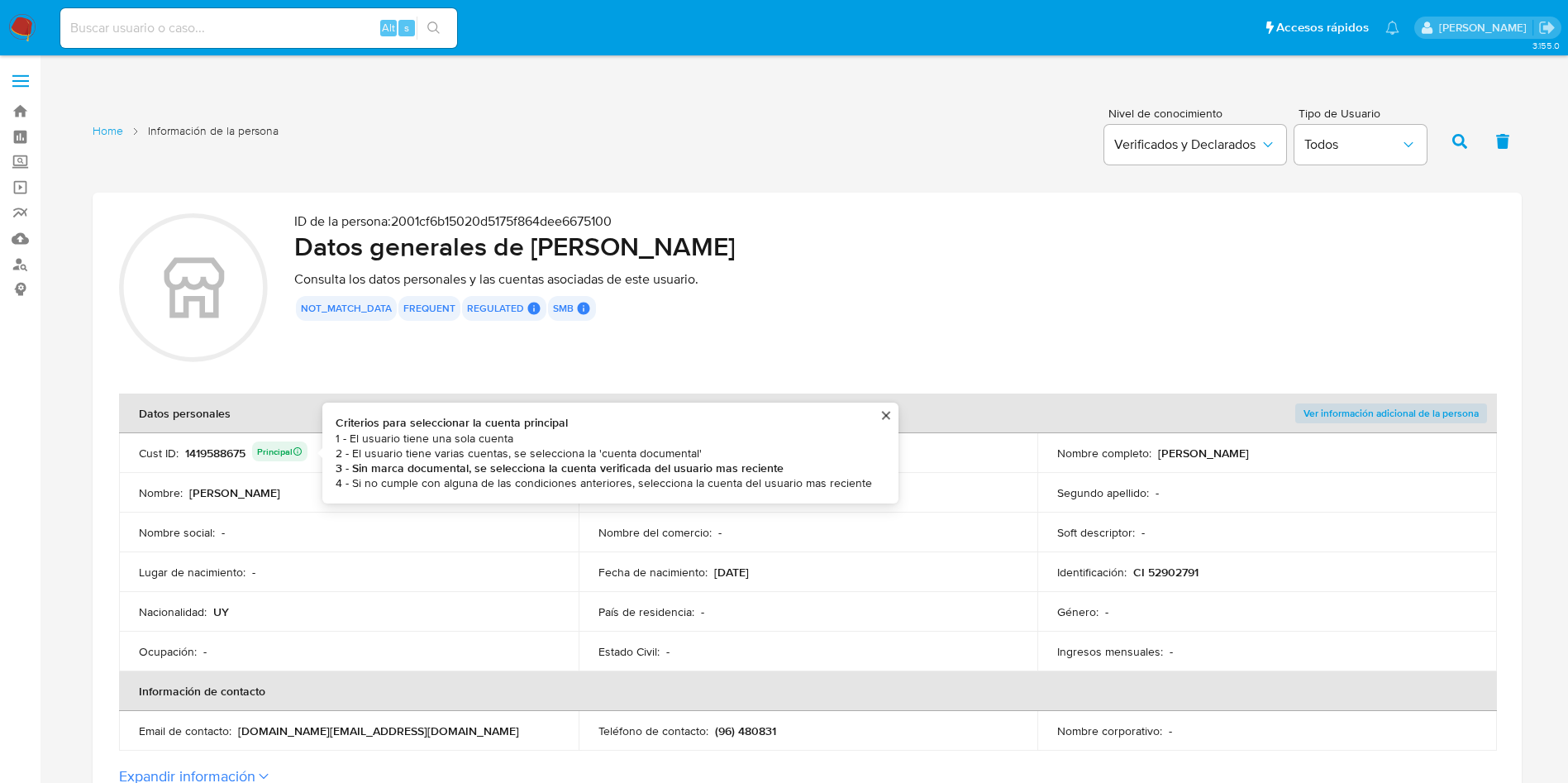
click at [223, 450] on div "1419588675 Principal Criterios para seleccionar la cuenta principal 1 - El usua…" at bounding box center [246, 454] width 122 height 23
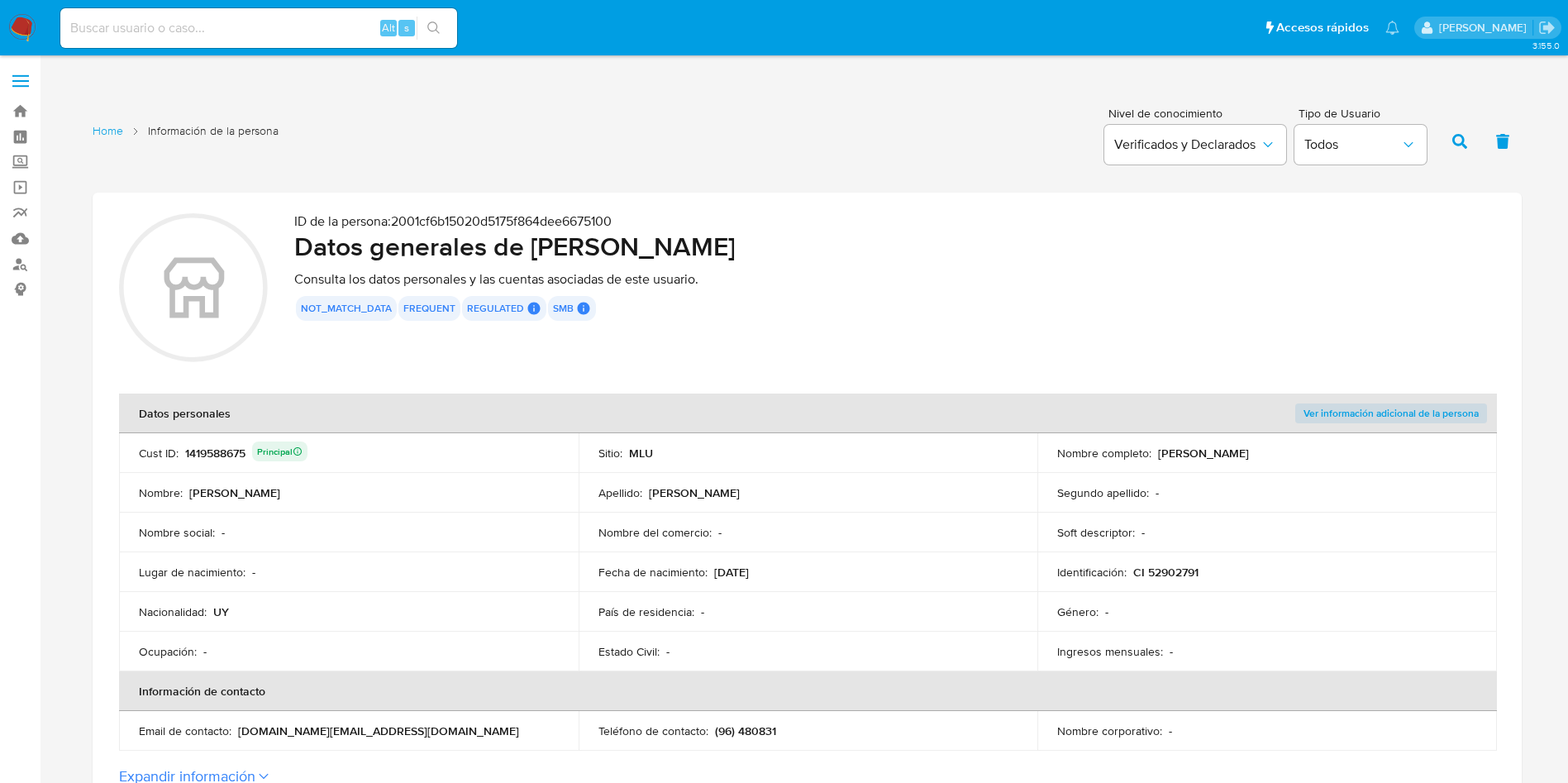
drag, startPoint x: 1528, startPoint y: 218, endPoint x: 1472, endPoint y: 153, distance: 85.8
click at [282, 30] on input at bounding box center [258, 29] width 396 height 22
paste input "CgAz6nNRWQIy3X8MKNbPtq4j"
type input "CgAz6nNRWQIy3X8MKNbPtq4j"
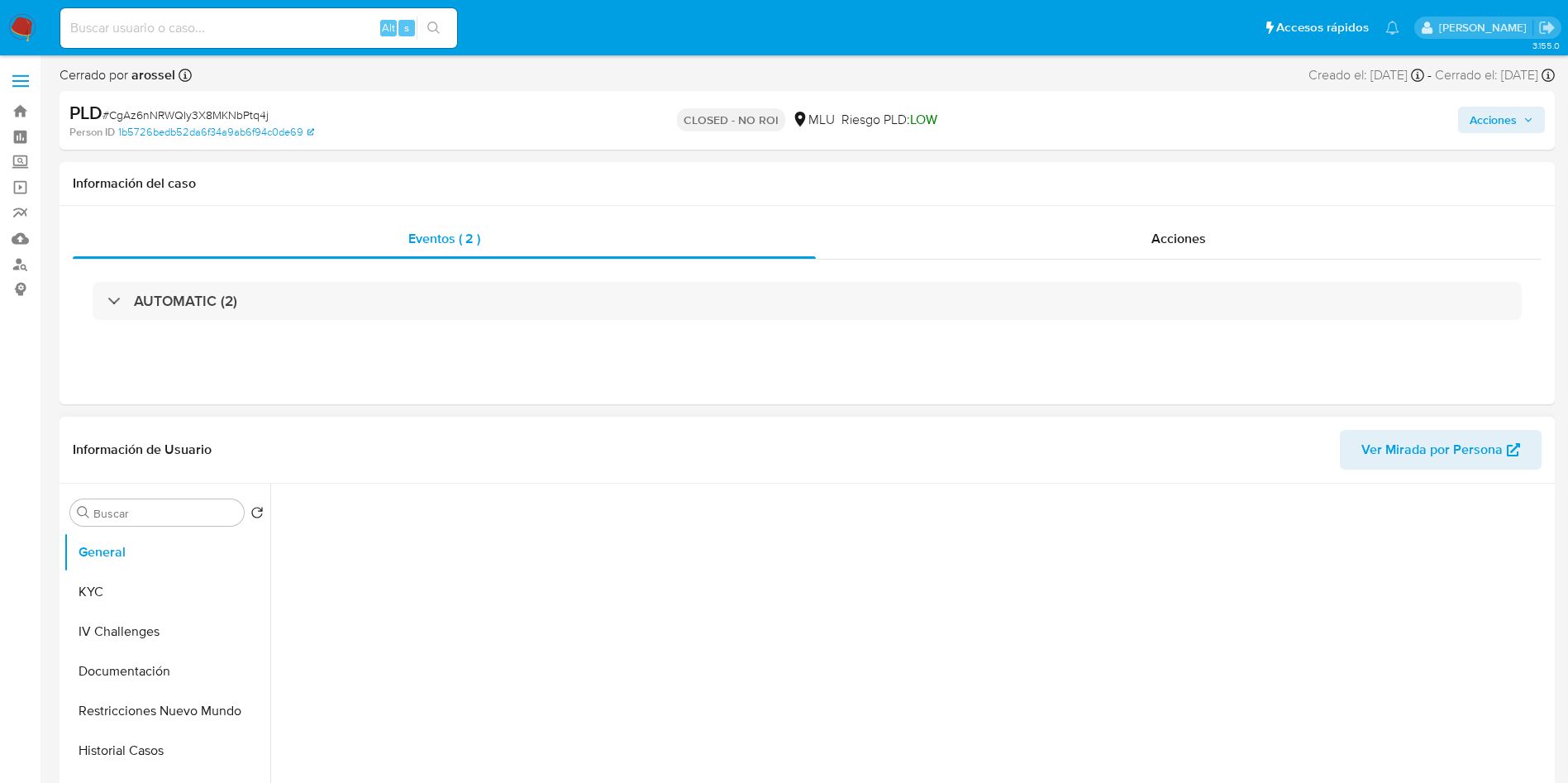
scroll to position [248, 0]
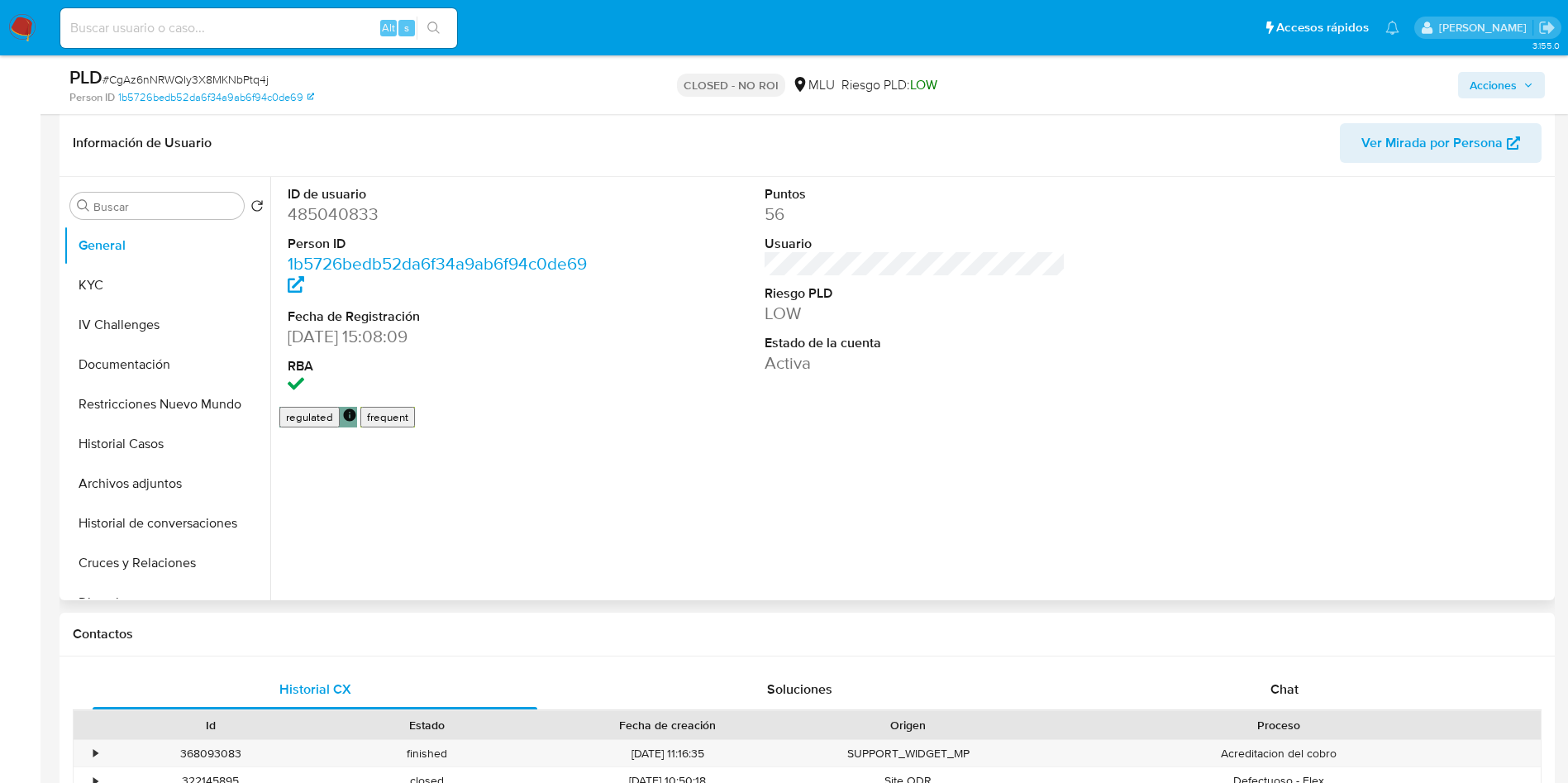
select select "10"
click at [91, 298] on button "KYC" at bounding box center [160, 285] width 194 height 39
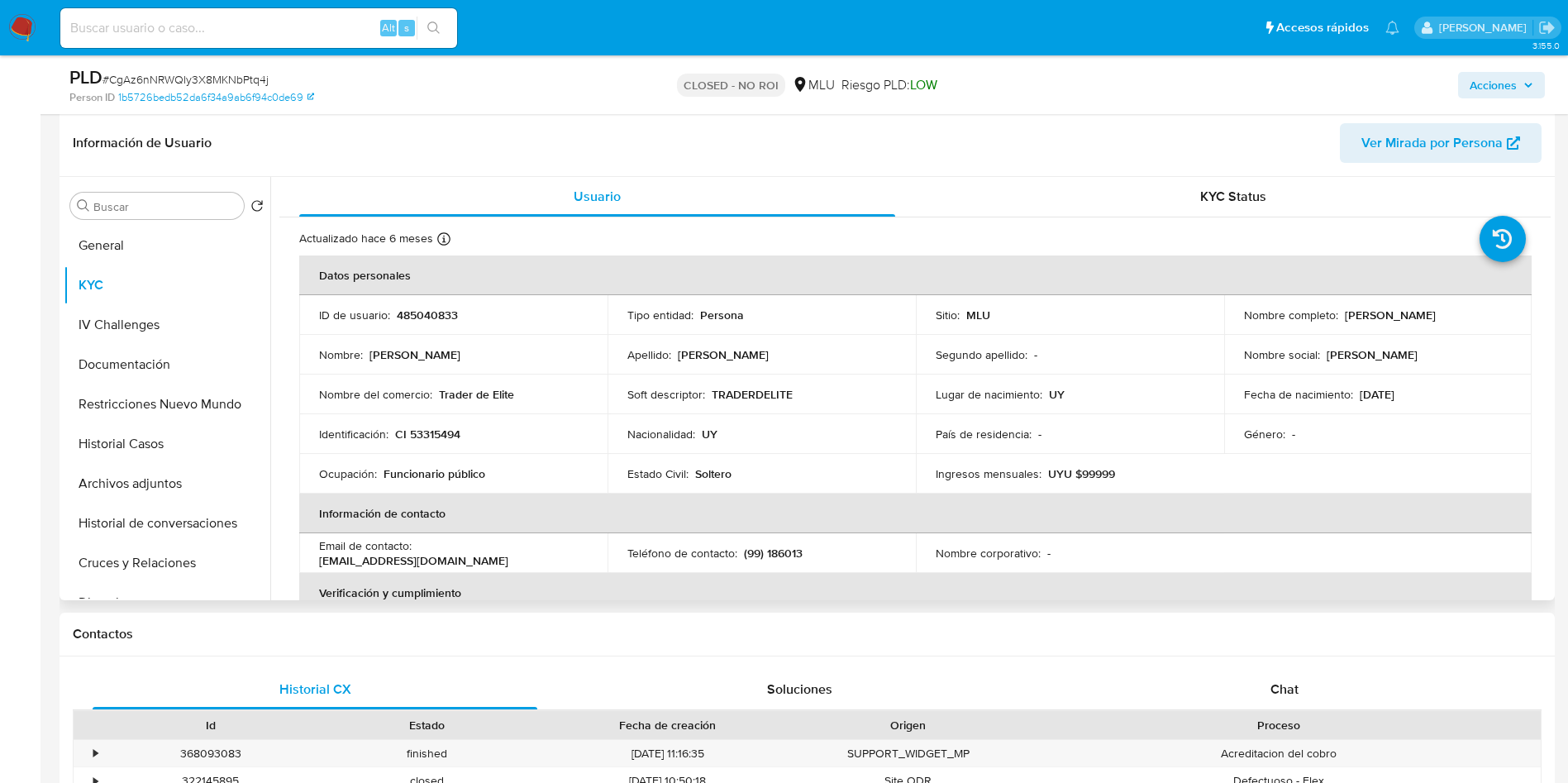
drag, startPoint x: 1341, startPoint y: 312, endPoint x: 1483, endPoint y: 309, distance: 142.0
click at [1483, 309] on div "Nombre completo : Martin Sobadjian Morales" at bounding box center [1378, 315] width 269 height 15
copy p "[PERSON_NAME]"
drag, startPoint x: 186, startPoint y: 516, endPoint x: 209, endPoint y: 561, distance: 50.5
click at [186, 521] on button "Historial de conversaciones" at bounding box center [167, 523] width 207 height 39
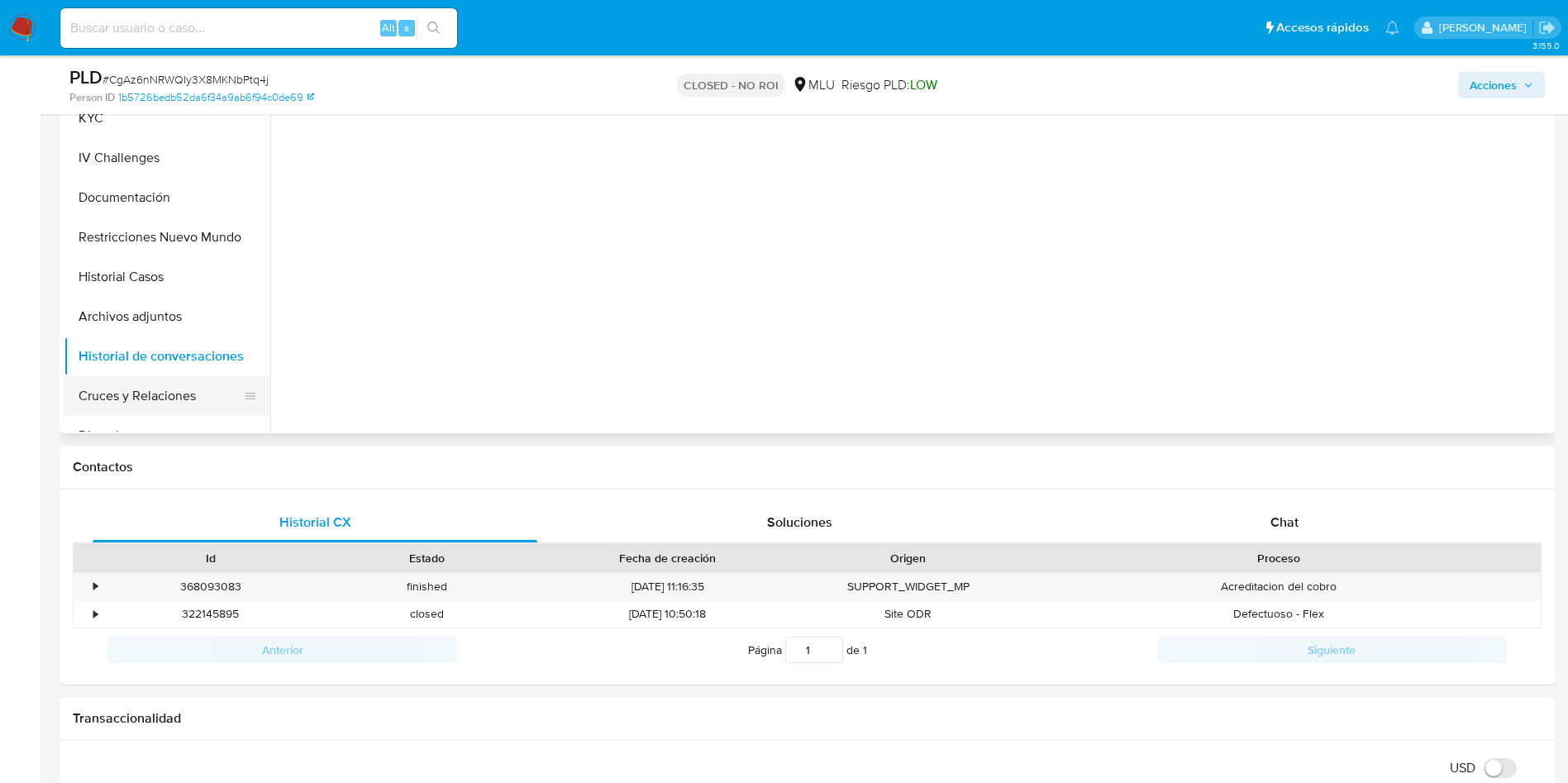
scroll to position [43, 0]
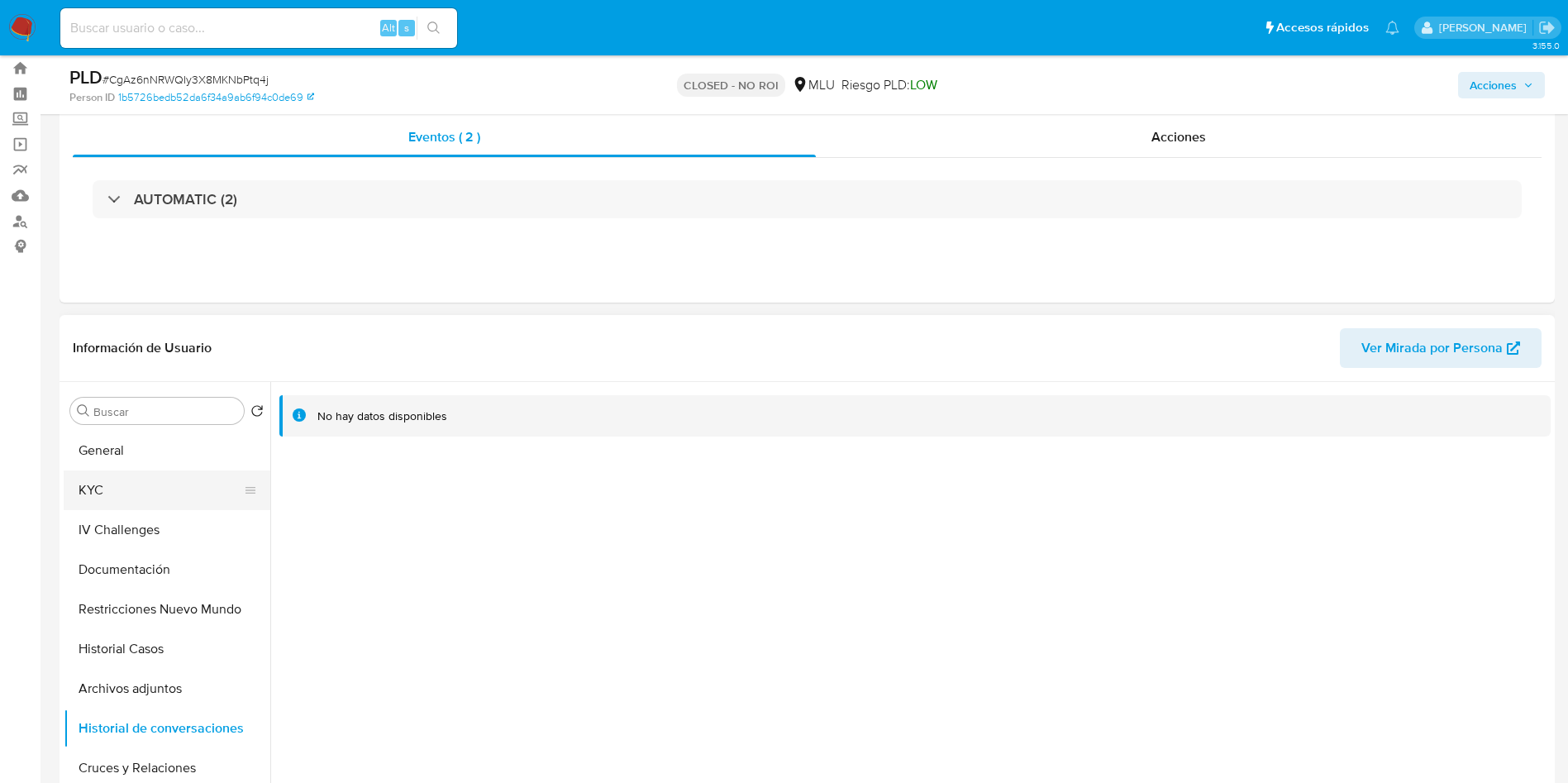
click at [147, 486] on button "KYC" at bounding box center [160, 490] width 194 height 39
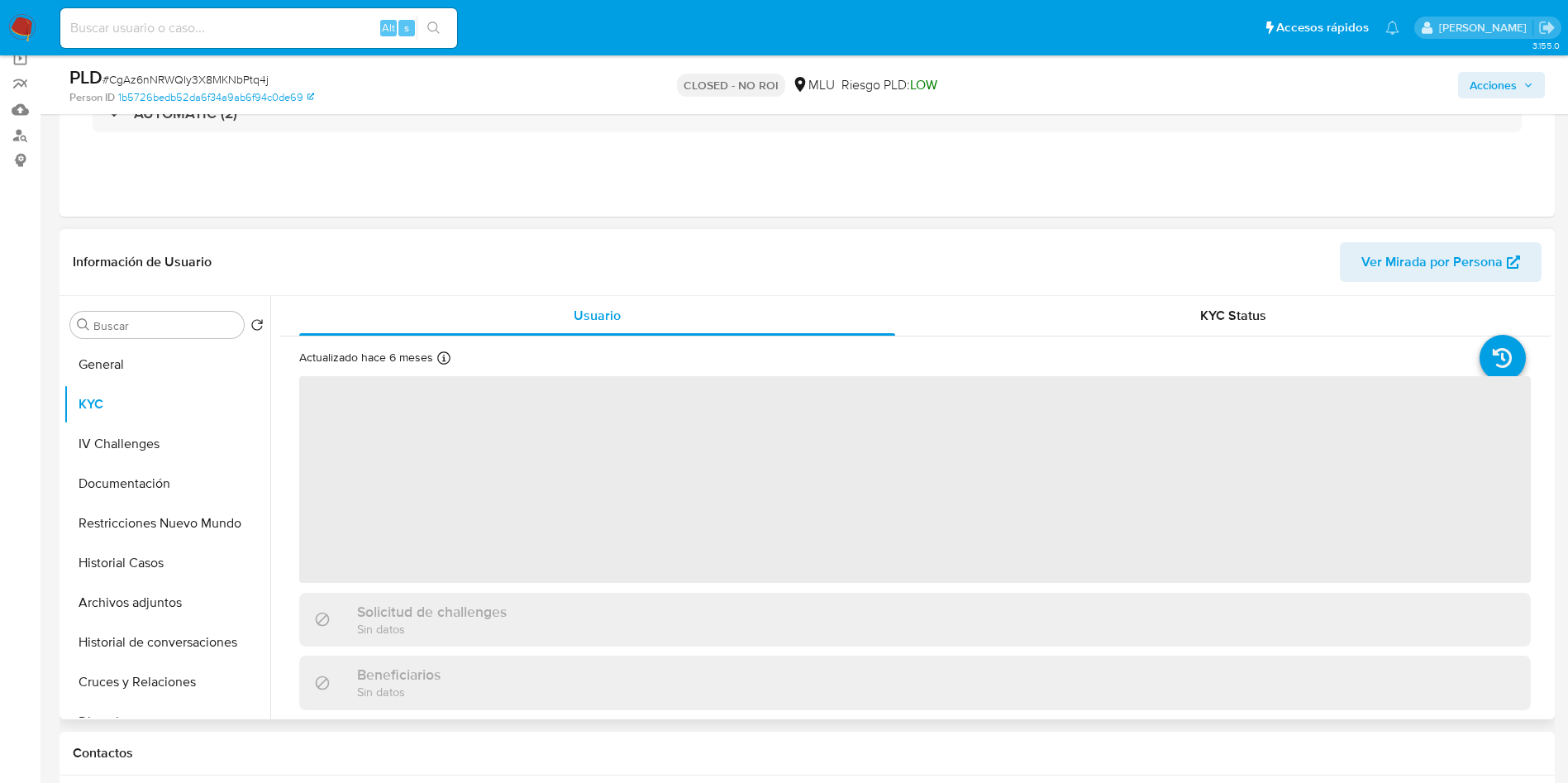
scroll to position [167, 0]
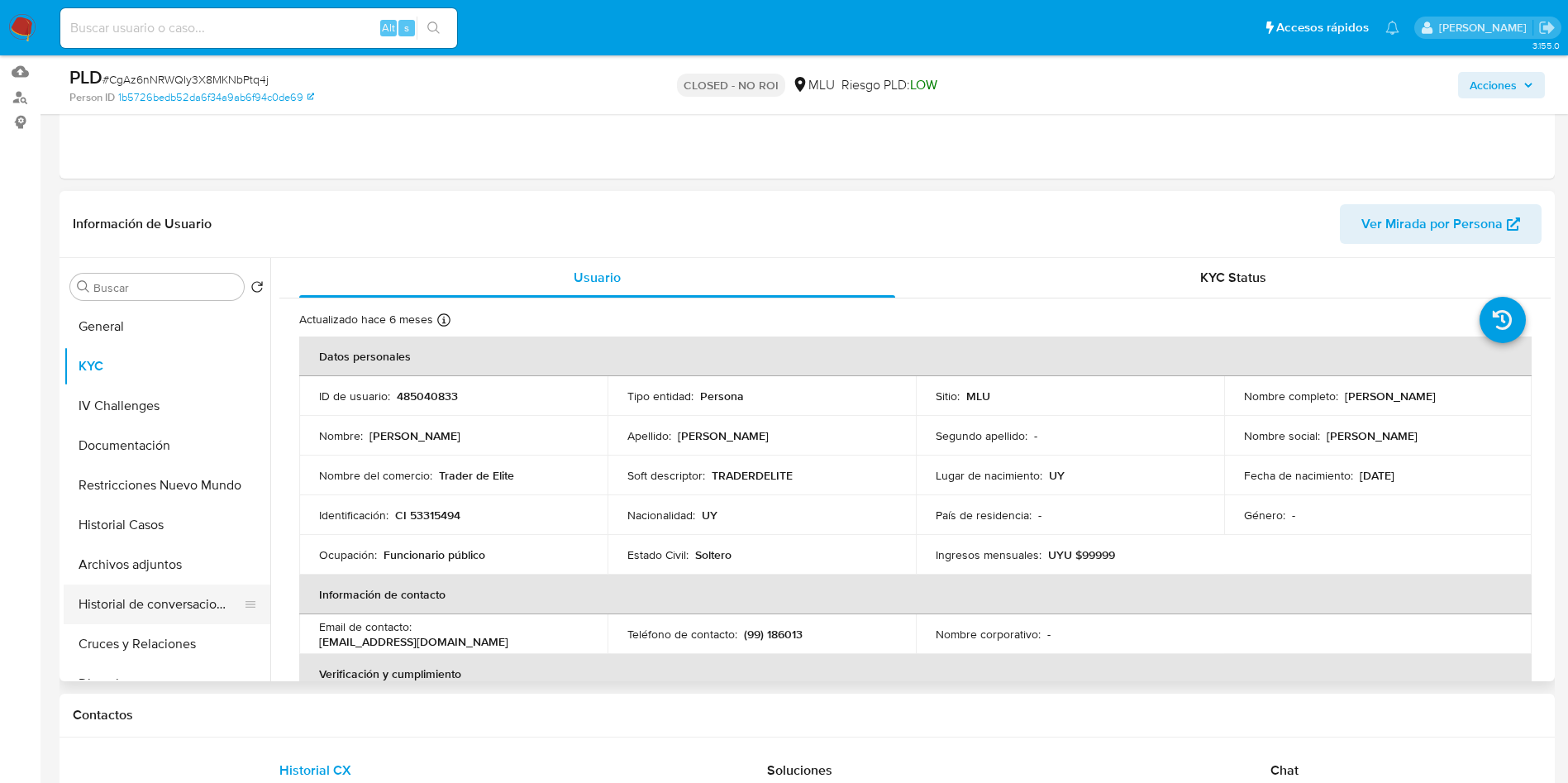
click at [181, 610] on button "Historial de conversaciones" at bounding box center [160, 604] width 194 height 39
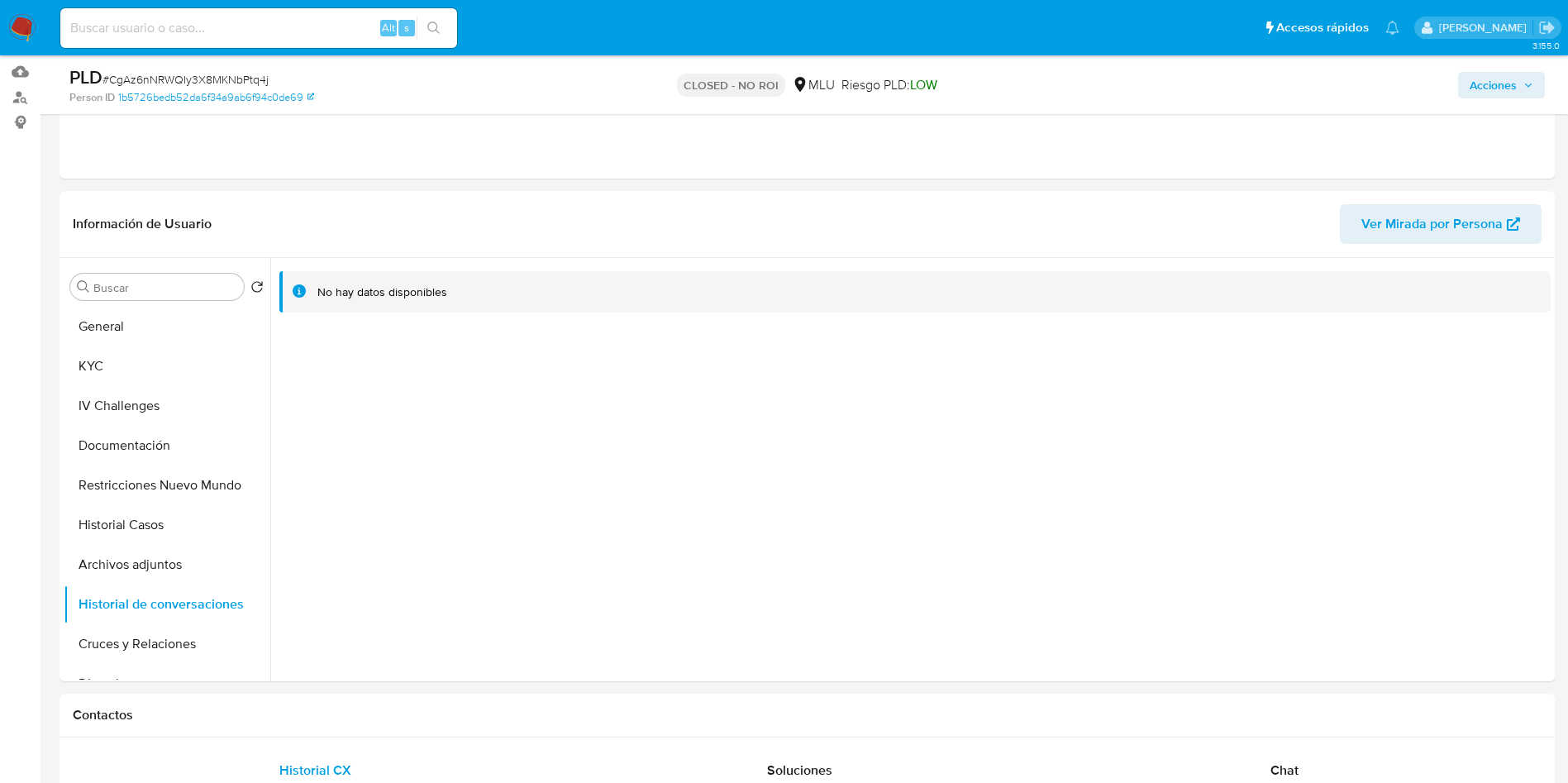
click at [272, 37] on input at bounding box center [258, 29] width 396 height 22
paste input "b2qRwez0Clukbw1x88zh9qiN"
type input "b2qRwez0Clukbw1x88zh9qiN"
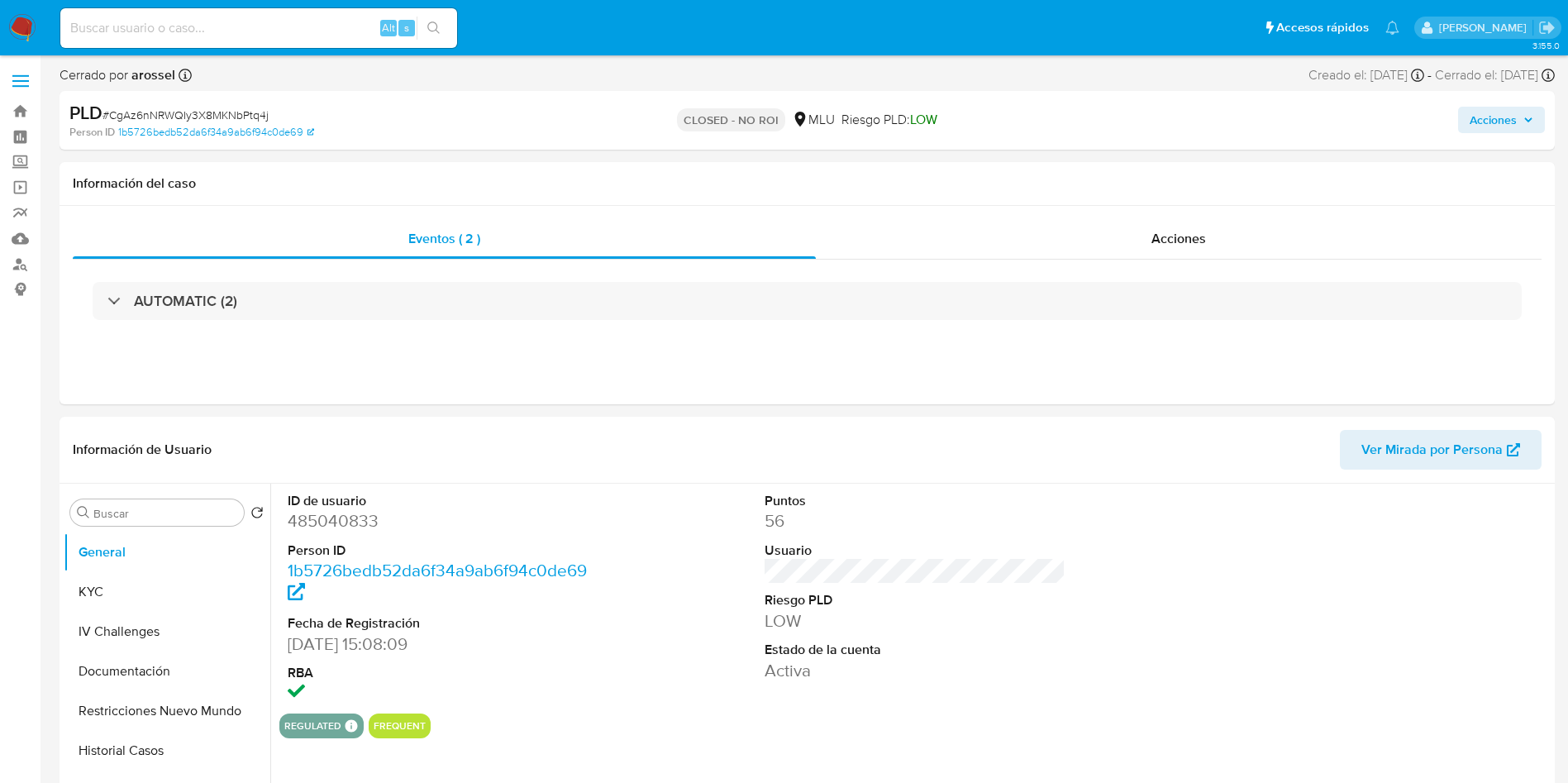
select select "10"
